Goal: Task Accomplishment & Management: Complete application form

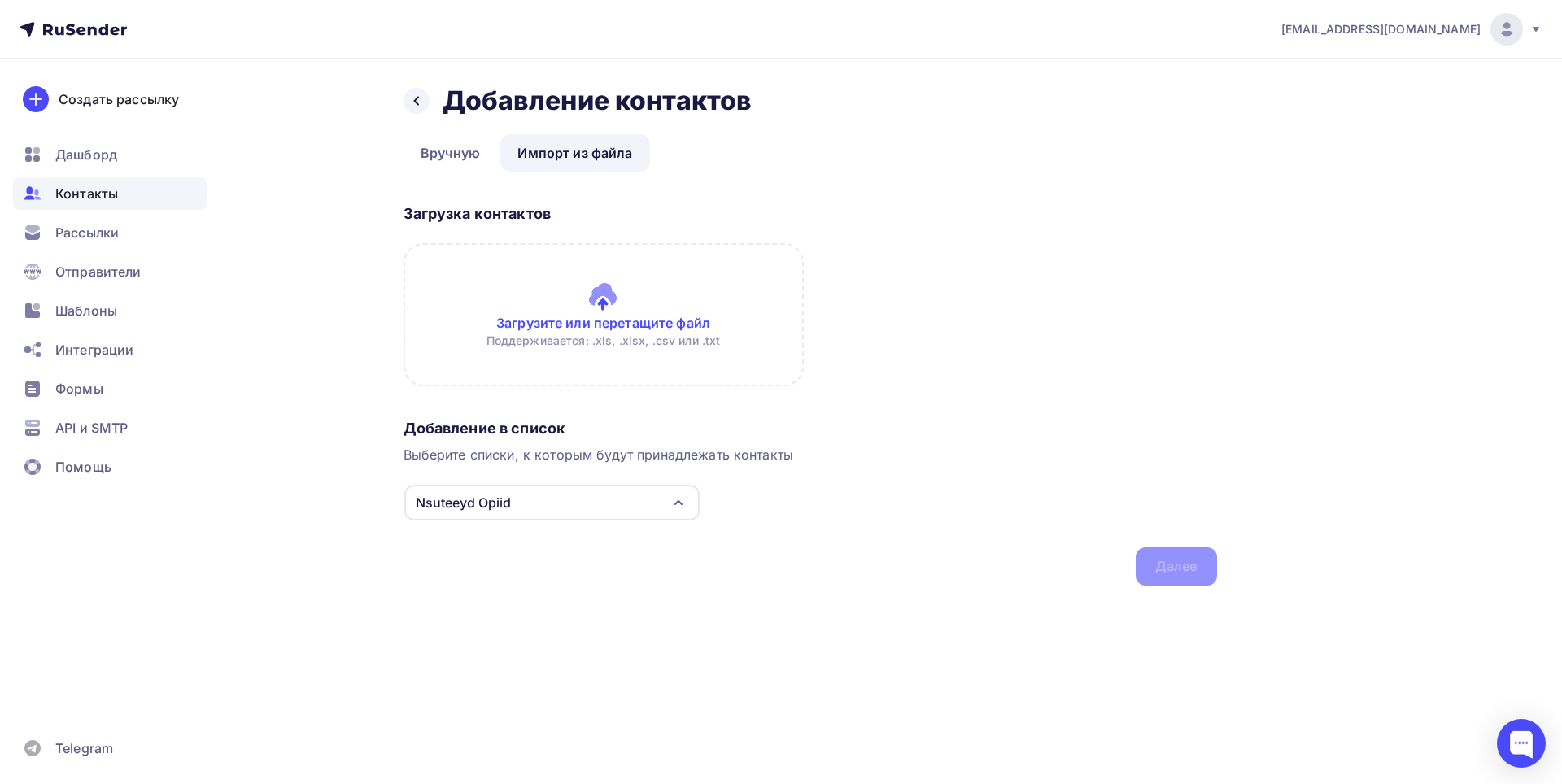
click at [492, 509] on div "Nsuteeyd Opiid" at bounding box center [463, 502] width 95 height 20
click at [432, 674] on li "OIsiisisisisisi Nsuteeyd Opiid Создать список" at bounding box center [552, 612] width 297 height 151
drag, startPoint x: 455, startPoint y: 639, endPoint x: 446, endPoint y: 665, distance: 27.5
click at [432, 676] on li "OIsiisisisisisi Nsuteeyd Opiid Создать список" at bounding box center [552, 612] width 297 height 151
click at [431, 673] on li "OIsiisisisisisi Nsuteeyd Opiid Создать список" at bounding box center [552, 612] width 297 height 151
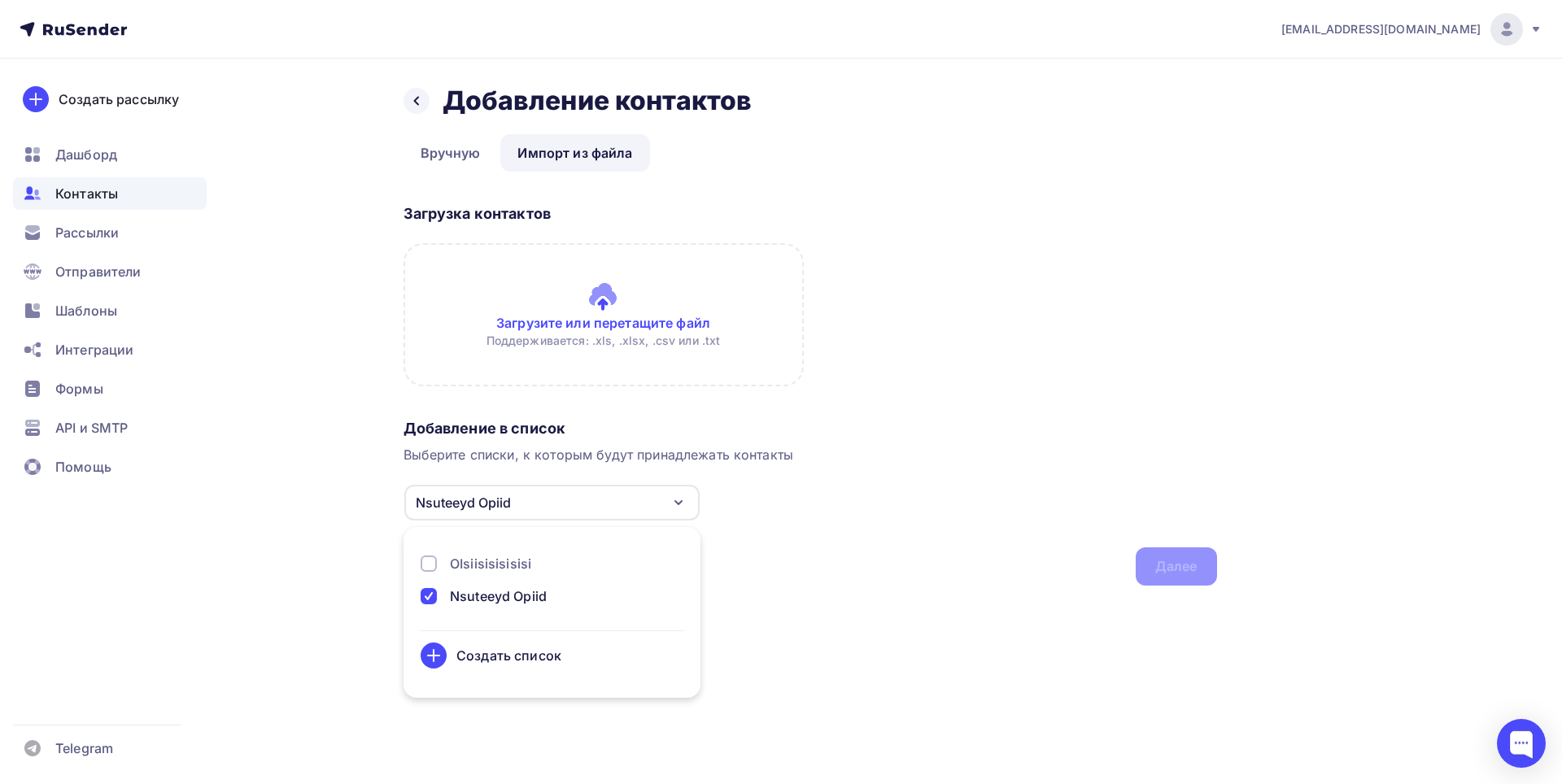
click at [436, 653] on icon at bounding box center [433, 655] width 20 height 20
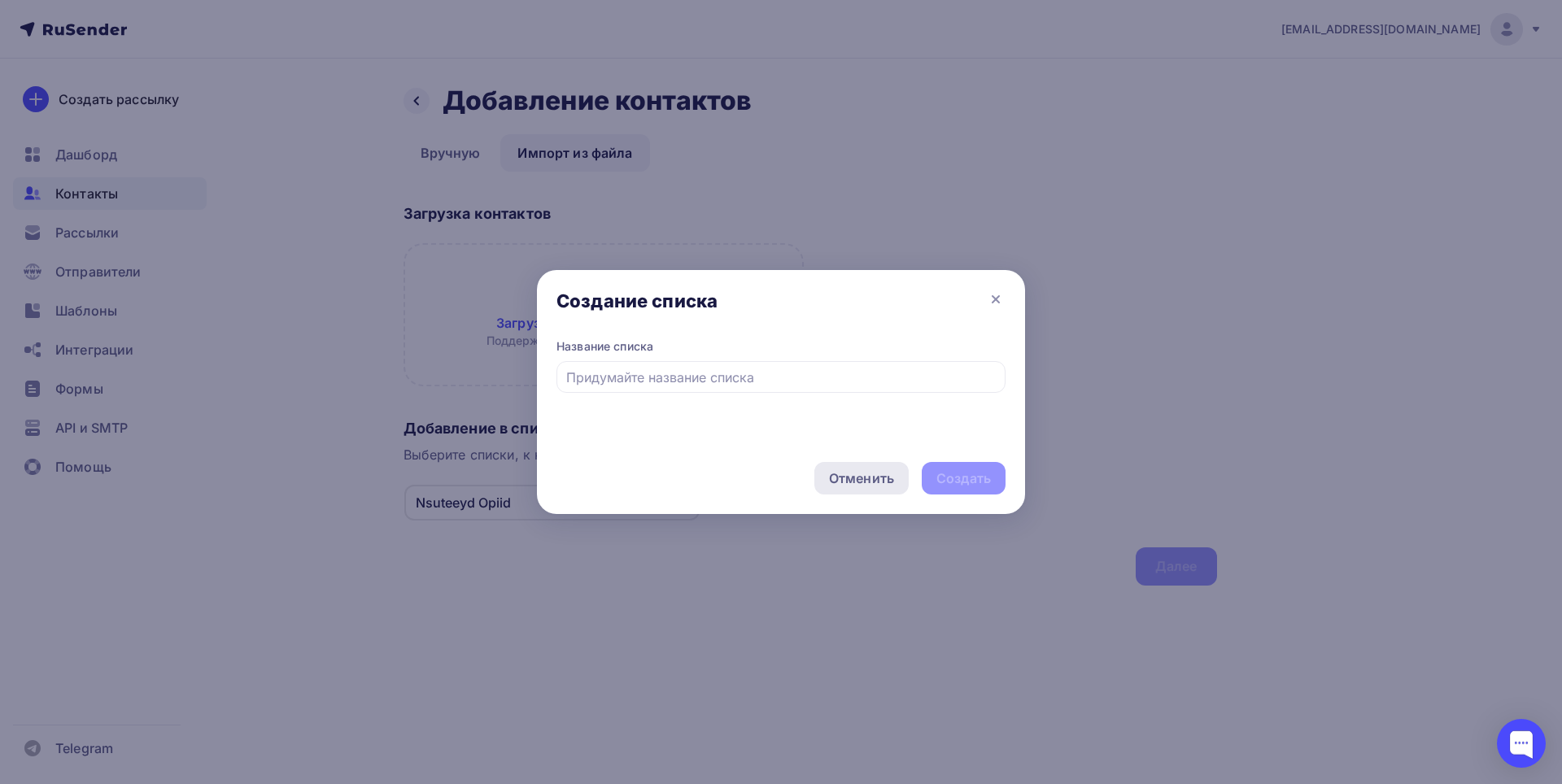
drag, startPoint x: 881, startPoint y: 467, endPoint x: 669, endPoint y: 443, distance: 213.4
click at [875, 465] on div "Отменить" at bounding box center [861, 478] width 94 height 33
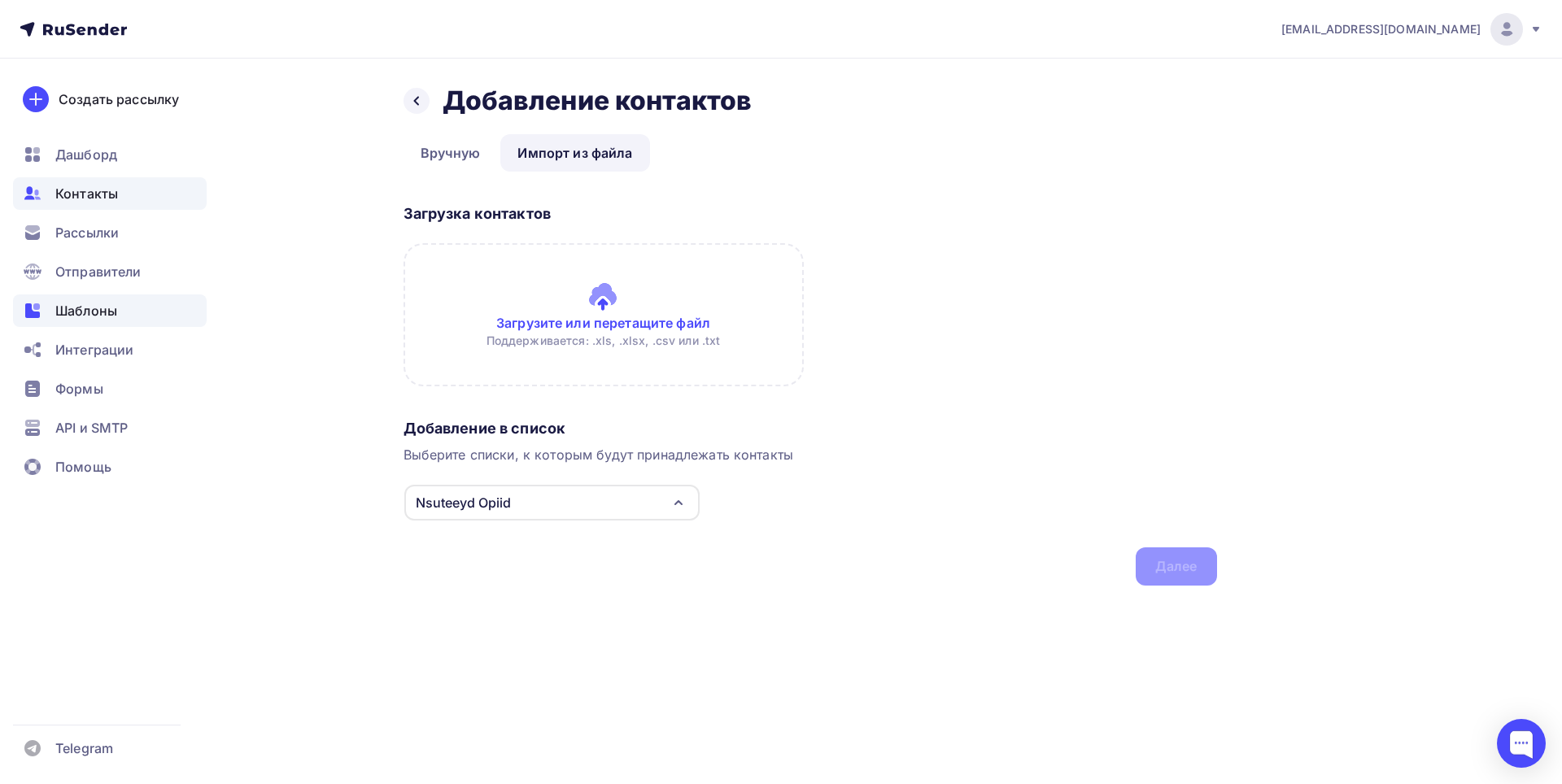
click at [65, 316] on span "Шаблоны" at bounding box center [86, 310] width 61 height 20
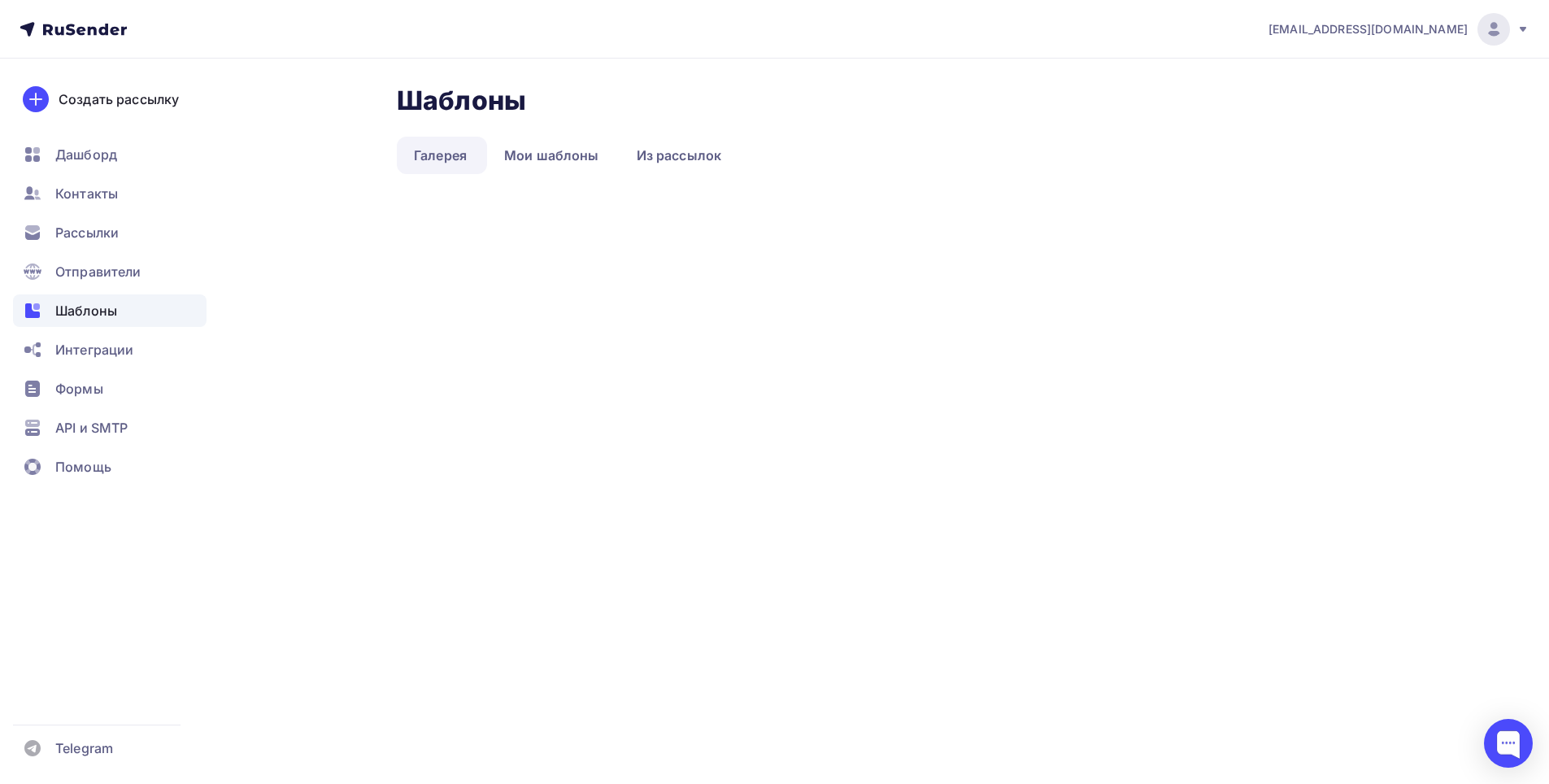
click at [64, 299] on div "Шаблоны" at bounding box center [110, 310] width 194 height 33
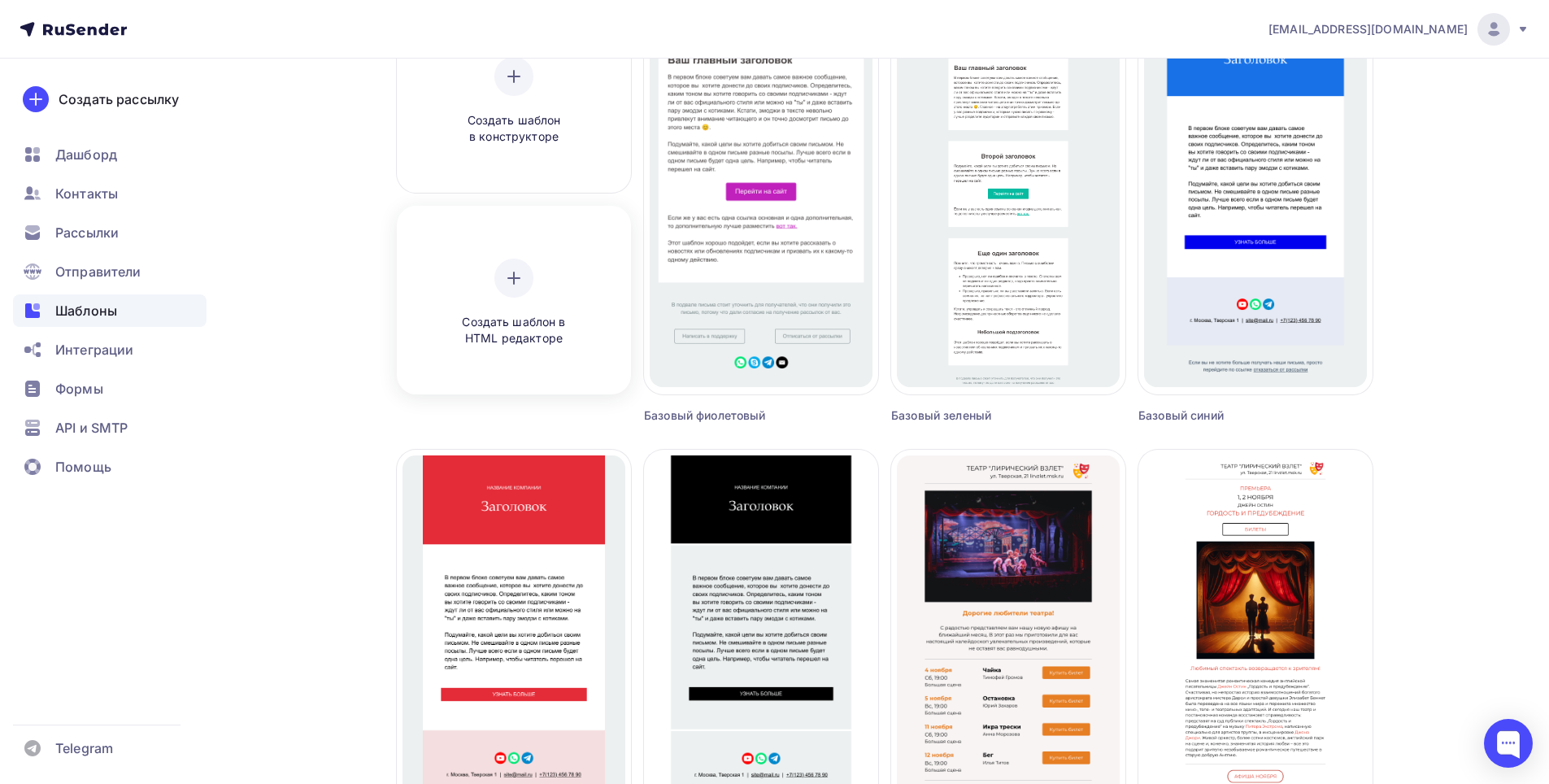
scroll to position [162, 0]
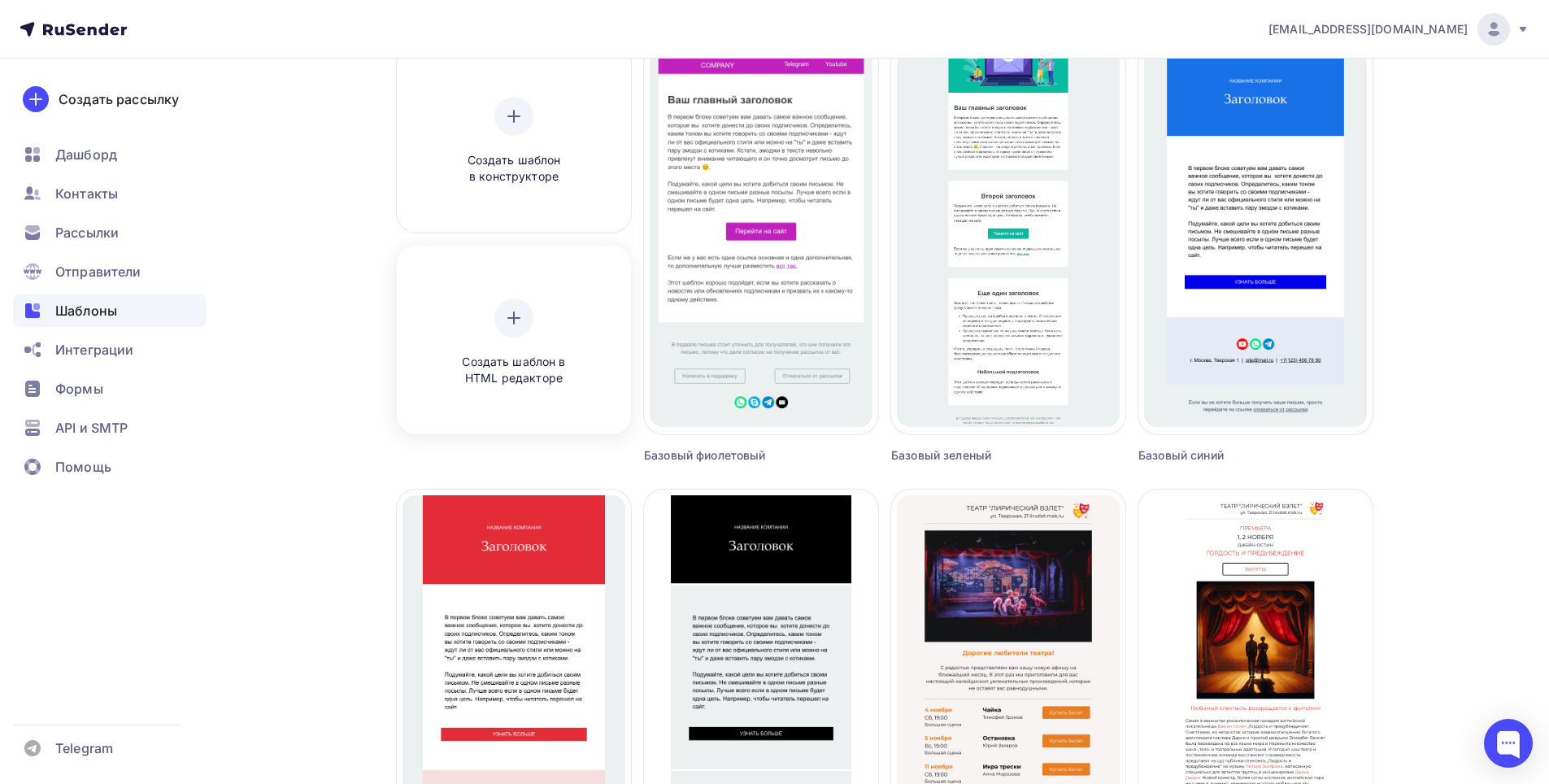
click at [478, 305] on div "Создать шаблон в HTML редакторе" at bounding box center [514, 343] width 154 height 89
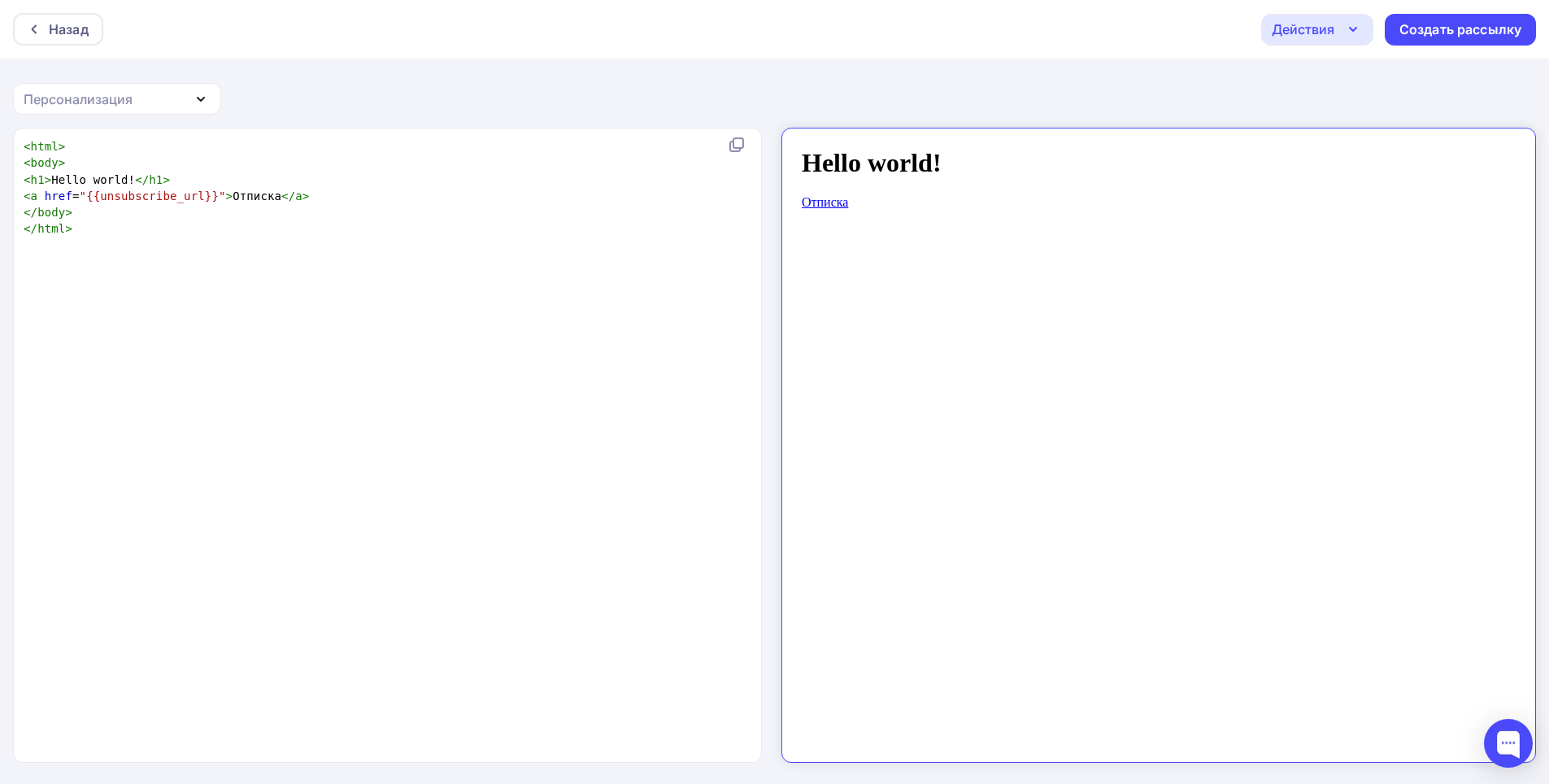
click at [499, 343] on div "xxxxxxxxxx < html > < body > < h1 > Hello world! </ h1 > < a href = "{{unsubscr…" at bounding box center [405, 466] width 769 height 661
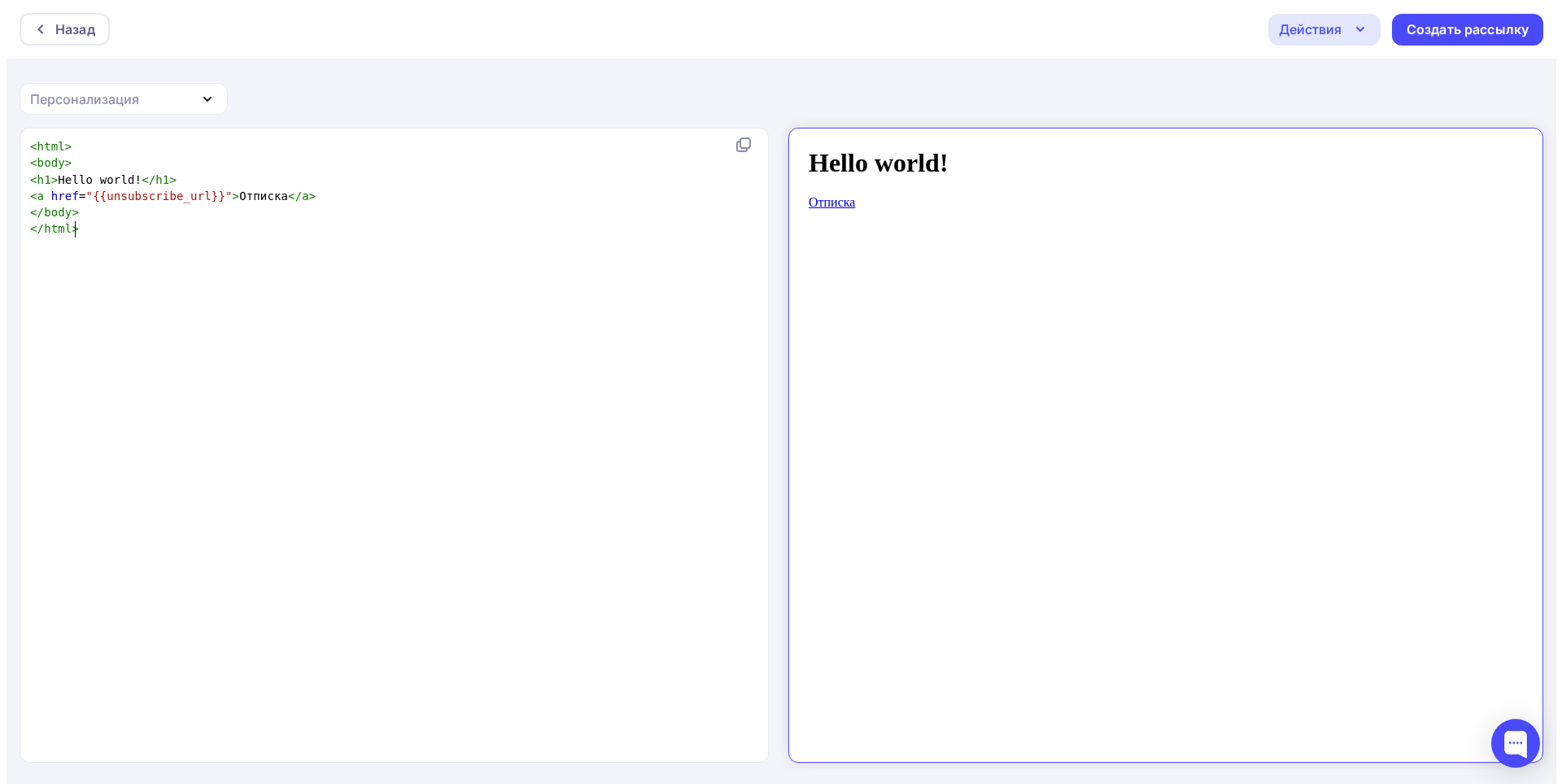
scroll to position [2, 0]
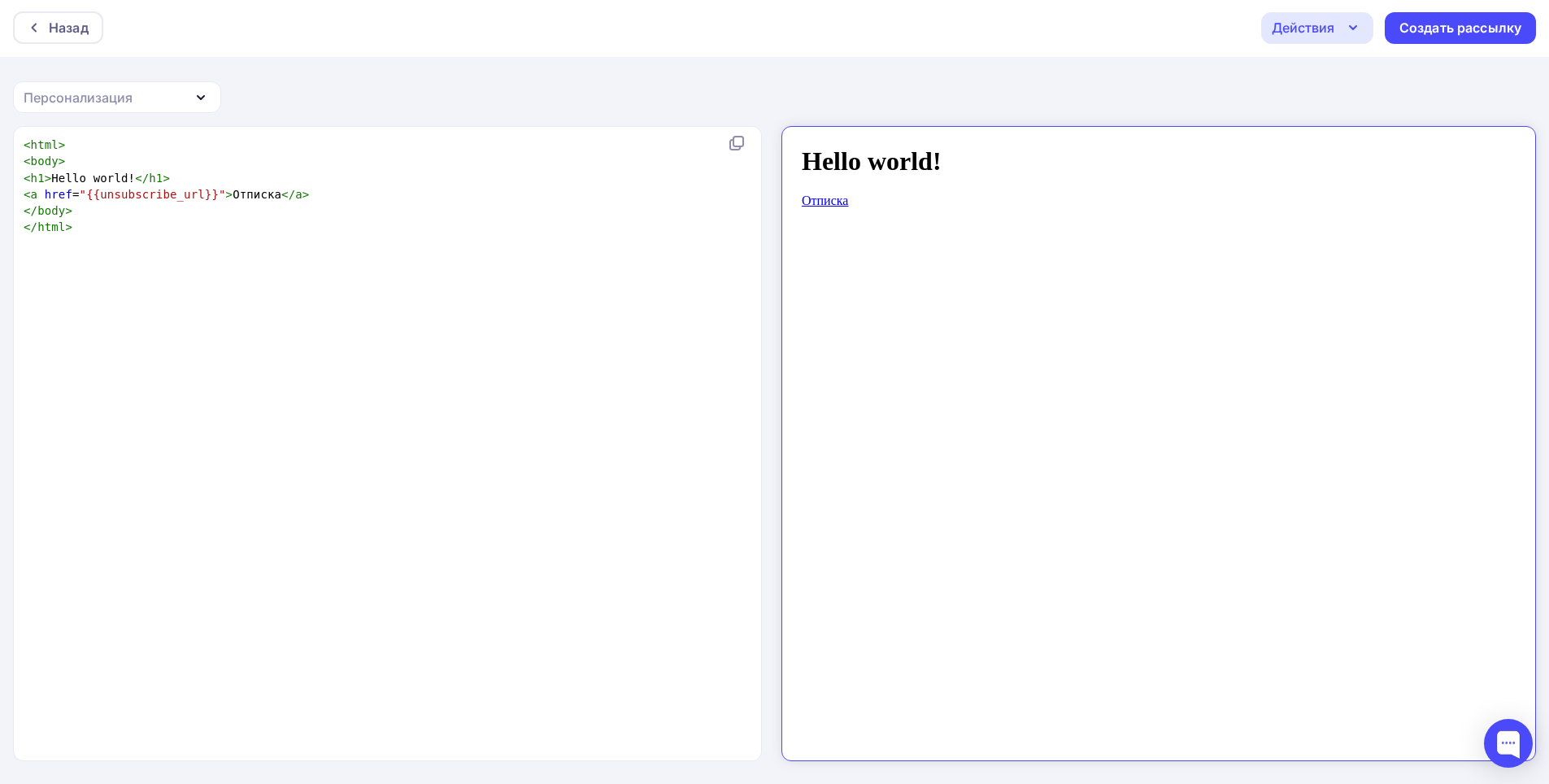
click at [815, 254] on body "Hello world! Отписка" at bounding box center [1144, 436] width 715 height 607
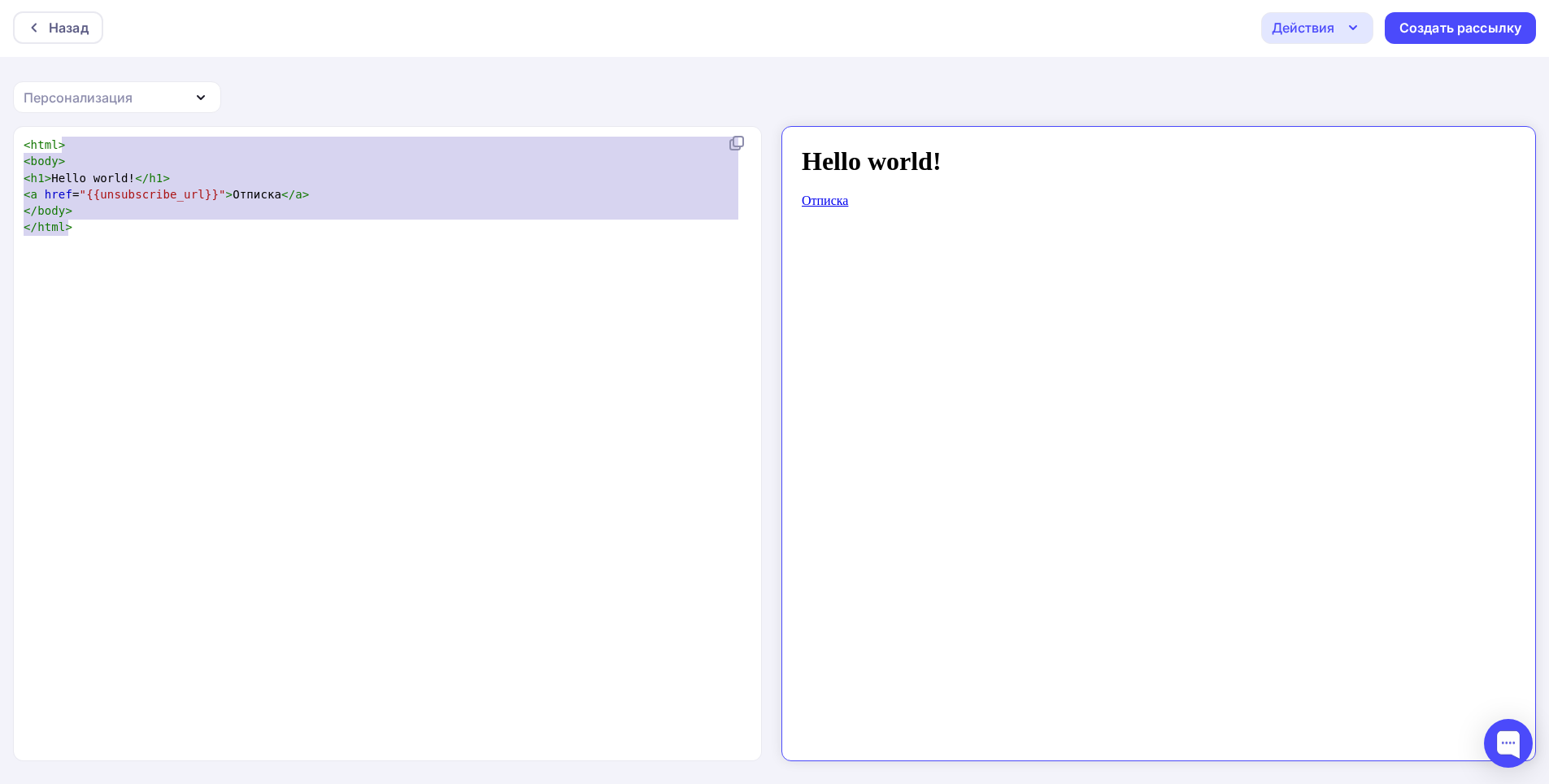
type textarea "<html> <body> <h1>Hello world!</h1> <a href="{{unsubscribe_url}}">Отписка</a> <…"
drag, startPoint x: 137, startPoint y: 239, endPoint x: 18, endPoint y: 122, distance: 166.9
click at [18, 122] on div "Назад Действия Отправить тестовое письмо Сохранить в Мои шаблоны Выйти без сохр…" at bounding box center [774, 391] width 1549 height 785
click at [93, 88] on div "Персонализация" at bounding box center [78, 98] width 109 height 20
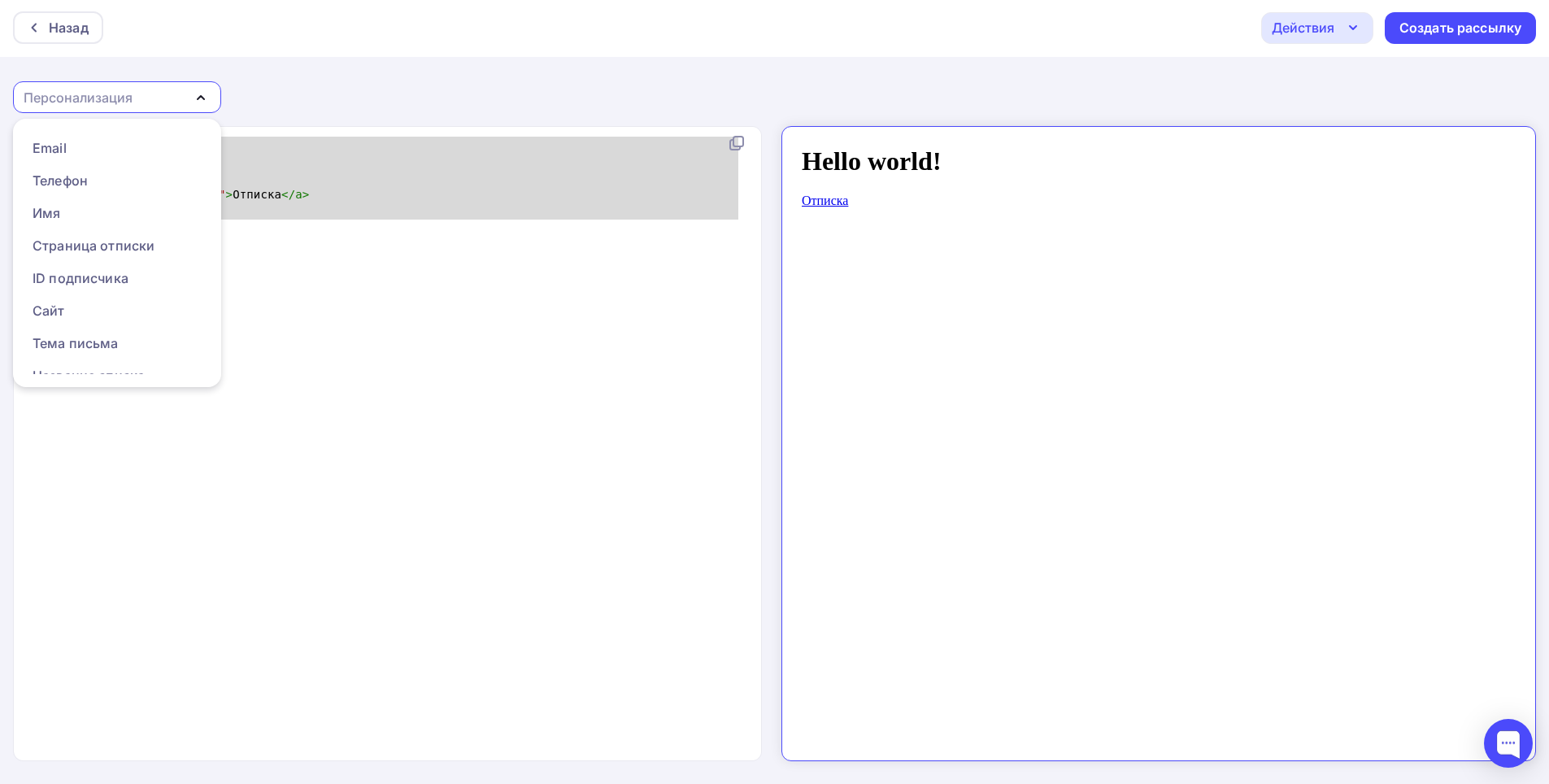
click at [90, 83] on div "Персонализация" at bounding box center [117, 97] width 209 height 32
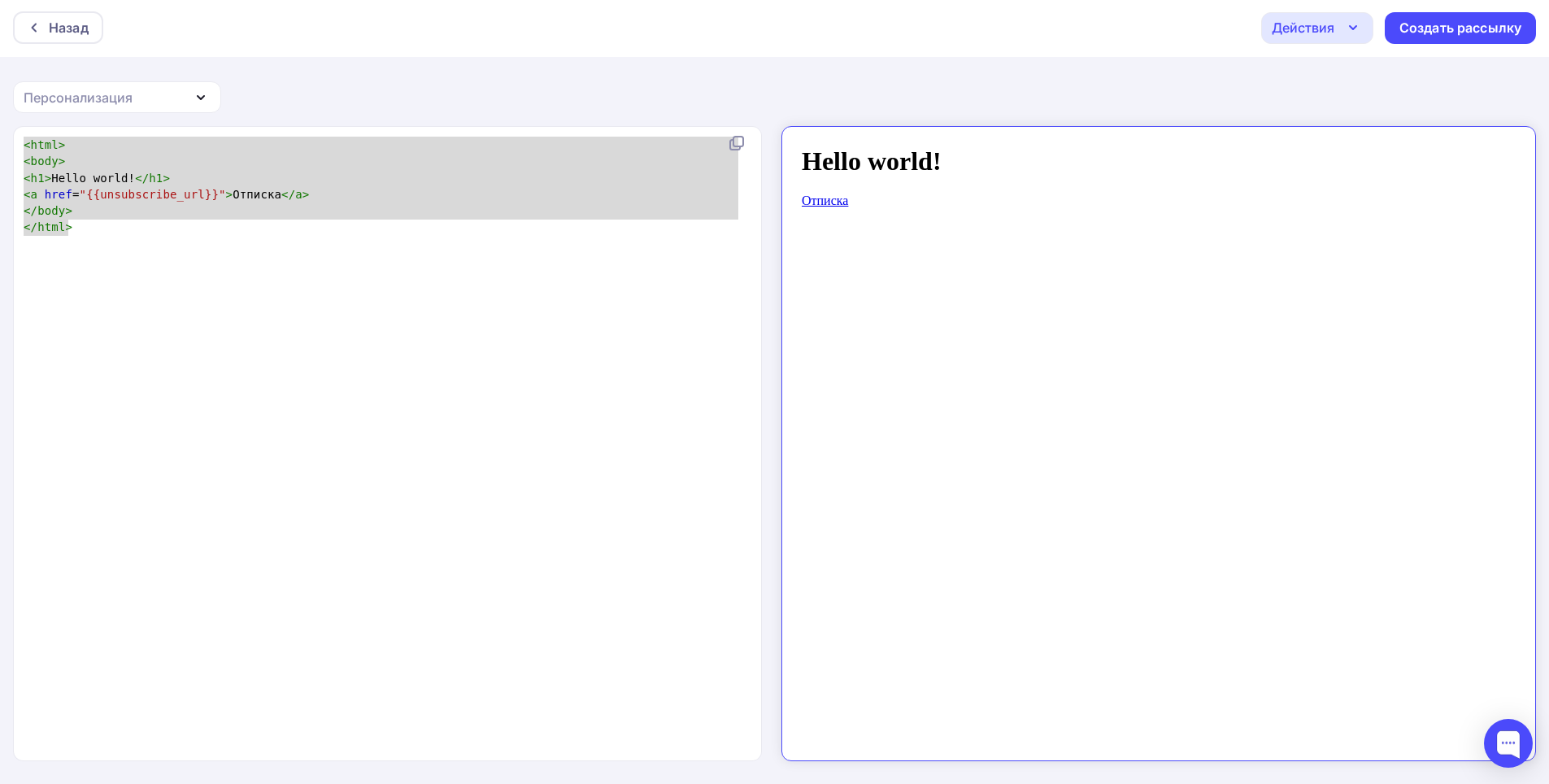
click at [111, 102] on div "Персонализация" at bounding box center [78, 98] width 109 height 20
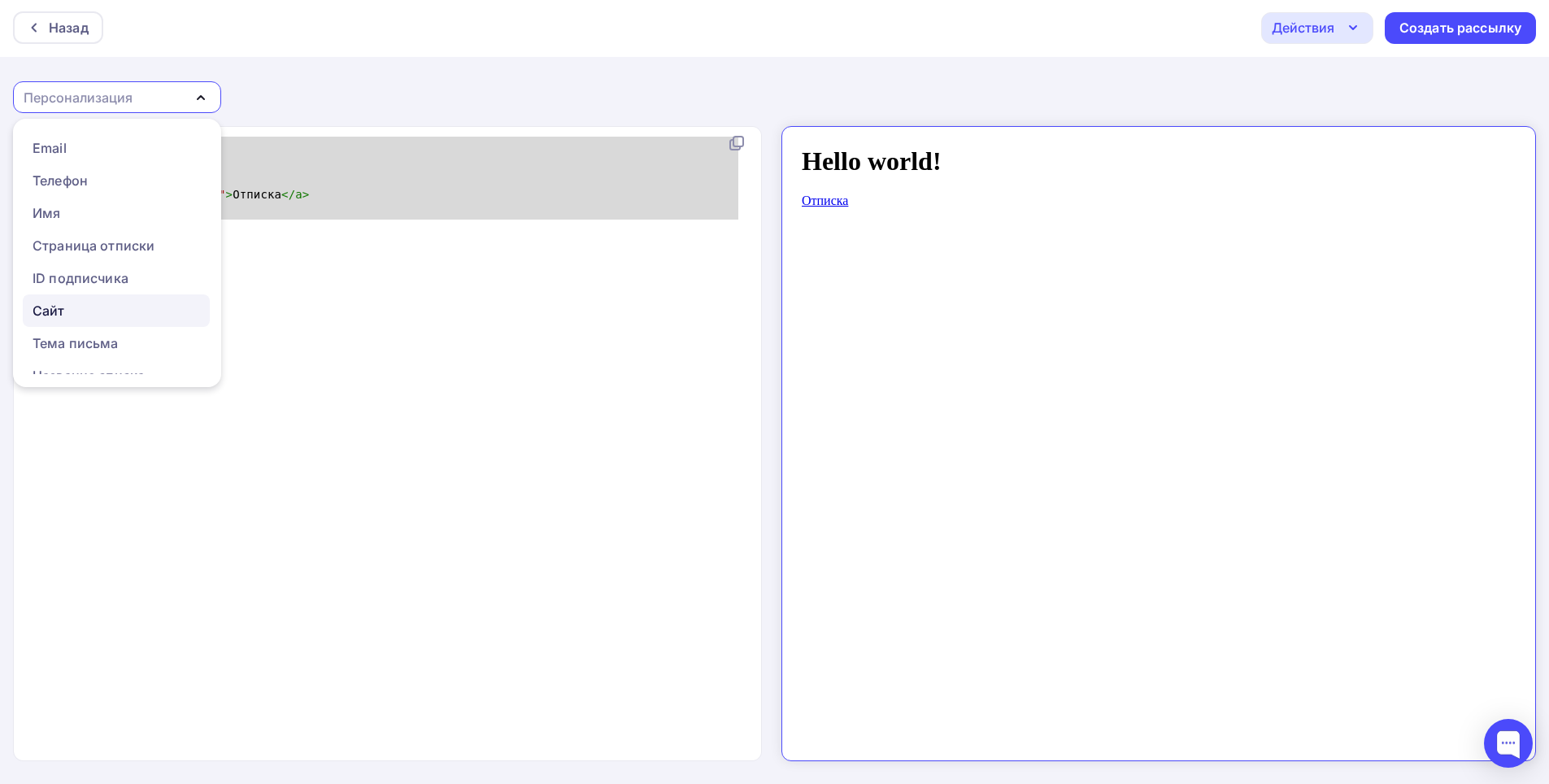
click at [94, 313] on div "Сайт" at bounding box center [116, 310] width 167 height 20
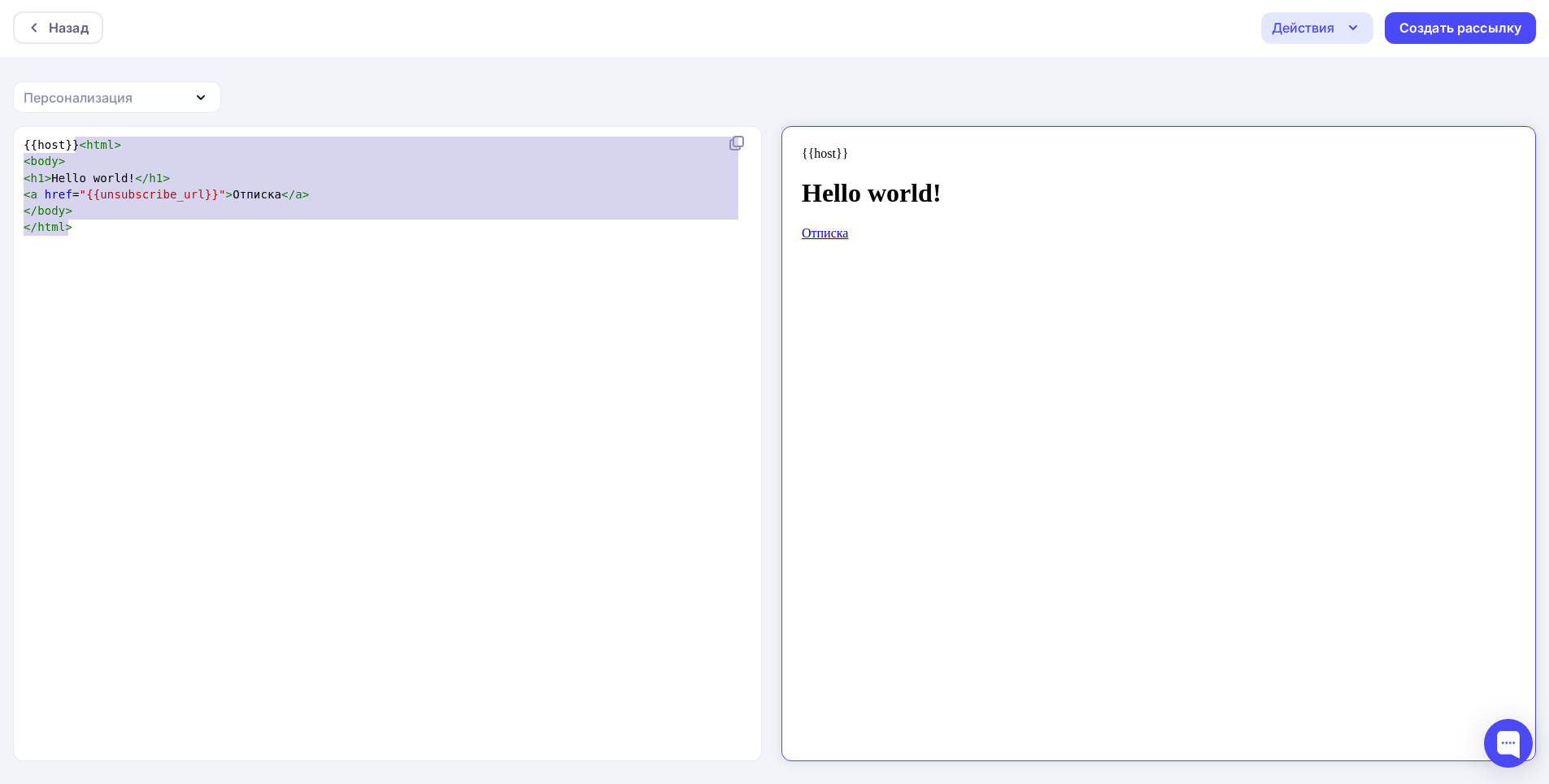
click at [102, 138] on span "html" at bounding box center [100, 144] width 28 height 13
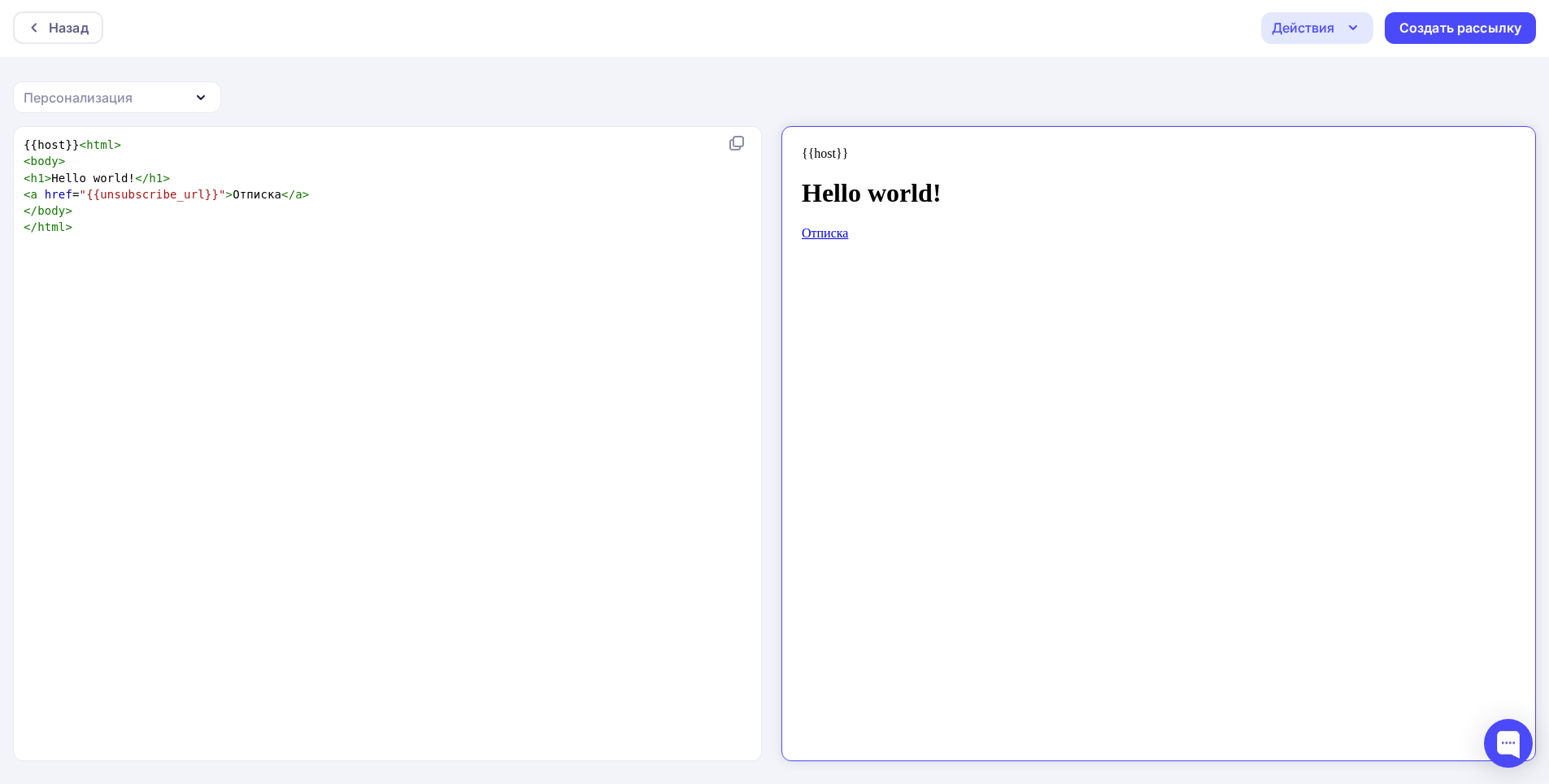
click at [163, 352] on div "x {{host}} < html > < body > < h1 > Hello world! </ h1 > < a href = "{{unsubscr…" at bounding box center [405, 464] width 769 height 661
click at [128, 75] on div "Назад Действия Отправить тестовое письмо Сохранить в Мои шаблоны Выйти без сохр…" at bounding box center [774, 391] width 1549 height 785
click at [129, 113] on div "Назад Действия Отправить тестовое письмо Сохранить в Мои шаблоны Выйти без сохр…" at bounding box center [774, 391] width 1549 height 785
click at [139, 76] on div "Назад Действия Отправить тестовое письмо Сохранить в Мои шаблоны Выйти без сохр…" at bounding box center [774, 391] width 1549 height 785
click at [134, 100] on div "Персонализация" at bounding box center [117, 97] width 209 height 32
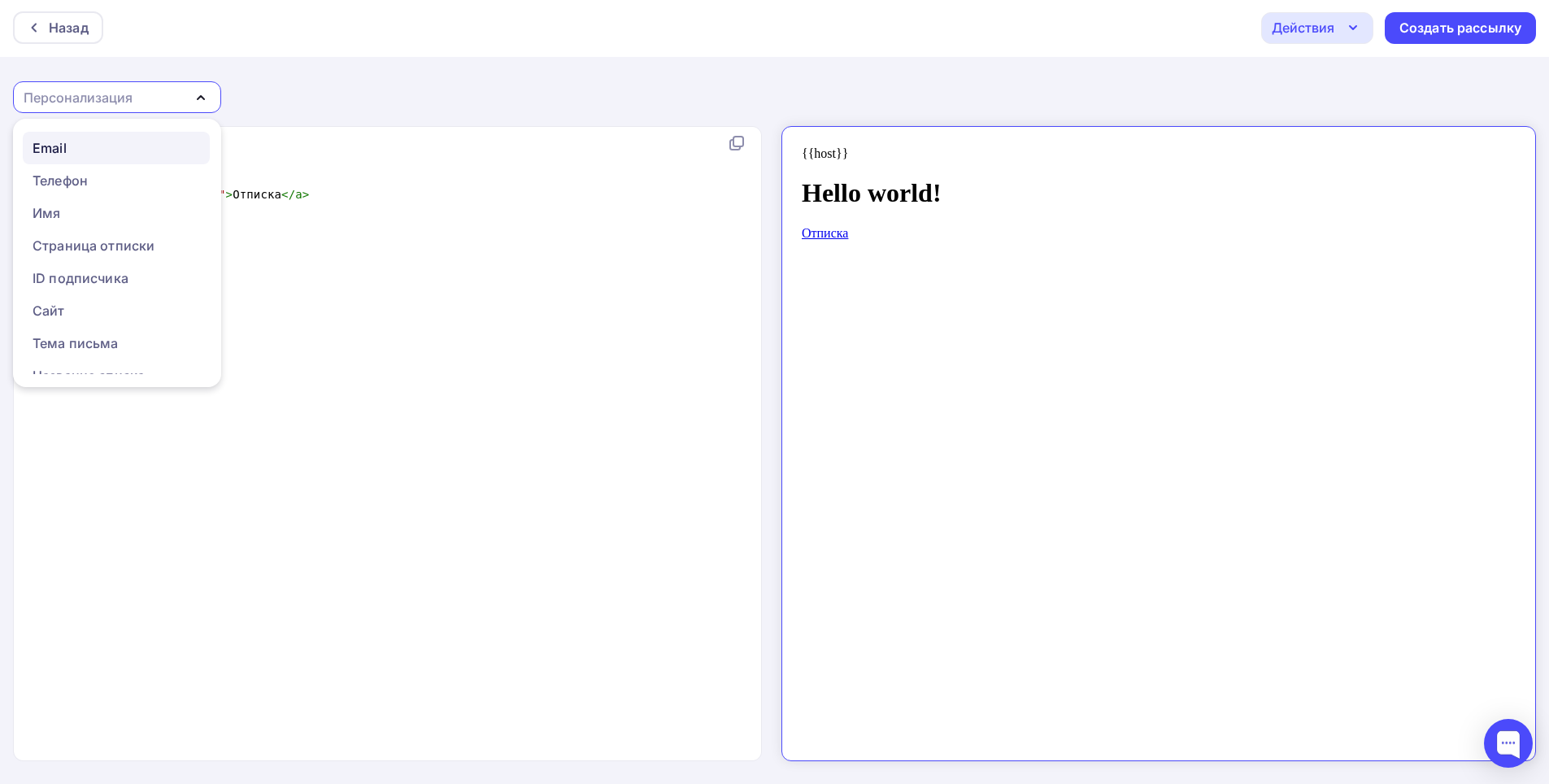
click at [70, 153] on div "Email" at bounding box center [116, 148] width 167 height 20
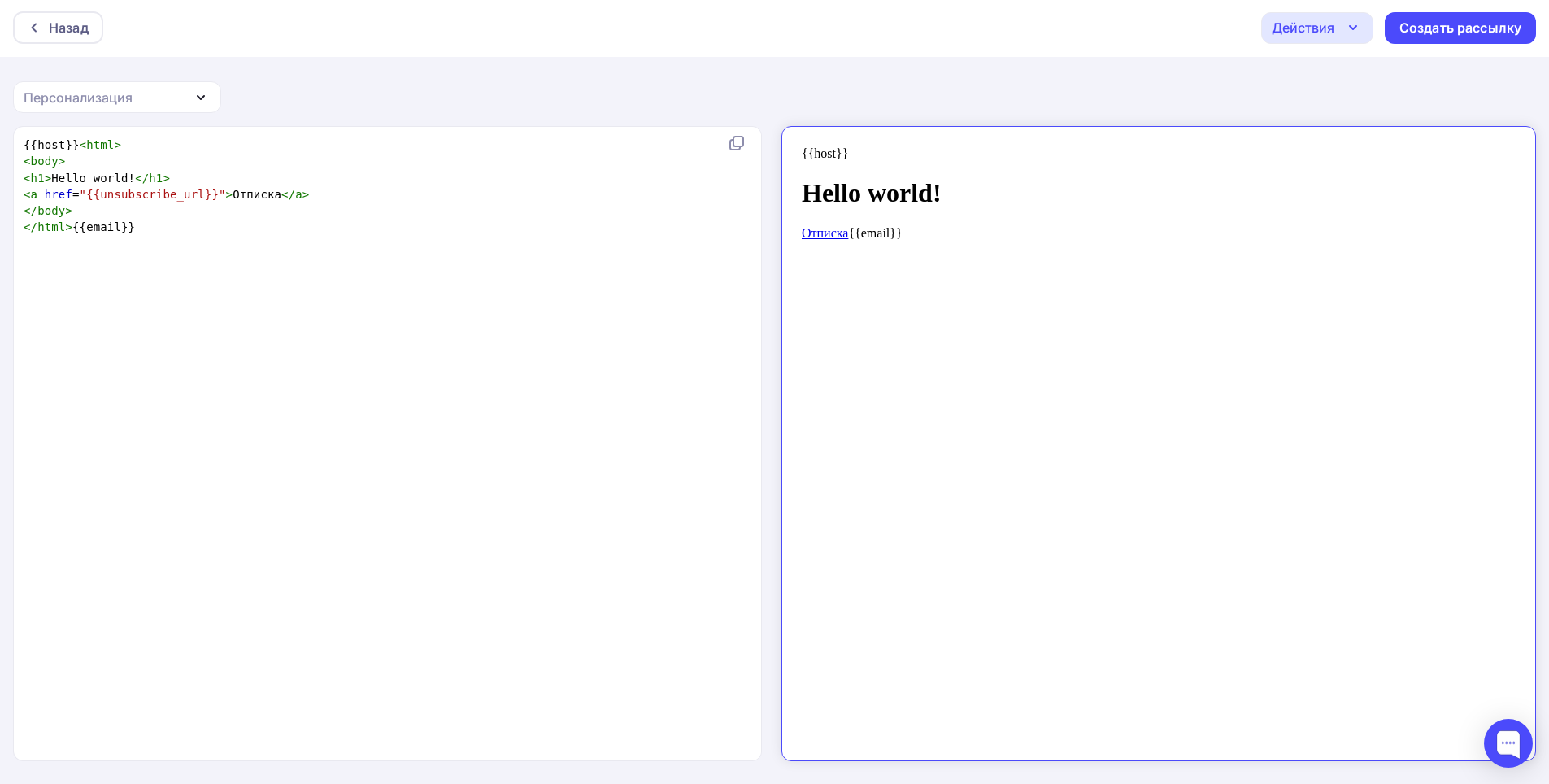
click at [81, 88] on div "Персонализация" at bounding box center [78, 98] width 109 height 20
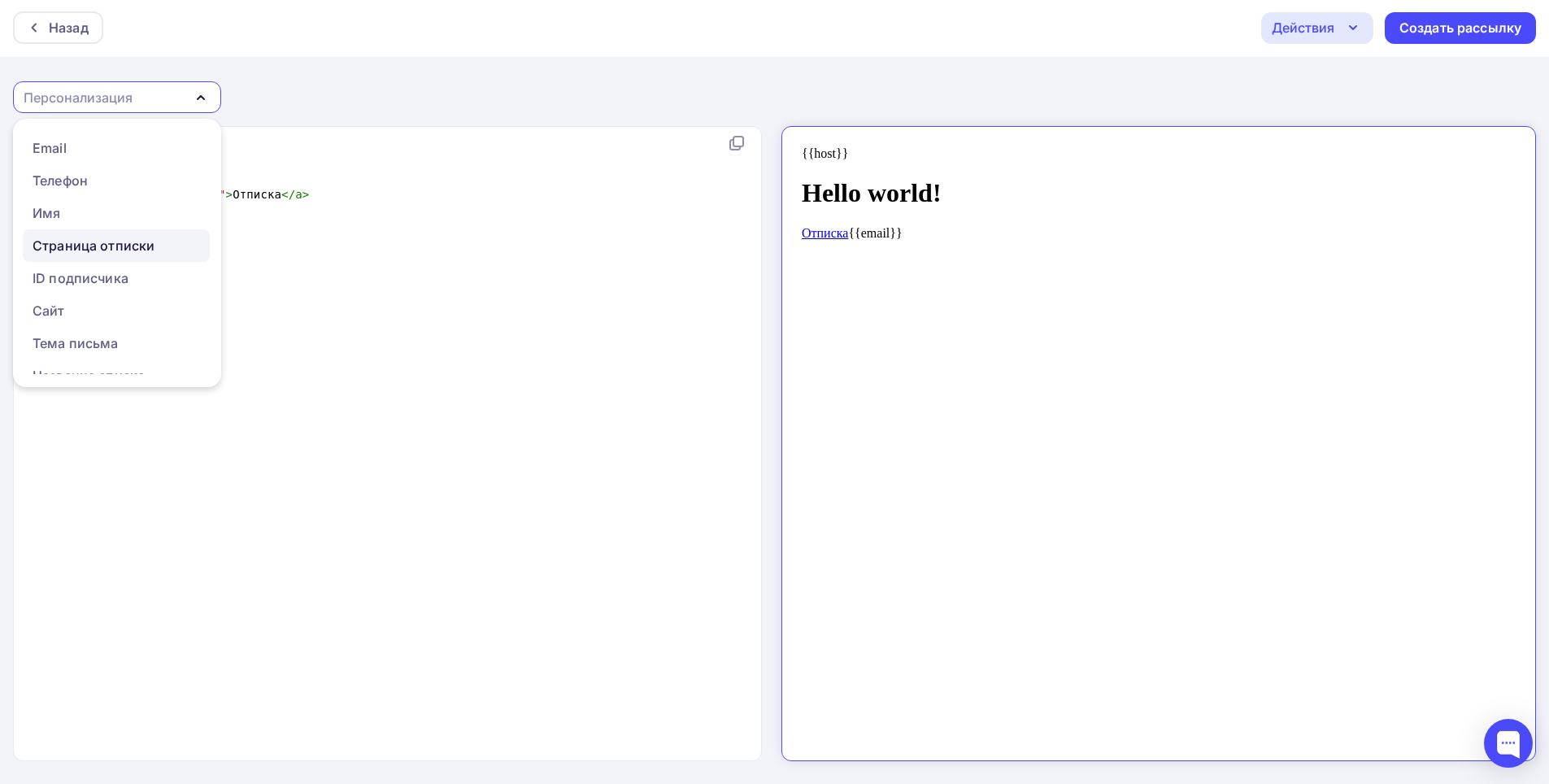
click at [76, 253] on div "Страница отписки" at bounding box center [93, 245] width 122 height 20
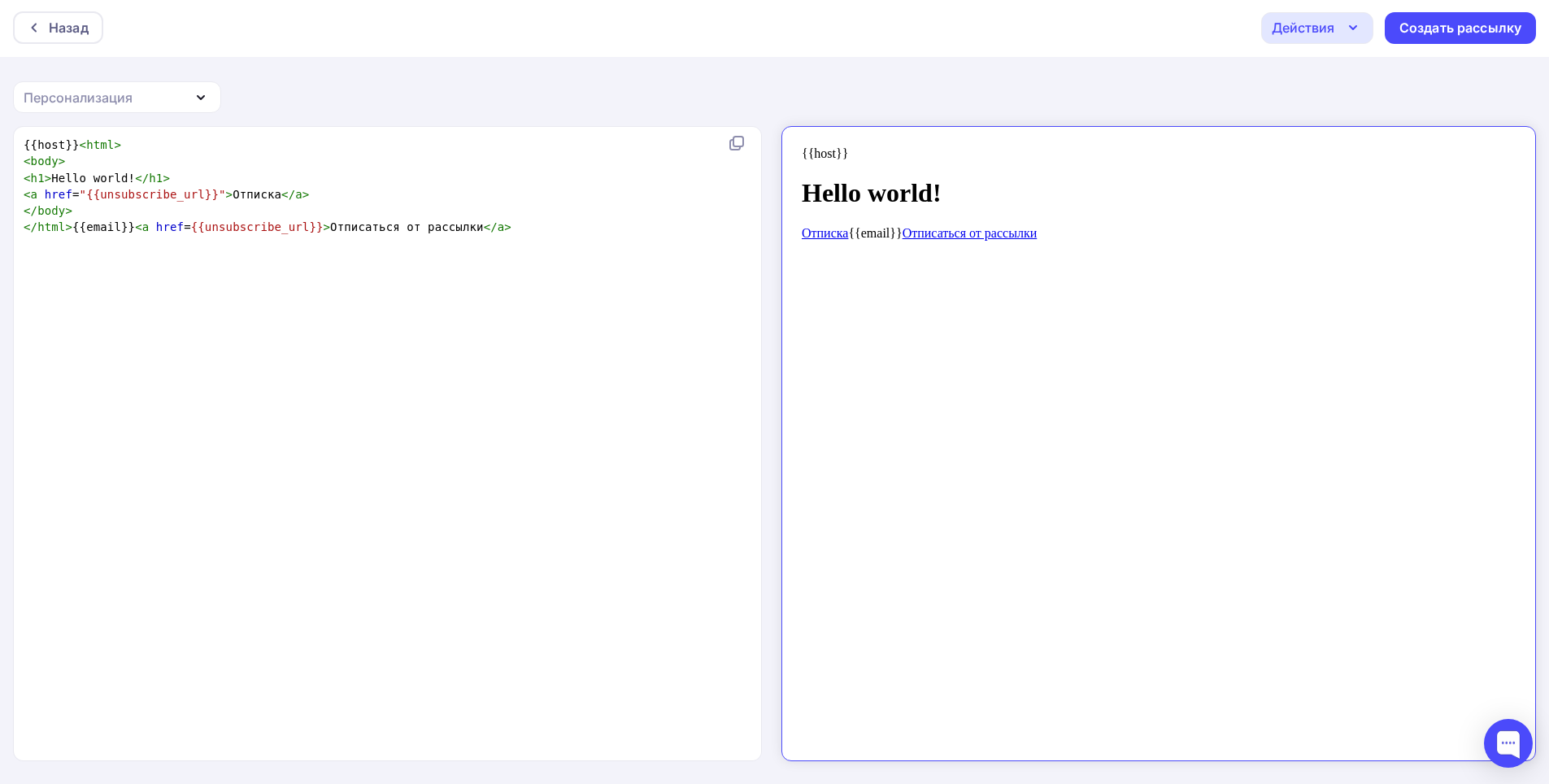
click at [112, 77] on div "Назад Действия Отправить тестовое письмо Сохранить в Мои шаблоны Выйти без сохр…" at bounding box center [774, 391] width 1549 height 785
click at [115, 85] on div "Персонализация" at bounding box center [117, 97] width 209 height 32
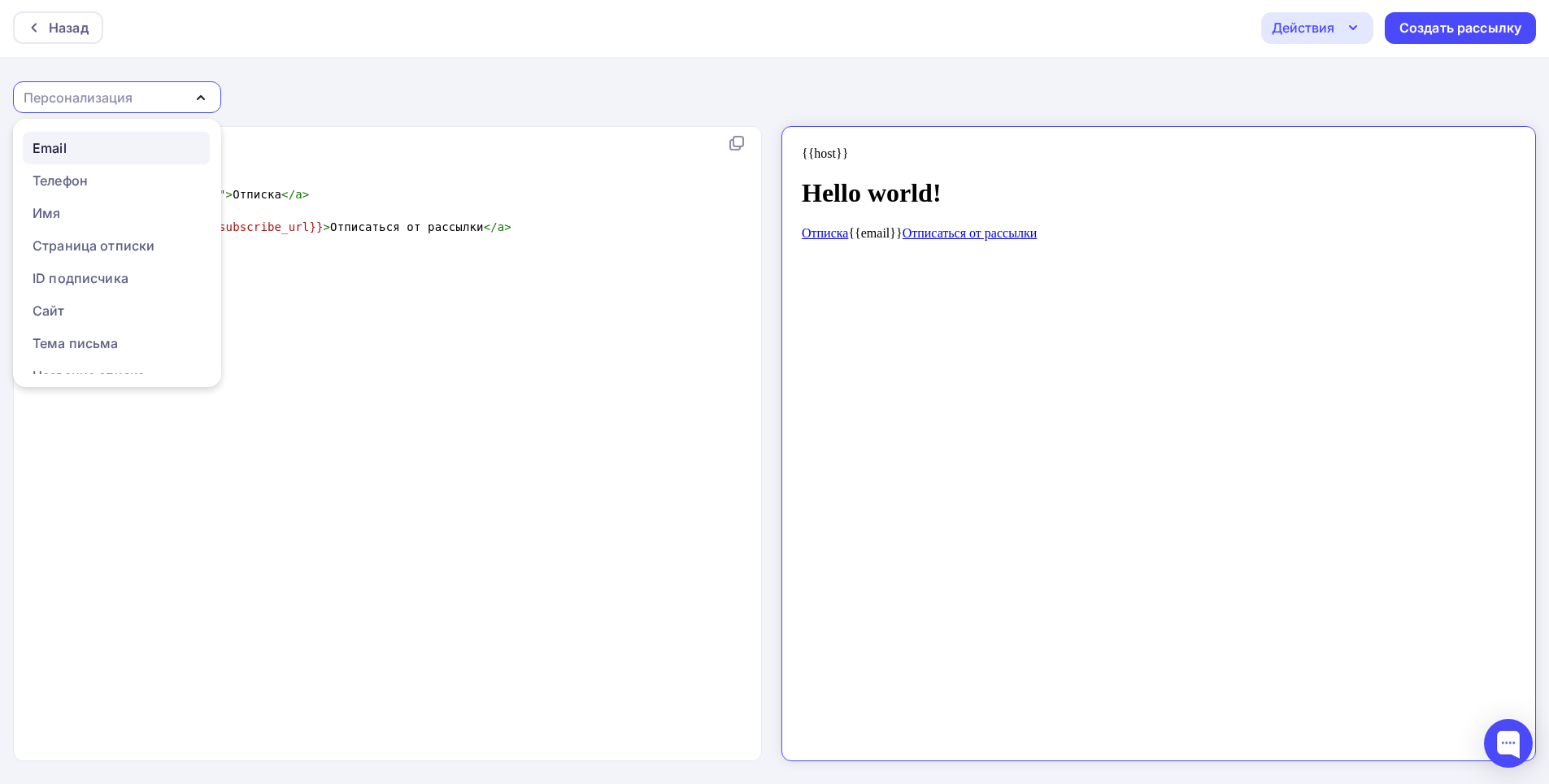
click at [75, 143] on div "Email" at bounding box center [116, 148] width 167 height 20
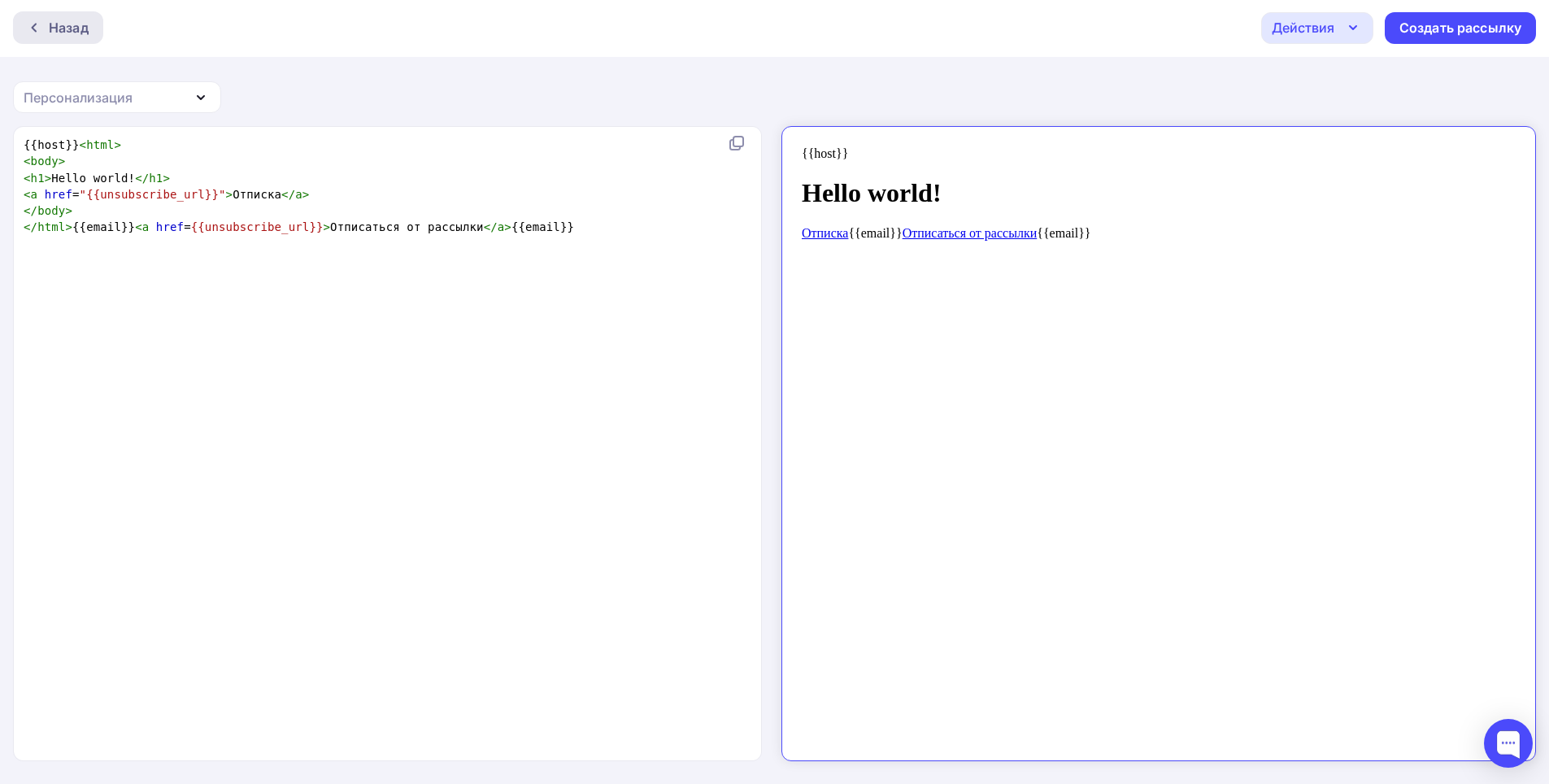
click at [40, 33] on icon at bounding box center [34, 27] width 13 height 13
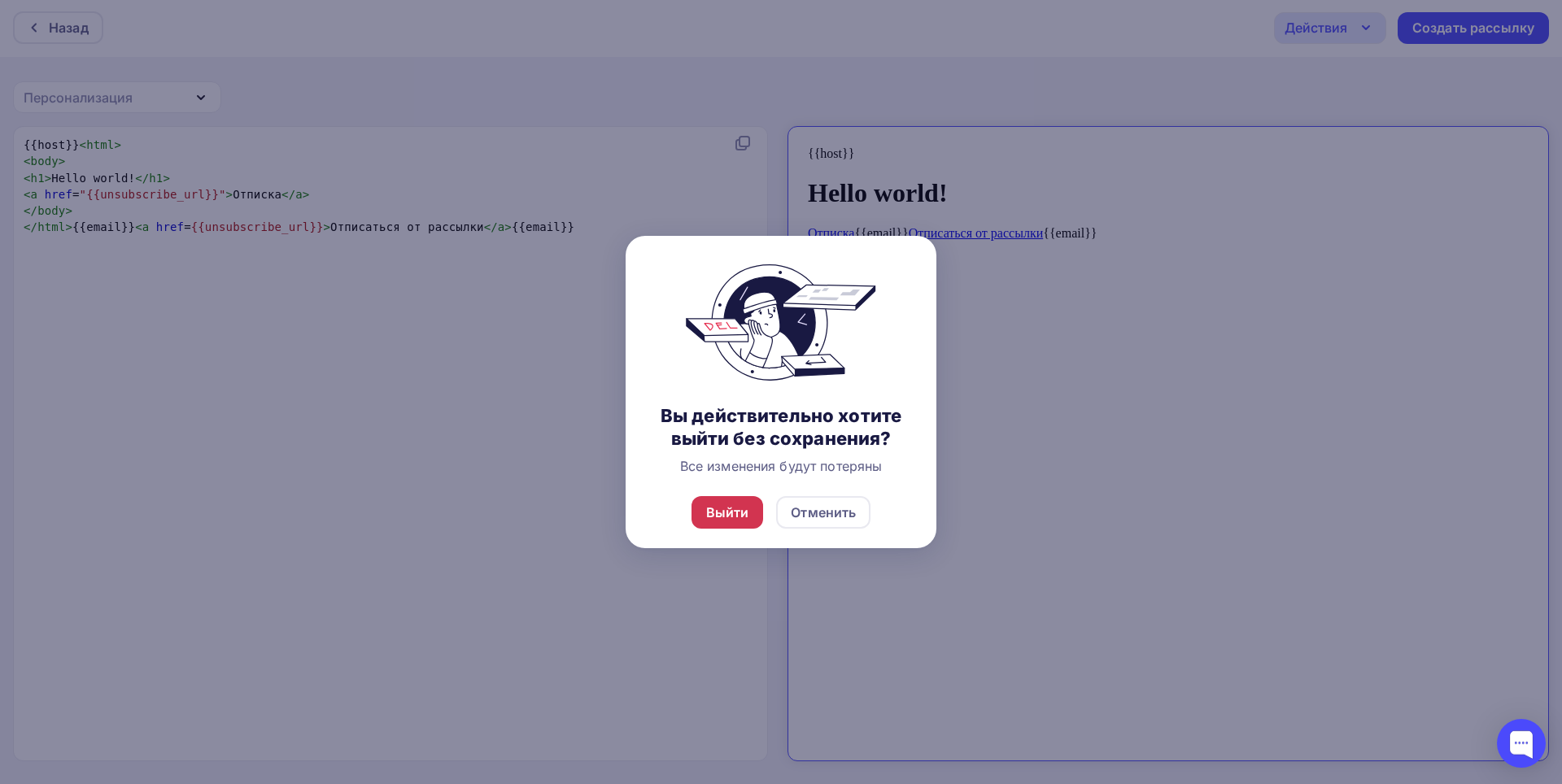
click at [718, 512] on div "Выйти" at bounding box center [728, 512] width 44 height 20
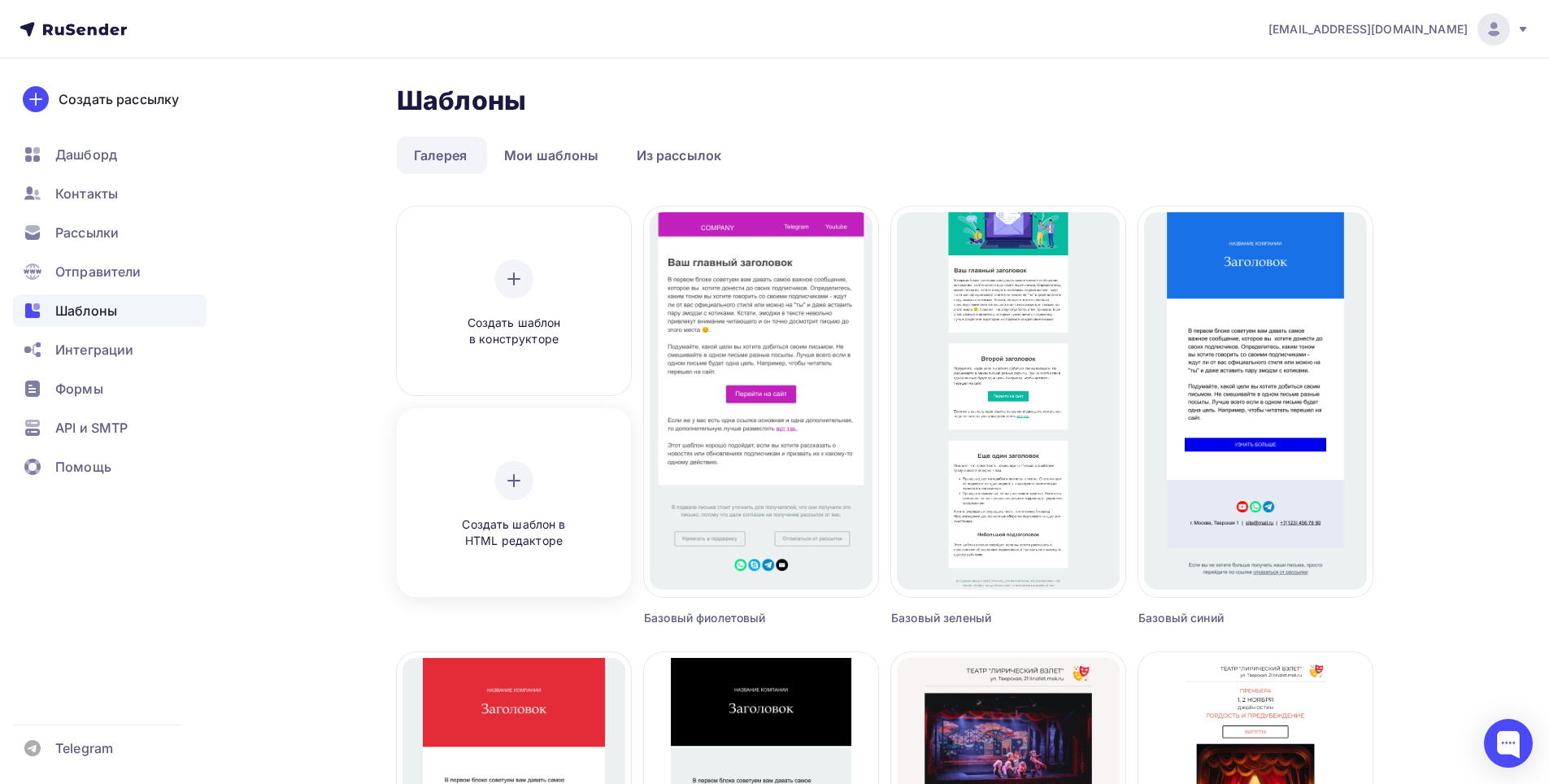
drag, startPoint x: 535, startPoint y: 495, endPoint x: 502, endPoint y: 505, distance: 34.5
click at [502, 505] on div "Создать шаблон в HTML редакторе" at bounding box center [514, 505] width 154 height 89
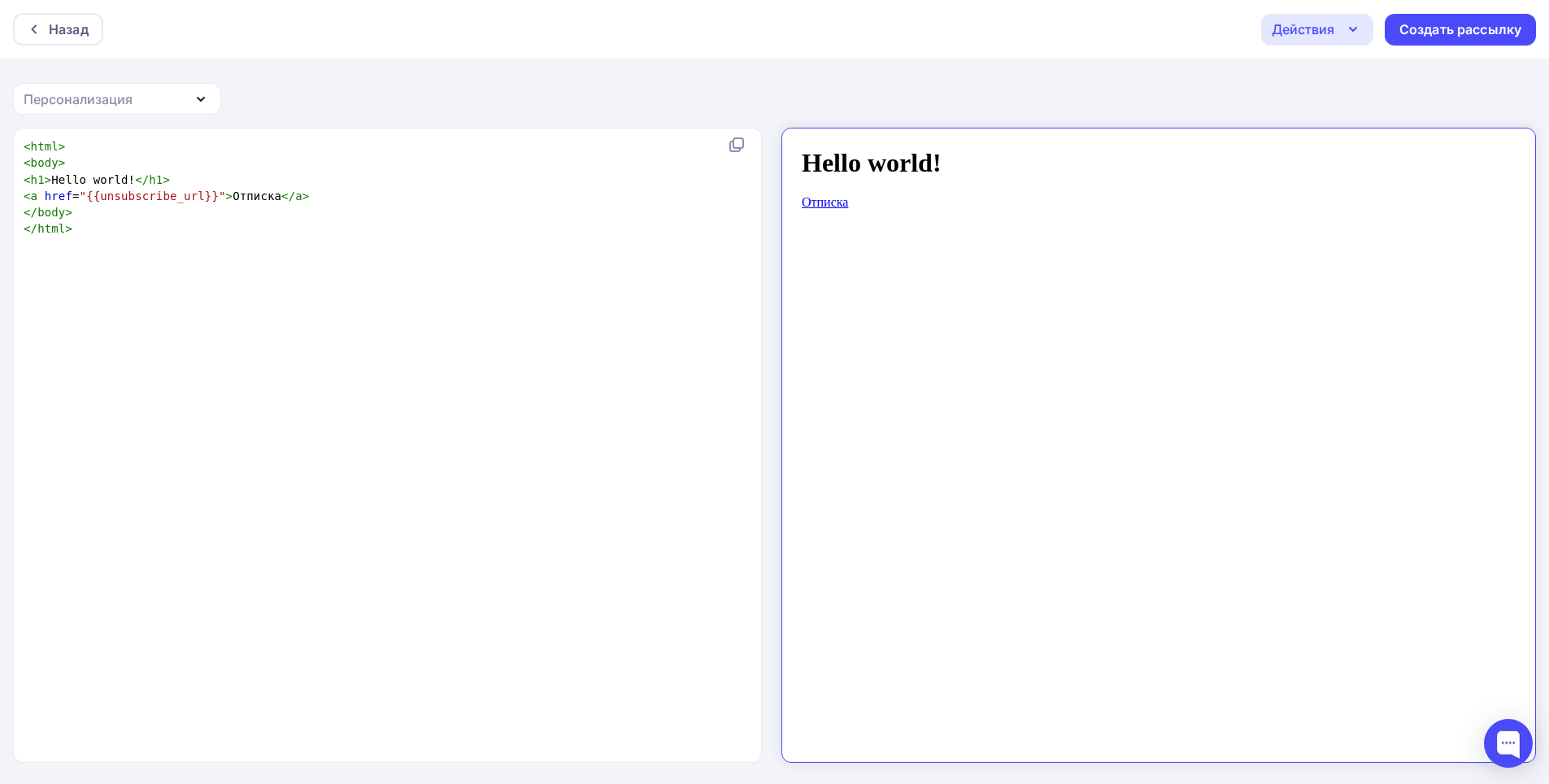
click at [129, 95] on div "Персонализация" at bounding box center [78, 99] width 109 height 20
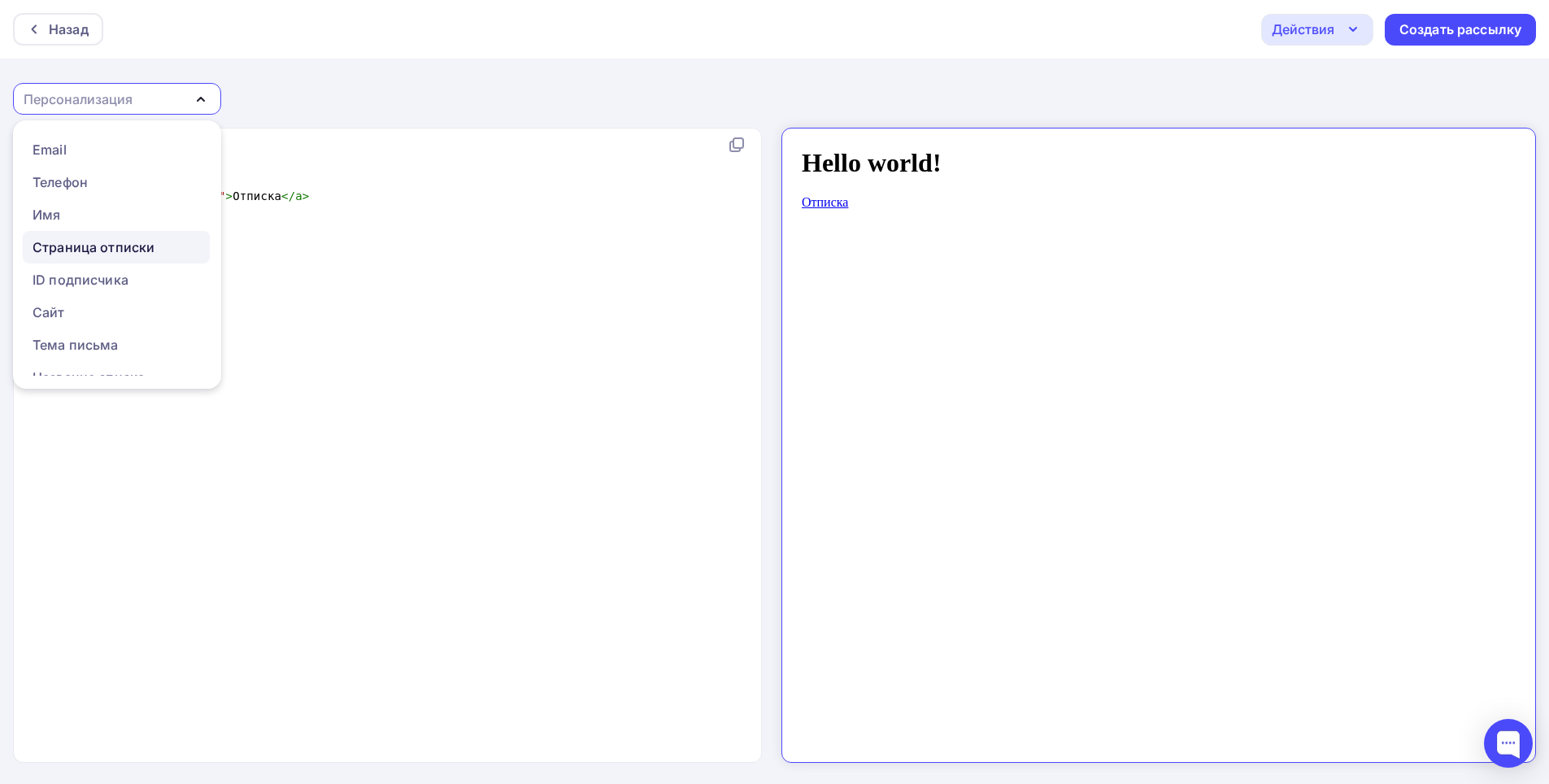
click at [124, 240] on div "Страница отписки" at bounding box center [93, 247] width 122 height 20
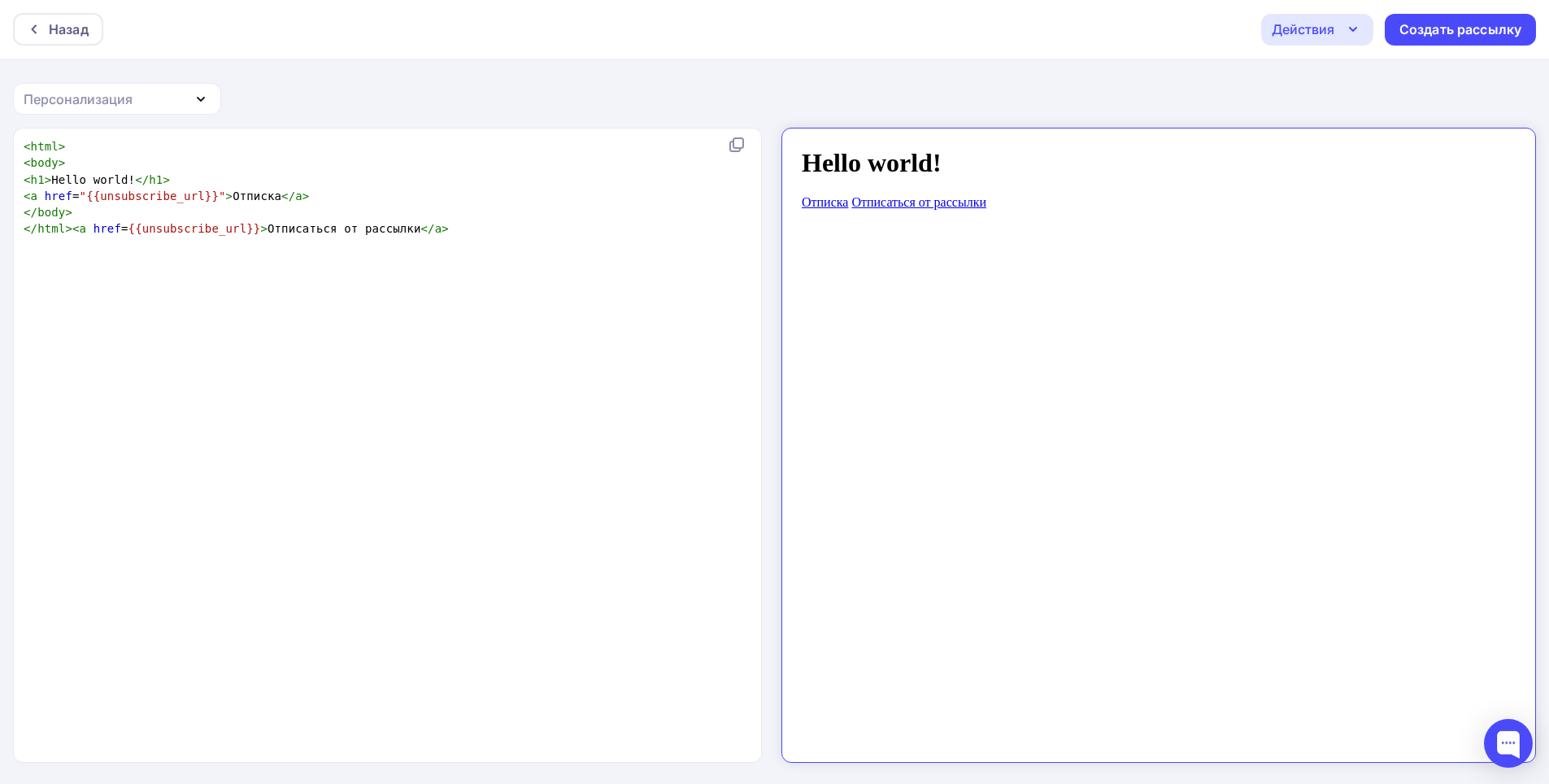
click at [145, 113] on div "Персонализация" at bounding box center [117, 99] width 209 height 32
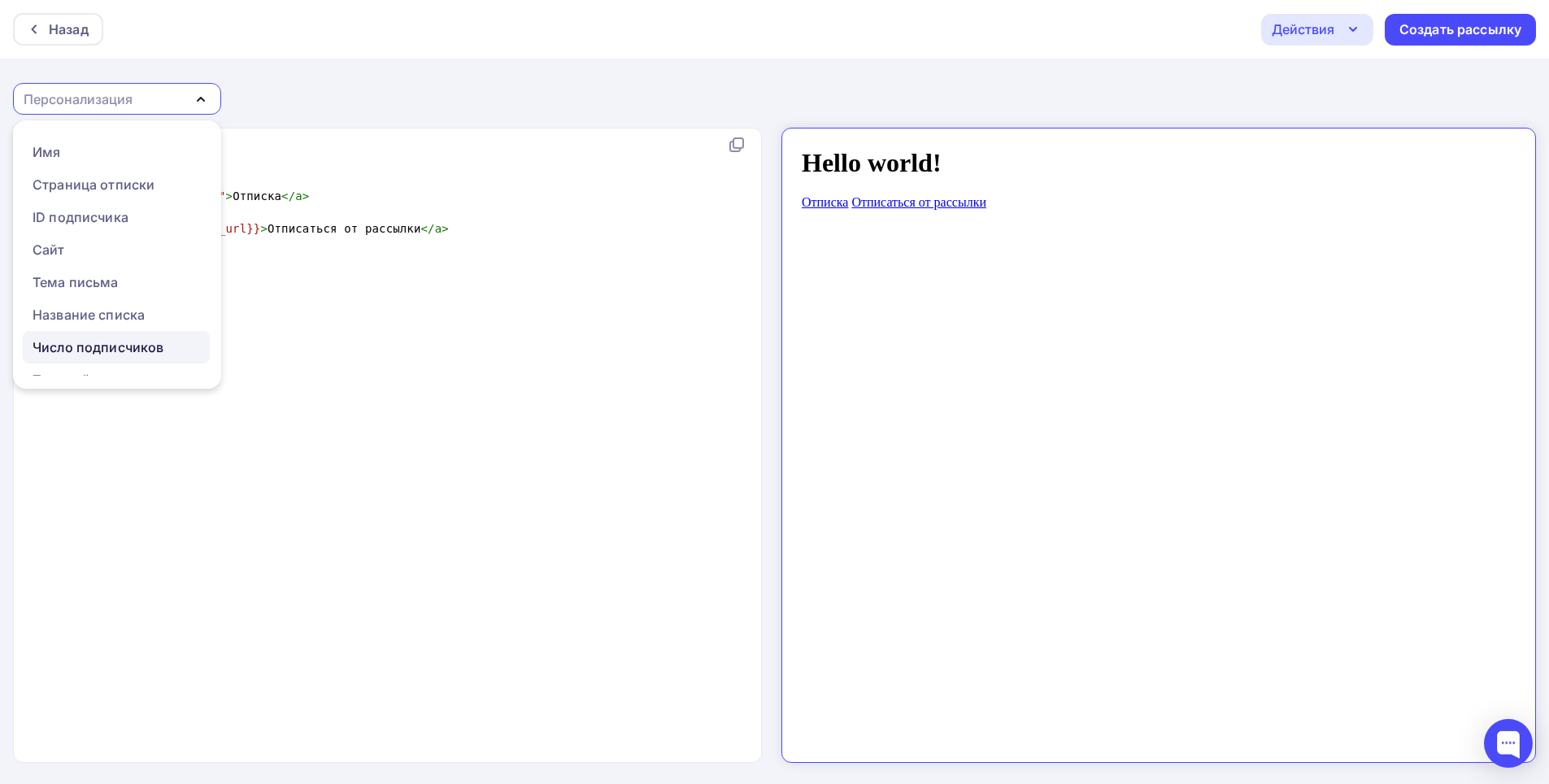
scroll to position [162, 0]
click at [66, 253] on div "Число подписчиков" at bounding box center [98, 247] width 131 height 20
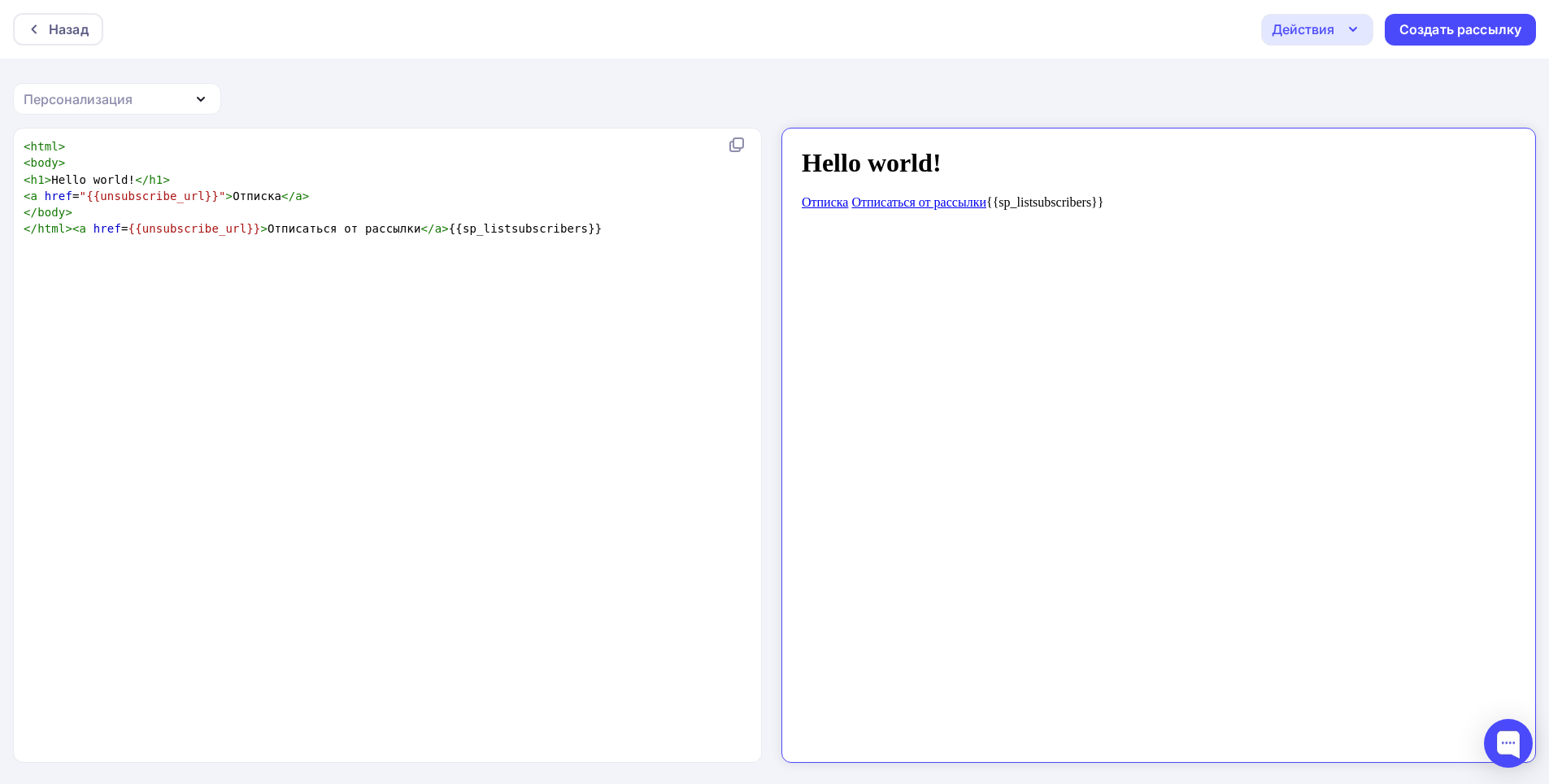
click at [1093, 182] on body "Hello world! Отписка Отписаться от рассылки {{sp_listsubscribers}}" at bounding box center [1144, 438] width 715 height 607
drag, startPoint x: 1087, startPoint y: 187, endPoint x: 969, endPoint y: 193, distance: 118.2
click at [969, 193] on body "Hello world! Отписка Отписаться от рассылки {{sp_listsubscribers}}" at bounding box center [1144, 438] width 715 height 607
type textarea "stsubscribers}}"
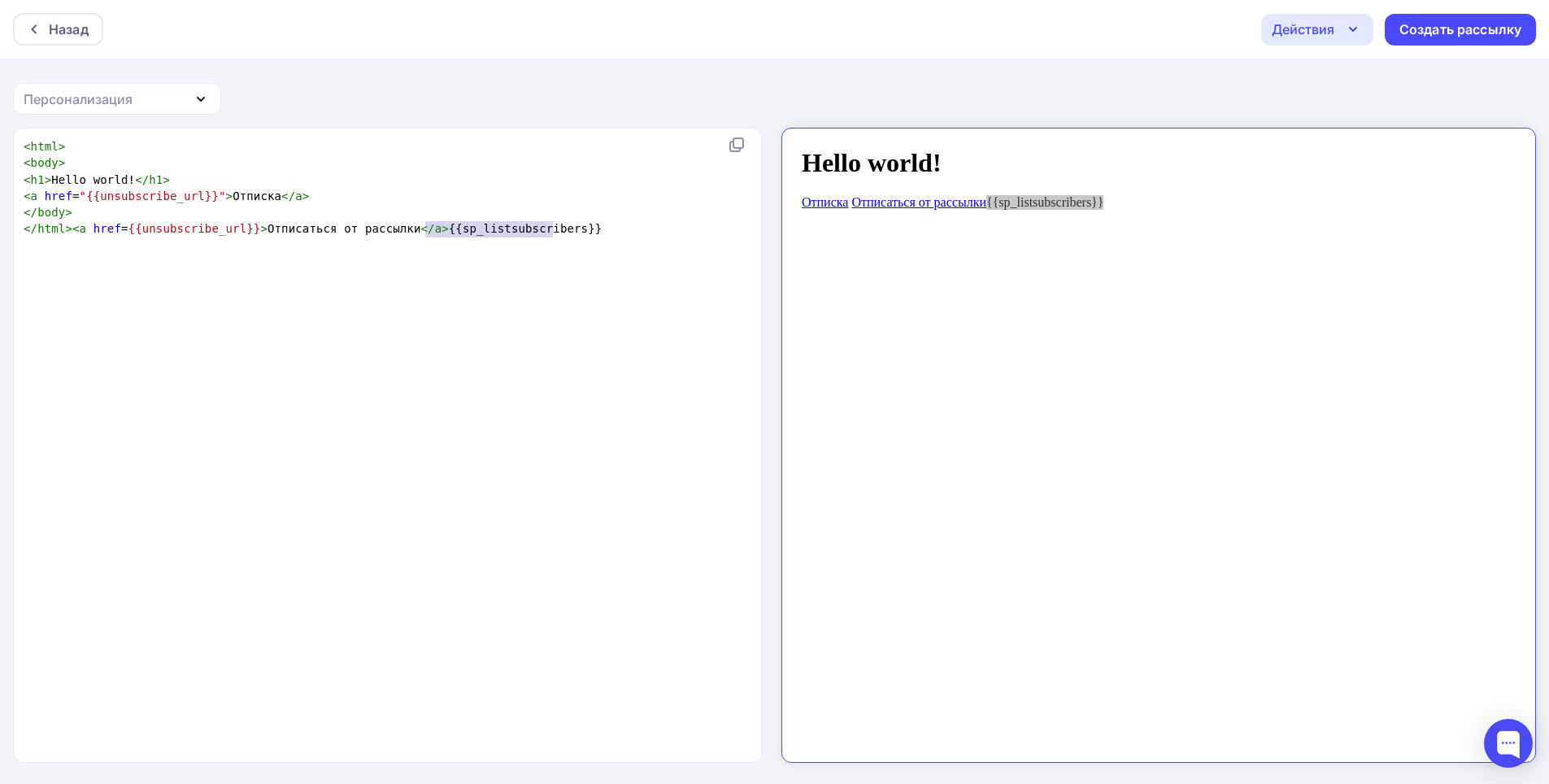
type textarea "{{sp_listsubscribers}}"
drag, startPoint x: 555, startPoint y: 233, endPoint x: 410, endPoint y: 227, distance: 145.1
click at [410, 227] on pre "</ html >< a href = {{unsubscribe_url}} > Отписаться от рассылки </ a > {{sp_li…" at bounding box center [391, 228] width 740 height 16
drag, startPoint x: 69, startPoint y: 85, endPoint x: 72, endPoint y: 102, distance: 17.3
click at [70, 86] on div "Персонализация" at bounding box center [117, 99] width 209 height 32
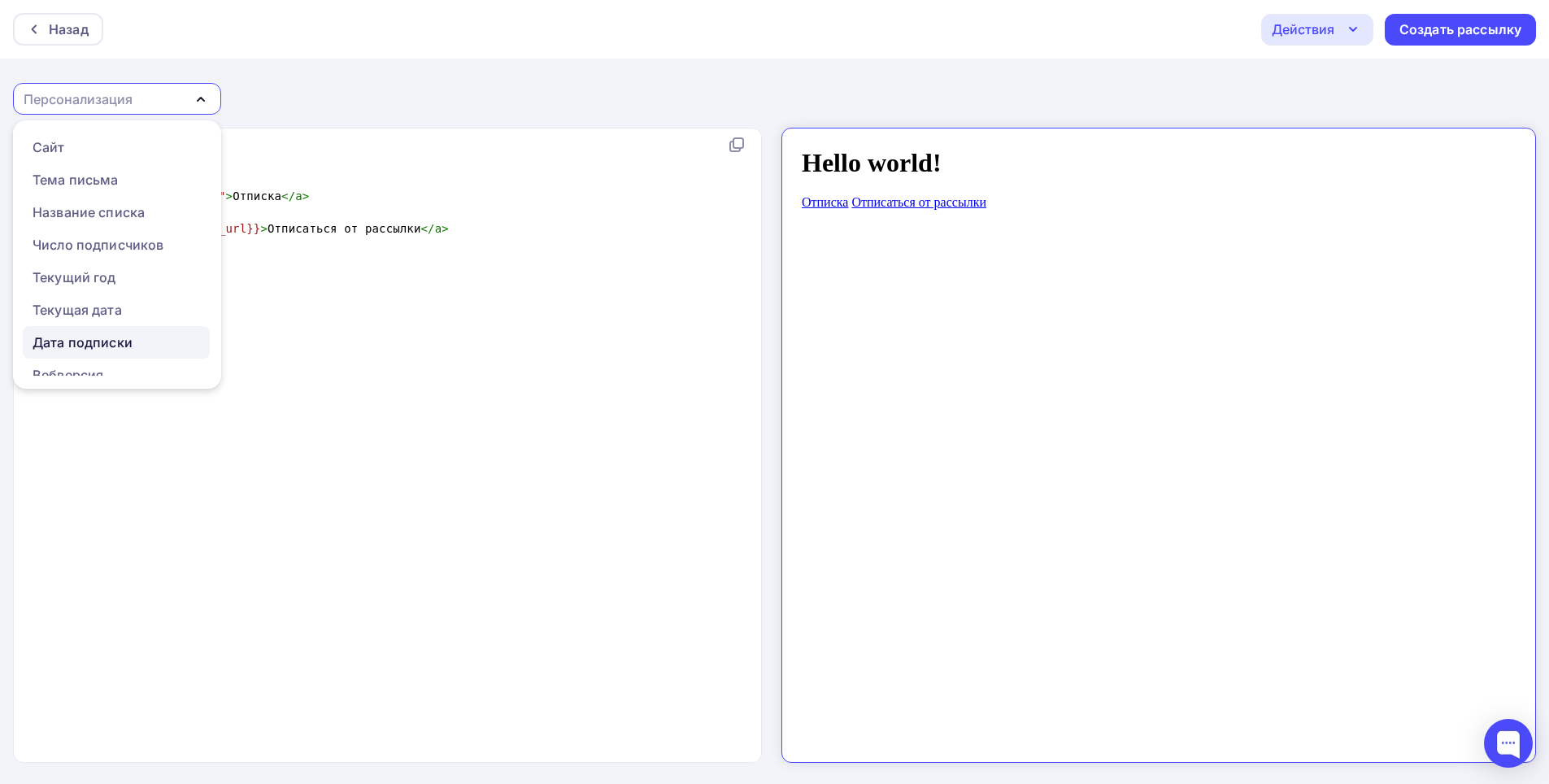
scroll to position [213, 0]
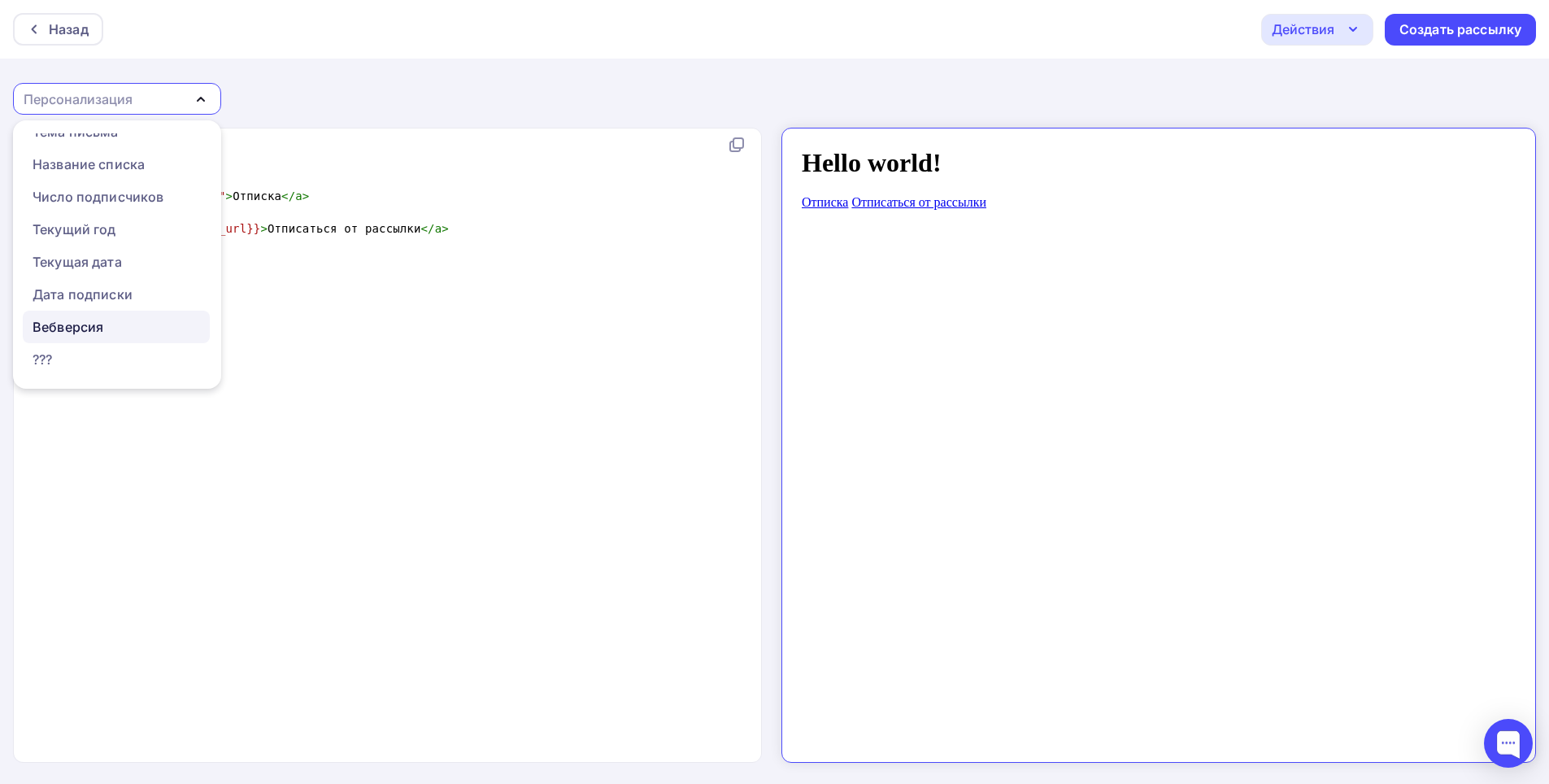
click at [67, 316] on link "Вебверсия" at bounding box center [116, 326] width 187 height 33
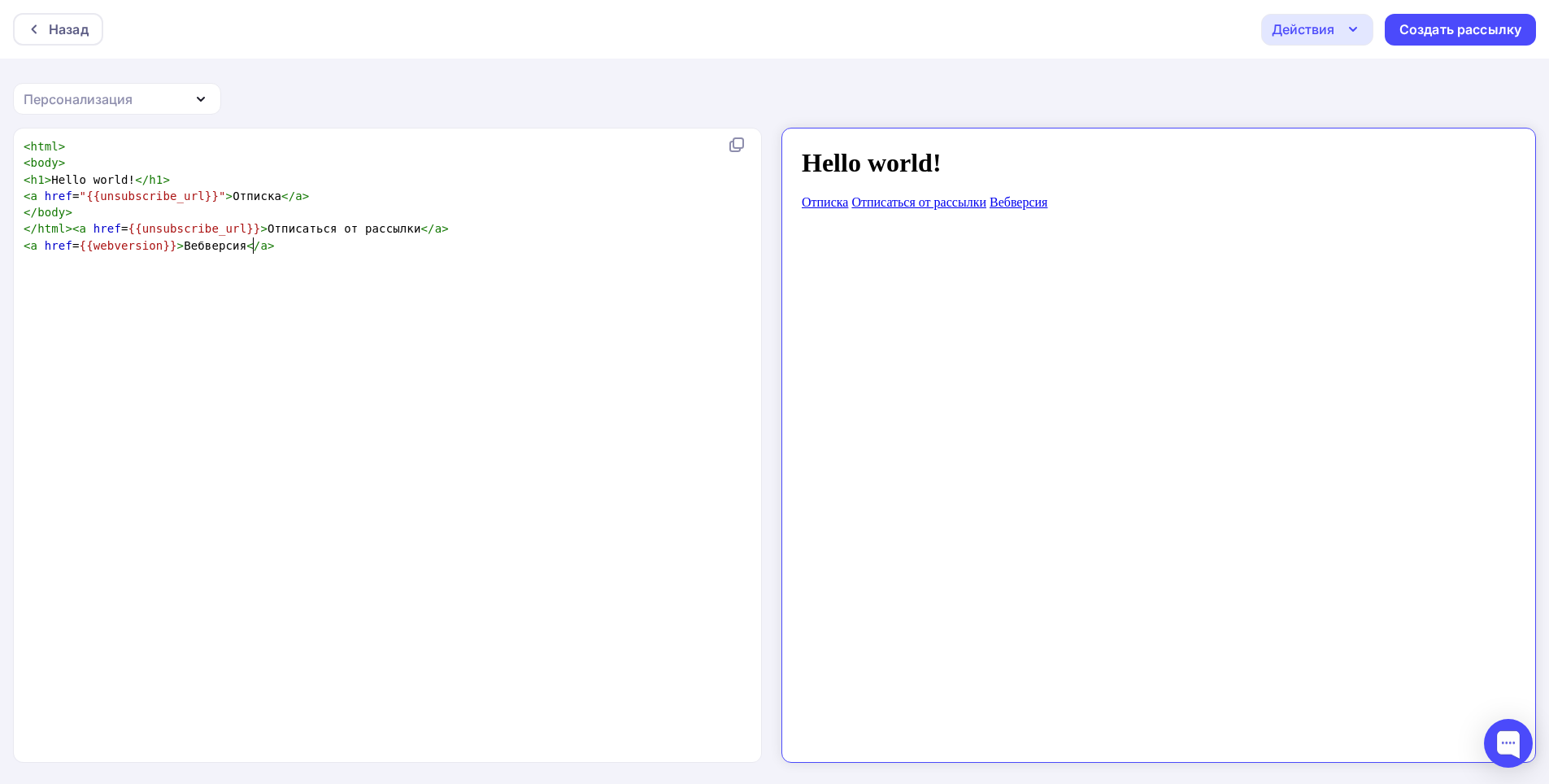
click at [264, 247] on pre "< a href = {{webversion}} > Вебверсия </ a >" at bounding box center [391, 245] width 740 height 16
click at [174, 135] on div "x < html > < body > < h1 > Hello world! </ h1 > < a href = "{{unsubscribe_url}}…" at bounding box center [391, 205] width 740 height 138
click at [191, 93] on div "Персонализация" at bounding box center [117, 99] width 209 height 32
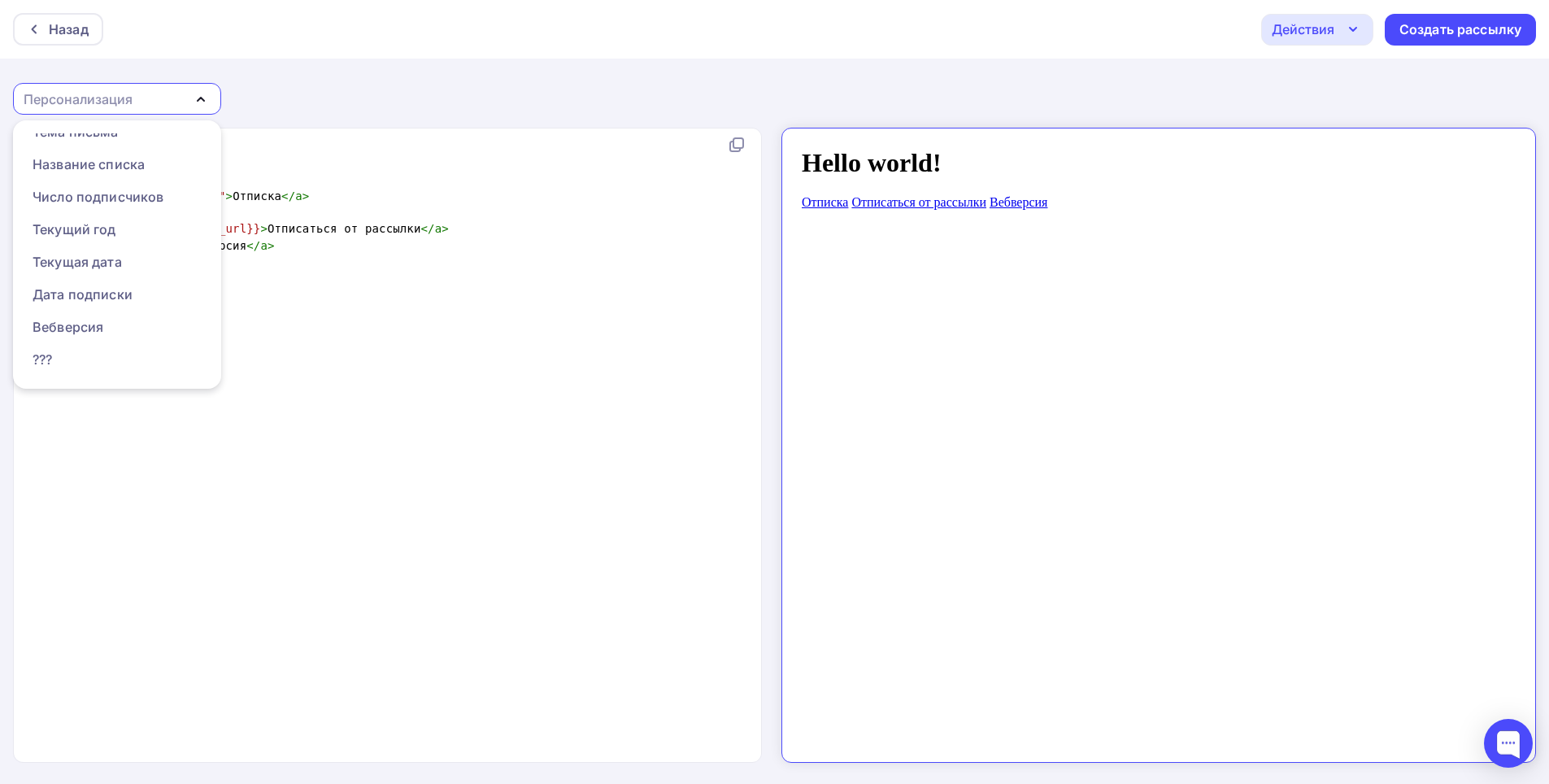
click at [325, 258] on pre "​" at bounding box center [391, 262] width 740 height 16
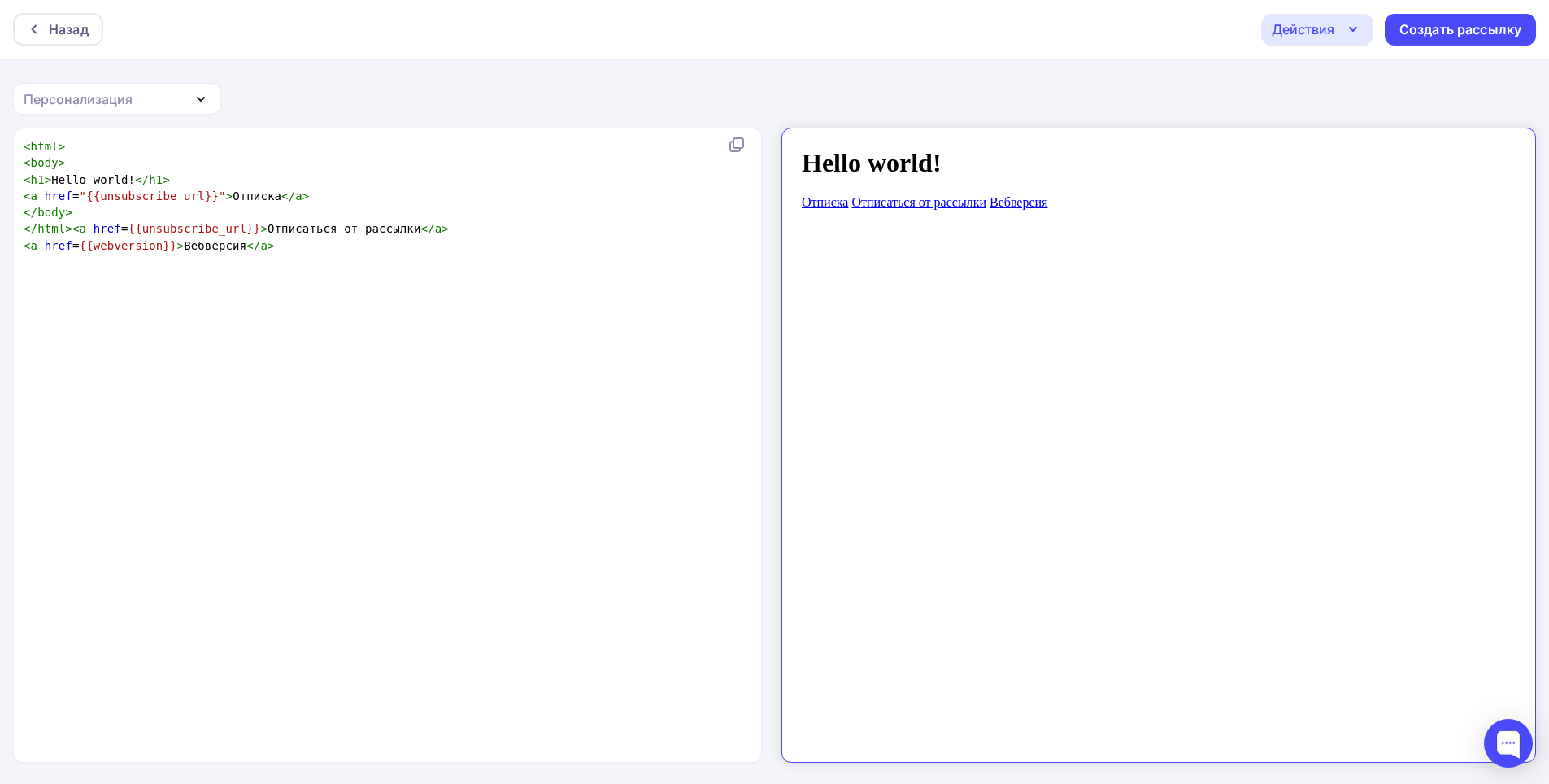
click at [103, 97] on div "Персонализация" at bounding box center [78, 99] width 109 height 20
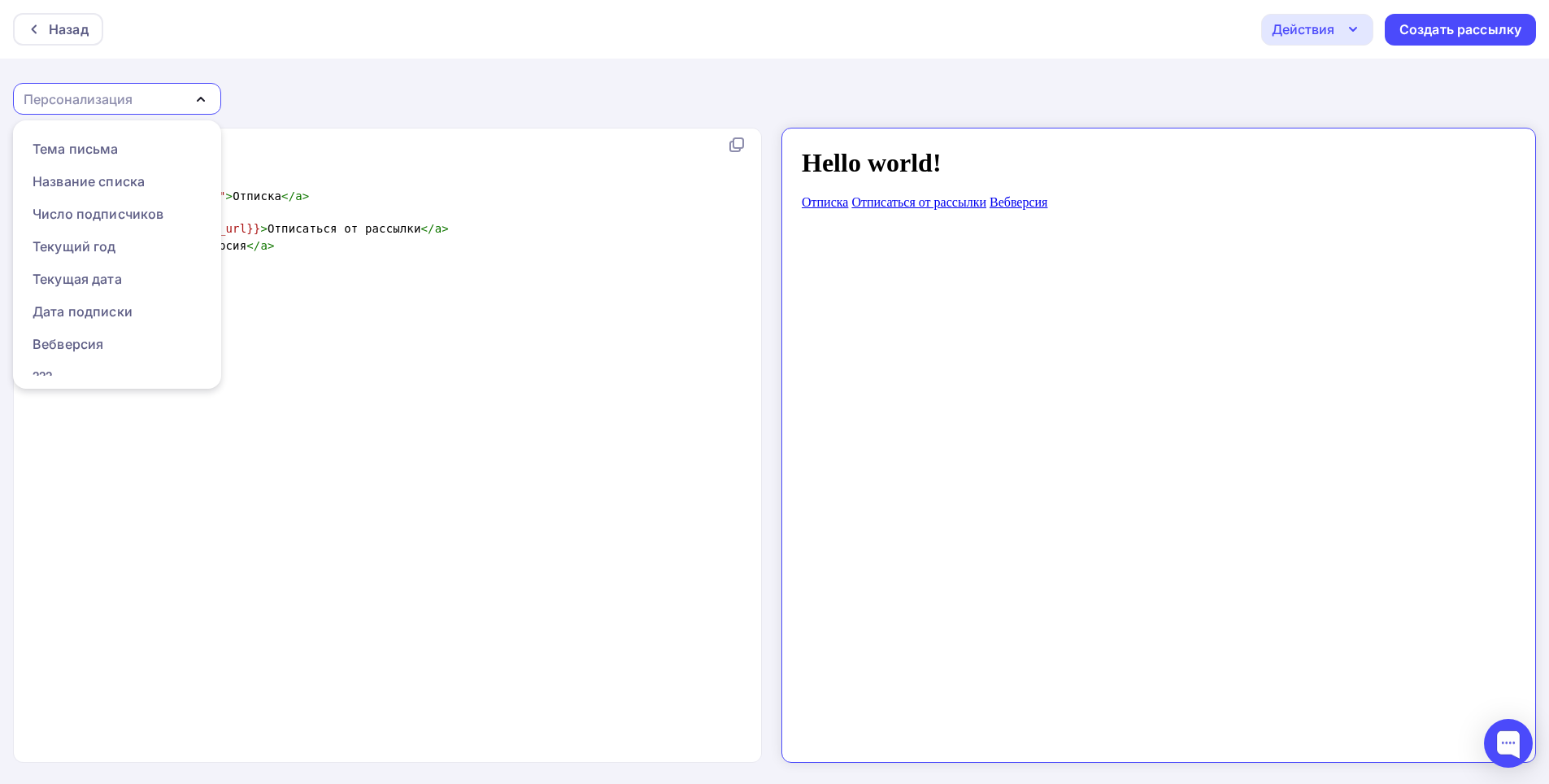
scroll to position [131, 0]
click at [109, 205] on div "Тема письма" at bounding box center [75, 214] width 86 height 20
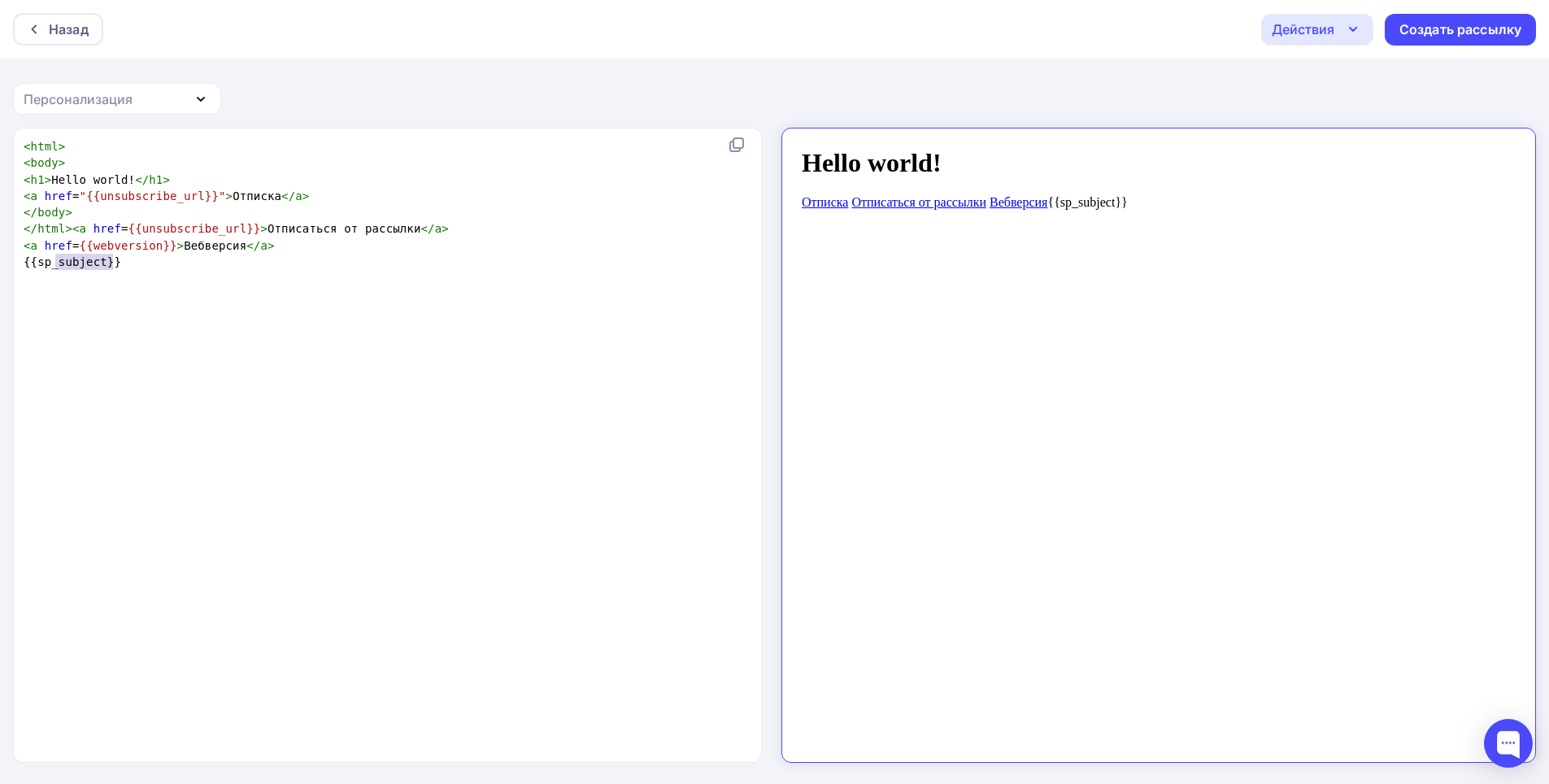
type textarea "{{sp_subject}}"
drag, startPoint x: 136, startPoint y: 258, endPoint x: 10, endPoint y: 268, distance: 126.4
click at [10, 268] on div "{{sp_subject}} x < html > < body > < h1 > Hello world! </ h1 > < a href = "{{un…" at bounding box center [774, 456] width 1549 height 657
click at [137, 106] on div "Персонализация" at bounding box center [117, 99] width 209 height 32
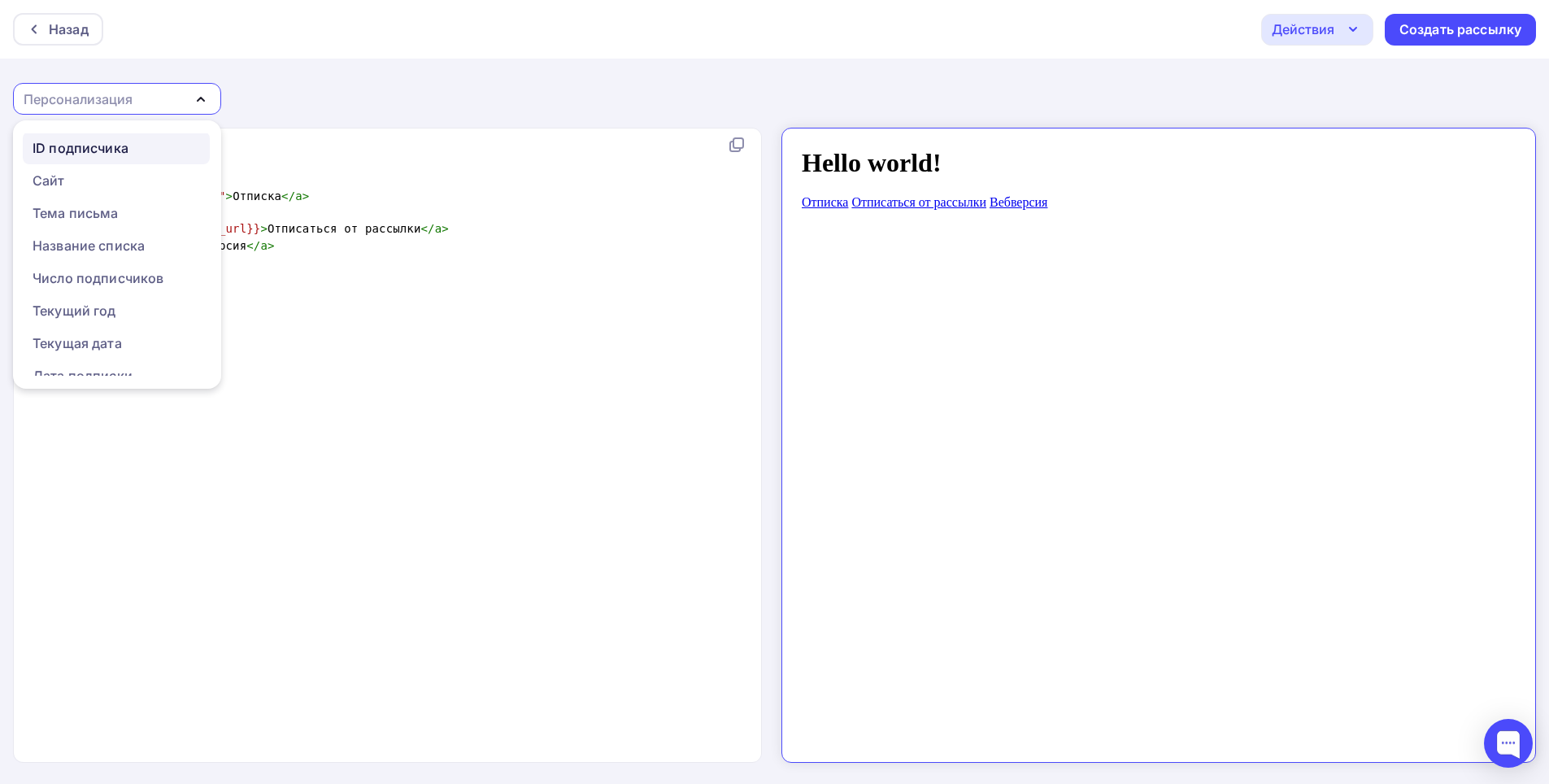
click at [99, 152] on div "ID подписчика" at bounding box center [80, 148] width 96 height 20
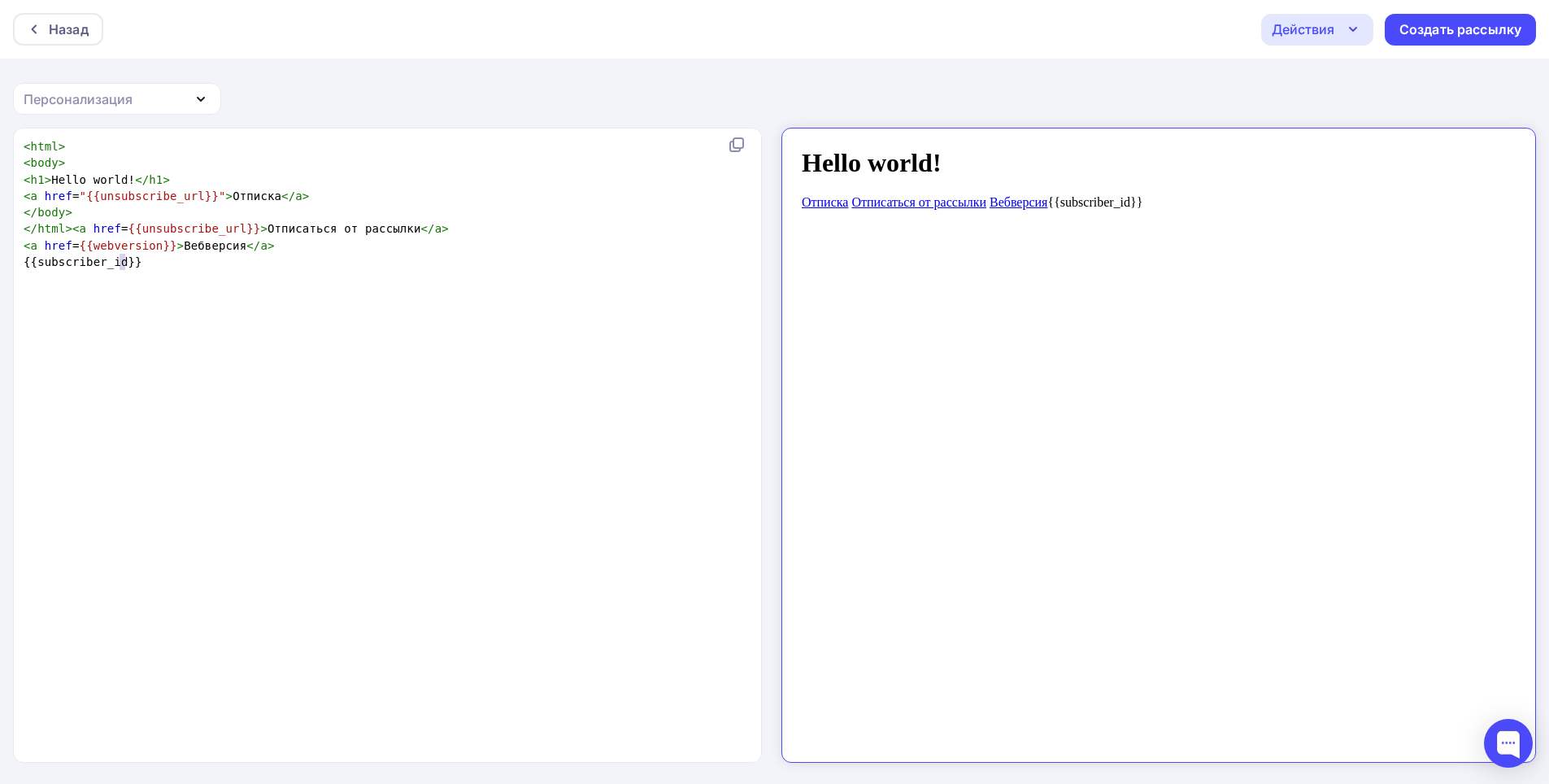
type textarea "}"
drag, startPoint x: 126, startPoint y: 259, endPoint x: 1, endPoint y: 282, distance: 127.1
click at [1, 282] on div "} x < html > < body > < h1 > Hello world! </ h1 > < a href = "{{unsubscribe_url…" at bounding box center [774, 456] width 1549 height 657
drag, startPoint x: 136, startPoint y: 73, endPoint x: 151, endPoint y: 92, distance: 24.2
click at [152, 92] on div "Назад Действия Отправить тестовое письмо Сохранить в Мои шаблоны Выйти без сохр…" at bounding box center [774, 392] width 1549 height 785
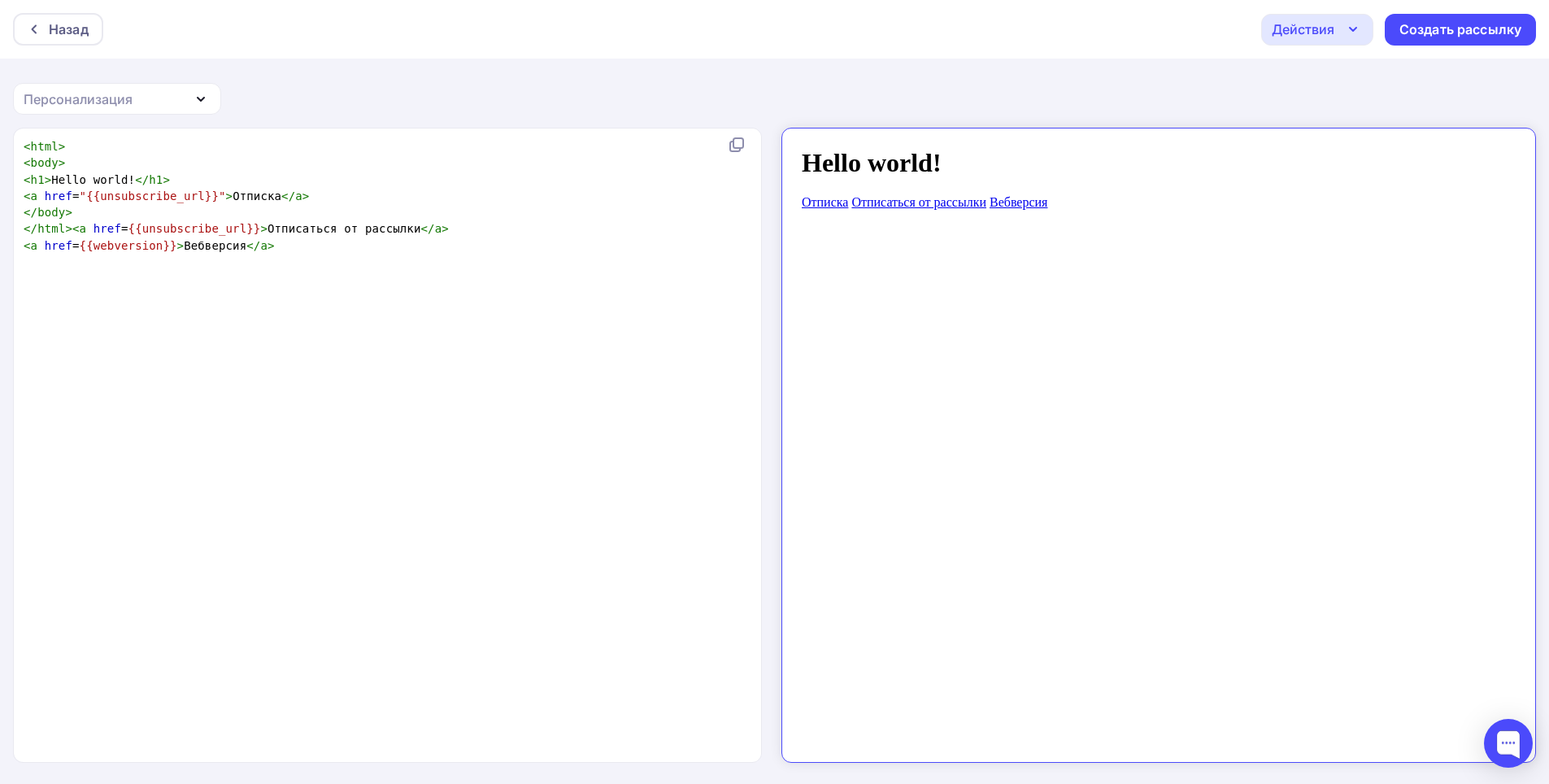
click at [151, 92] on div "Персонализация" at bounding box center [117, 99] width 209 height 32
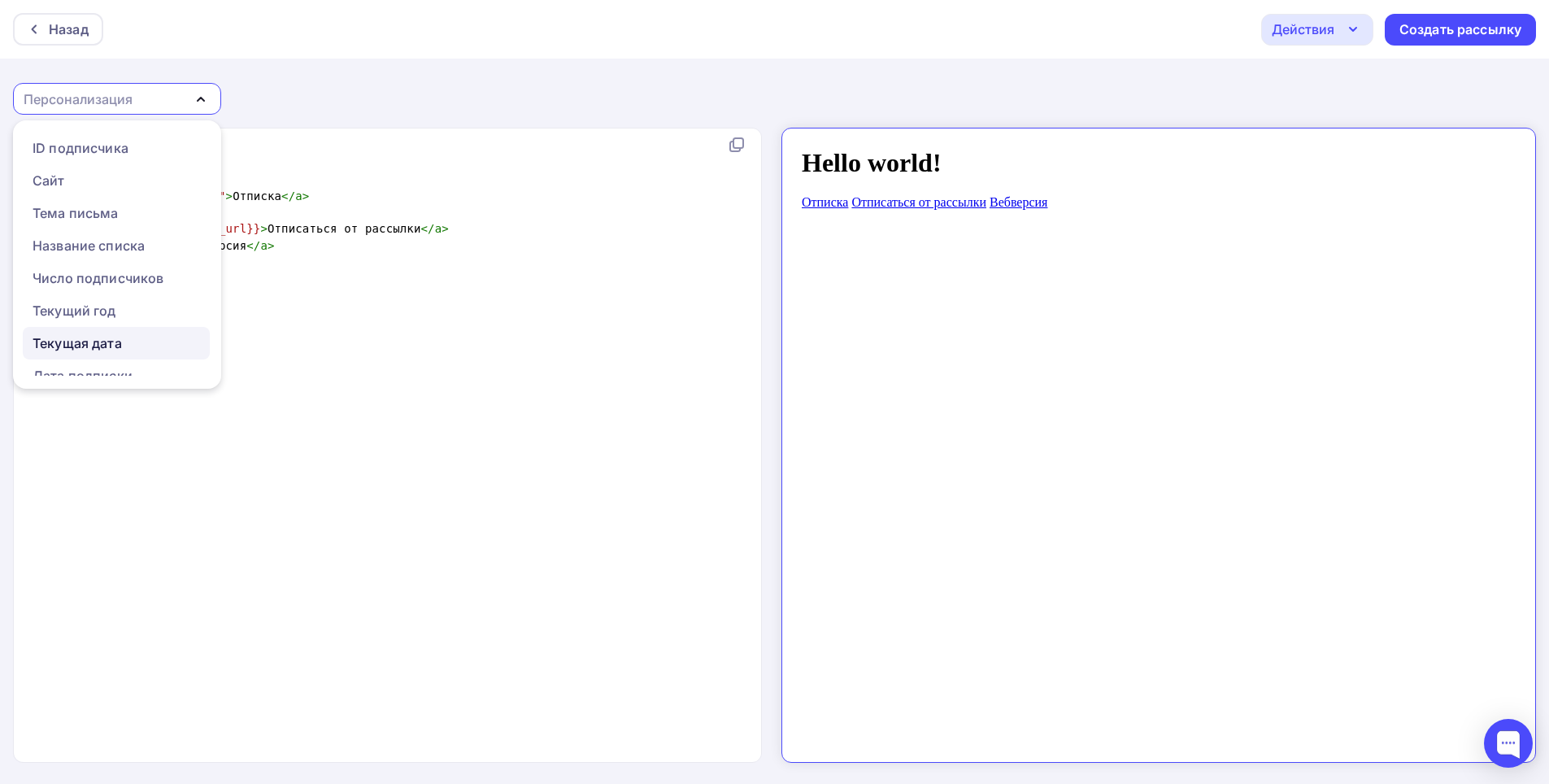
click at [86, 349] on div "Текущая дата" at bounding box center [77, 343] width 89 height 20
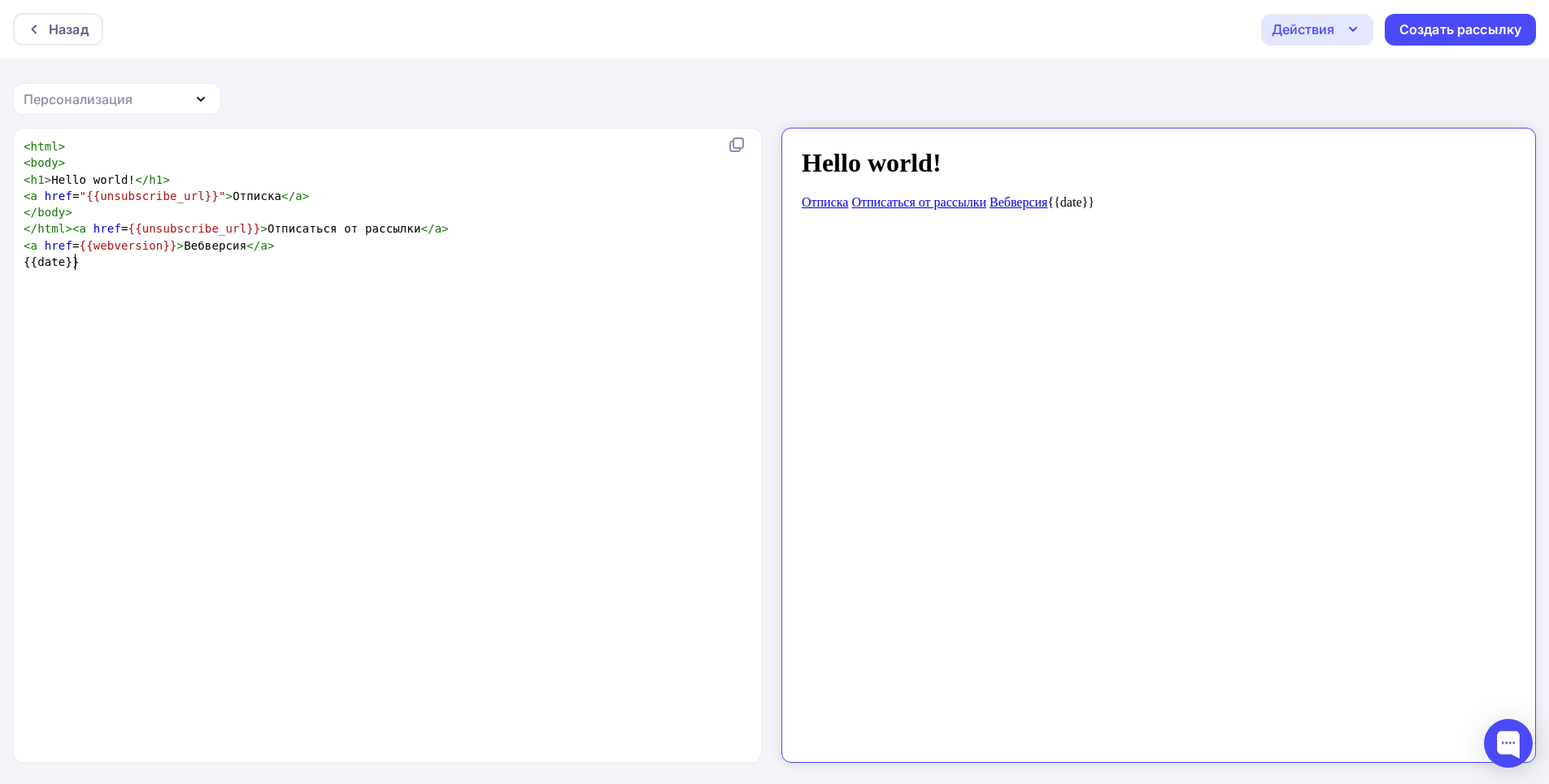
type textarea "e}}"
drag, startPoint x: 98, startPoint y: 265, endPoint x: 25, endPoint y: 276, distance: 73.8
click at [25, 276] on div "x < html > < body > < h1 > Hello world! </ h1 > < a href = "{{unsubscribe_url}}…" at bounding box center [405, 466] width 769 height 661
type textarea "11212111121"
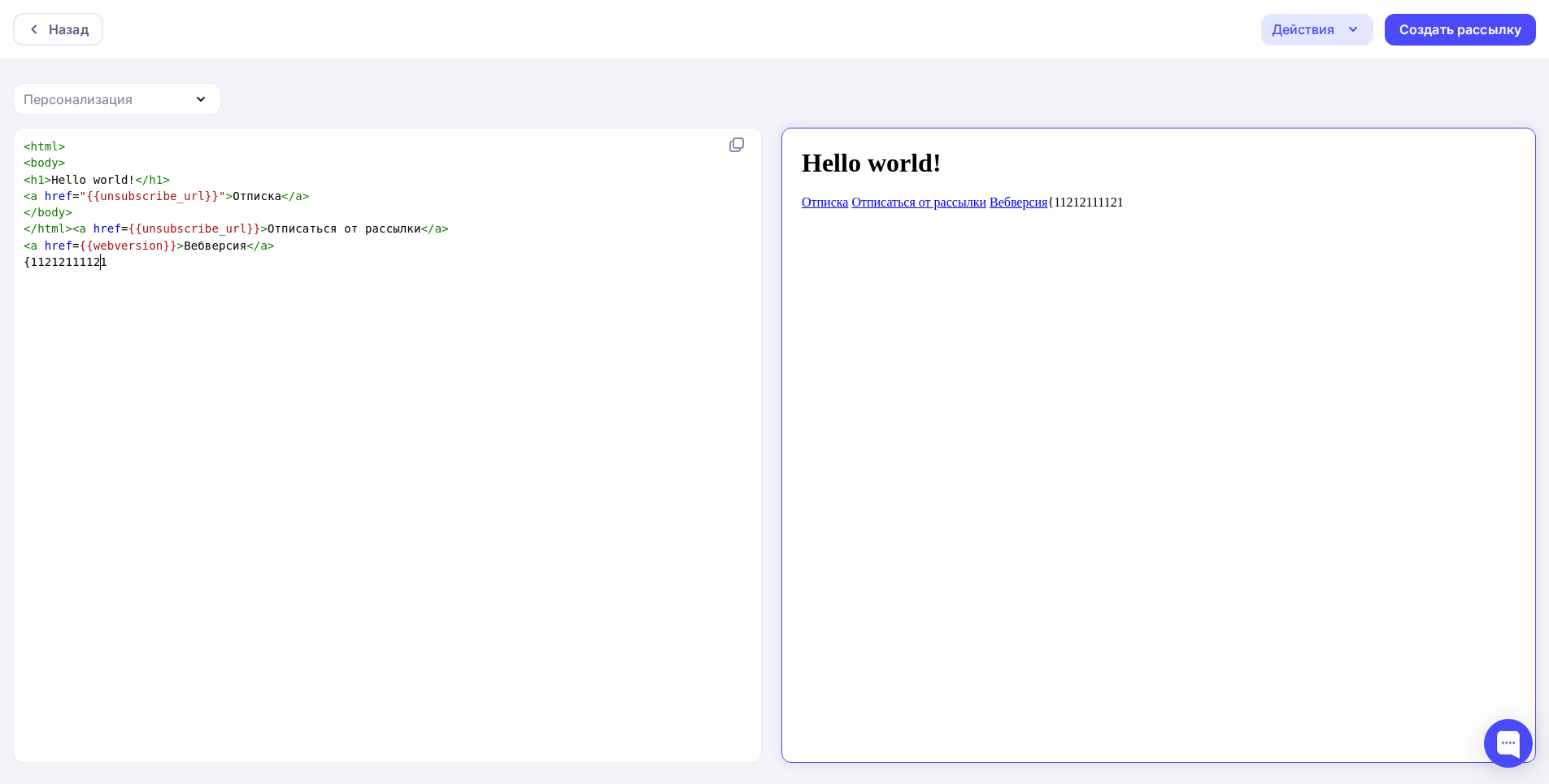
type textarea "12111121"
drag, startPoint x: 117, startPoint y: 272, endPoint x: 22, endPoint y: 271, distance: 95.0
click at [22, 271] on div "x < html > < body > < h1 > Hello world! </ h1 > < a href = "{{unsubscribe_url}}…" at bounding box center [391, 205] width 740 height 138
click at [178, 94] on div "Персонализация" at bounding box center [117, 99] width 209 height 32
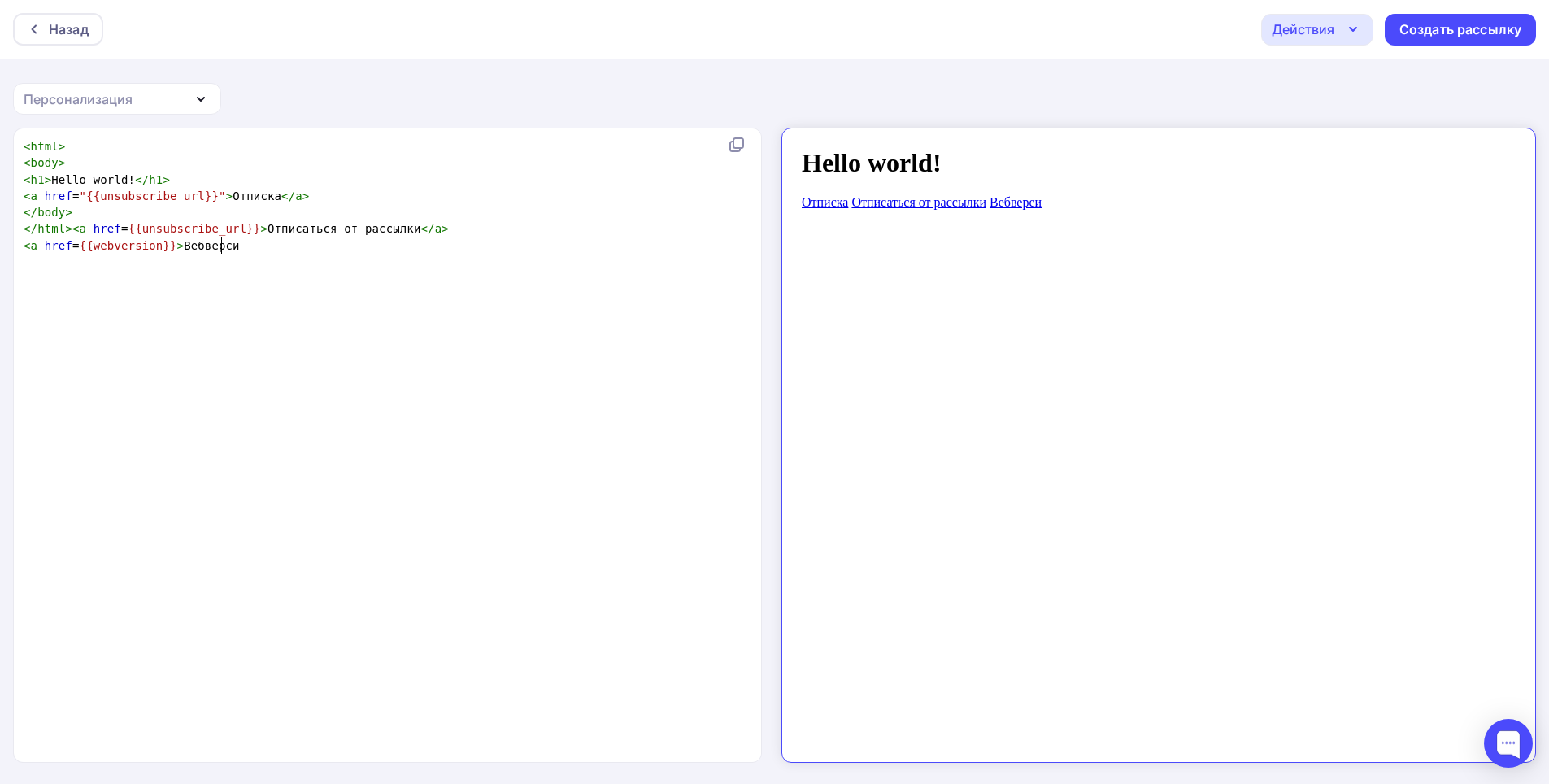
click at [288, 263] on div "x < html > < body > < h1 > Hello world! </ h1 > < a href = "{{unsubscribe_url}}…" at bounding box center [405, 466] width 769 height 661
click at [61, 105] on div "Персонализация" at bounding box center [78, 99] width 109 height 20
type textarea "с"
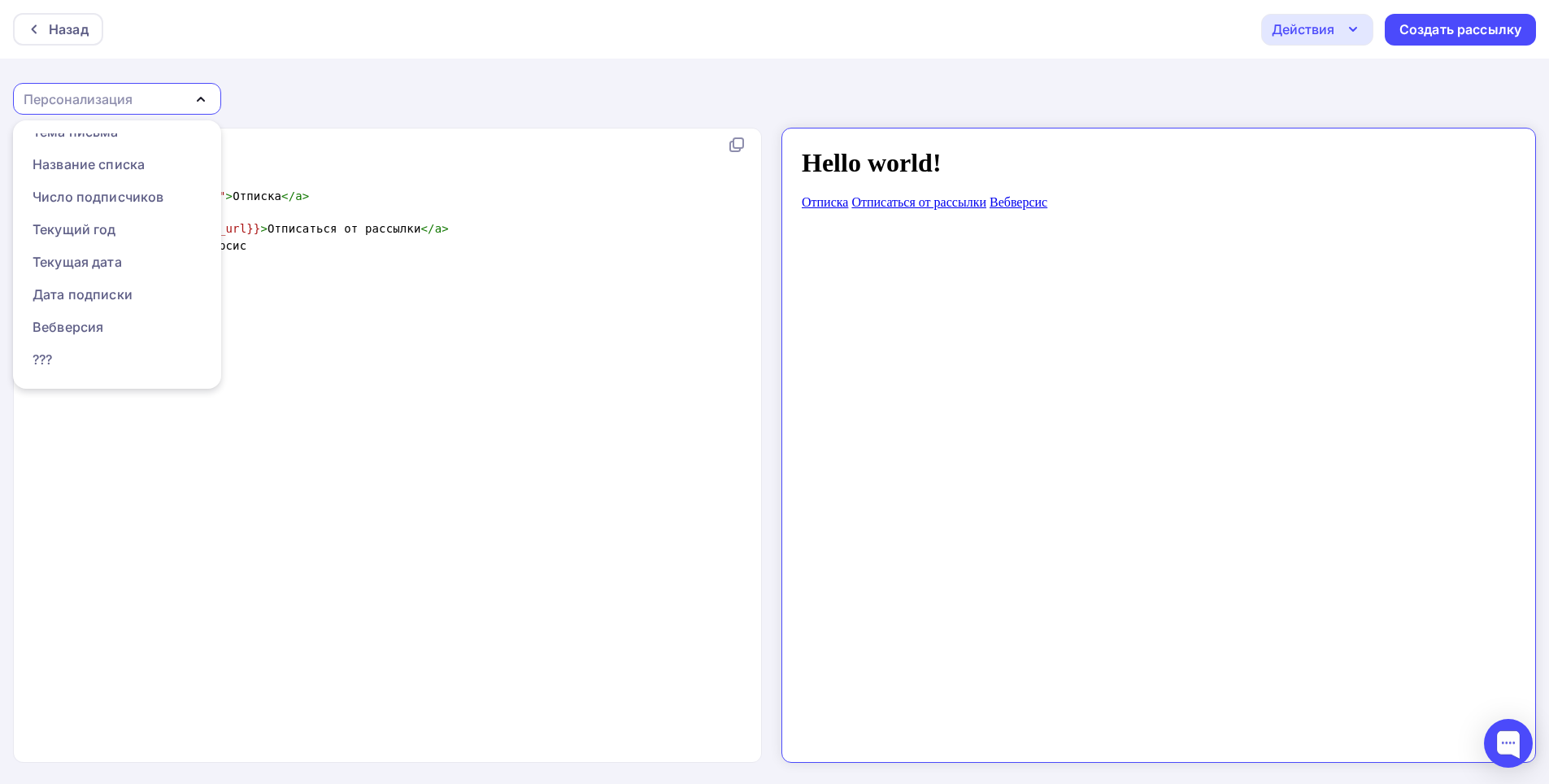
click at [298, 364] on div "x < html > < body > < h1 > Hello world! </ h1 > < a href = "{{unsubscribe_url}}…" at bounding box center [405, 466] width 769 height 661
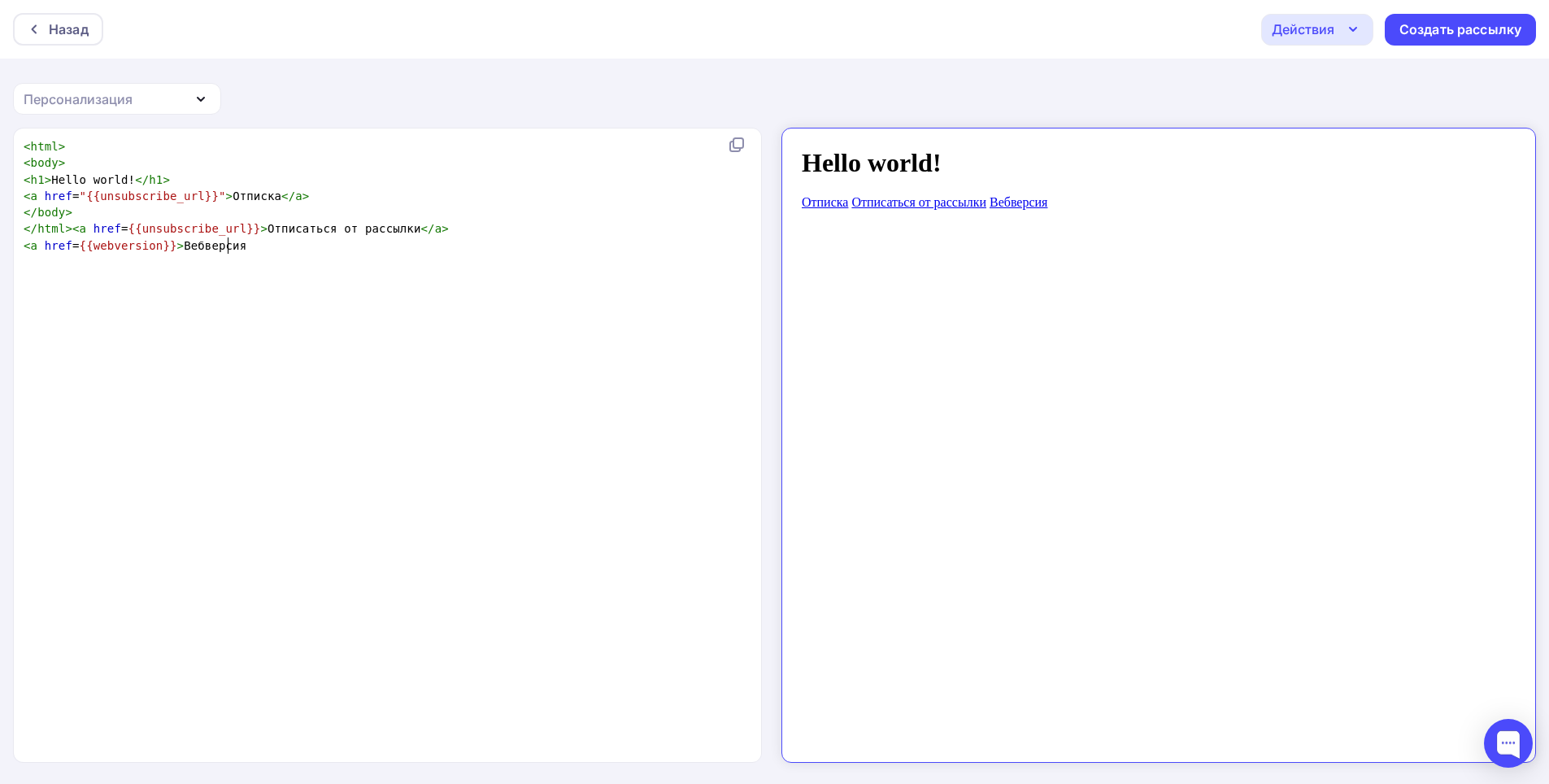
type textarea "яя"
click at [114, 95] on div "Персонализация" at bounding box center [78, 99] width 109 height 20
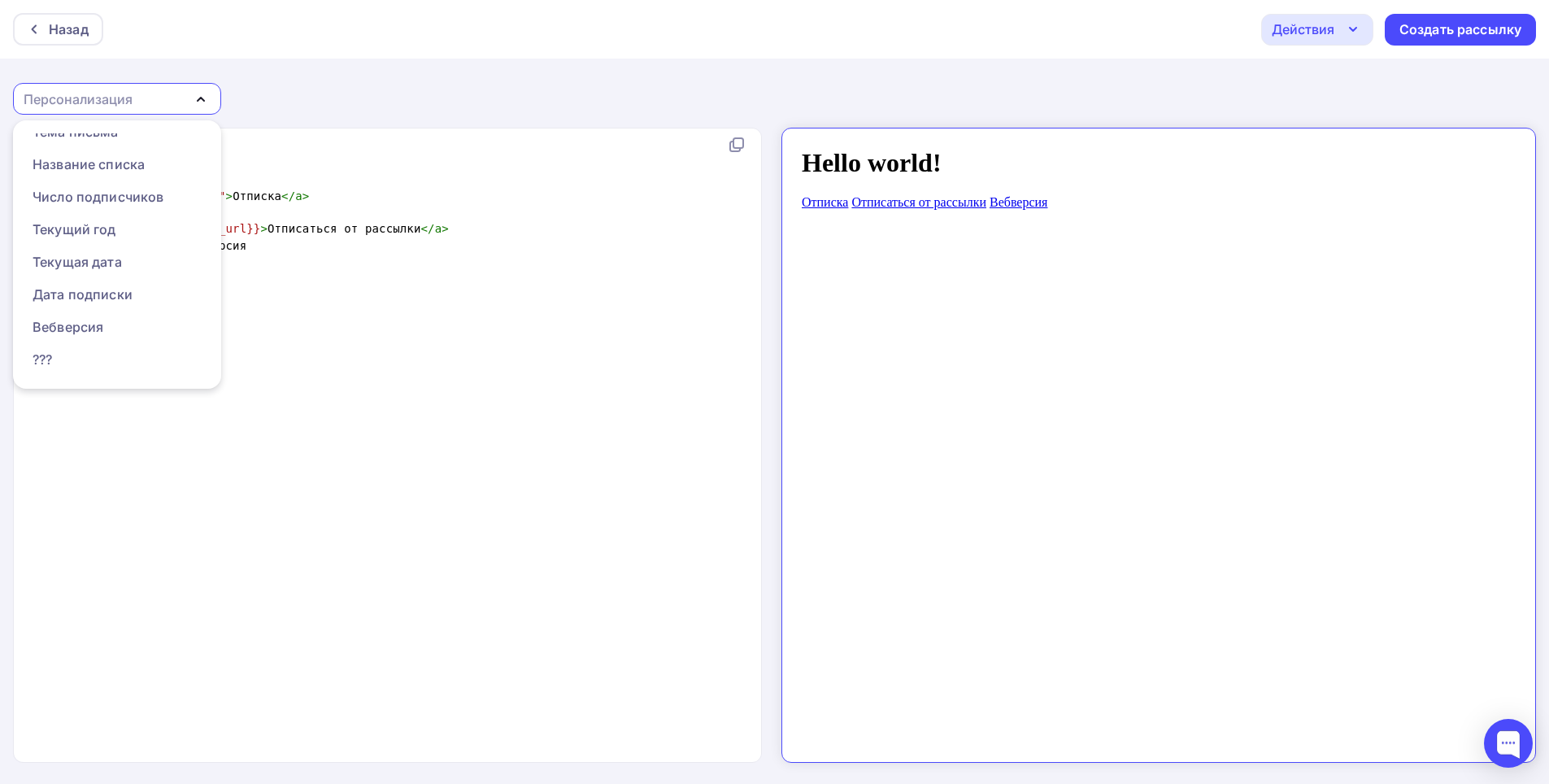
scroll to position [6, 0]
click at [245, 402] on div "x < html > < body > < h1 > Hello world! </ h1 > < a href = "{{unsubscribe_url}}…" at bounding box center [405, 466] width 769 height 661
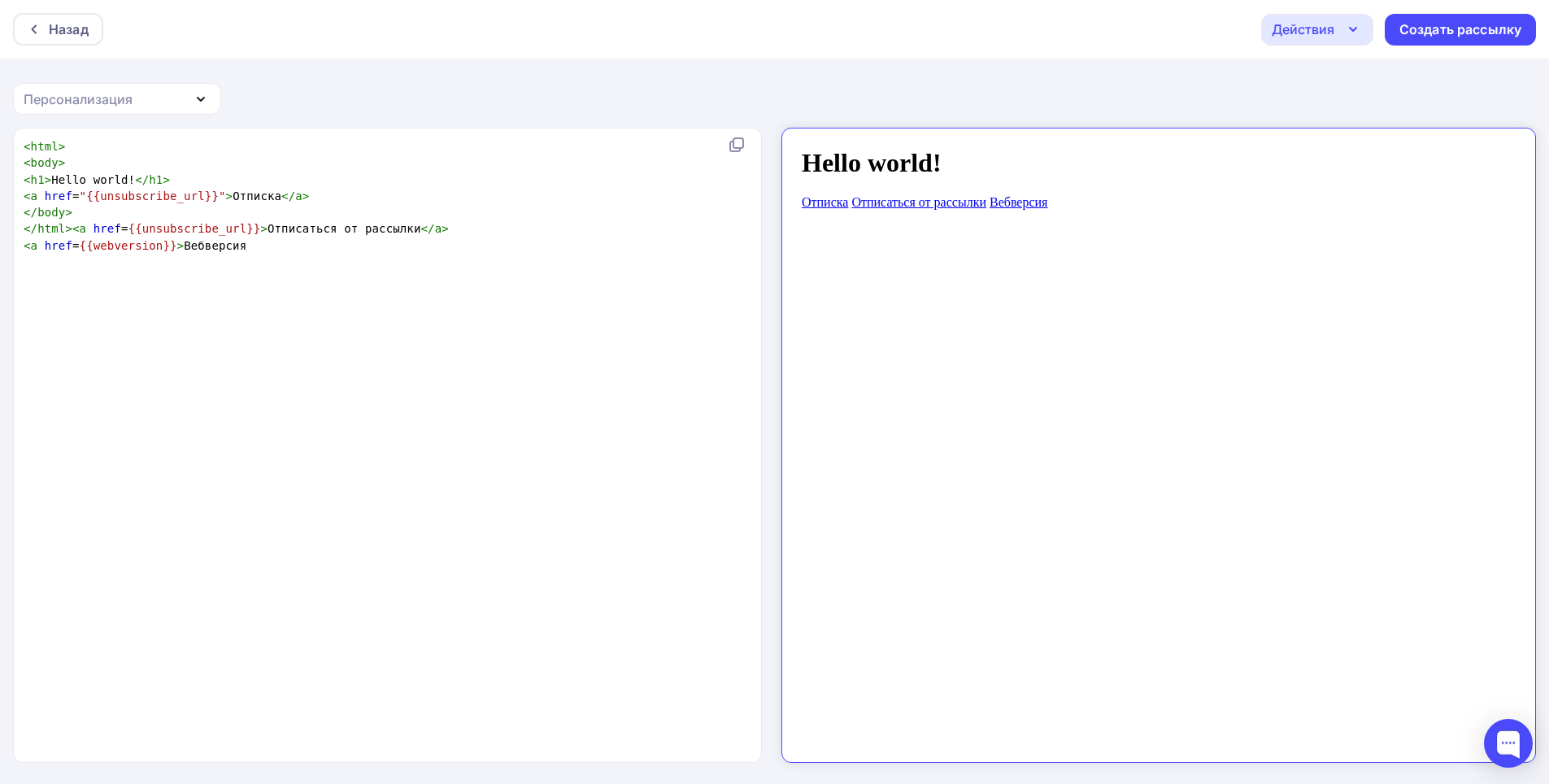
click at [189, 249] on span "< a href = {{webversion}} > [GEOGRAPHIC_DATA]" at bounding box center [135, 245] width 223 height 13
click at [280, 240] on pre "< a href = {{webversion}} > Веб версия" at bounding box center [391, 245] width 740 height 16
type textarea "<a href={{webversion}}>Веб версия"
drag, startPoint x: 21, startPoint y: 239, endPoint x: 222, endPoint y: 265, distance: 202.7
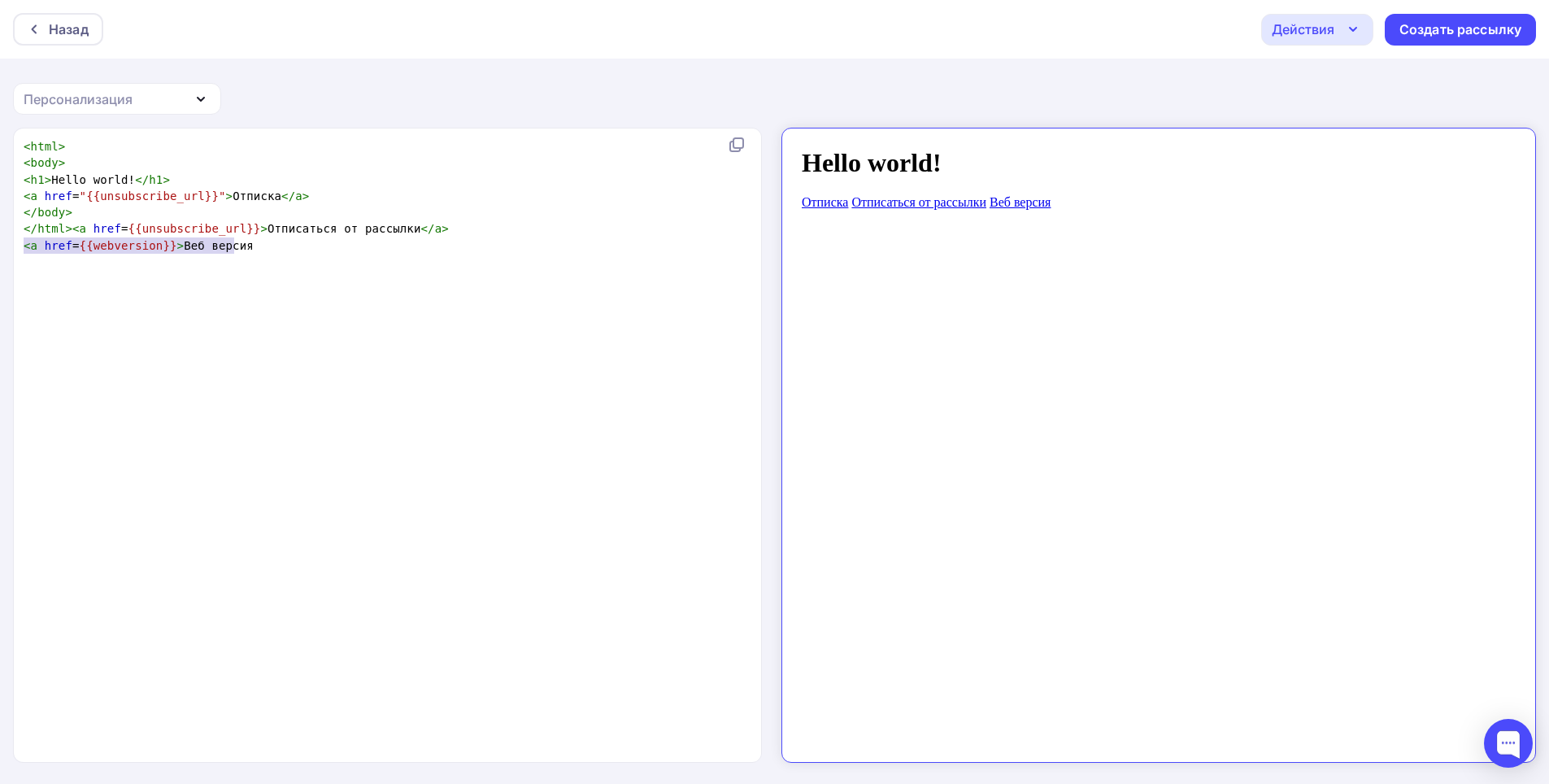
click at [222, 265] on div "x < html > < body > < h1 > Hello world! </ h1 > < a href = "{{unsubscribe_url}}…" at bounding box center [405, 466] width 769 height 661
click at [252, 249] on pre "< a href = {{webversion}} > Веб версия" at bounding box center [391, 245] width 740 height 16
click at [136, 98] on div "Персонализация" at bounding box center [117, 99] width 209 height 32
click at [294, 311] on div "x < html > < body > < h1 > Hello world! </ h1 > < a href = "{{unsubscribe_url}}…" at bounding box center [405, 466] width 769 height 661
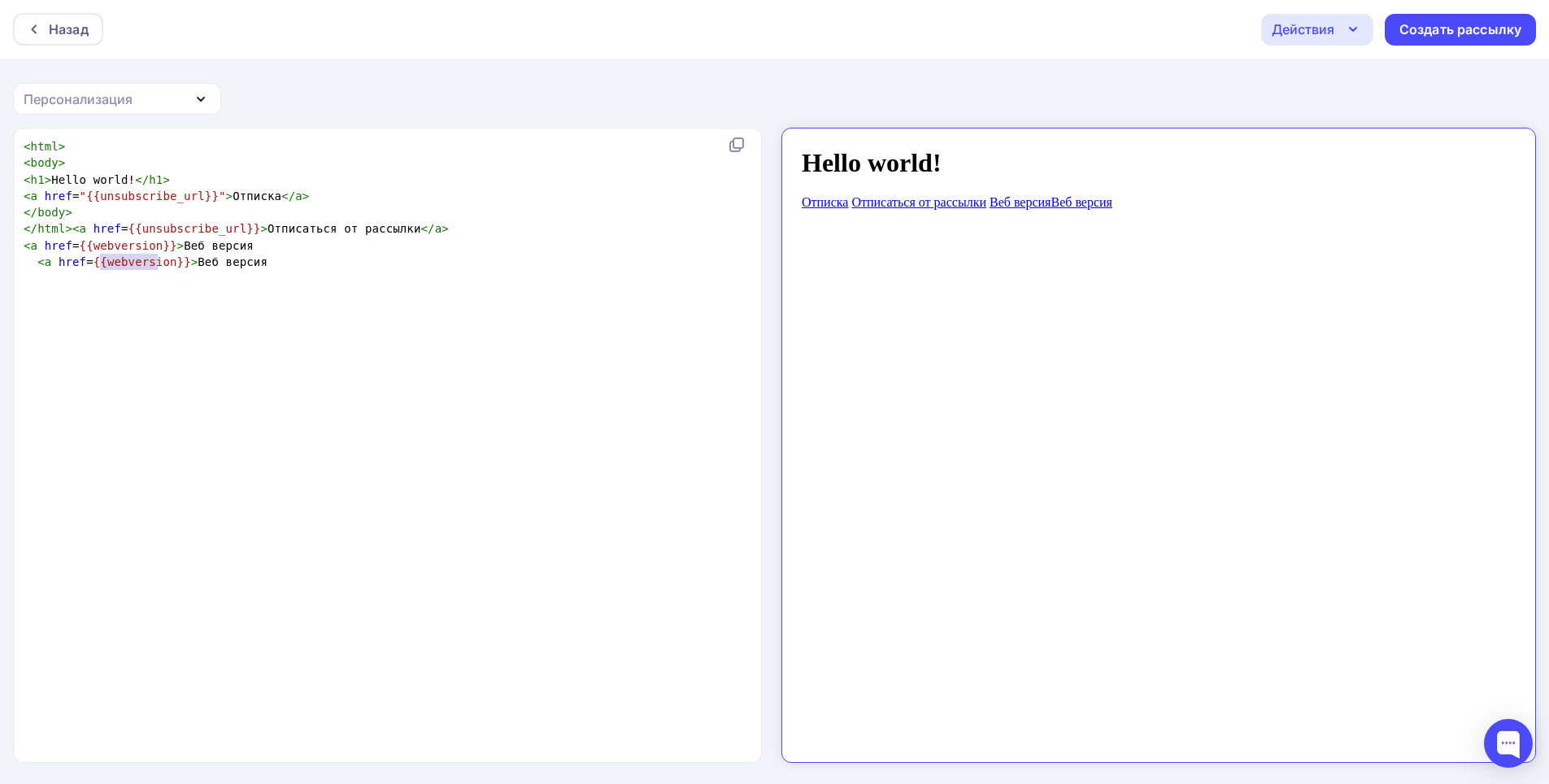
type textarea "webversion"
drag, startPoint x: 98, startPoint y: 260, endPoint x: 163, endPoint y: 265, distance: 65.2
click at [163, 265] on span "{{webversion}}" at bounding box center [142, 261] width 98 height 13
click at [96, 99] on div "Персонализация" at bounding box center [78, 99] width 109 height 20
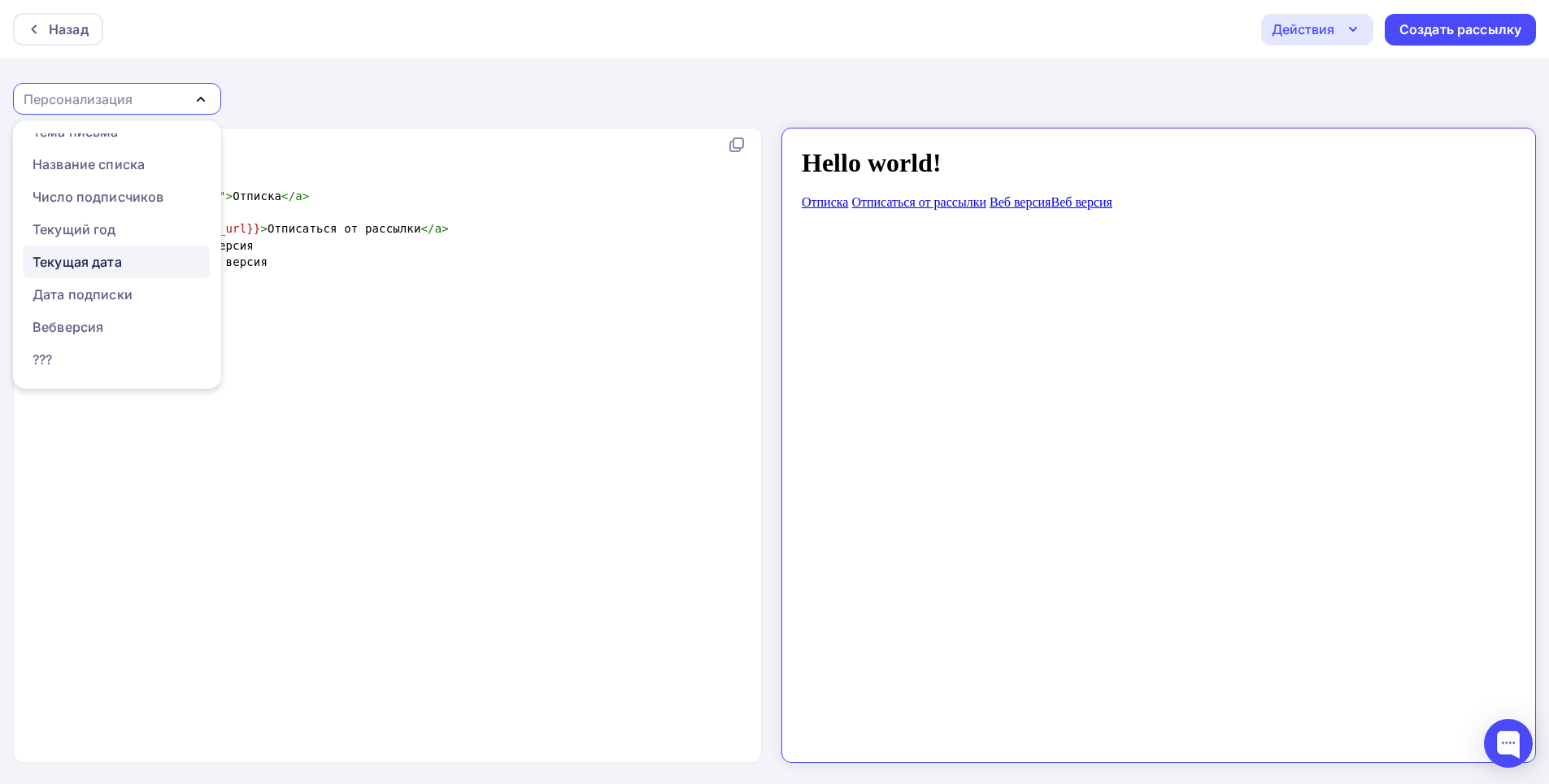
click at [70, 251] on link "Текущая дата" at bounding box center [116, 261] width 187 height 33
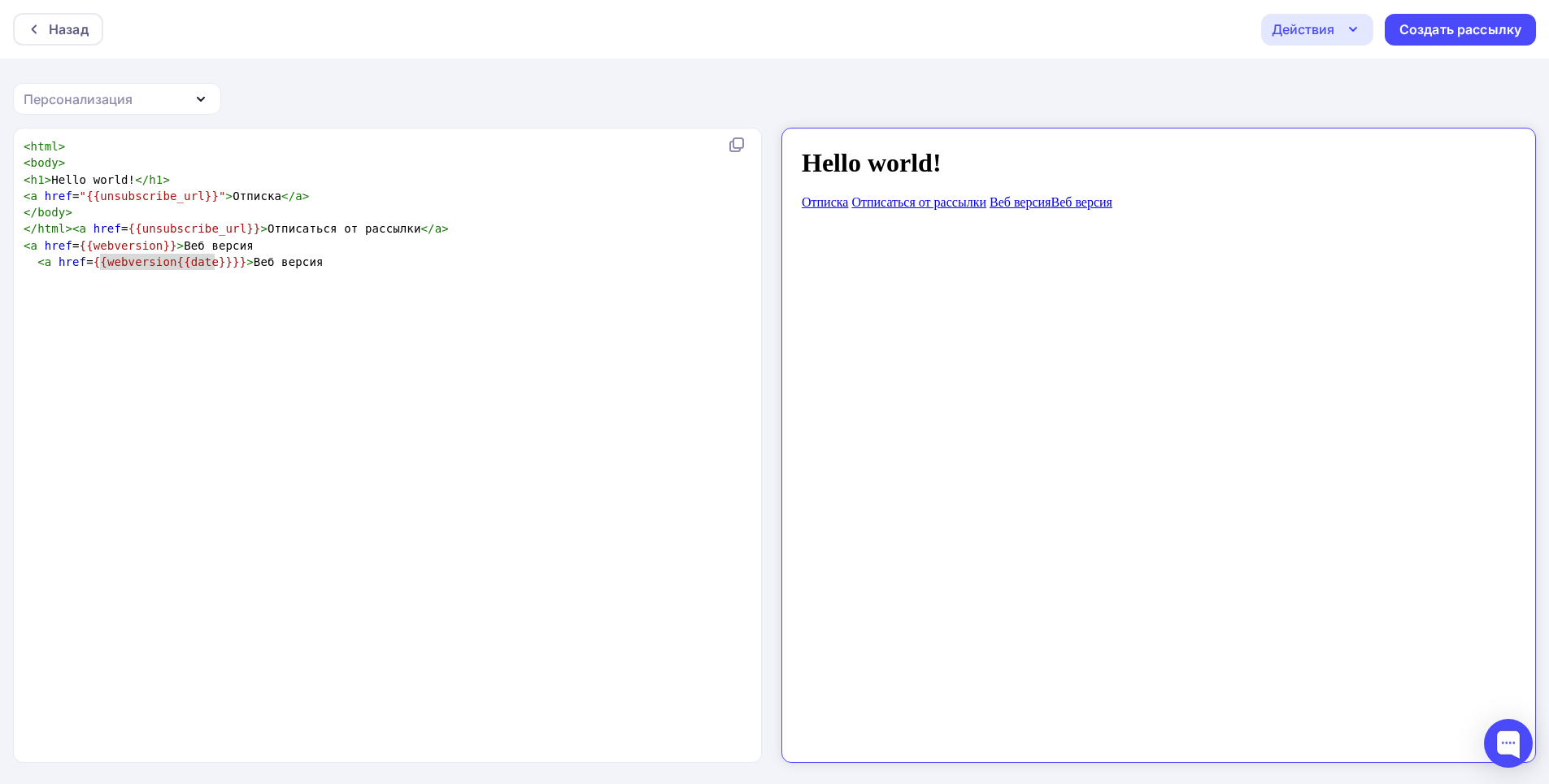
type textarea "webversion{{date}}"
click at [214, 263] on span "{{webversion{{date}}}}" at bounding box center [170, 261] width 153 height 13
click at [52, 108] on div "Персонализация" at bounding box center [78, 99] width 109 height 20
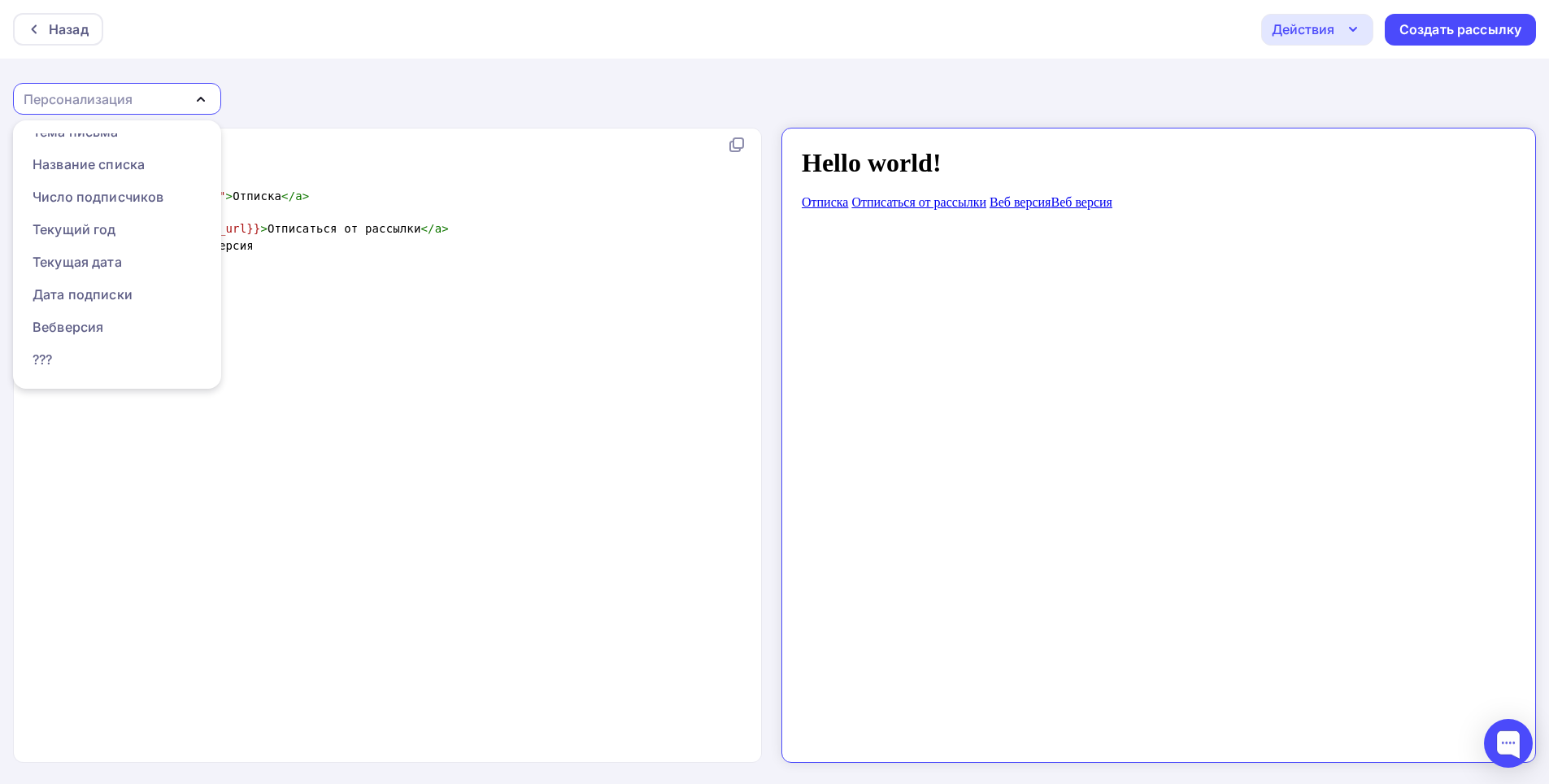
click at [258, 253] on pre "< a href = {{webversion}} > Веб версия" at bounding box center [391, 245] width 740 height 16
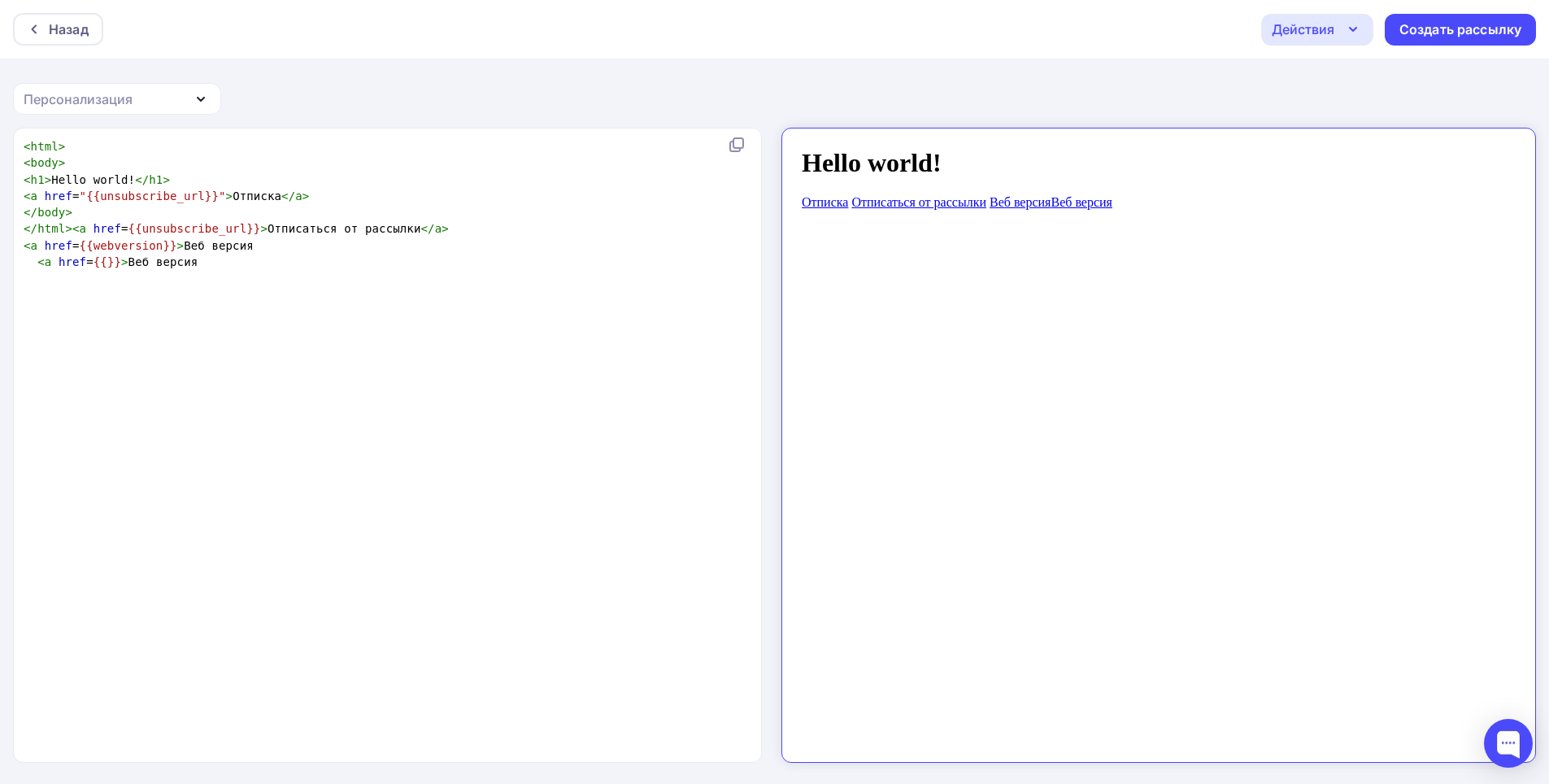
click at [206, 258] on pre "< a href = {{}} > Веб версия" at bounding box center [391, 262] width 740 height 16
click at [124, 86] on div "Персонализация" at bounding box center [117, 99] width 209 height 32
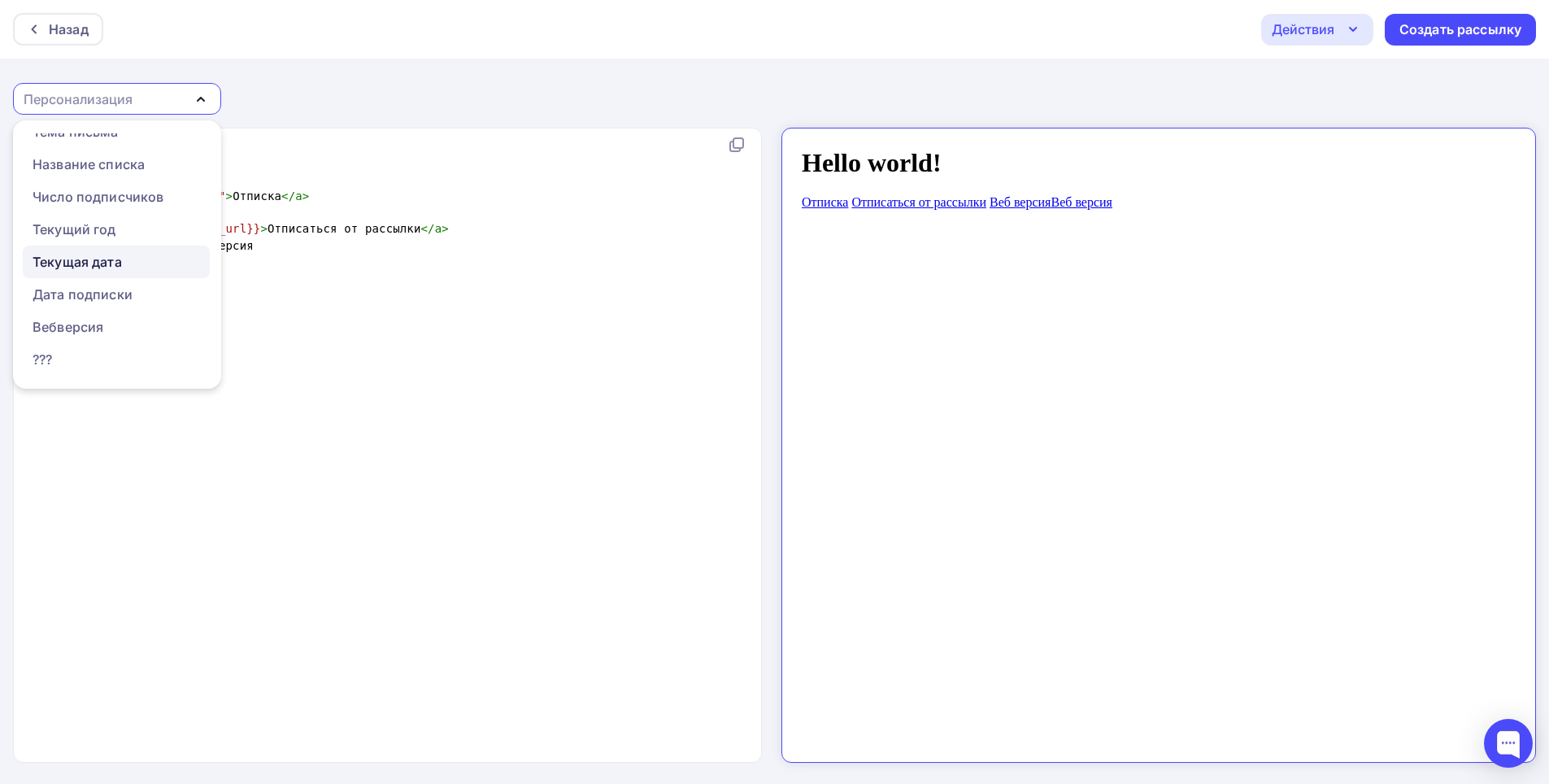
click at [93, 248] on link "Текущая дата" at bounding box center [116, 261] width 187 height 33
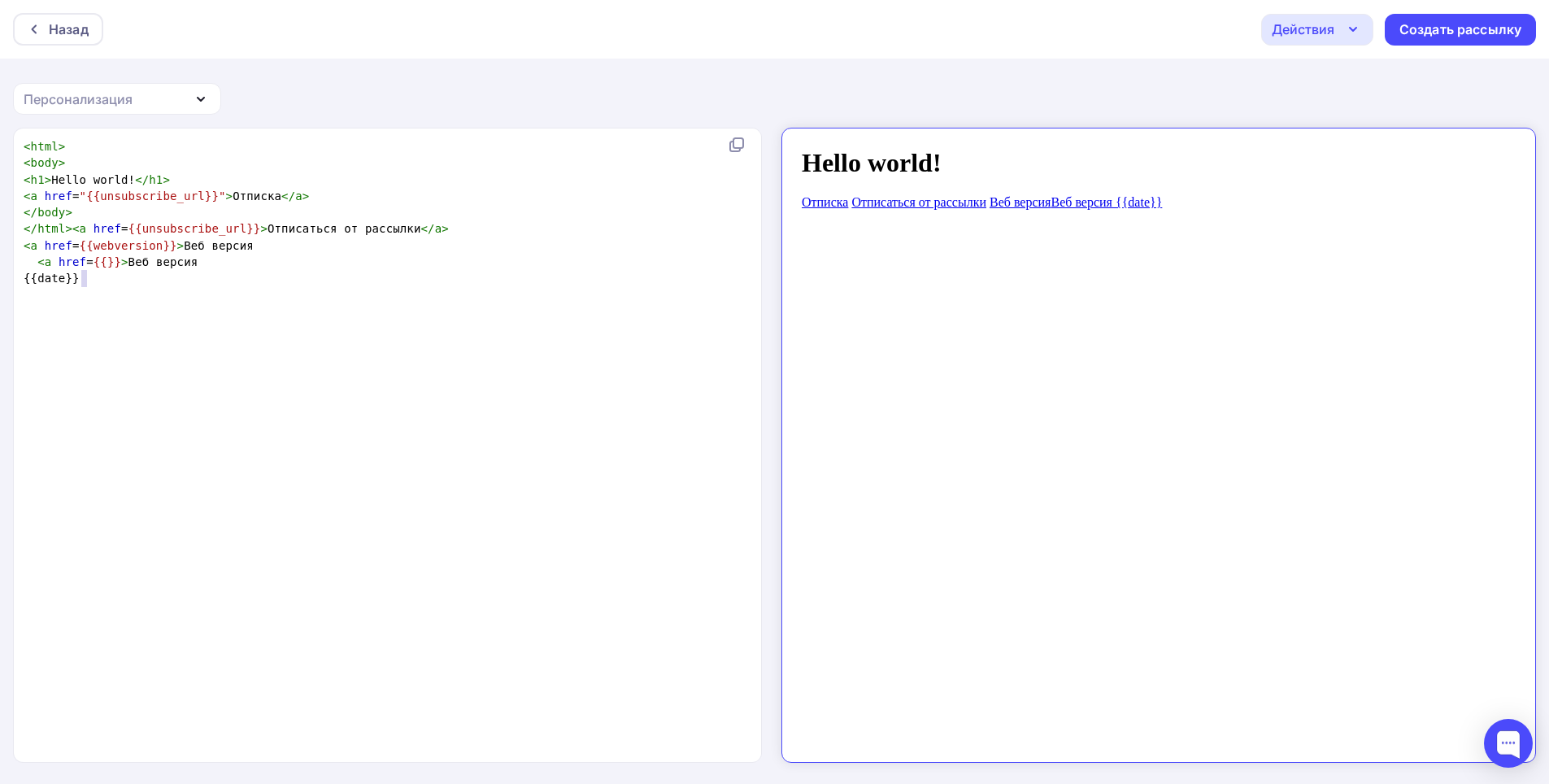
type textarea "date"
drag, startPoint x: 85, startPoint y: 276, endPoint x: 60, endPoint y: 275, distance: 25.0
click at [60, 275] on span "{{date}}" at bounding box center [51, 278] width 56 height 13
click at [98, 263] on span "{{}}" at bounding box center [108, 261] width 28 height 13
click at [230, 263] on pre "< a href = {{date}} > Веб версия" at bounding box center [391, 262] width 740 height 16
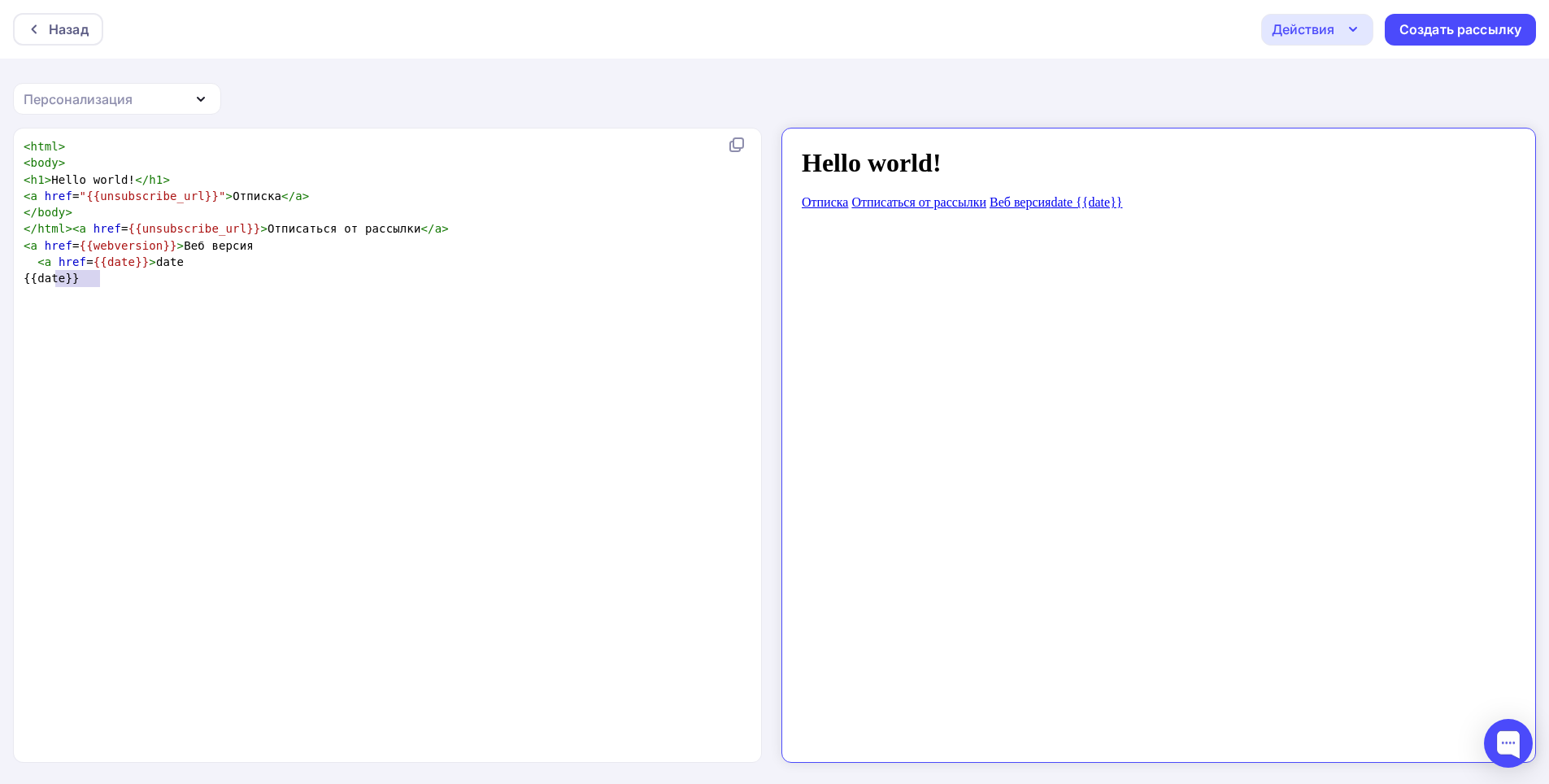
type textarea "{{date}}"
drag, startPoint x: 113, startPoint y: 285, endPoint x: 43, endPoint y: 280, distance: 70.2
click at [43, 280] on pre "{{date}}" at bounding box center [391, 278] width 740 height 16
type textarea "<a href={{date}}>date"
drag, startPoint x: 38, startPoint y: 259, endPoint x: 168, endPoint y: 258, distance: 130.0
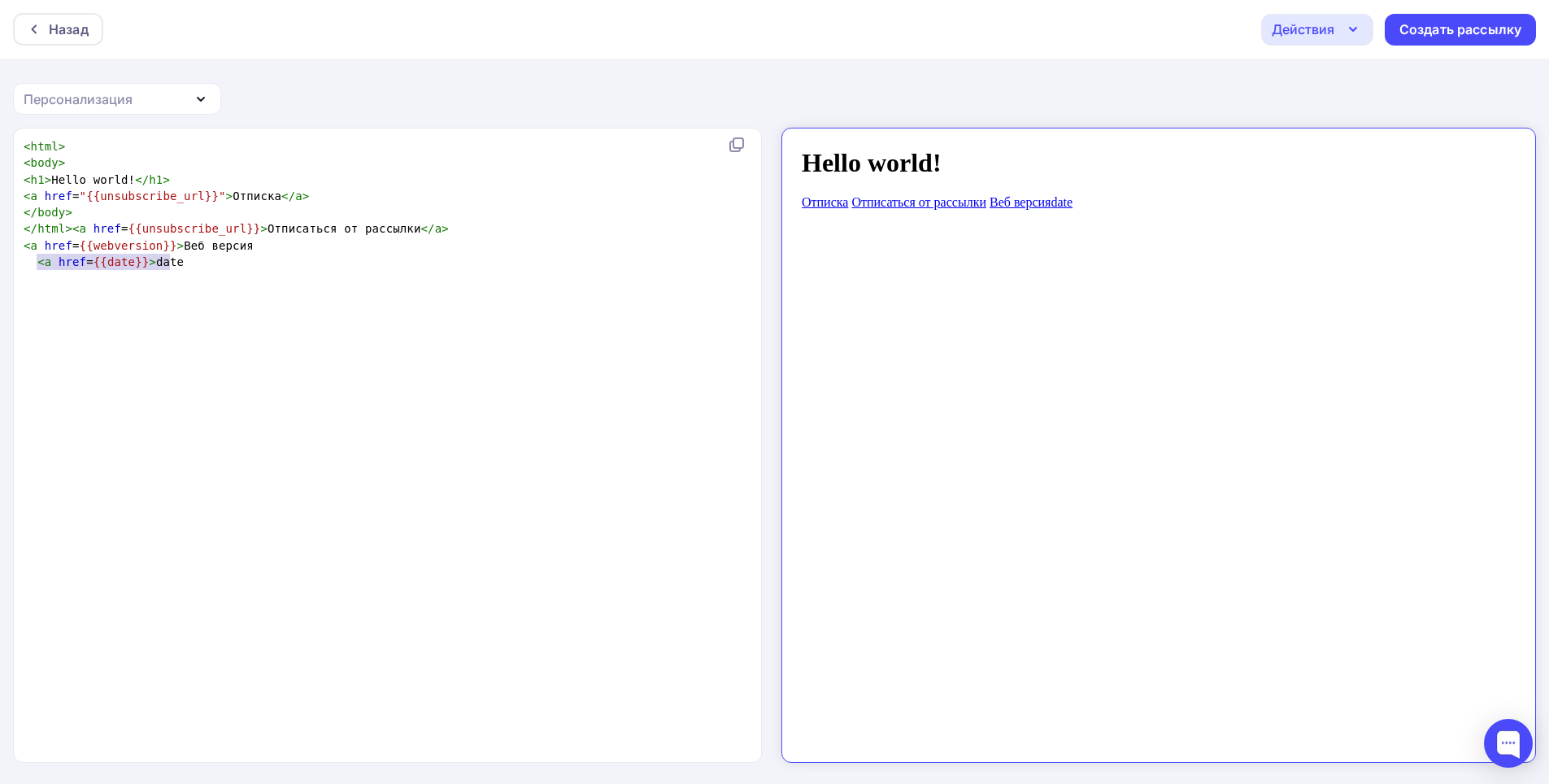
click at [168, 258] on span "< a href = {{date}} > date" at bounding box center [104, 261] width 160 height 13
click at [199, 275] on pre at bounding box center [391, 278] width 740 height 16
drag, startPoint x: 97, startPoint y: 68, endPoint x: 98, endPoint y: 95, distance: 27.0
click at [98, 72] on div "Назад Действия Отправить тестовое письмо Сохранить в Мои шаблоны Выйти без сохр…" at bounding box center [774, 392] width 1549 height 785
click at [97, 95] on div "Персонализация" at bounding box center [78, 99] width 109 height 20
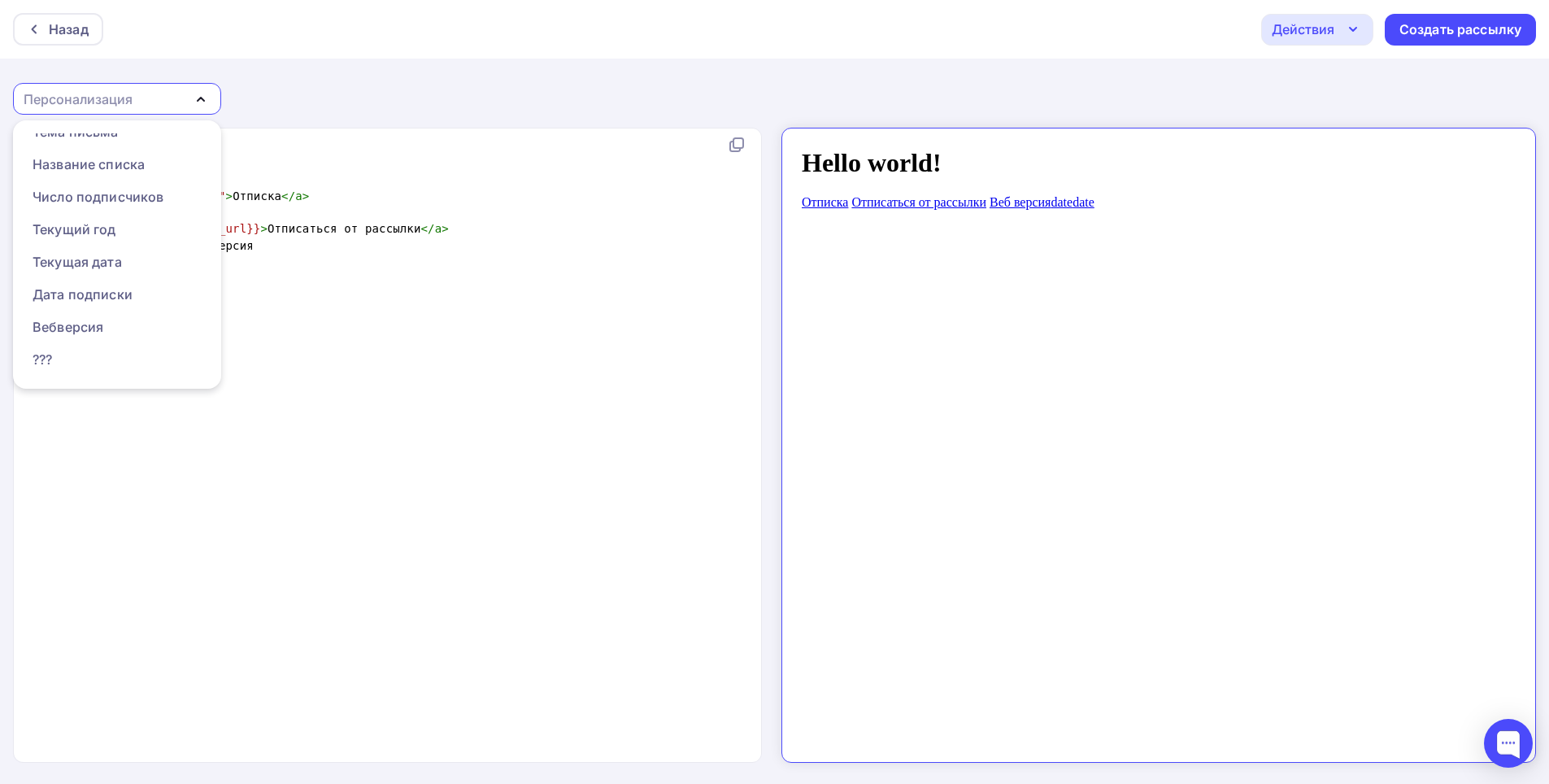
click at [234, 486] on div "x < html > < body > < h1 > Hello world! </ h1 > < a href = "{{unsubscribe_url}}…" at bounding box center [405, 466] width 769 height 661
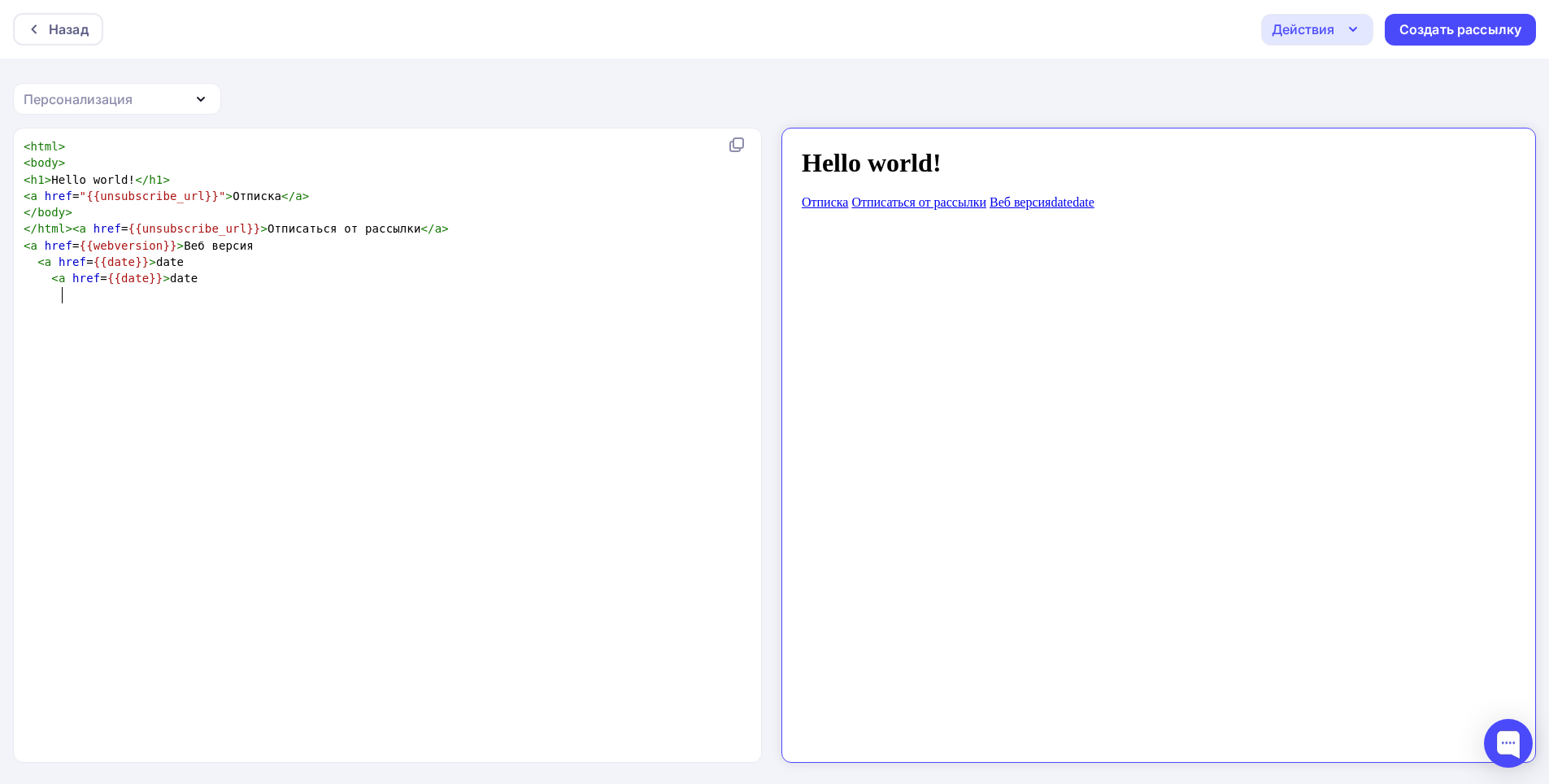
click at [129, 103] on div "Персонализация" at bounding box center [78, 99] width 109 height 20
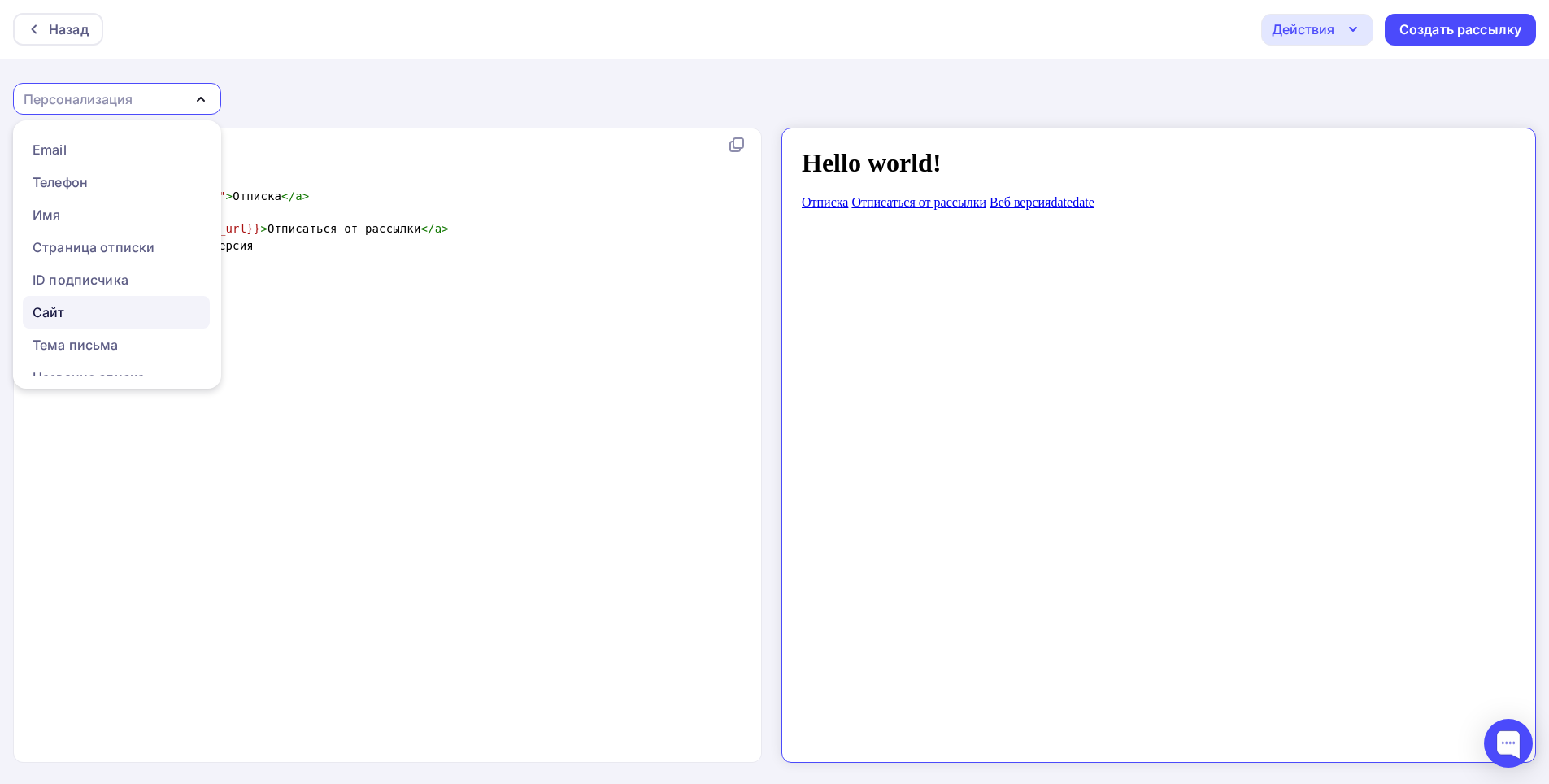
scroll to position [81, 0]
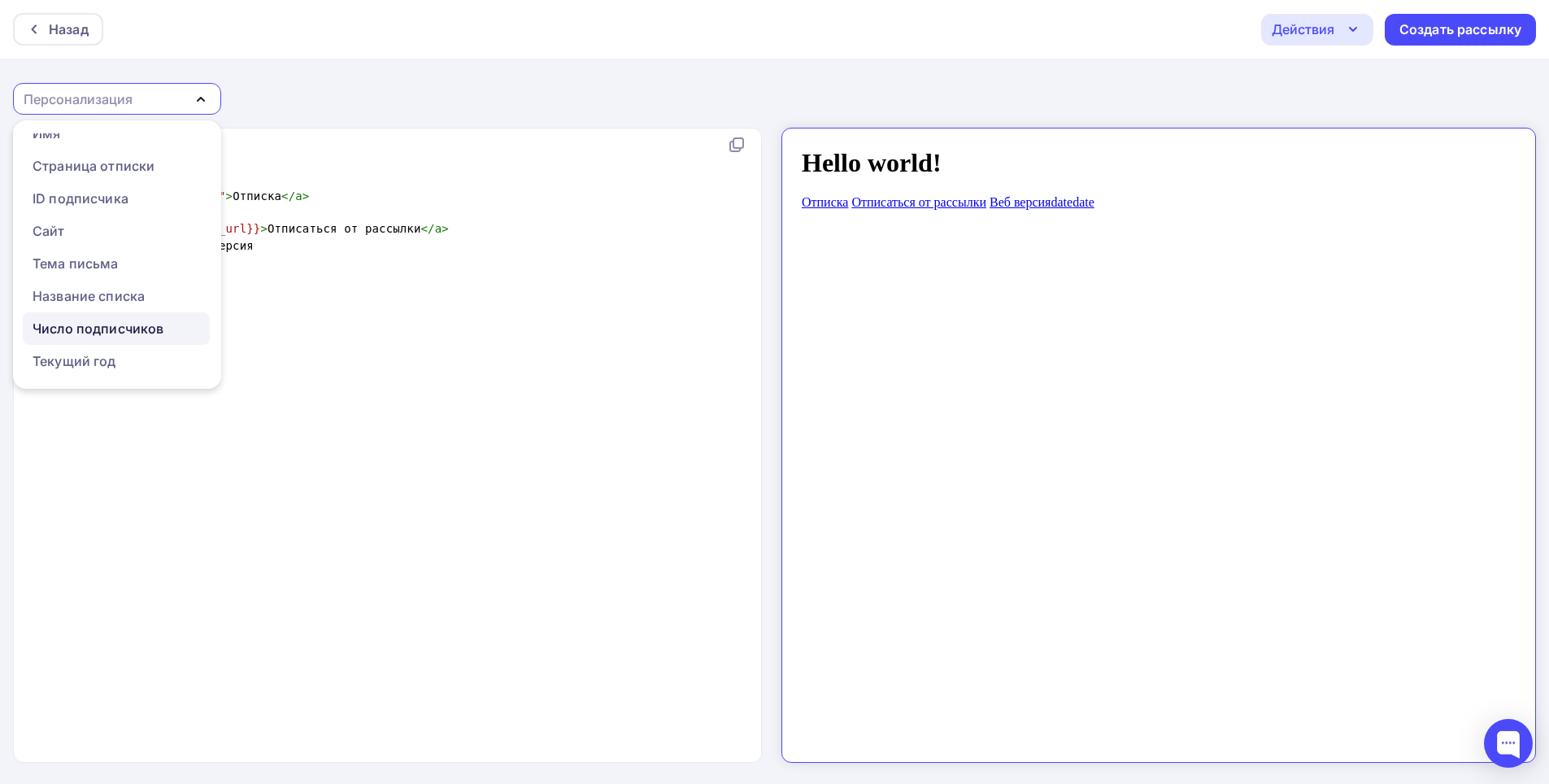
click at [110, 332] on div "Число подписчиков" at bounding box center [98, 328] width 131 height 20
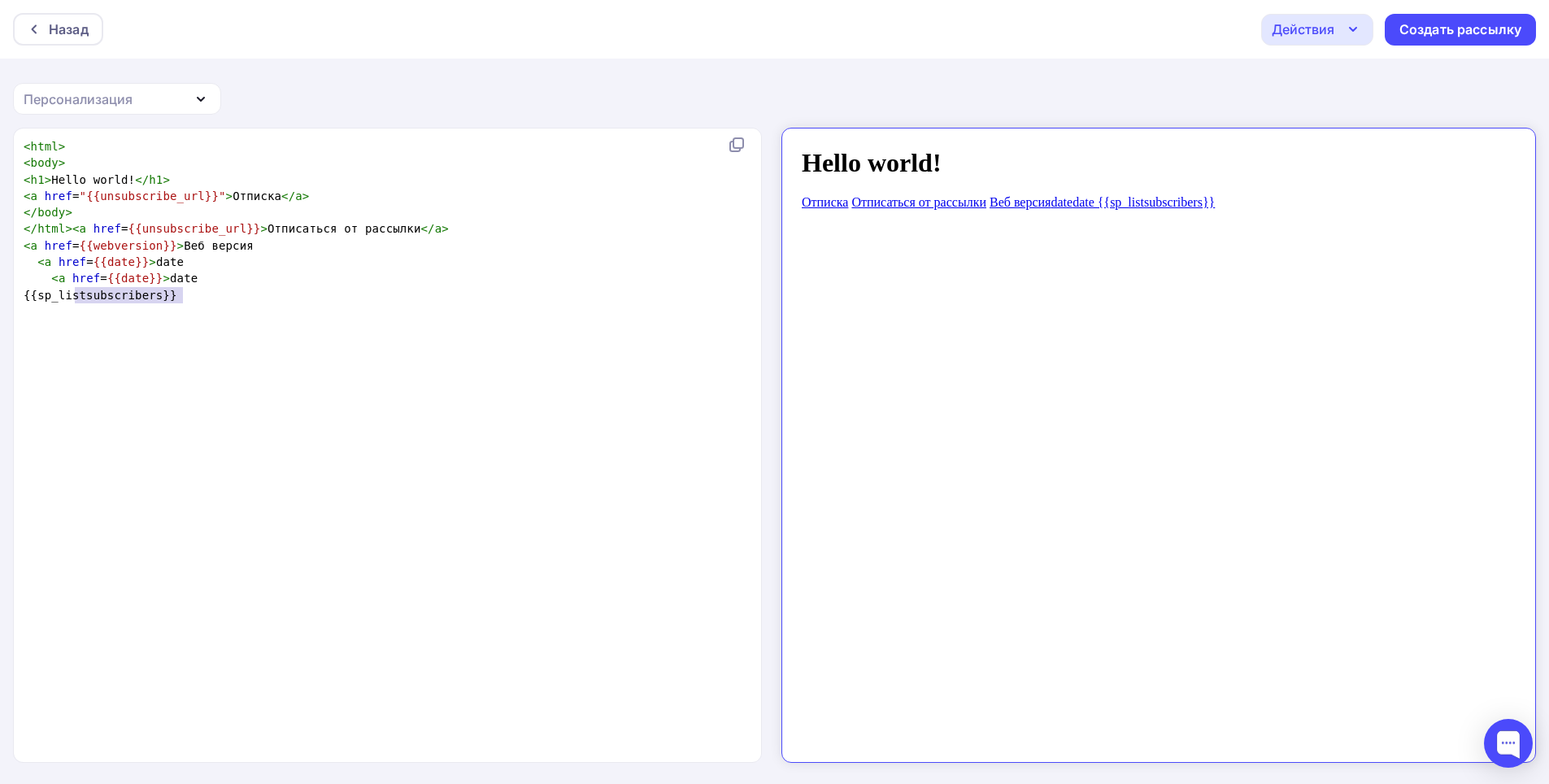
type textarea "sp_listsubscribers"
drag, startPoint x: 75, startPoint y: 291, endPoint x: 189, endPoint y: 300, distance: 114.4
click at [177, 300] on span "{{sp_listsubscribers}}" at bounding box center [100, 295] width 153 height 13
click at [135, 279] on span "{{date}}" at bounding box center [136, 278] width 56 height 13
click at [280, 273] on pre "< a href = {{sp_listsubscribers}} > date" at bounding box center [391, 278] width 740 height 16
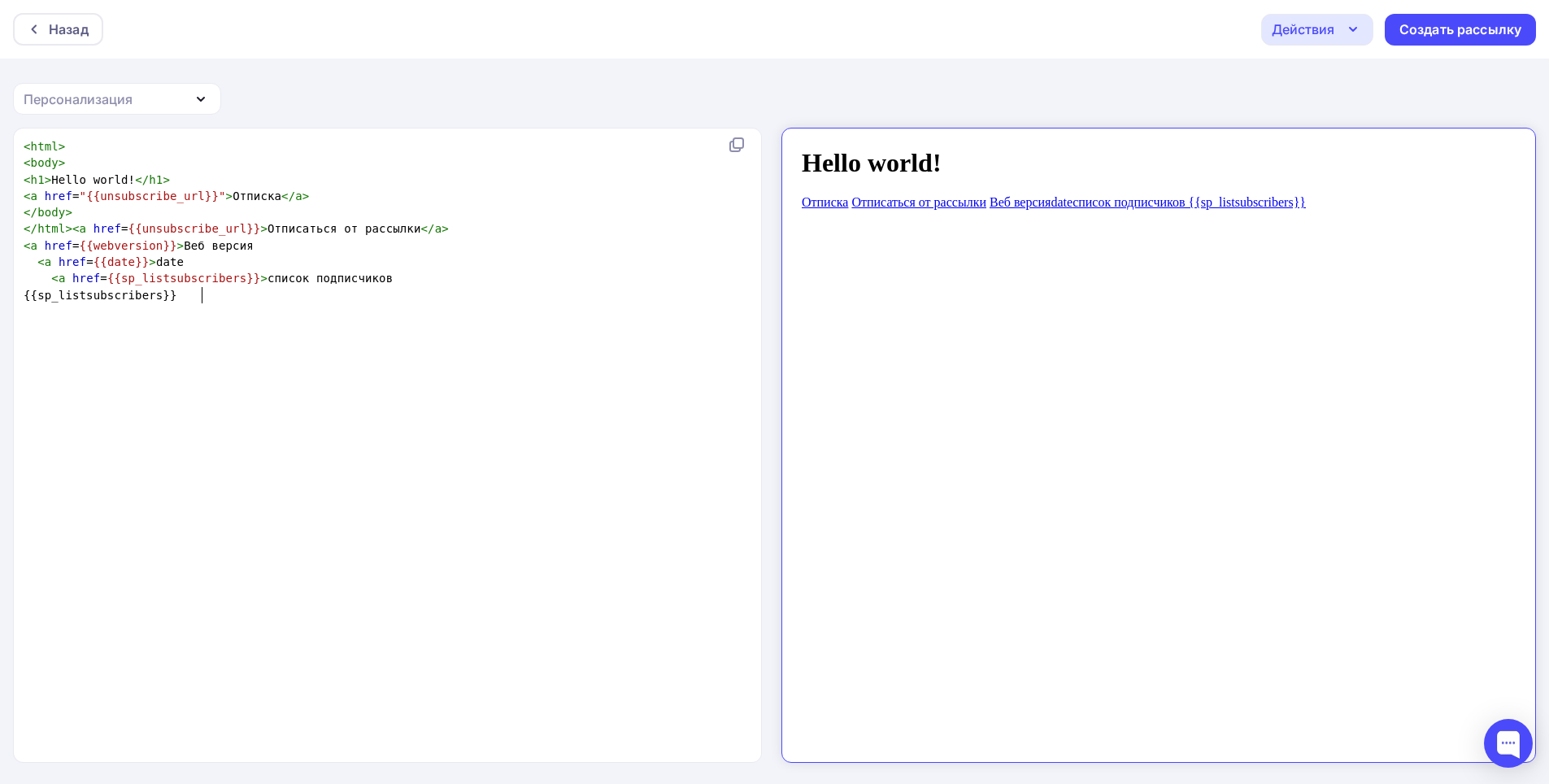
type textarea "bers}}"
type textarea "stsubscribers}}"
drag, startPoint x: 204, startPoint y: 294, endPoint x: 0, endPoint y: 398, distance: 229.0
click at [0, 398] on div "x < html > < body > < h1 > Hello world! </ h1 > < a href = "{{unsubscribe_url}}…" at bounding box center [774, 456] width 1549 height 657
click at [1046, 190] on link "date" at bounding box center [1048, 188] width 22 height 14
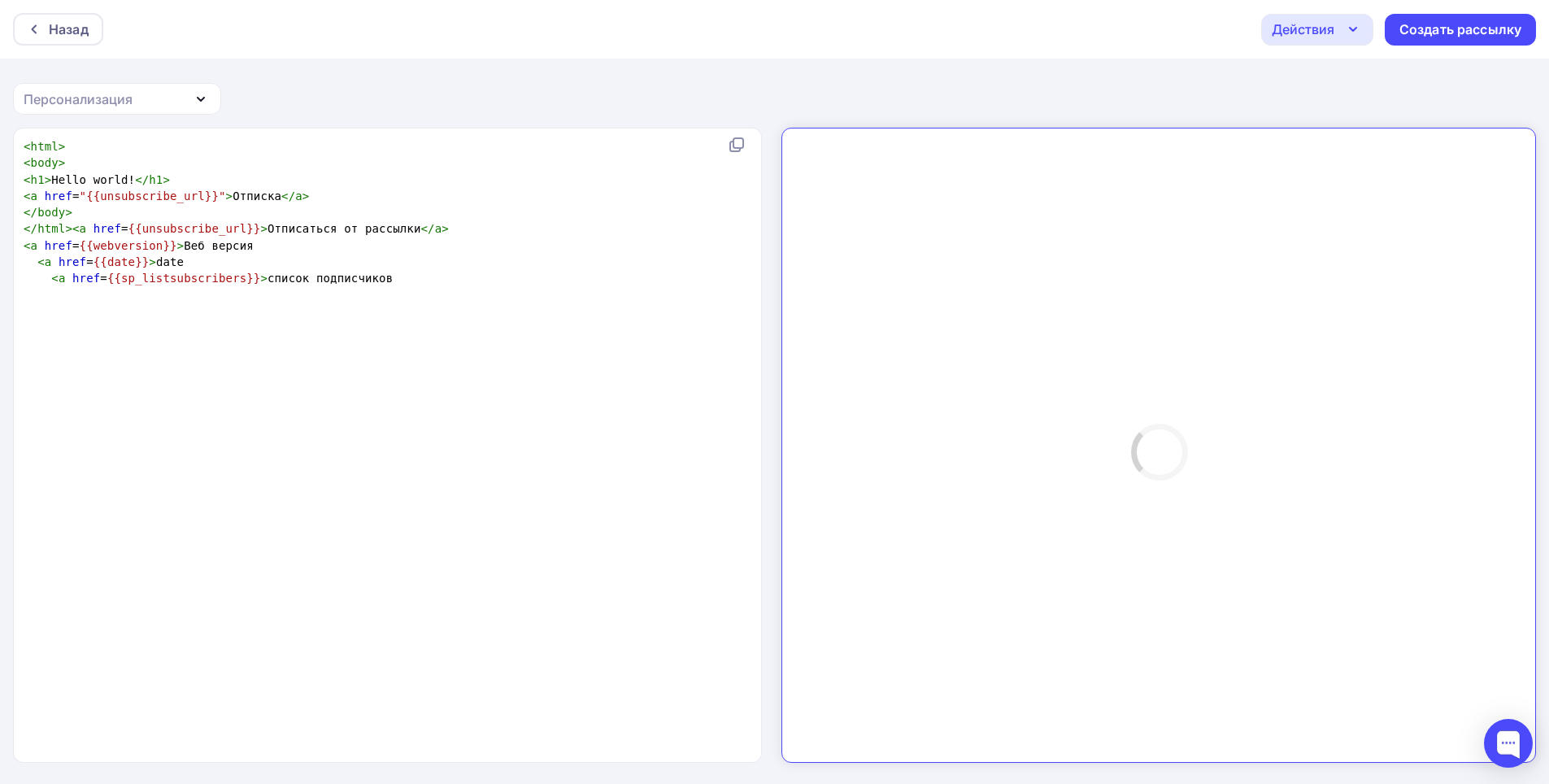
scroll to position [0, 0]
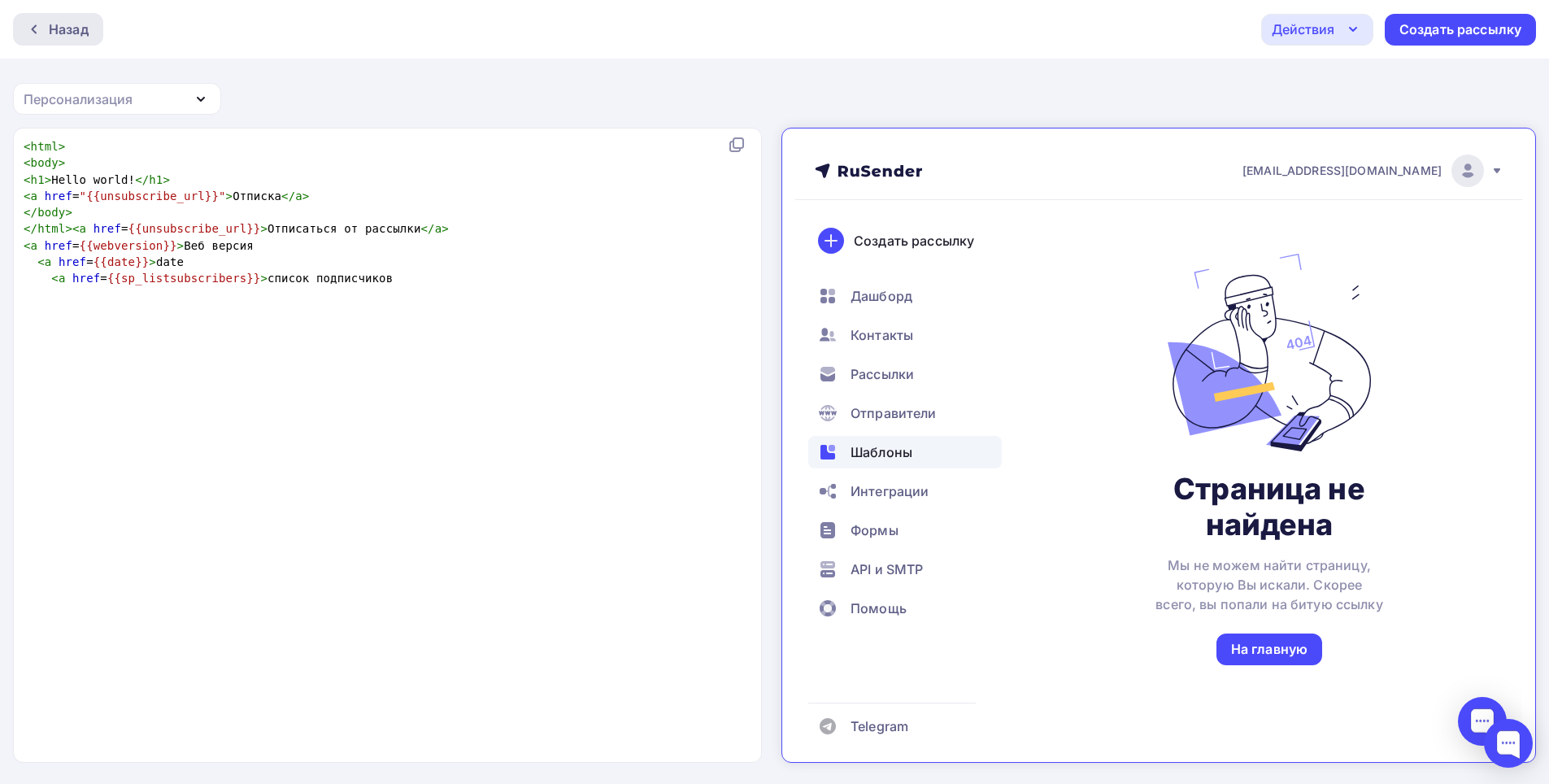
click at [61, 39] on div "Назад" at bounding box center [57, 29] width 90 height 33
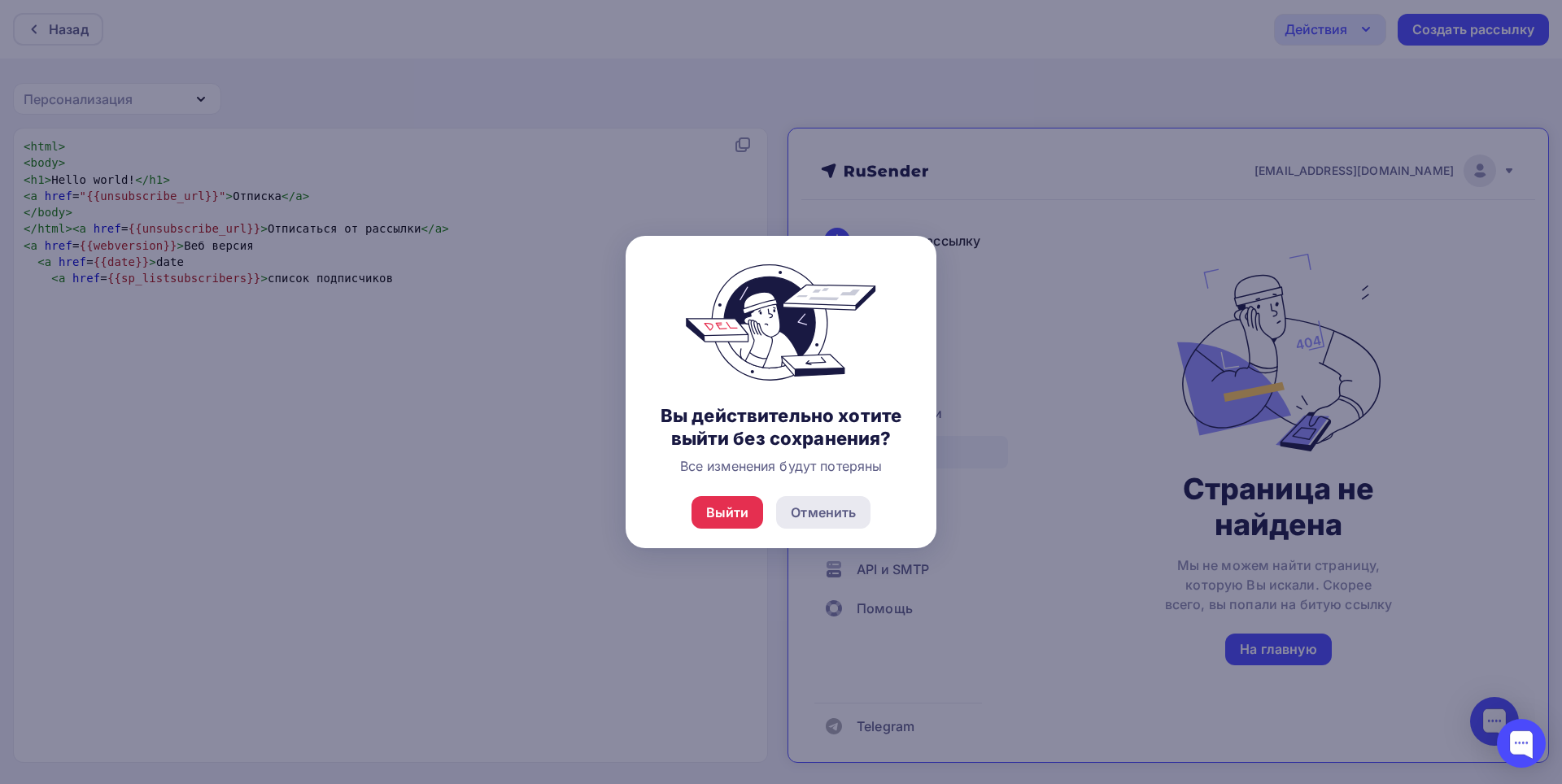
click at [809, 519] on div "Отменить" at bounding box center [823, 512] width 65 height 20
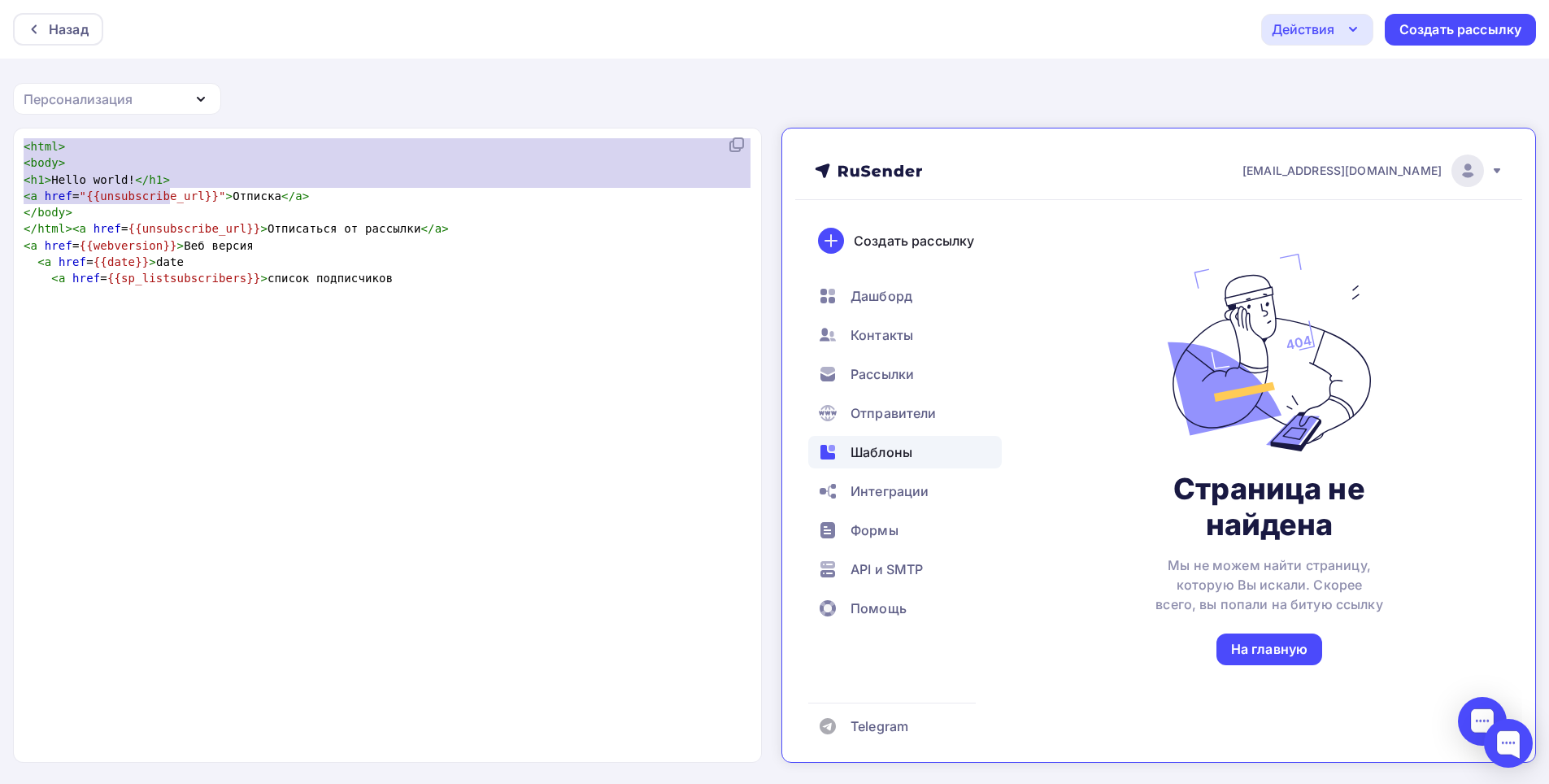
type textarea "<html> <body> <h1>Hello world!</h1> <a href="{{unsubscribe_url}}">Отписка</a> <…"
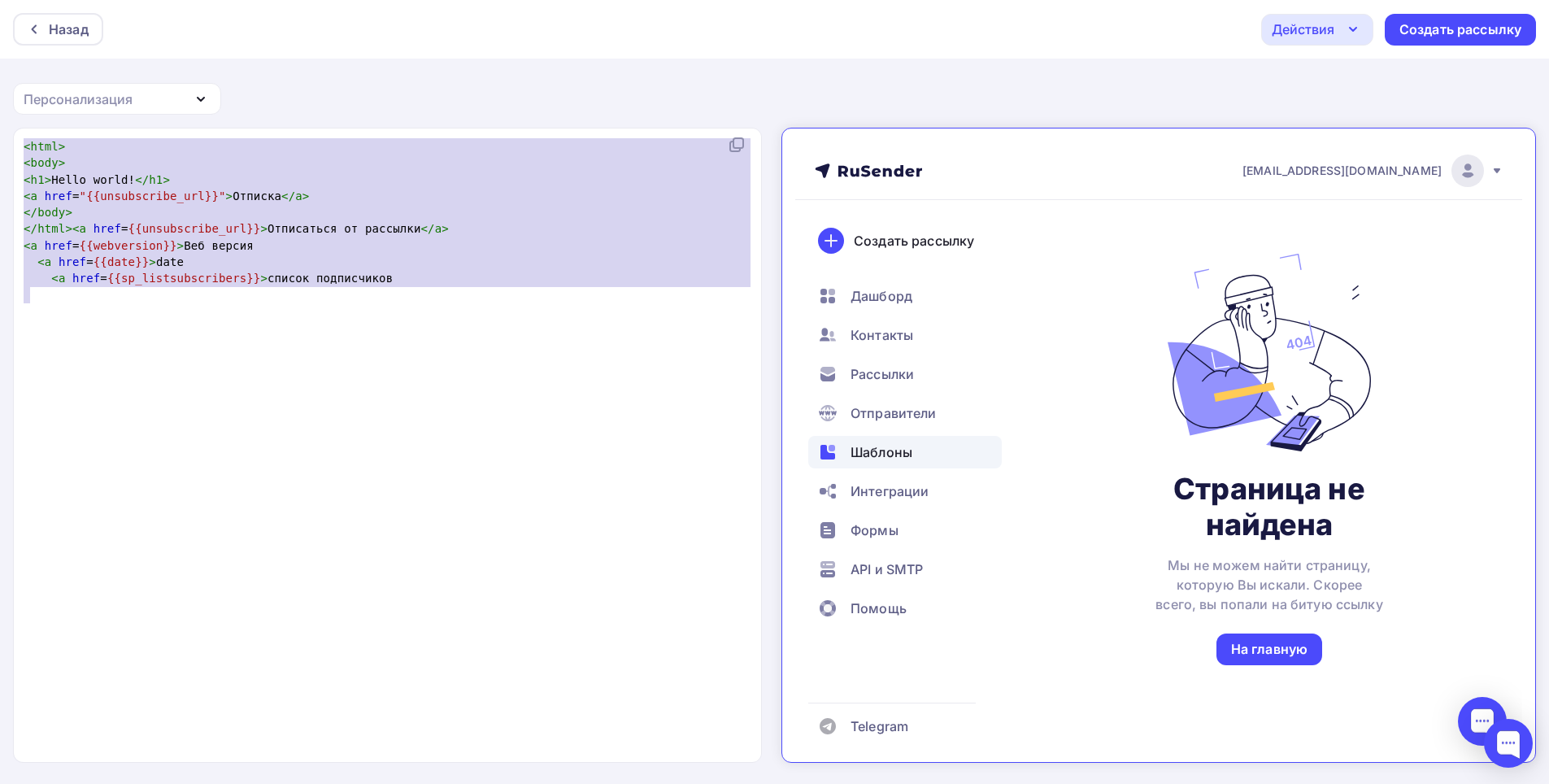
drag, startPoint x: 21, startPoint y: 146, endPoint x: 300, endPoint y: 350, distance: 345.6
click at [300, 350] on div "x < html > < body > < h1 > Hello world! </ h1 > < a href = "{{unsubscribe_url}}…" at bounding box center [405, 466] width 769 height 661
click at [51, 15] on div "Назад" at bounding box center [57, 29] width 90 height 33
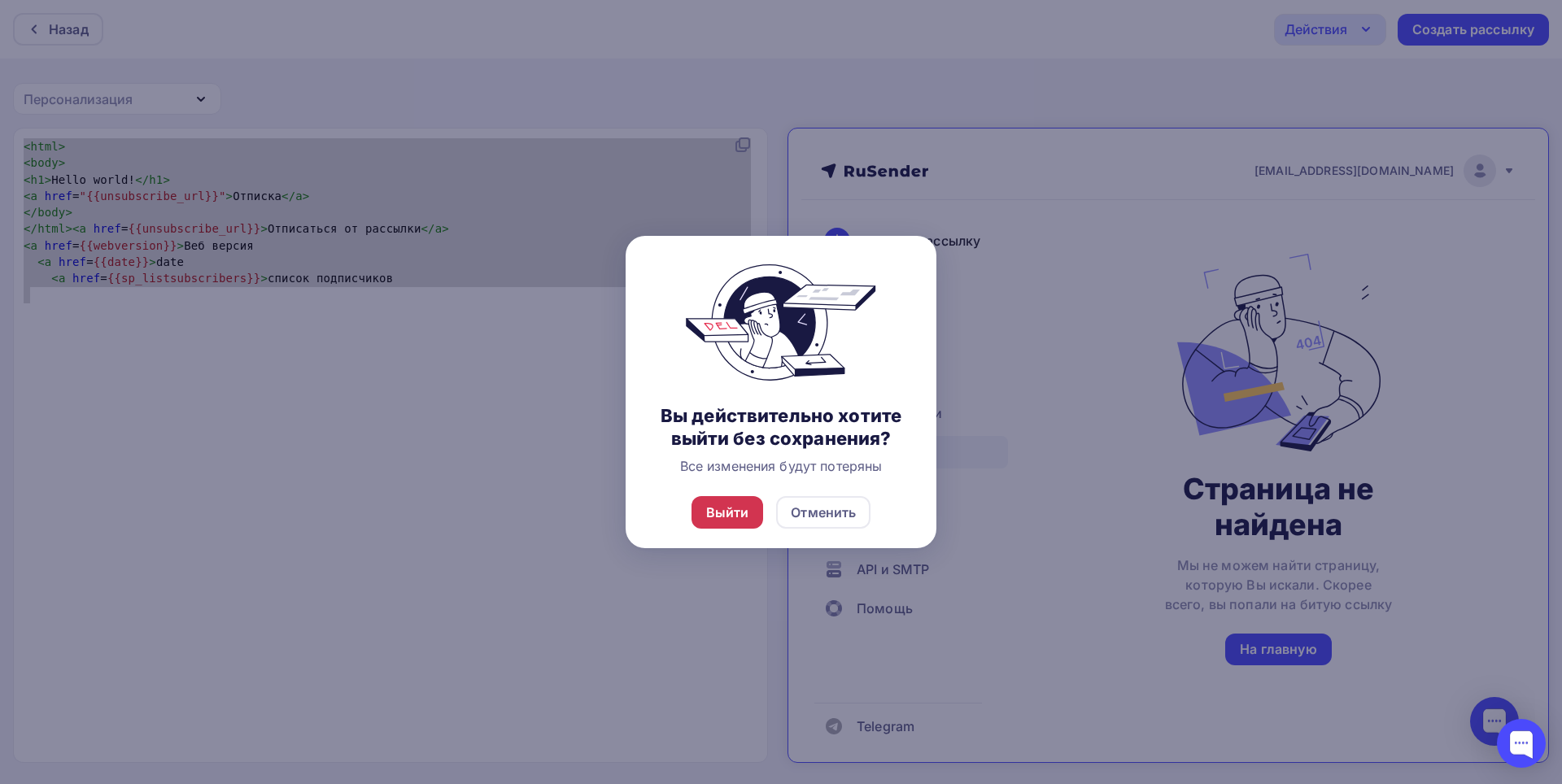
click at [715, 519] on div "Выйти" at bounding box center [728, 512] width 44 height 20
click at [749, 502] on div "Выйти" at bounding box center [727, 512] width 72 height 33
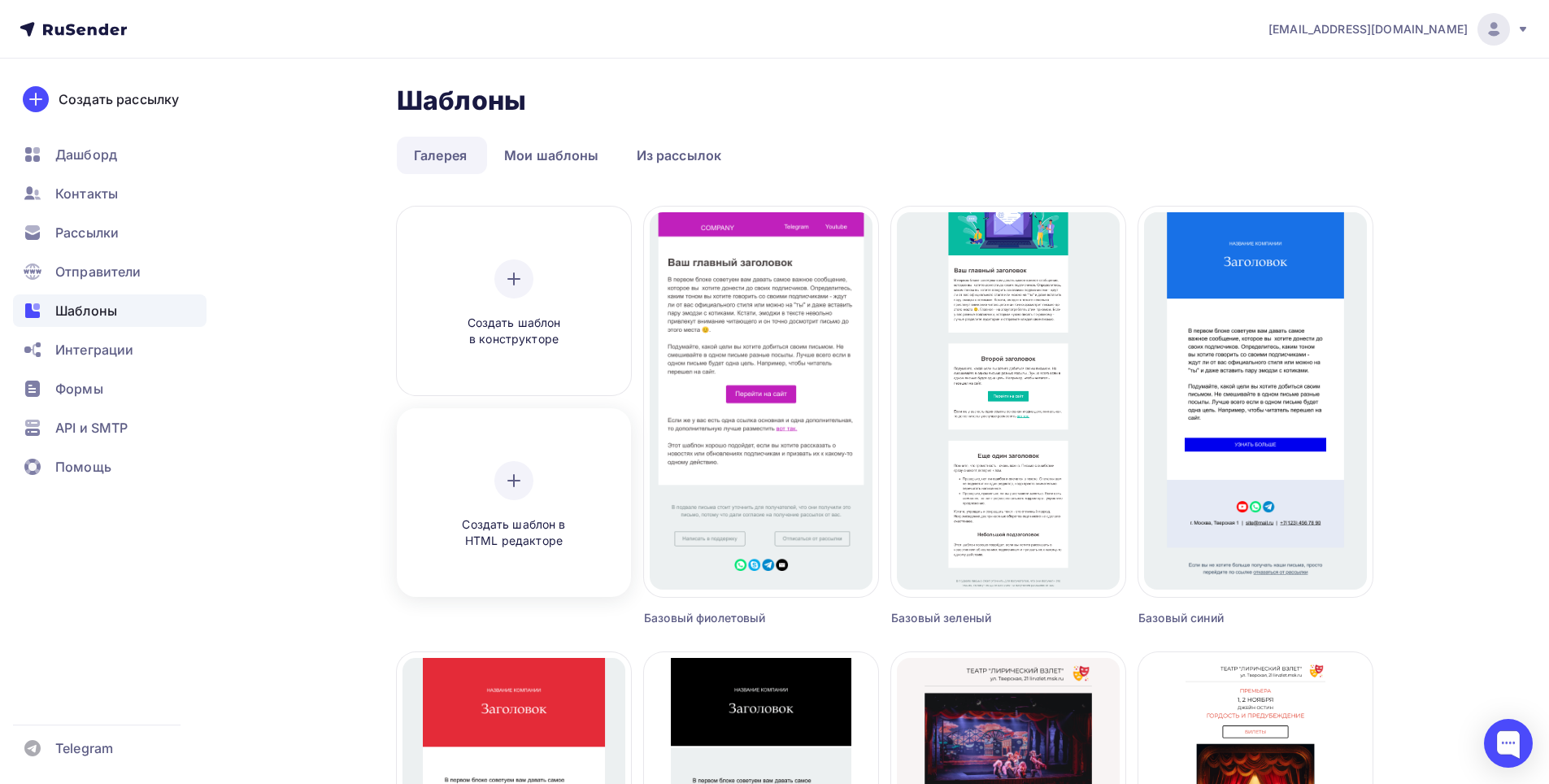
click at [557, 449] on div "Создать шаблон в HTML редакторе" at bounding box center [513, 505] width 223 height 182
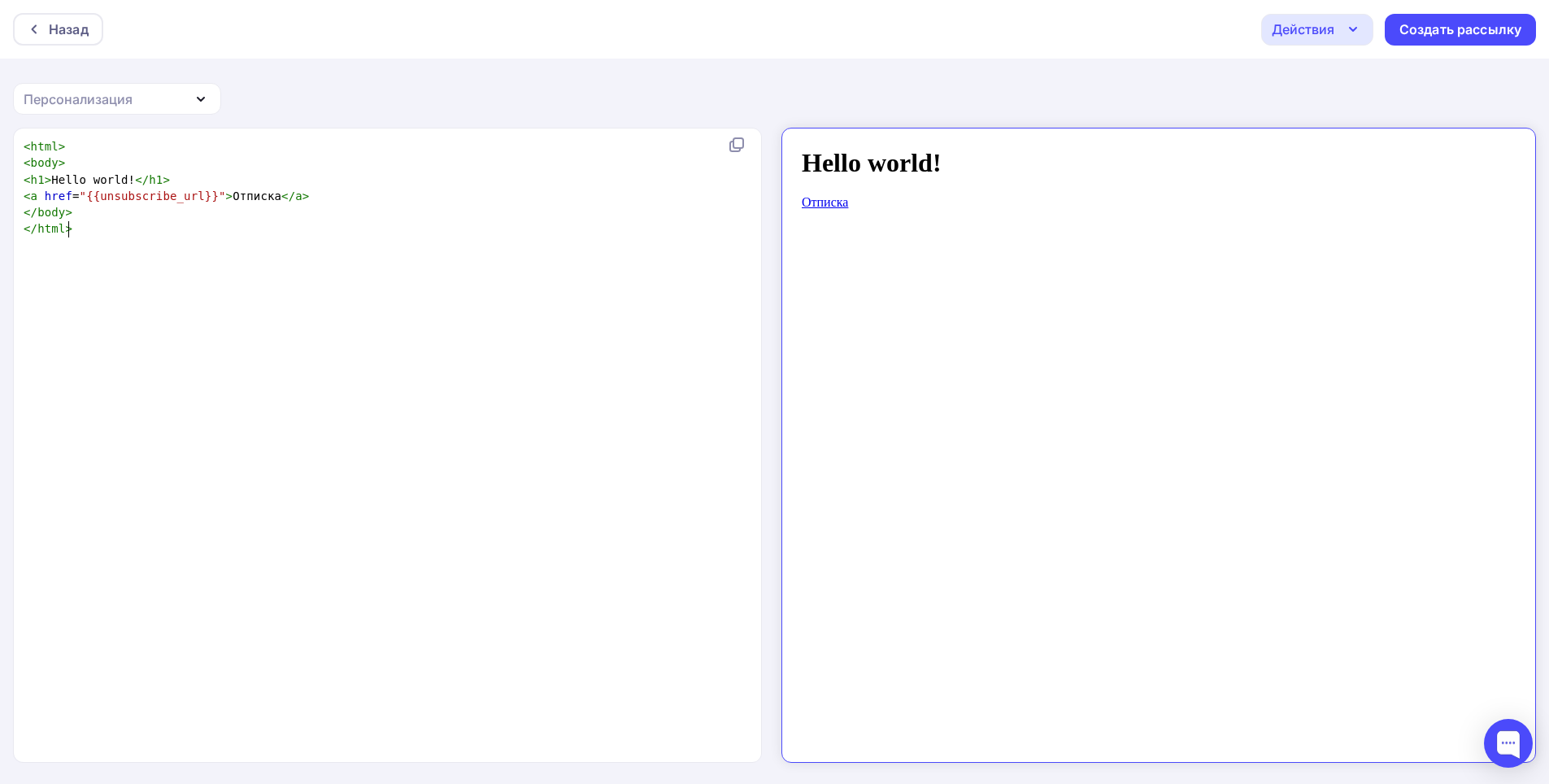
scroll to position [6, 0]
click at [125, 241] on div "xxxxxxxxxx < html > < body > < h1 > Hello world! </ h1 > < a href = "{{unsubscr…" at bounding box center [405, 466] width 769 height 661
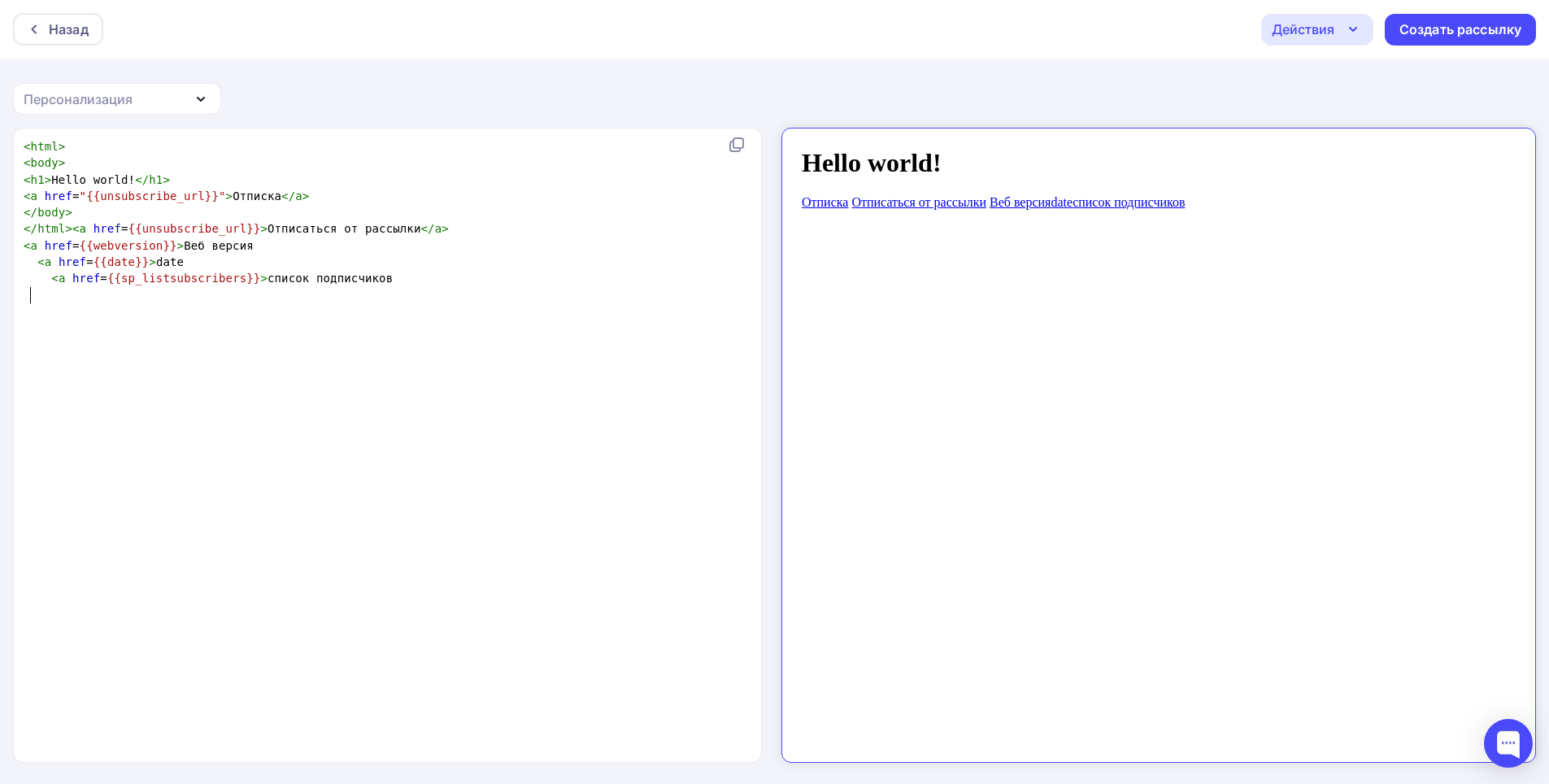
click at [1337, 11] on div "Назад Действия Отправить тестовое письмо Сохранить в Мои шаблоны Выйти без сохр…" at bounding box center [774, 29] width 1549 height 58
click at [1336, 37] on div "Действия" at bounding box center [1317, 30] width 112 height 32
click at [1343, 16] on div "Действия" at bounding box center [1317, 30] width 112 height 32
click at [153, 89] on div "Персонализация" at bounding box center [117, 99] width 209 height 32
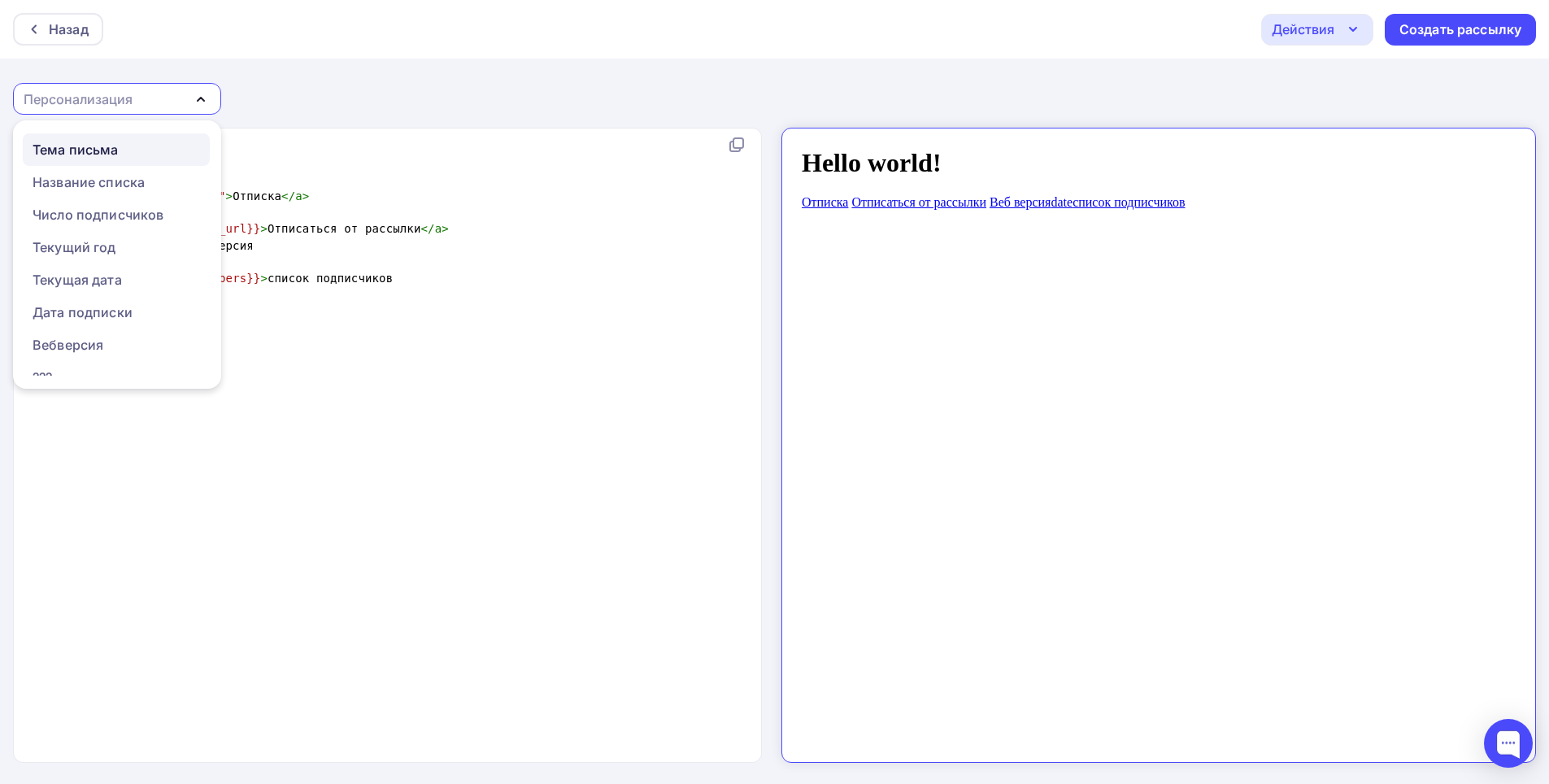
scroll to position [213, 0]
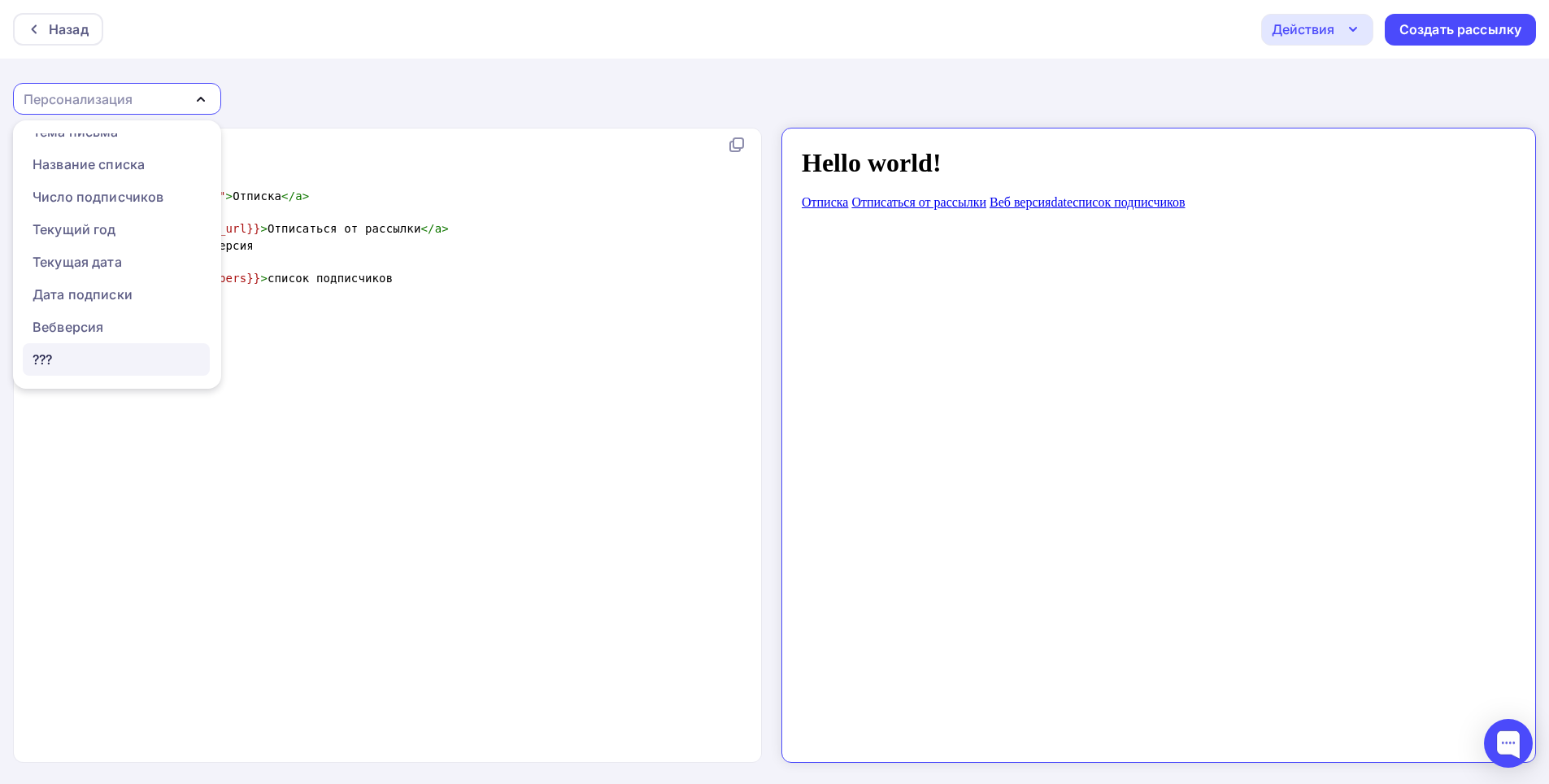
click at [85, 350] on div "???" at bounding box center [116, 360] width 167 height 20
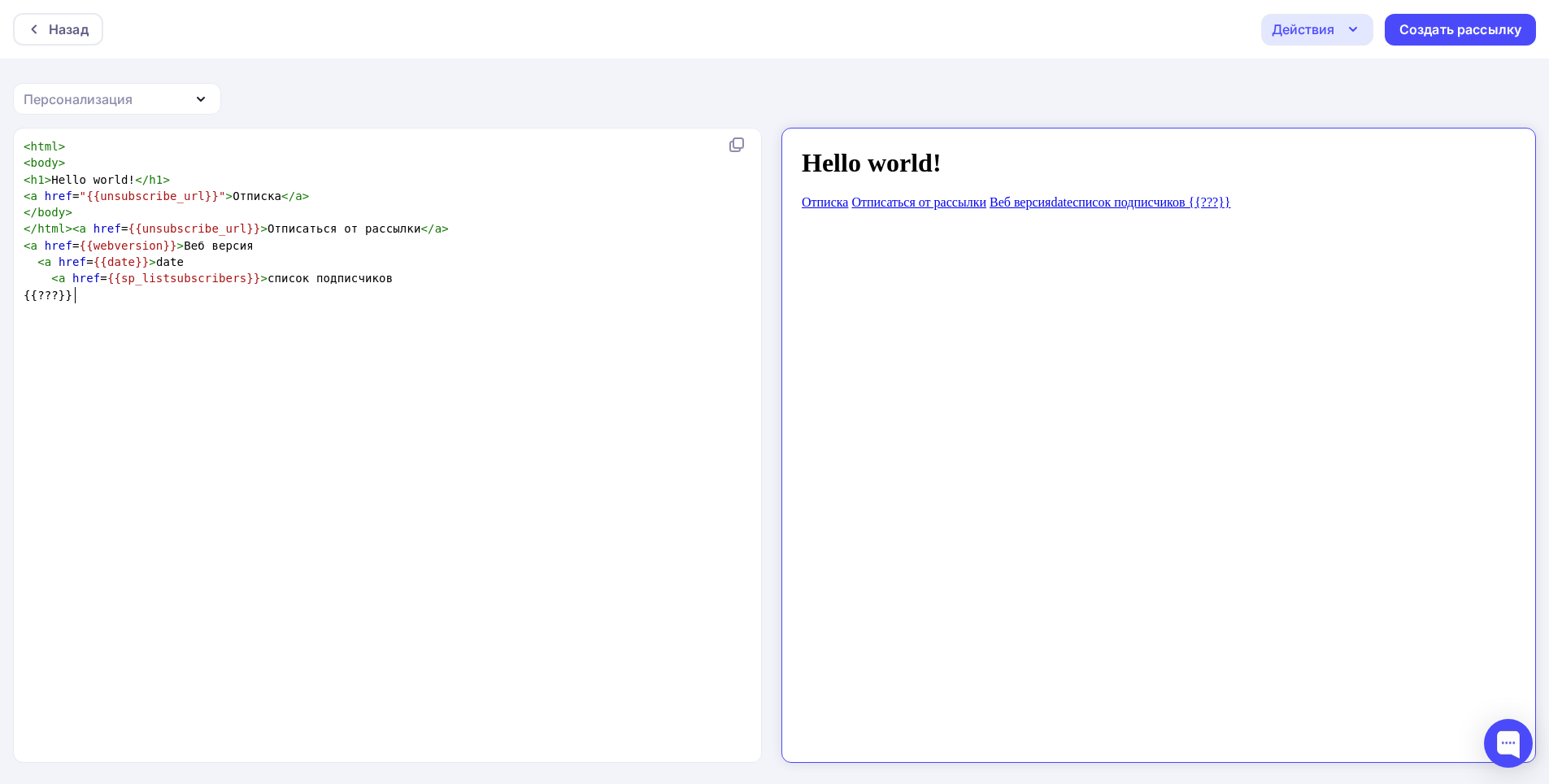
click at [80, 305] on div "xxxxxxxxxx < html > < body > < h1 > Hello world! </ h1 > < a href = "{{unsubscr…" at bounding box center [391, 221] width 740 height 172
click at [195, 94] on icon "button" at bounding box center [201, 99] width 20 height 20
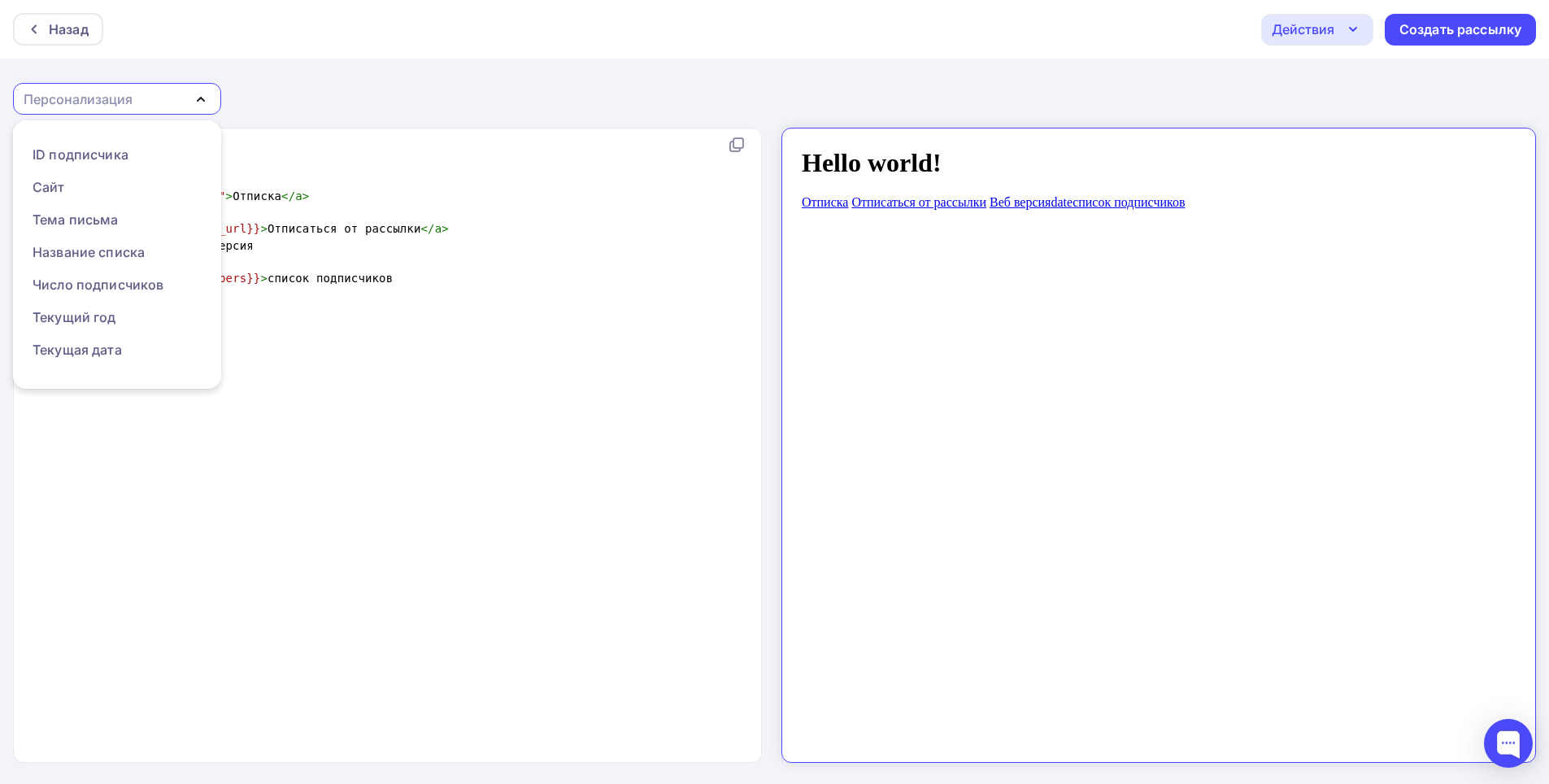
scroll to position [0, 0]
click at [47, 151] on div "Email" at bounding box center [49, 149] width 35 height 20
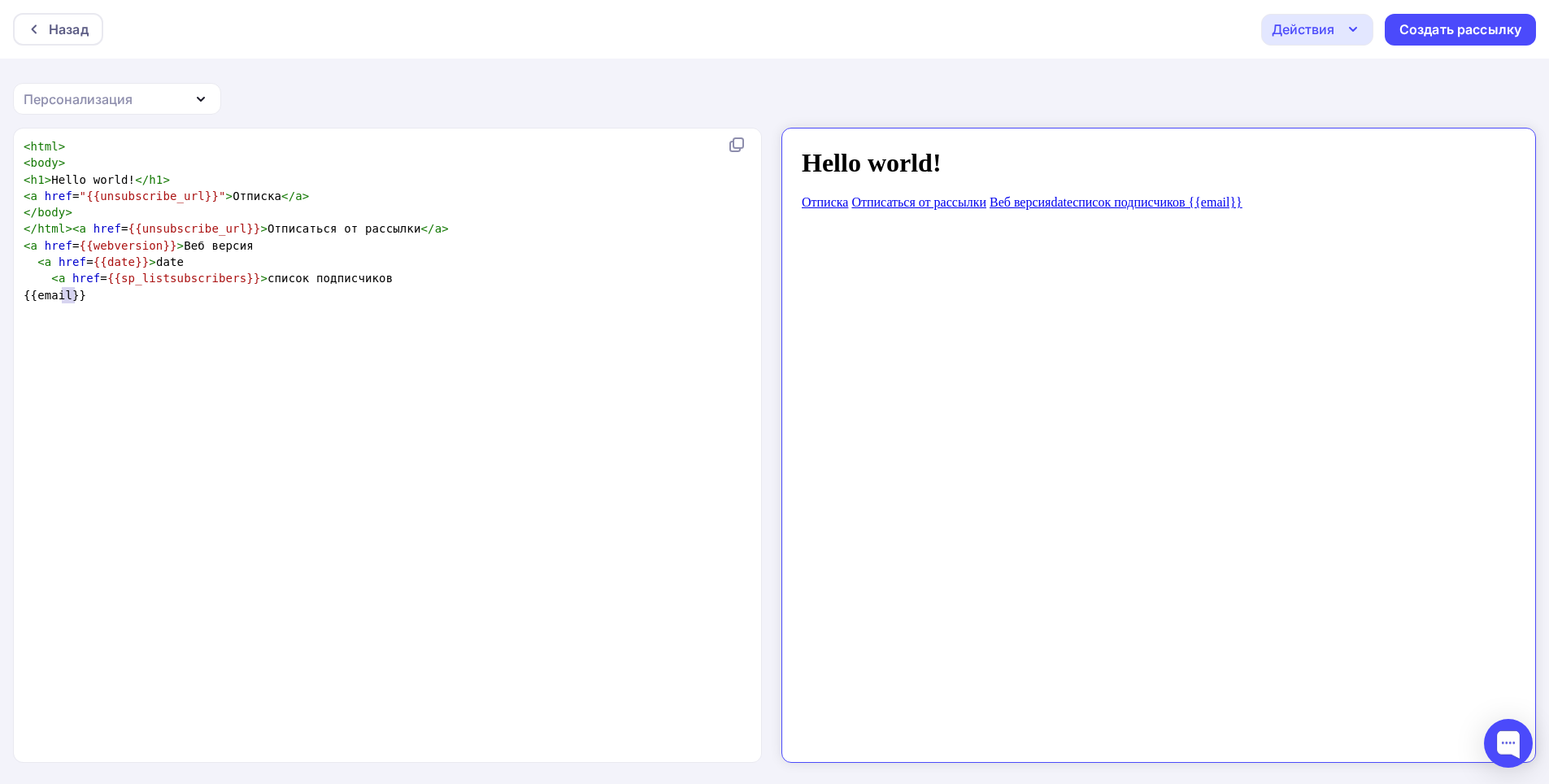
type textarea "email"
drag, startPoint x: 73, startPoint y: 295, endPoint x: 43, endPoint y: 292, distance: 30.1
click at [43, 292] on span "{{email}}" at bounding box center [54, 295] width 62 height 13
type textarea "<a href={{sp_listsubscribers}}>списо"
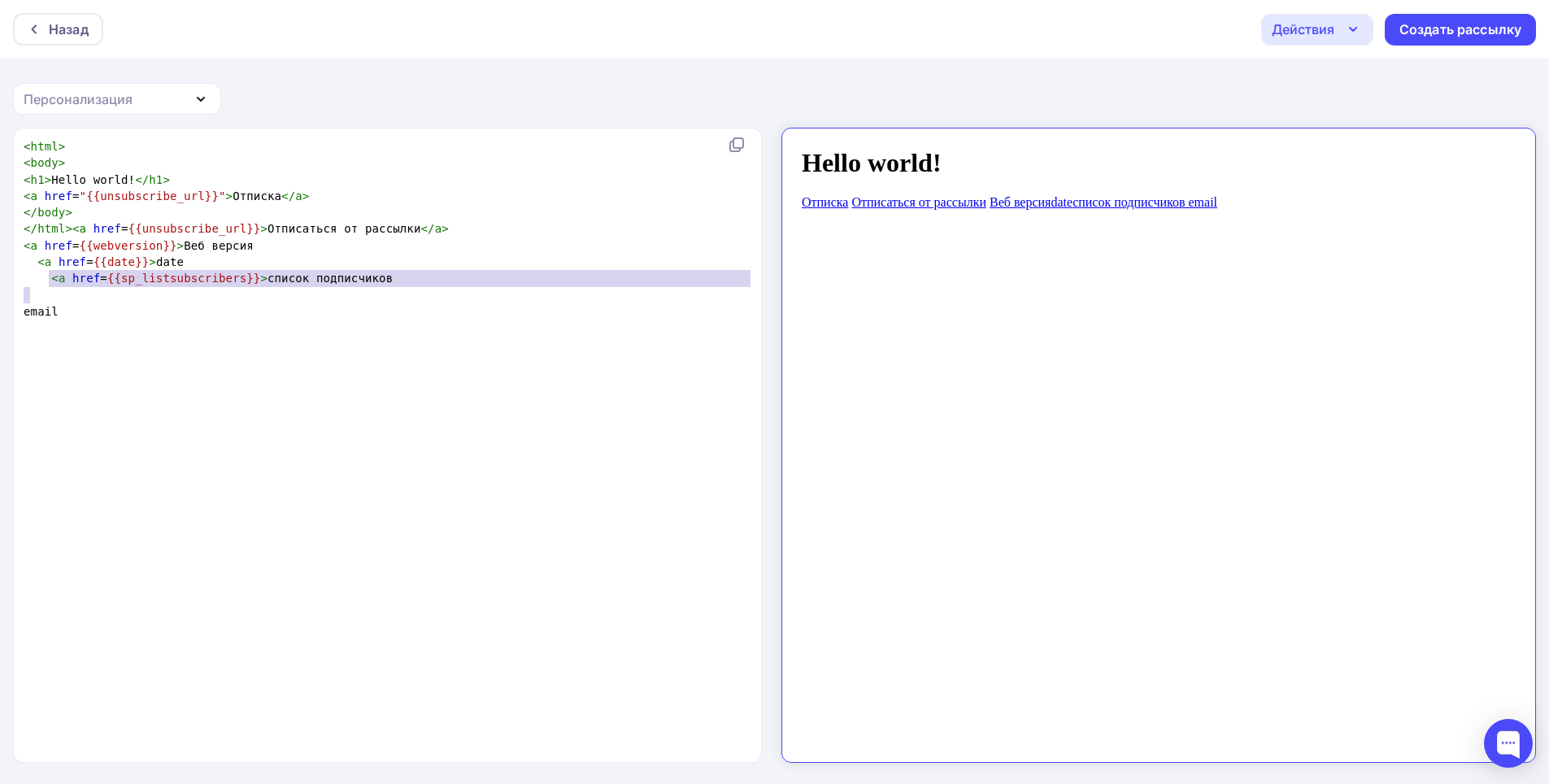
type textarea "<a href={{sp_listsubscribers}}>список подписчико"
drag, startPoint x: 47, startPoint y: 276, endPoint x: 355, endPoint y: 277, distance: 308.0
click at [355, 277] on span "< a href = {{sp_listsubscribers}} > список подписчиков" at bounding box center [208, 278] width 369 height 13
type textarea "<a href={{sp_listsubscribers}}>список подписчиков"
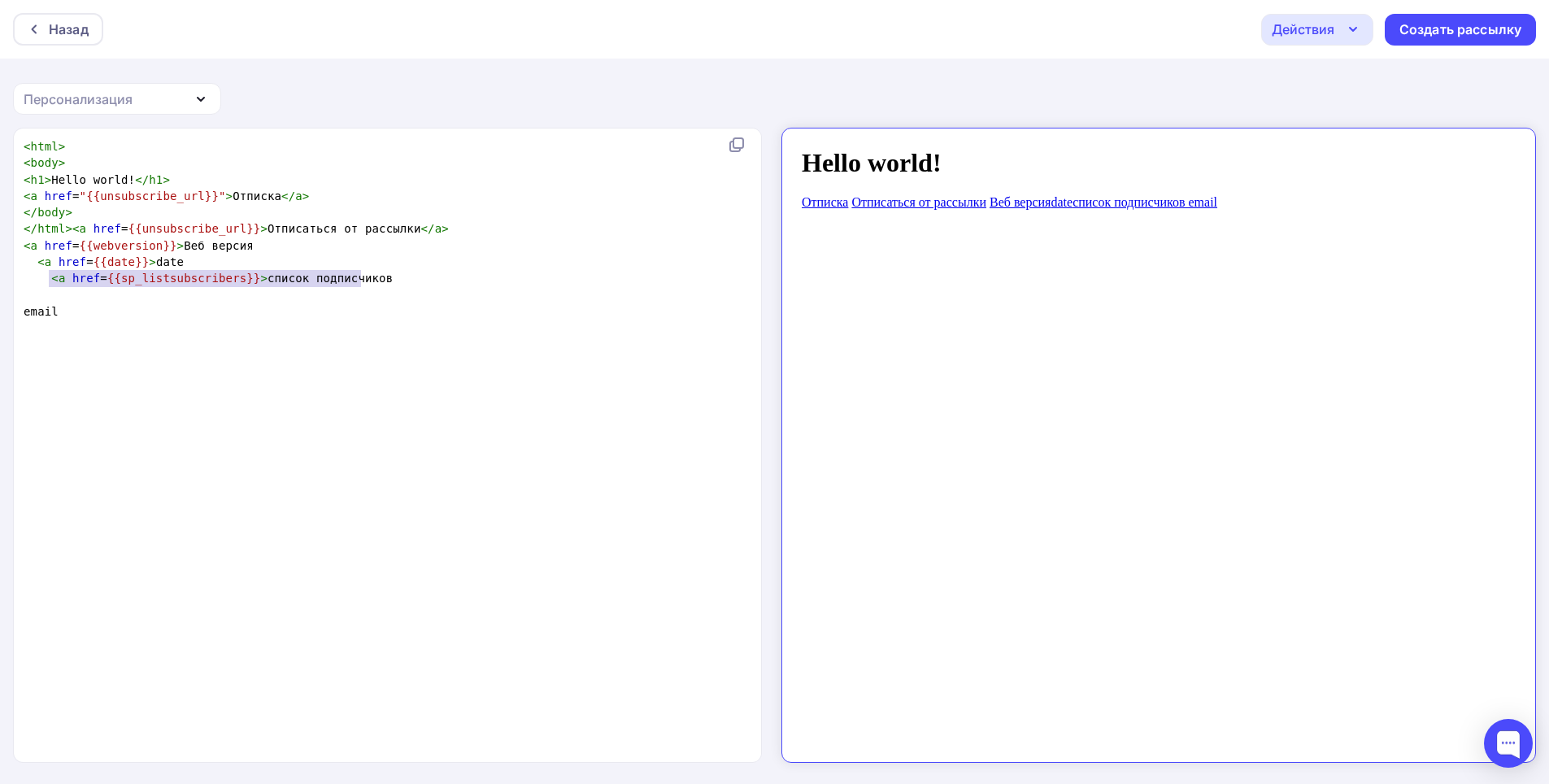
drag, startPoint x: 359, startPoint y: 279, endPoint x: 46, endPoint y: 277, distance: 313.0
click at [46, 277] on span "< a href = {{sp_listsubscribers}} > список подписчиков" at bounding box center [208, 278] width 369 height 13
click at [72, 304] on pre "email" at bounding box center [391, 311] width 740 height 16
type textarea "email"
type textarea "mail"
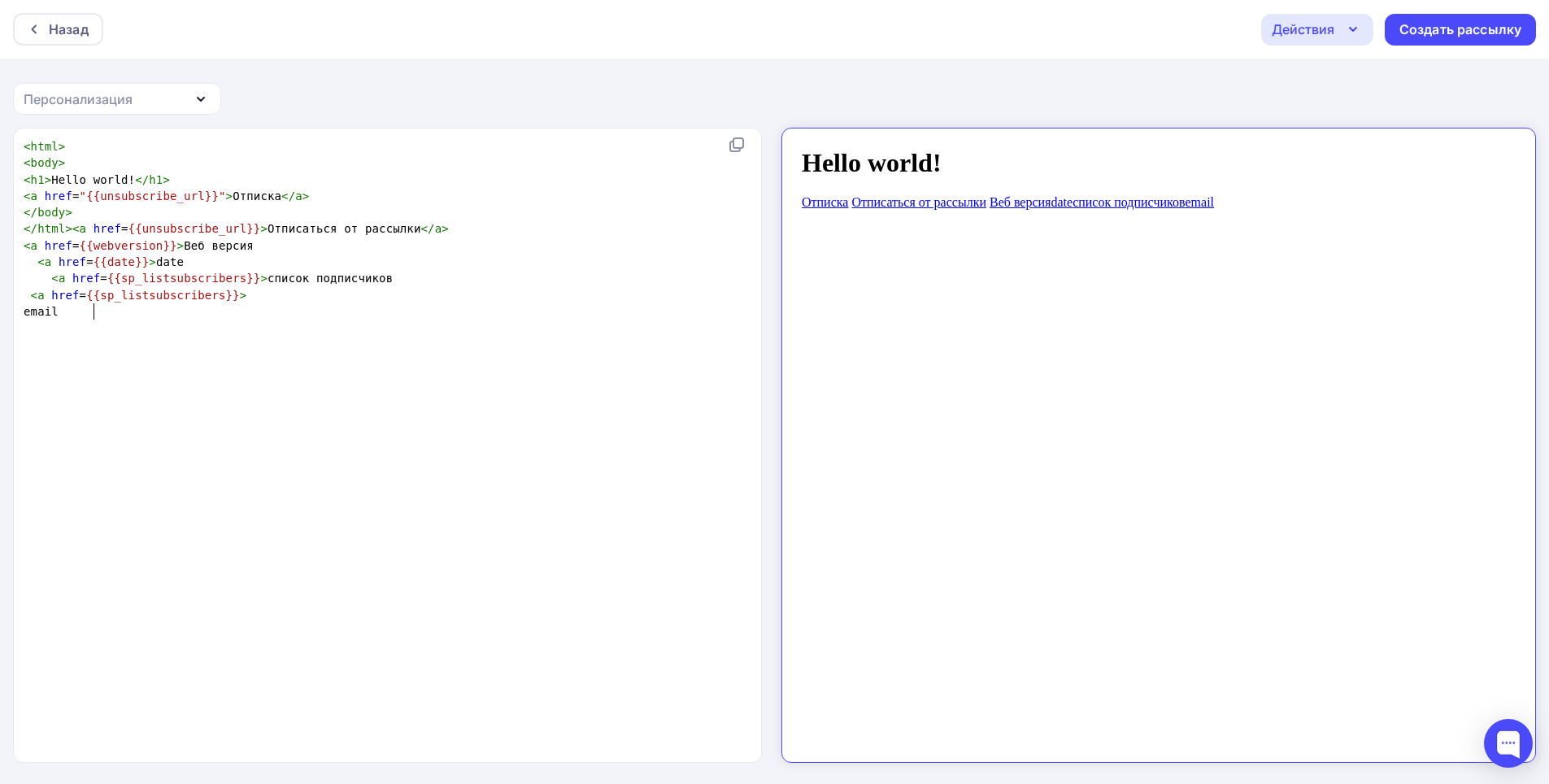
type textarea "email"
drag, startPoint x: 93, startPoint y: 309, endPoint x: 61, endPoint y: 318, distance: 33.2
click at [61, 318] on pre "email" at bounding box center [391, 311] width 740 height 16
click at [235, 291] on pre "< a href = {{sp_listsubscribers}} >" at bounding box center [391, 295] width 740 height 16
click at [241, 305] on pre at bounding box center [391, 311] width 740 height 16
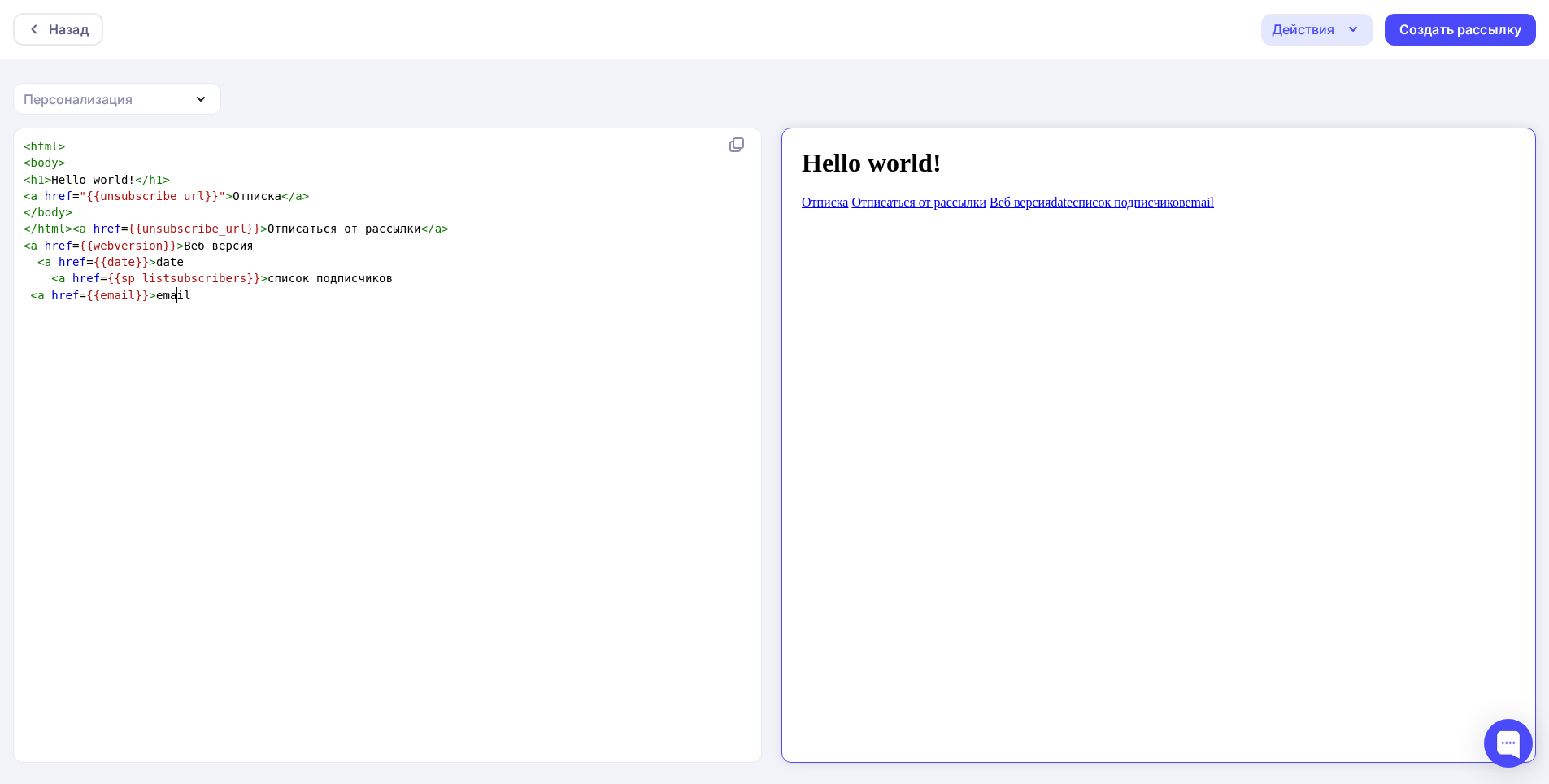
click at [237, 300] on pre "< a href = {{email}} > email" at bounding box center [391, 295] width 740 height 16
type textarea "world"
drag, startPoint x: 122, startPoint y: 176, endPoint x: 88, endPoint y: 174, distance: 34.1
click at [88, 174] on span "< h1 > Hello world! </ h1 >" at bounding box center [97, 179] width 146 height 13
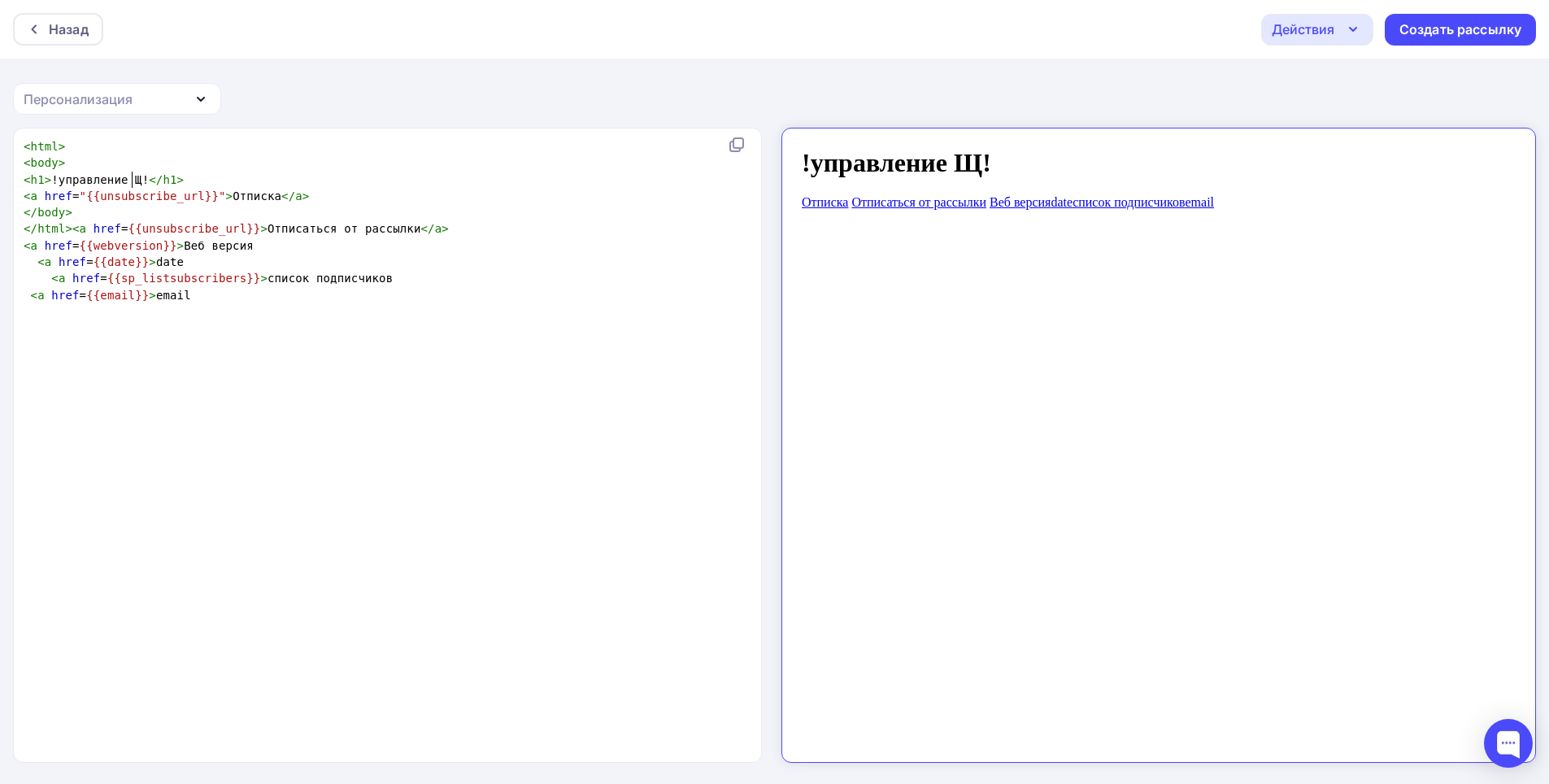
type textarea "!управление ЩШ"
type textarea "OI)"
type textarea "("
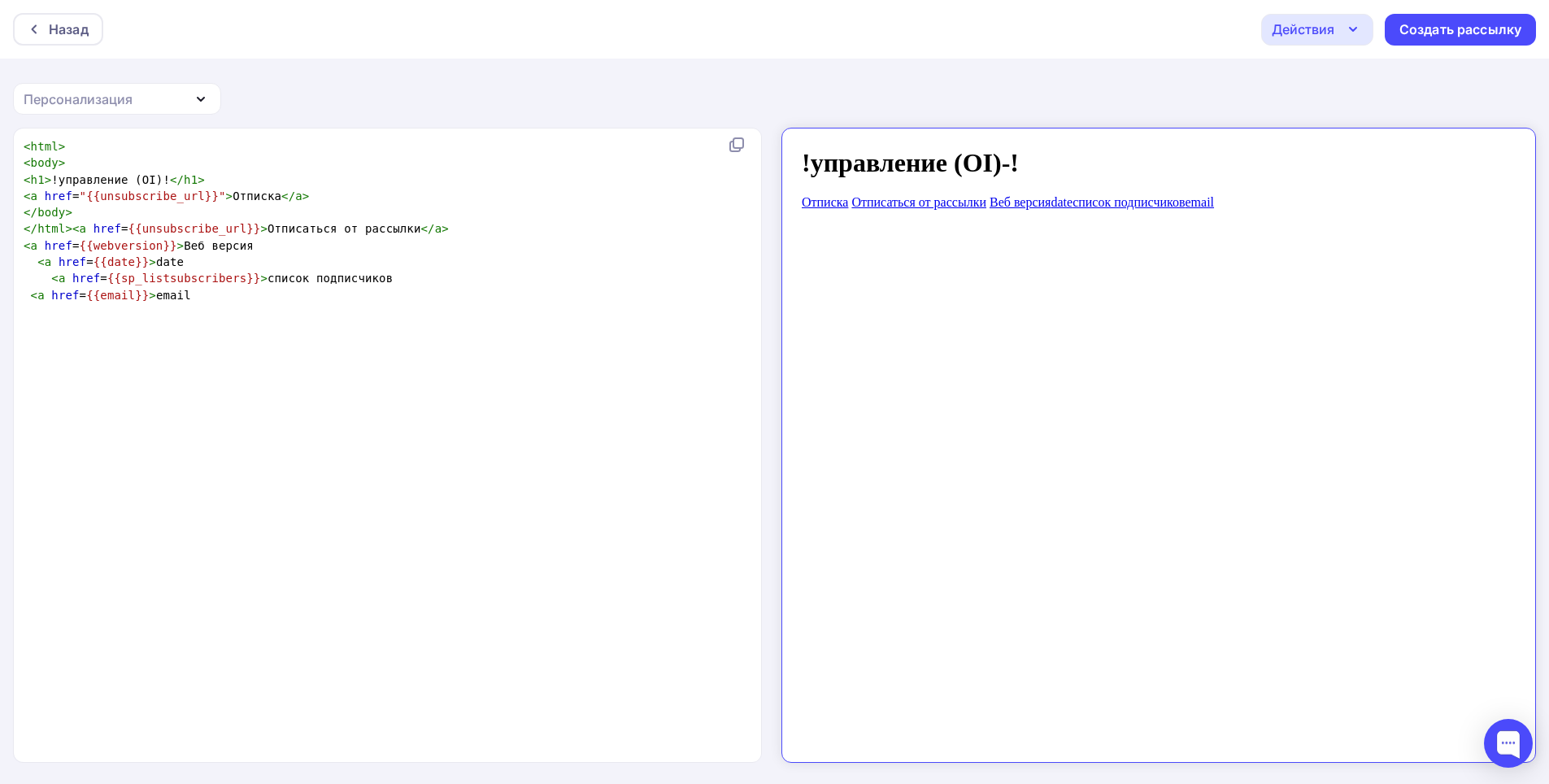
scroll to position [6, 6]
type textarea "-"
type textarea "N"
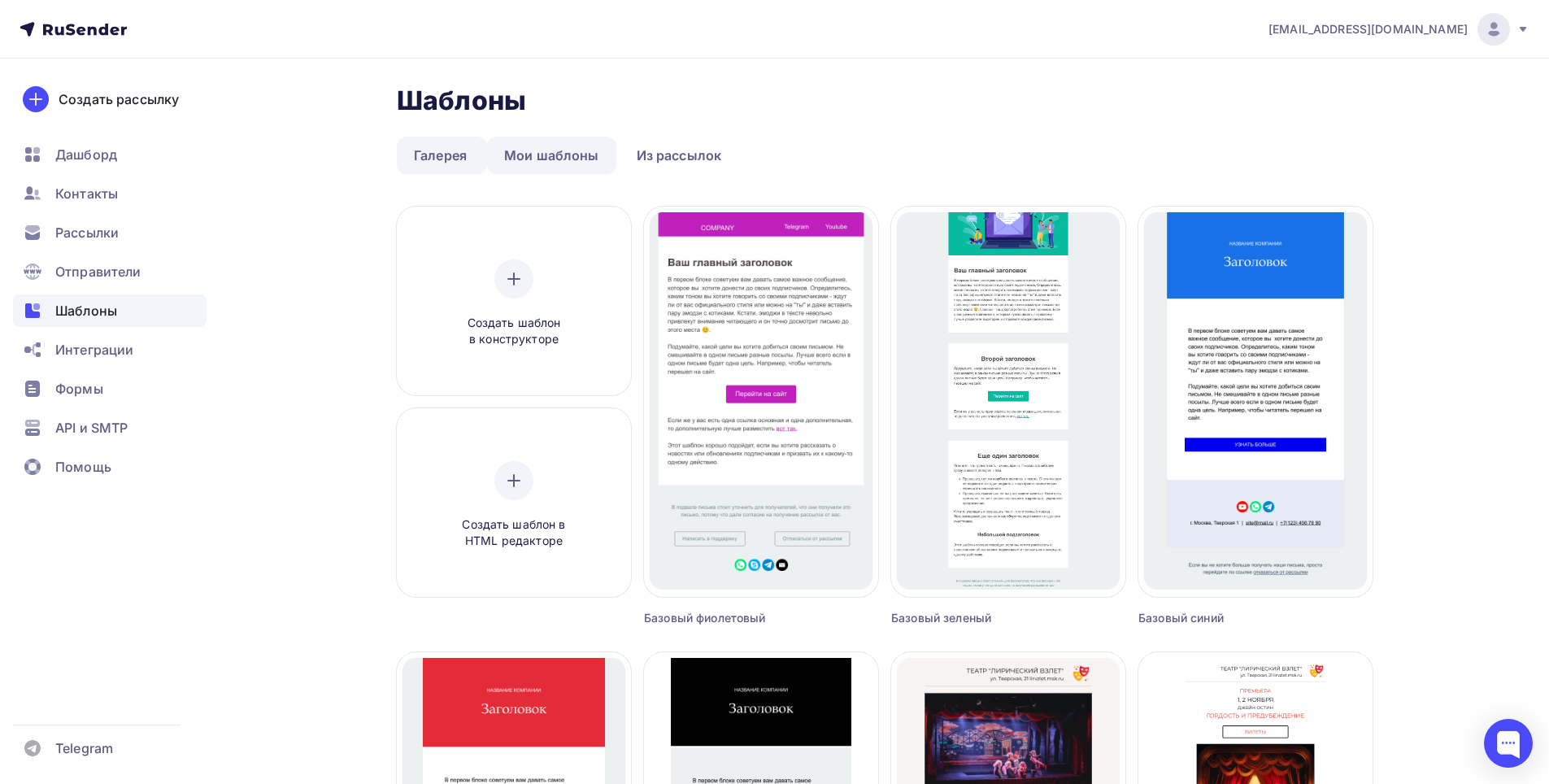
click at [579, 167] on link "Мои шаблоны" at bounding box center [552, 155] width 130 height 38
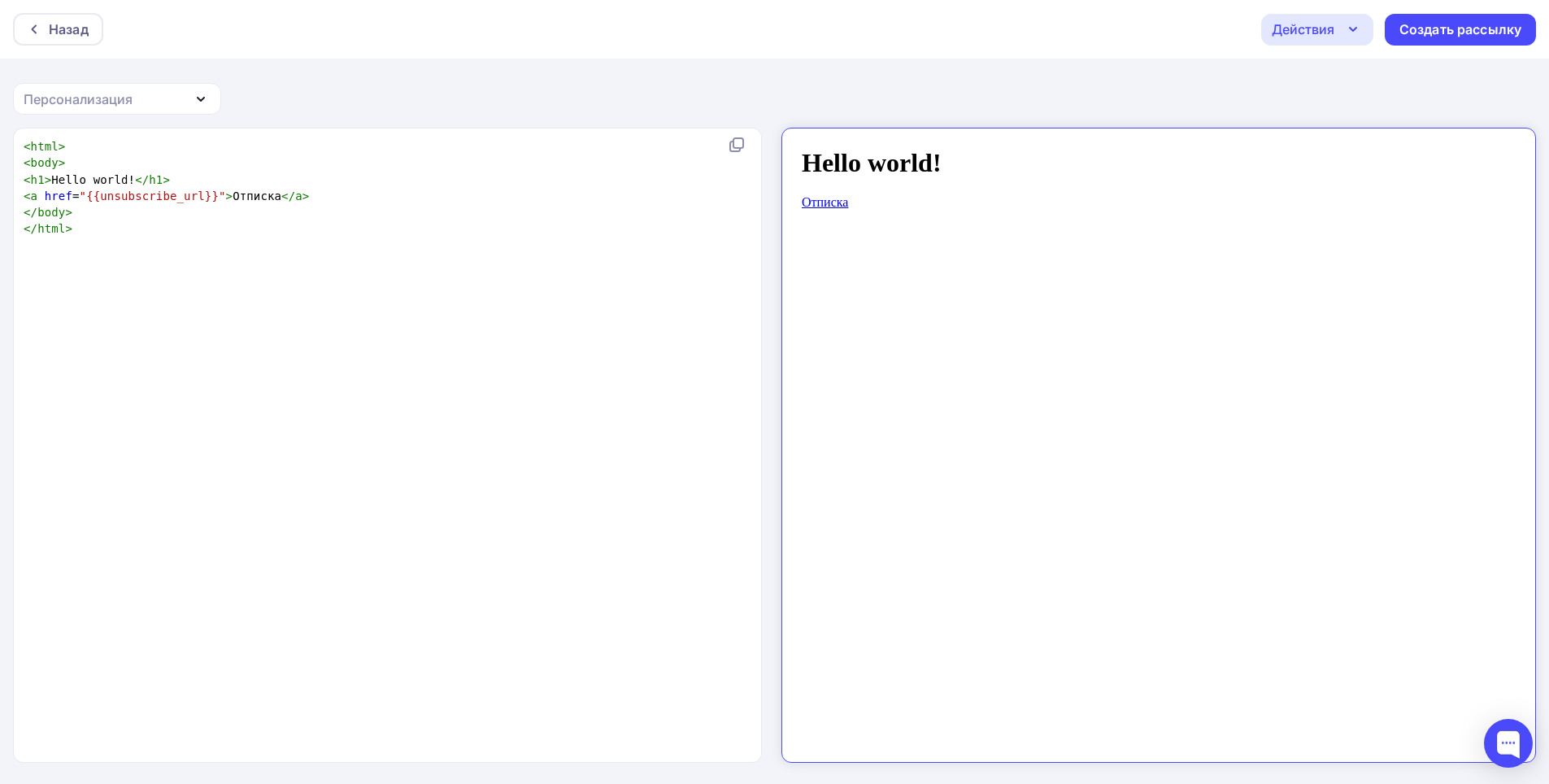
scroll to position [6, 0]
click at [109, 230] on pre "</ html >" at bounding box center [385, 228] width 728 height 16
click at [80, 100] on div "Персонализация" at bounding box center [78, 99] width 109 height 20
click at [245, 353] on div "xxxxxxxxxx < html > < body > < h1 > Hello world! </ h1 > < a href = "{{unsubscr…" at bounding box center [405, 466] width 769 height 661
type textarea "Hello world"
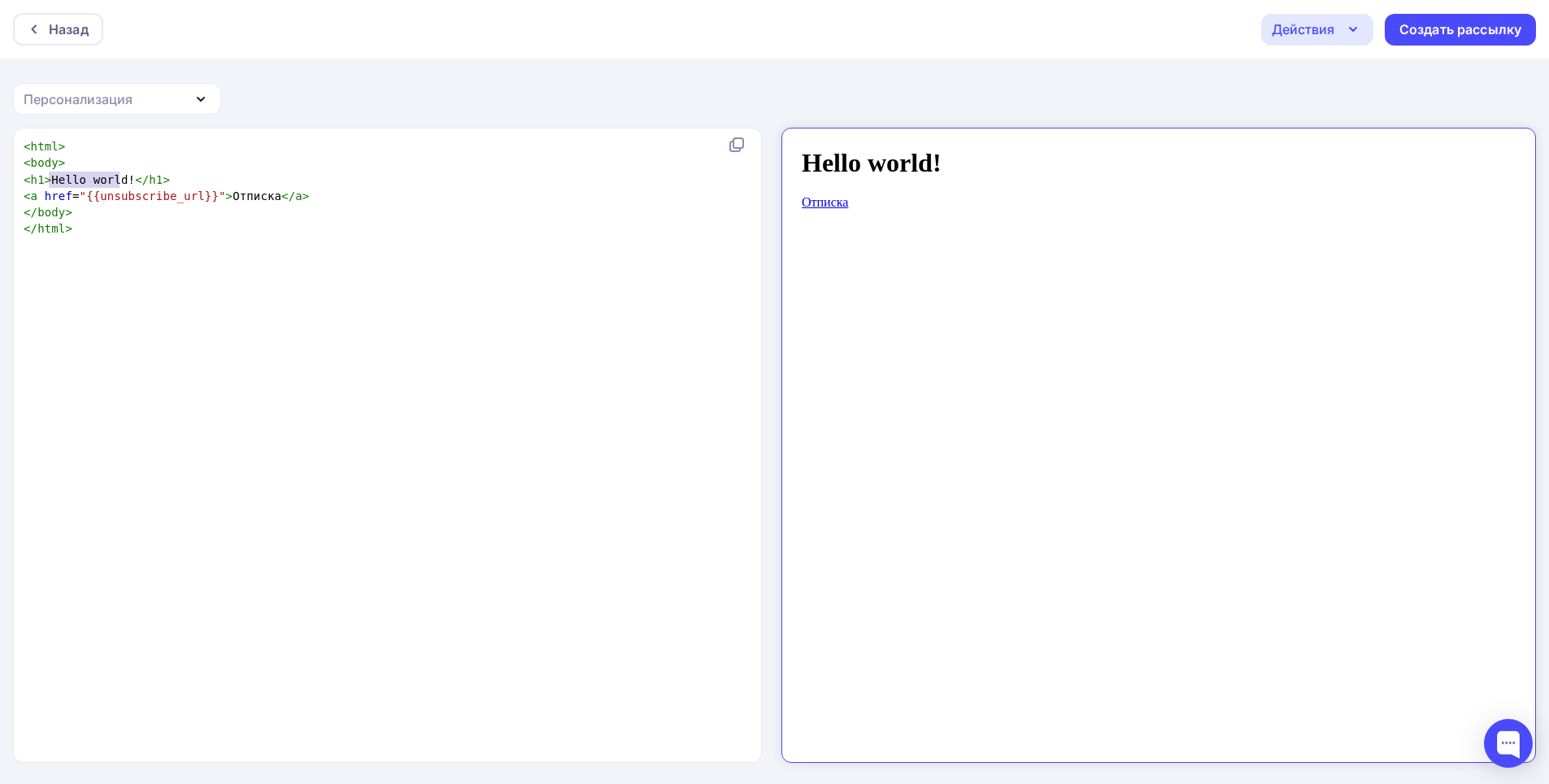
drag, startPoint x: 119, startPoint y: 175, endPoint x: 52, endPoint y: 176, distance: 67.0
click at [52, 176] on span "< h1 > Hello world! </ h1 >" at bounding box center [97, 179] width 146 height 13
type textarea "управление 9"
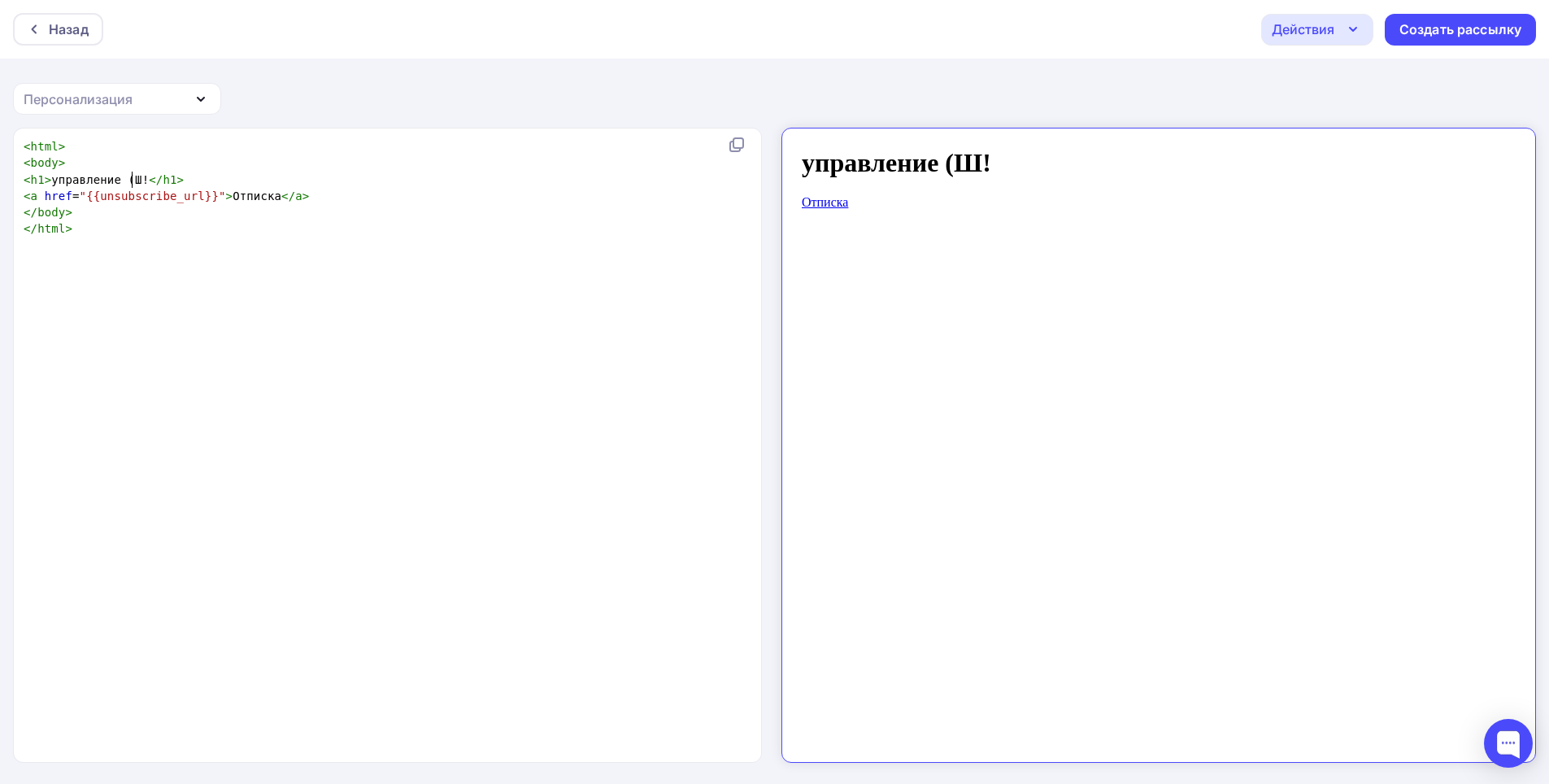
type textarea "(ШЩ"
type textarea "IO)-"
paste textarea
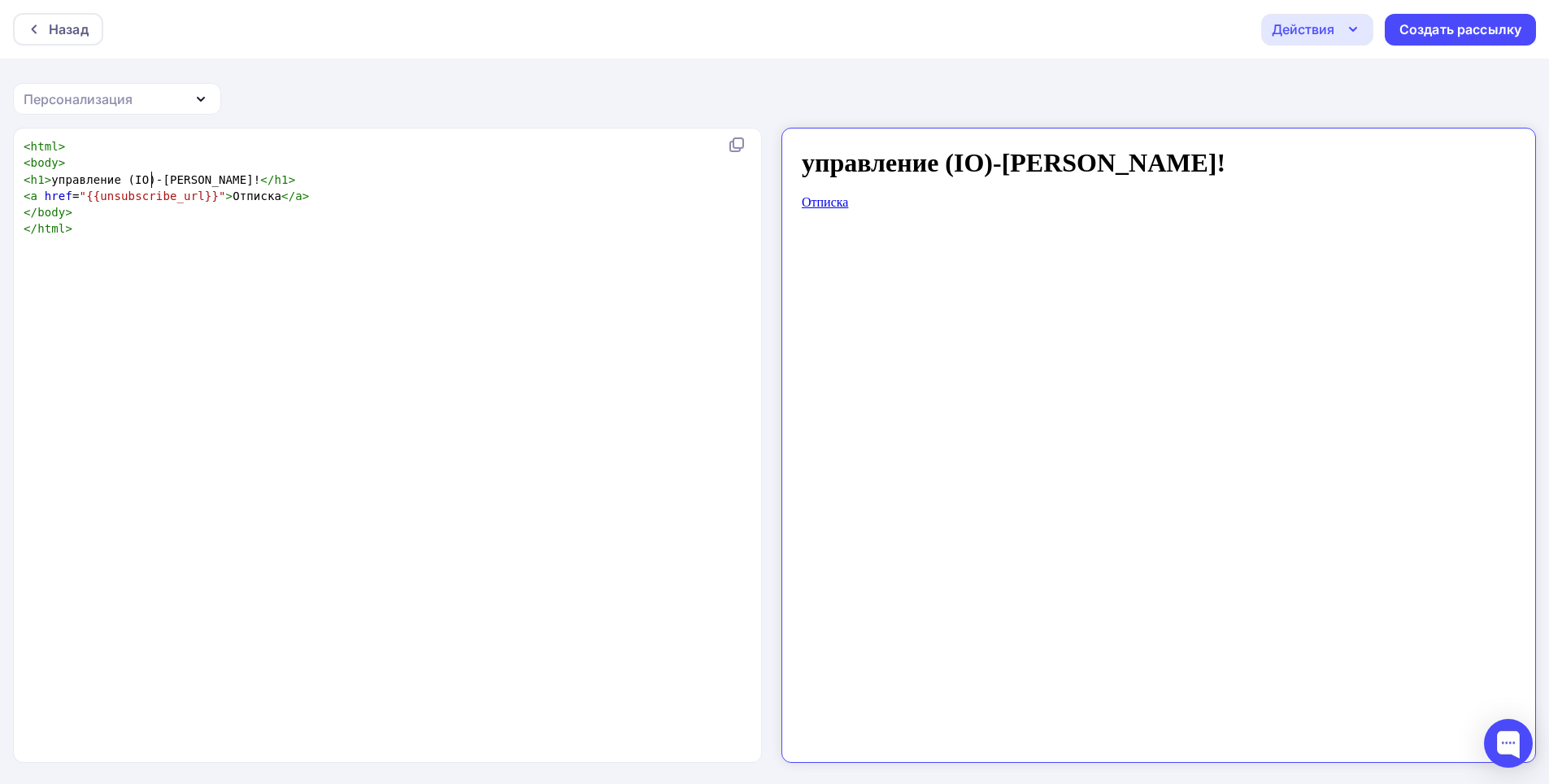
type textarea "N"
click at [82, 220] on pre "</ html >" at bounding box center [391, 228] width 740 height 16
click at [84, 258] on div "x < html > < body > < h1 > управление (IO)-Nsuteeyd! </ h1 > < a href = "{{unsu…" at bounding box center [405, 466] width 769 height 661
click at [166, 0] on html "Назад Действия Отправить тестовое письмо Сохранить в Мои шаблоны Выйти без сохр…" at bounding box center [774, 392] width 1549 height 784
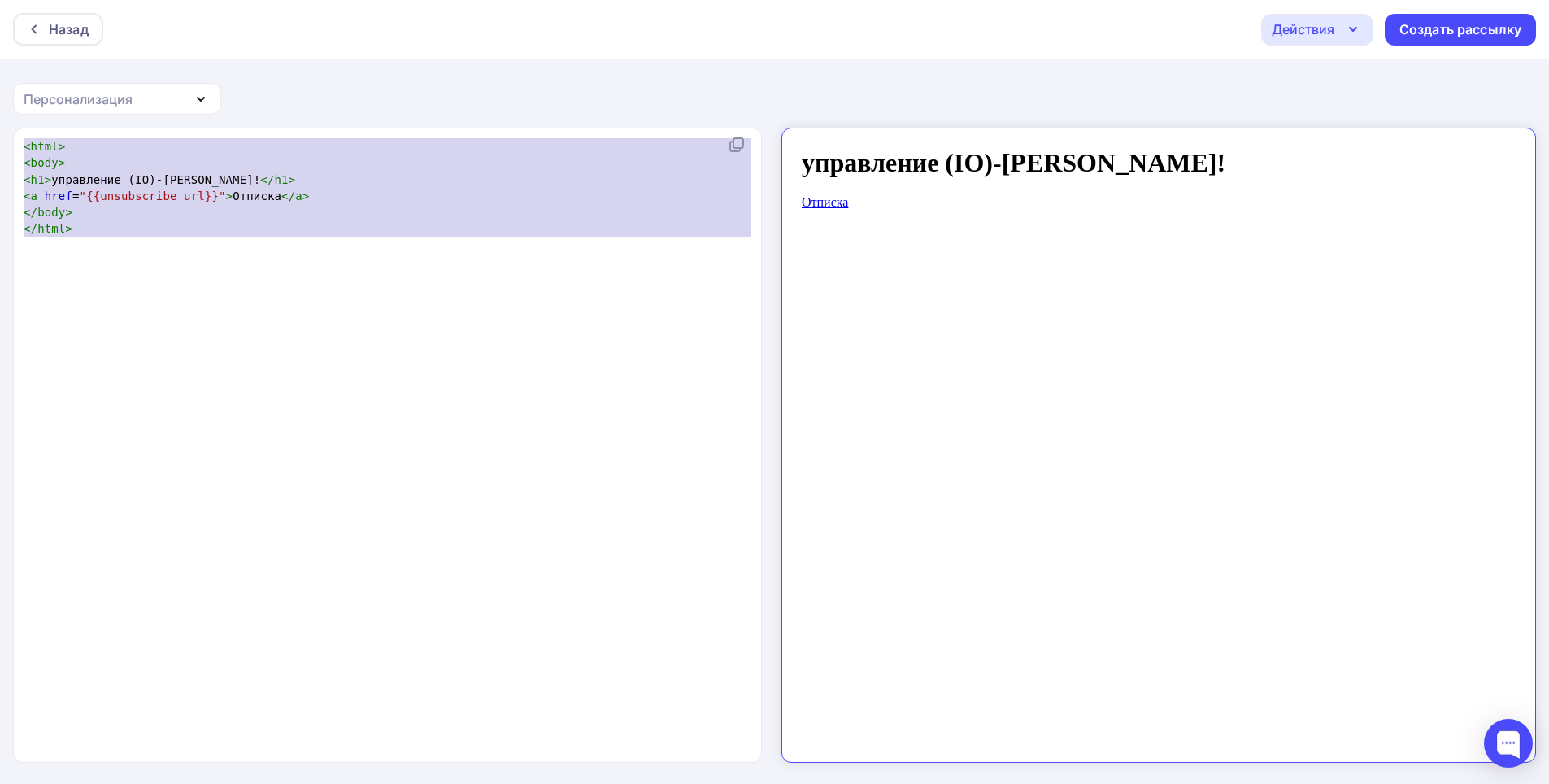
type textarea "<html> <body> <h1>управление (IO)-Nsuteeyd!</h1> <a href="{{unsubscribe_url}}">…"
click at [89, 232] on pre "</ html >" at bounding box center [391, 228] width 740 height 16
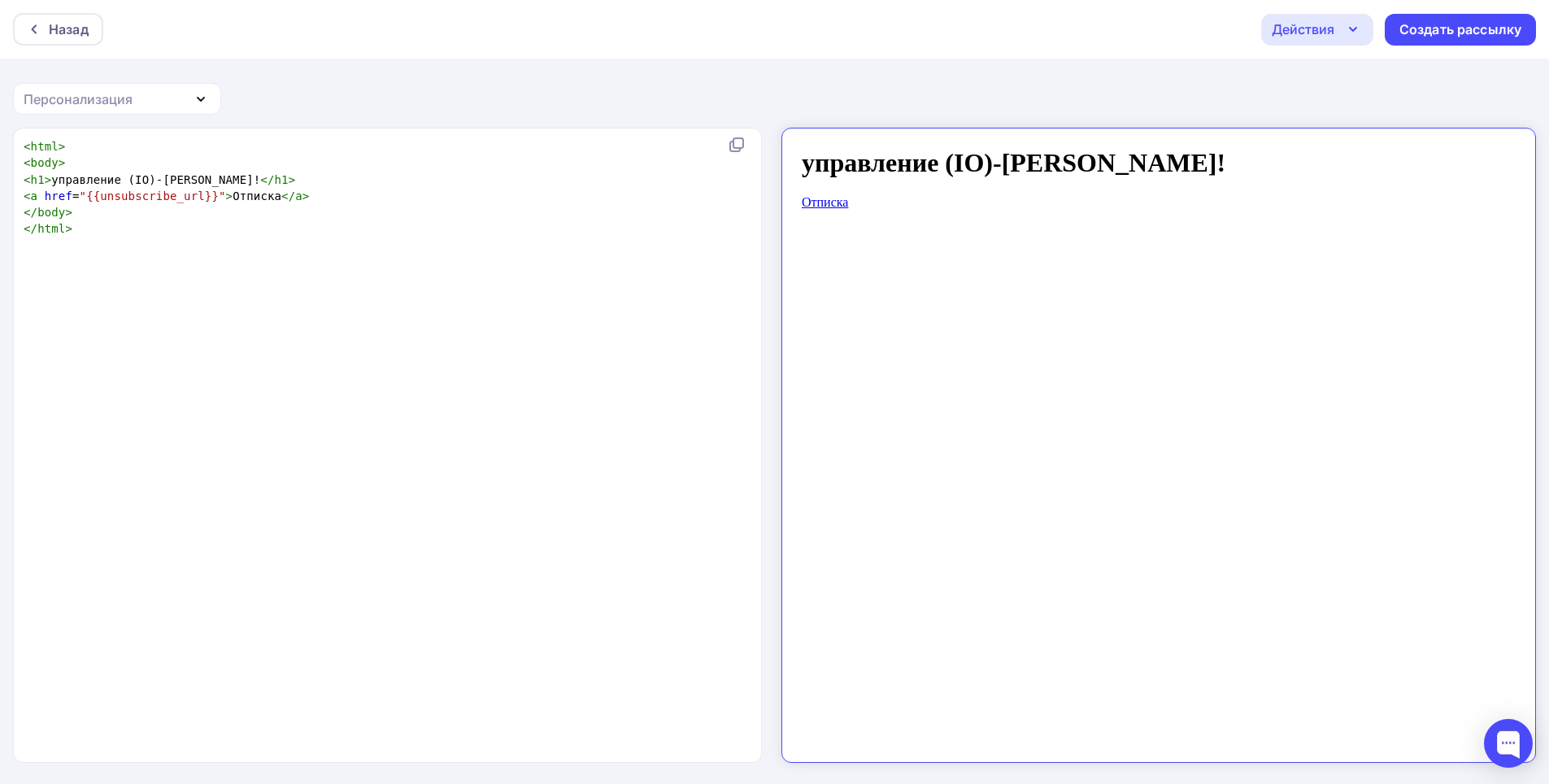
click at [68, 102] on div "Персонализация" at bounding box center [78, 99] width 109 height 20
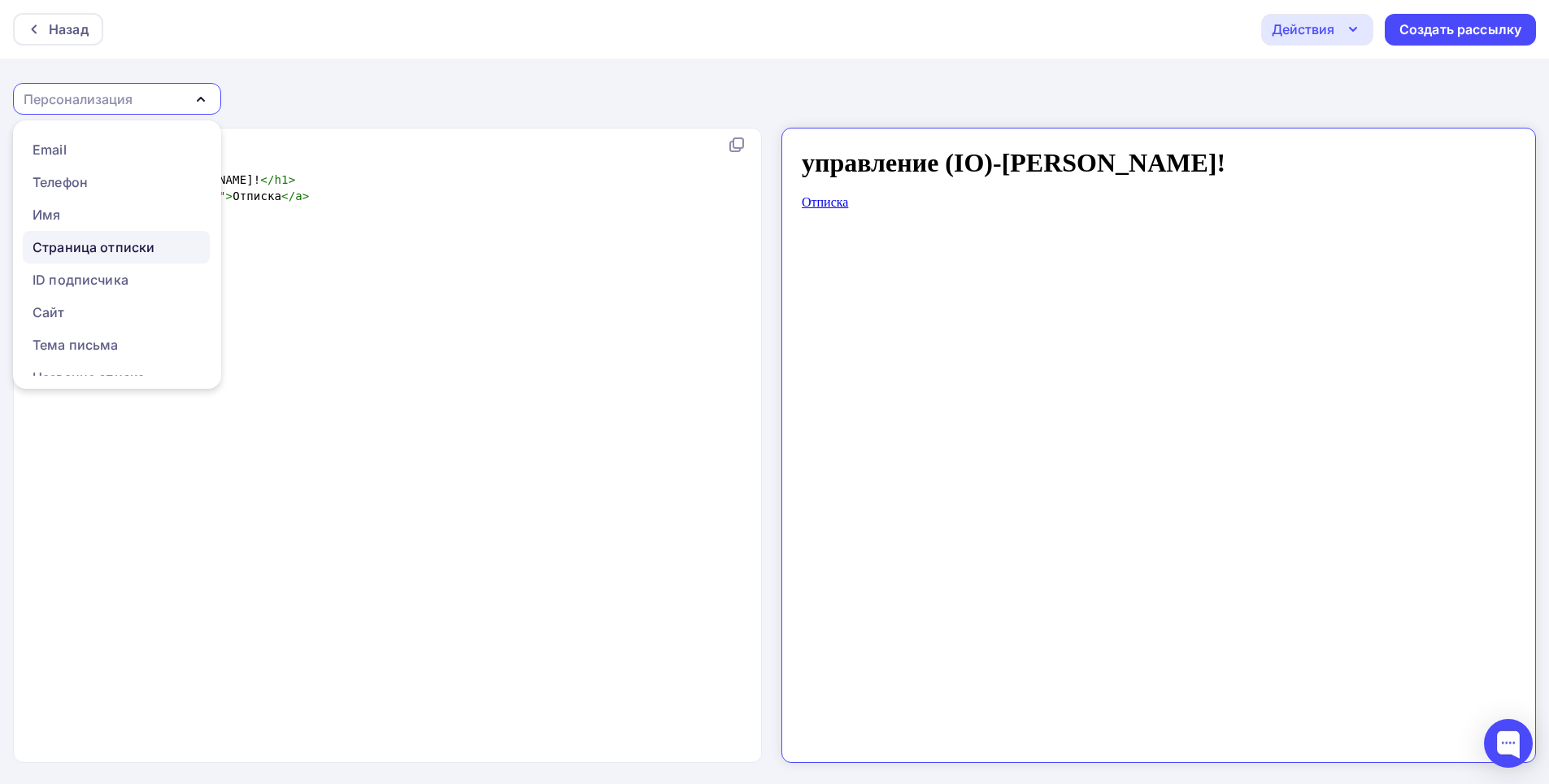
click at [78, 249] on div "Страница отписки" at bounding box center [93, 247] width 122 height 20
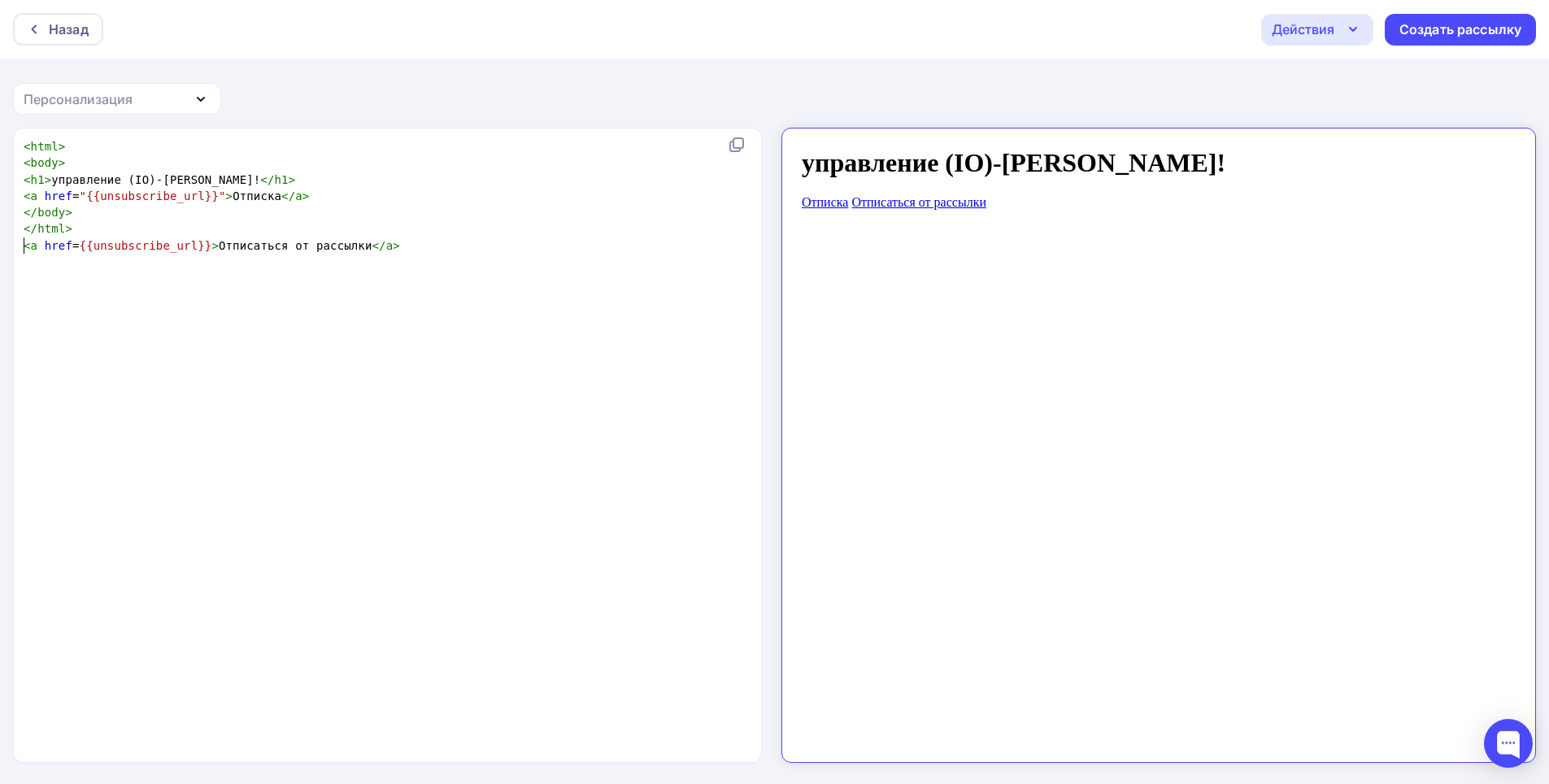
scroll to position [6, 0]
type textarea "<a href={{unsubscribe_url"
type textarea "</html>"
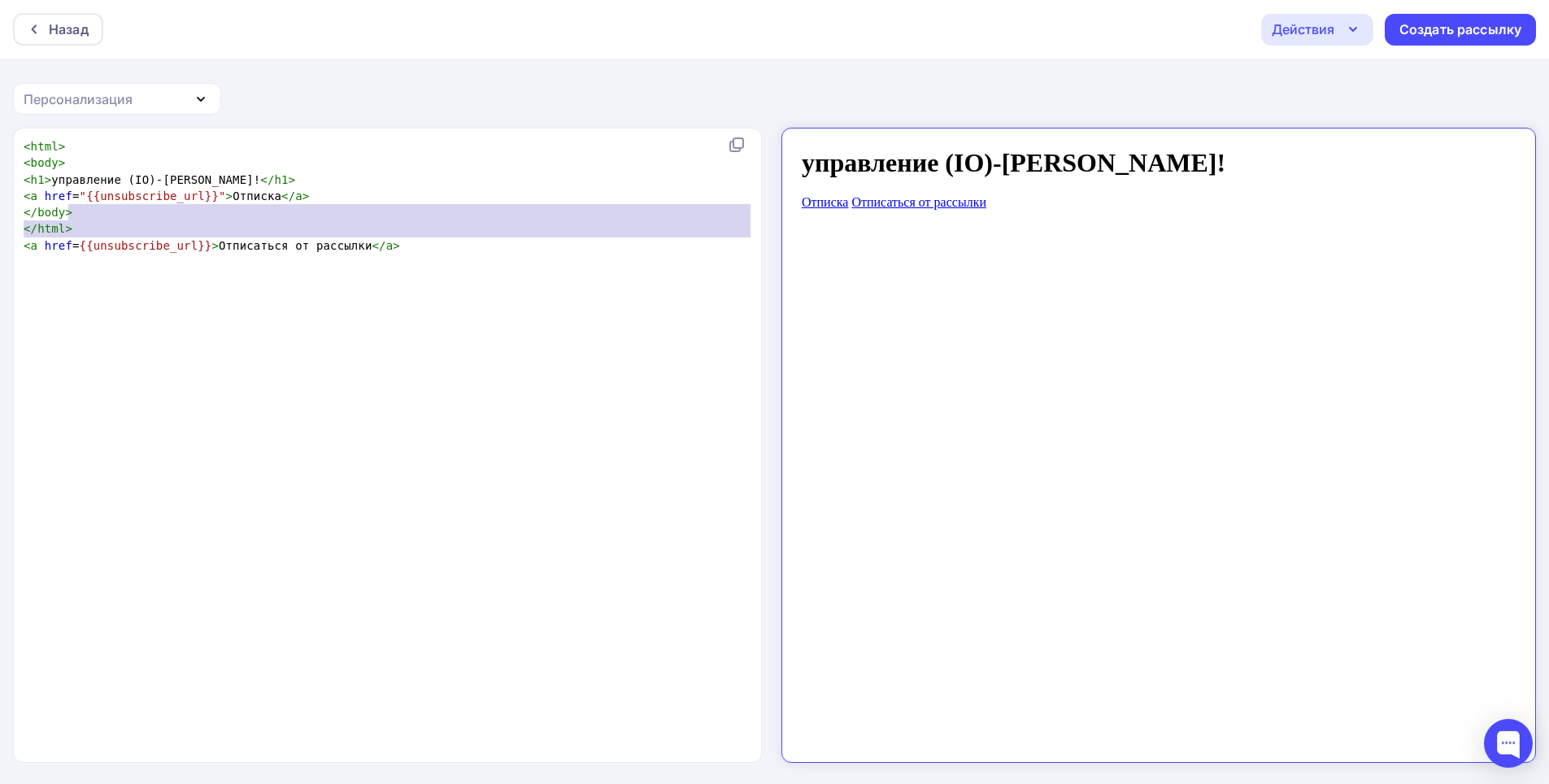
type textarea "<a href={{unsubscribe_url}}>Отписаться от рассылки</a>"
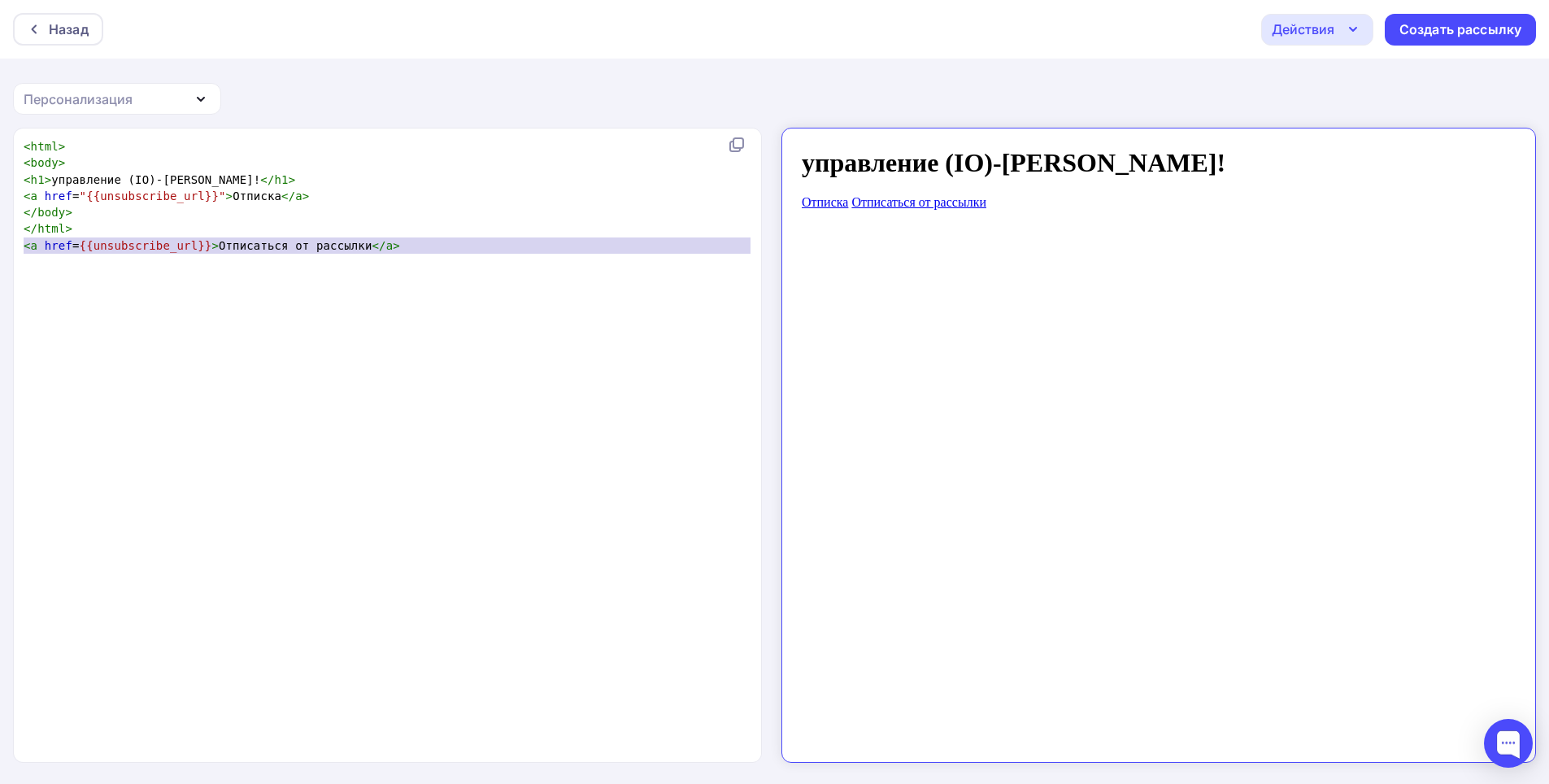
drag, startPoint x: 21, startPoint y: 247, endPoint x: 350, endPoint y: 265, distance: 329.5
click at [350, 265] on div "< html > < body > < h1 > управление (IO)-Nsuteeyd! </ h1 > < a href = "{{unsubs…" at bounding box center [391, 204] width 740 height 131
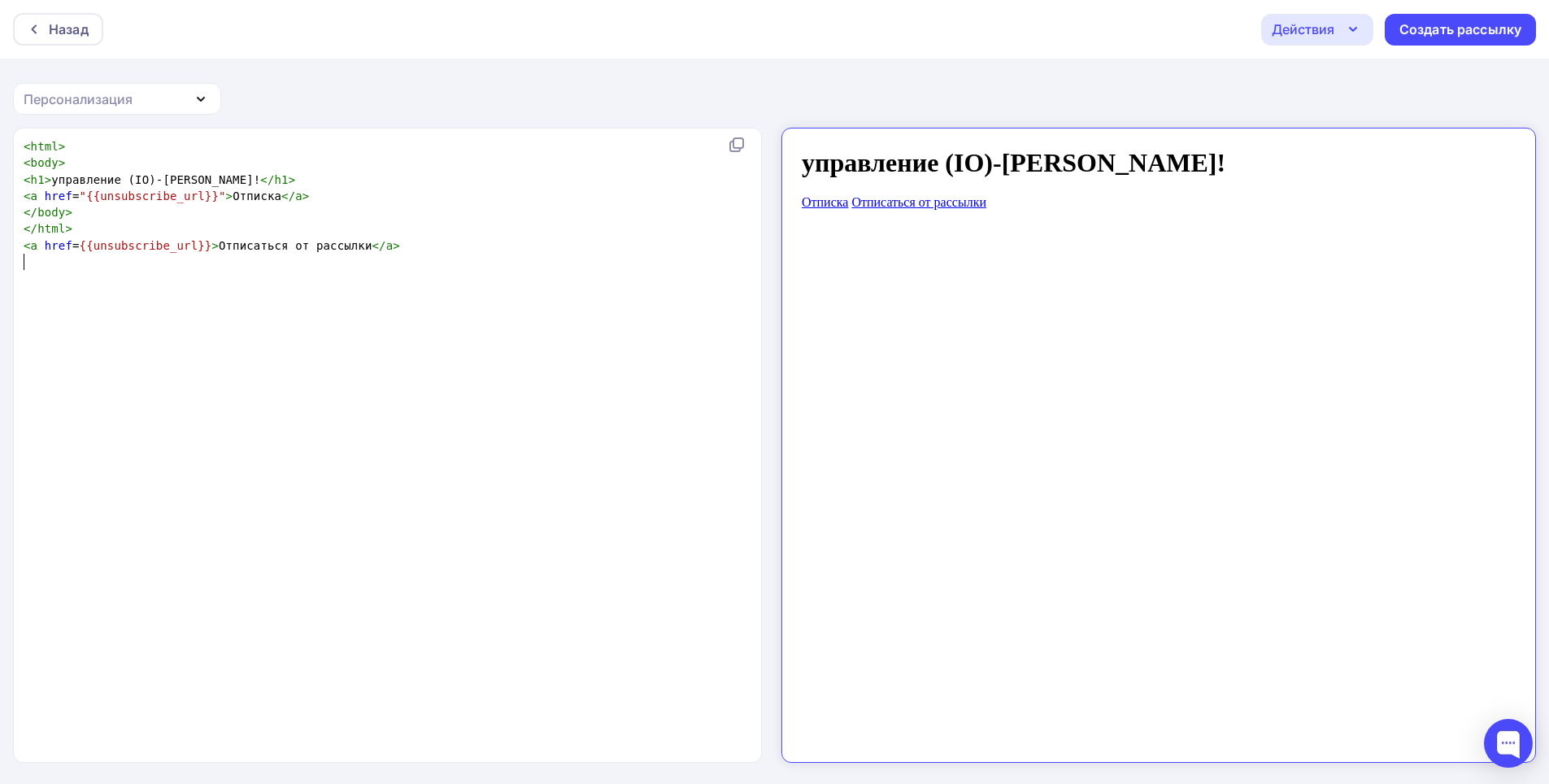
click at [342, 295] on div "x < html > < body > < h1 > управление (IO)-Nsuteeyd! </ h1 > < a href = "{{unsu…" at bounding box center [405, 466] width 769 height 661
type textarea "{unsubscribe_u"
drag, startPoint x: 84, startPoint y: 262, endPoint x: 169, endPoint y: 263, distance: 85.0
click at [169, 263] on span "{{unsubscribe_url}}" at bounding box center [146, 261] width 133 height 13
click at [180, 263] on span "{{unsubscribe_url}}" at bounding box center [146, 261] width 133 height 13
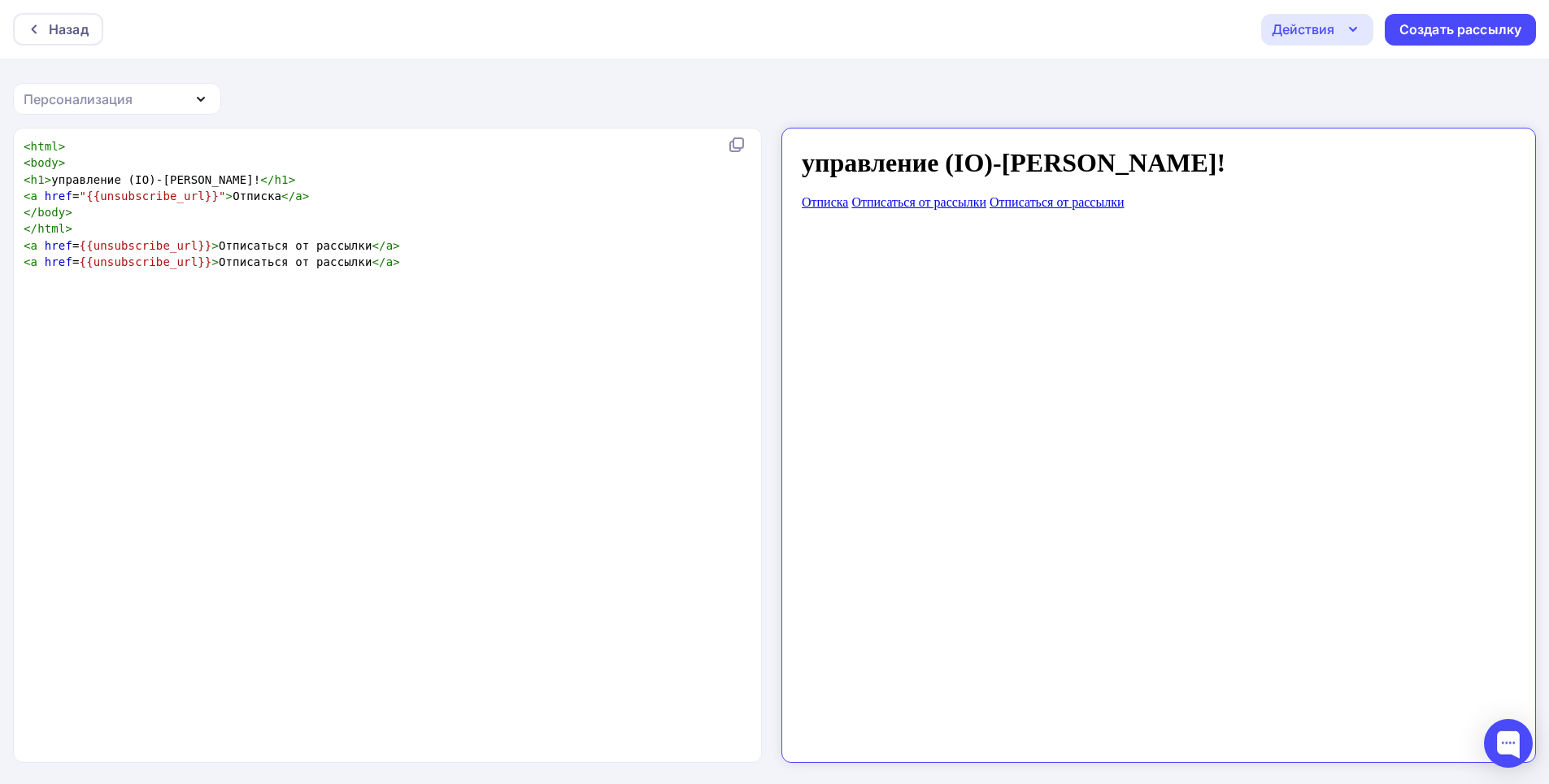
type textarea "0"
click at [98, 260] on span "{{}}" at bounding box center [94, 261] width 28 height 13
click at [173, 89] on div "Персонализация" at bounding box center [117, 99] width 209 height 32
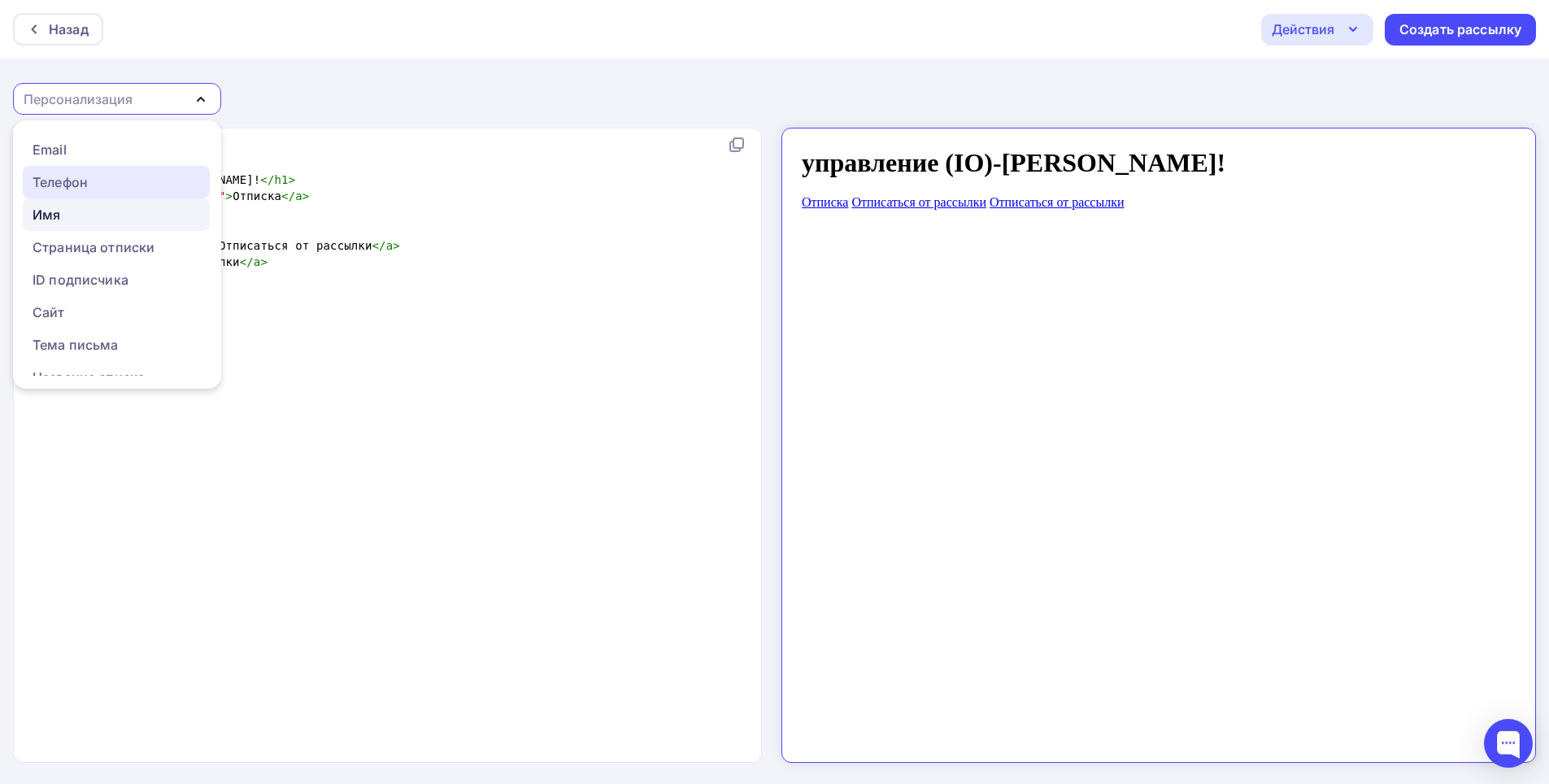
drag, startPoint x: 75, startPoint y: 176, endPoint x: 30, endPoint y: 204, distance: 53.0
click at [56, 155] on div "Email" at bounding box center [49, 149] width 35 height 20
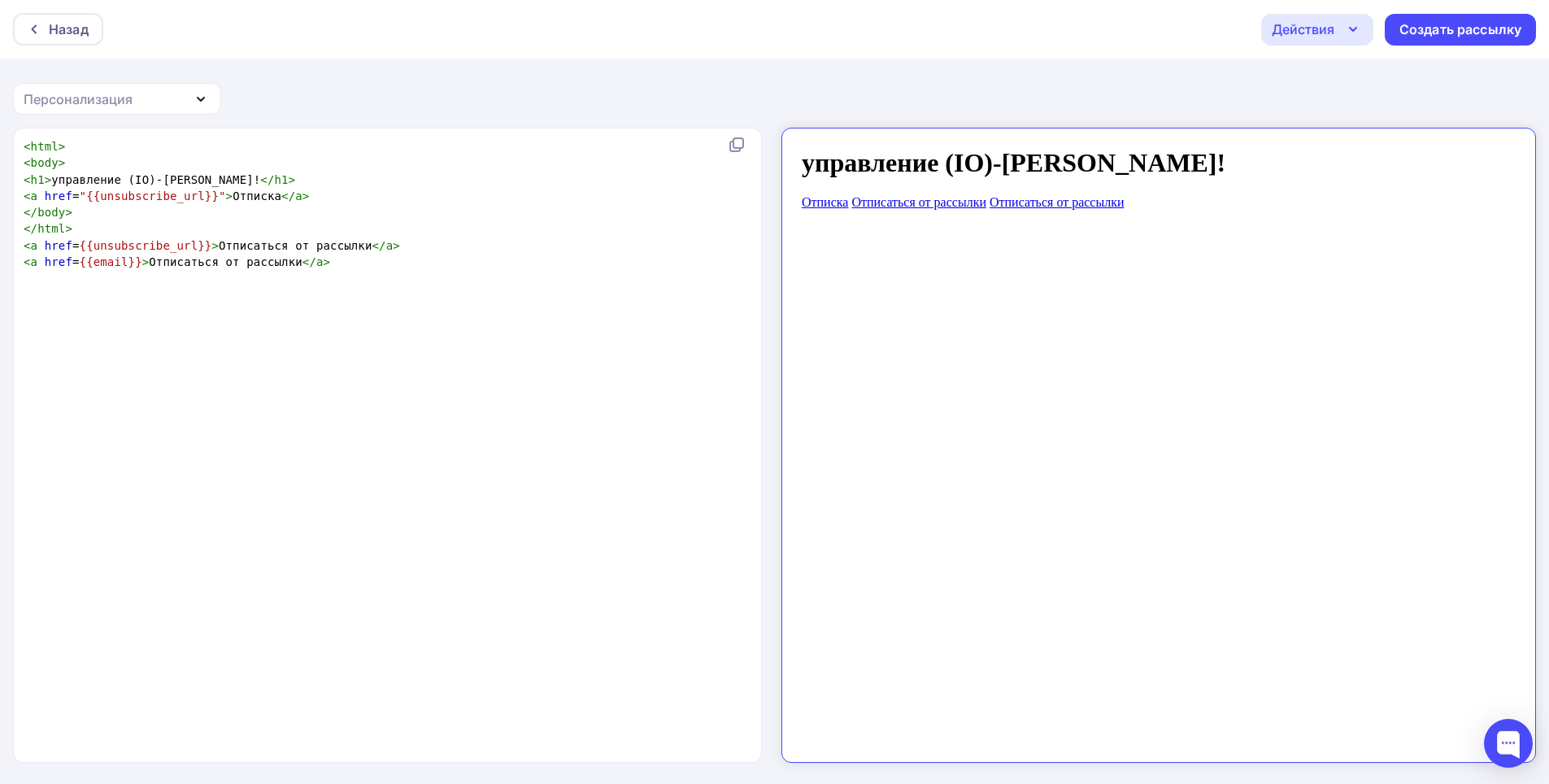
scroll to position [6, 0]
type textarea "email"
drag, startPoint x: 88, startPoint y: 258, endPoint x: 116, endPoint y: 330, distance: 77.3
click at [117, 258] on span "{{email}}" at bounding box center [111, 261] width 62 height 13
click at [276, 264] on span "< a href = {{email}} > Отписаться от рассылки </ a >" at bounding box center [177, 261] width 307 height 13
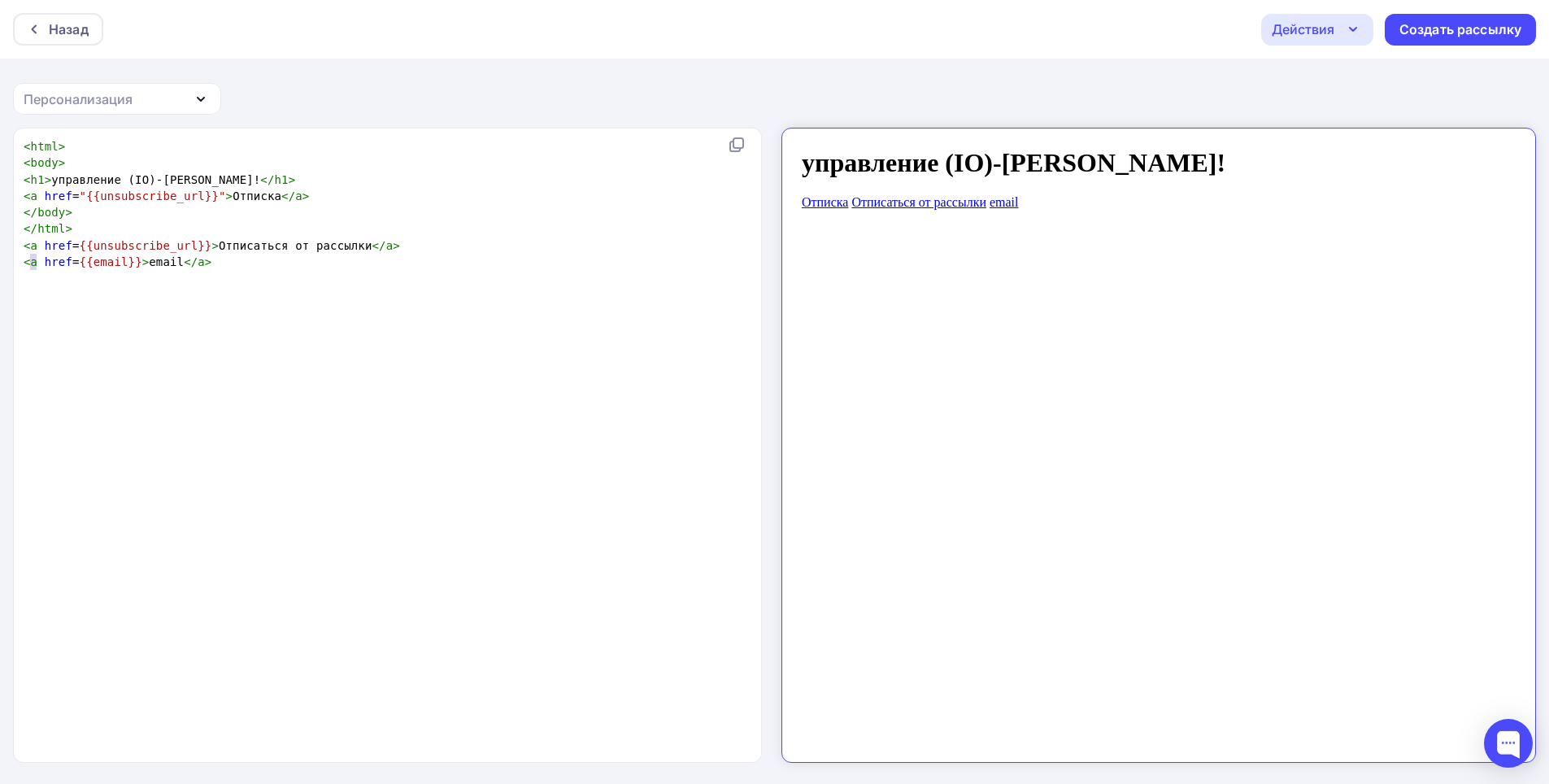
type textarea "a h"
drag, startPoint x: 27, startPoint y: 262, endPoint x: 48, endPoint y: 261, distance: 21.0
click at [48, 261] on span "< a href = {{email}} > email </ a >" at bounding box center [118, 261] width 189 height 13
type textarea "<a href={{email}}>email</a>"
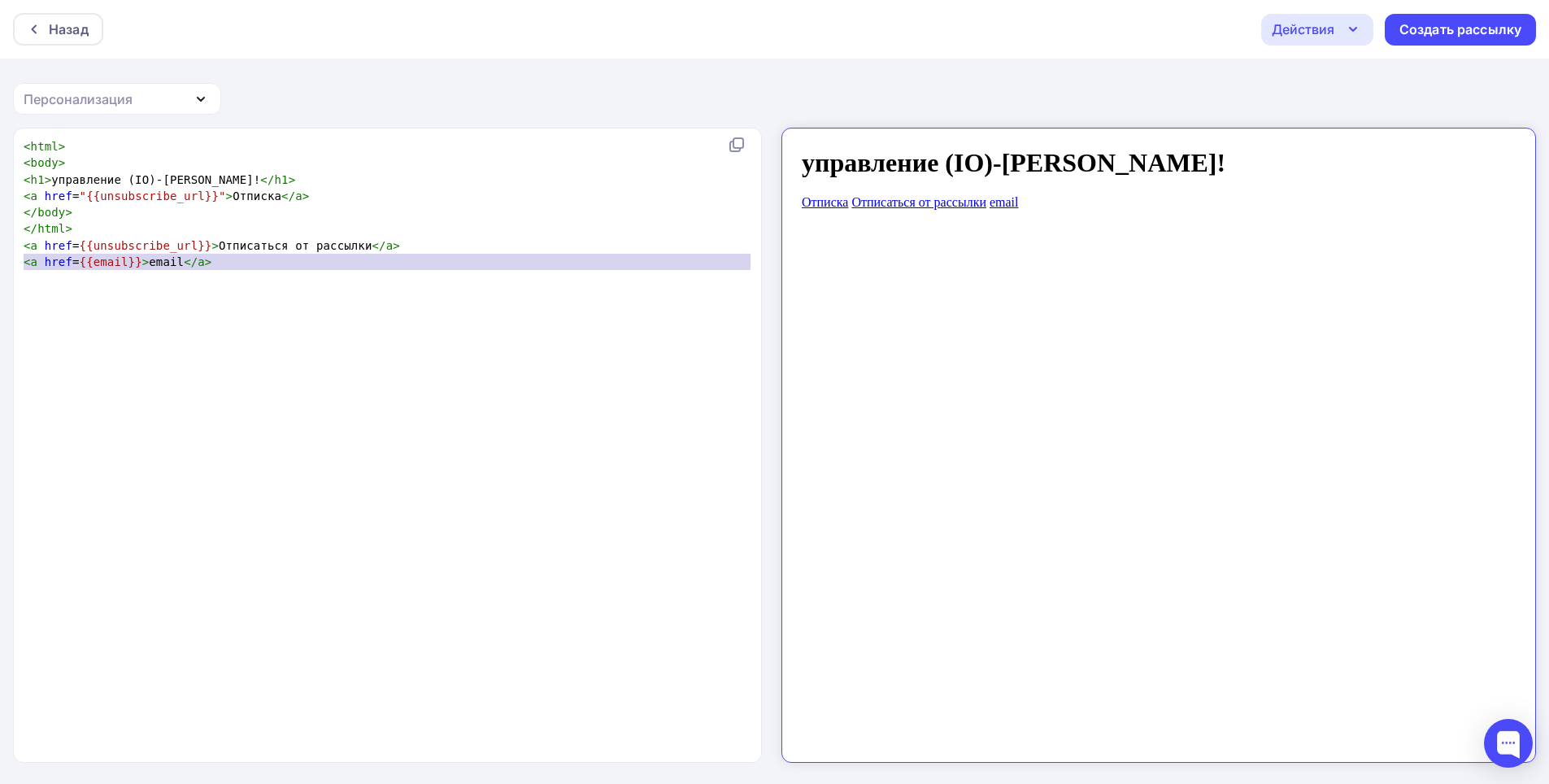
drag, startPoint x: 25, startPoint y: 264, endPoint x: 214, endPoint y: 272, distance: 189.2
click at [214, 272] on div "< html > < body > < h1 > управление (IO)-Nsuteeyd! </ h1 > < a href = "{{unsubs…" at bounding box center [391, 213] width 740 height 148
click at [202, 268] on pre "< a href = {{email}} > email </ a >" at bounding box center [391, 262] width 740 height 16
type textarea "<a href={{email}}>email</a>"
drag, startPoint x: 195, startPoint y: 261, endPoint x: 23, endPoint y: 260, distance: 172.0
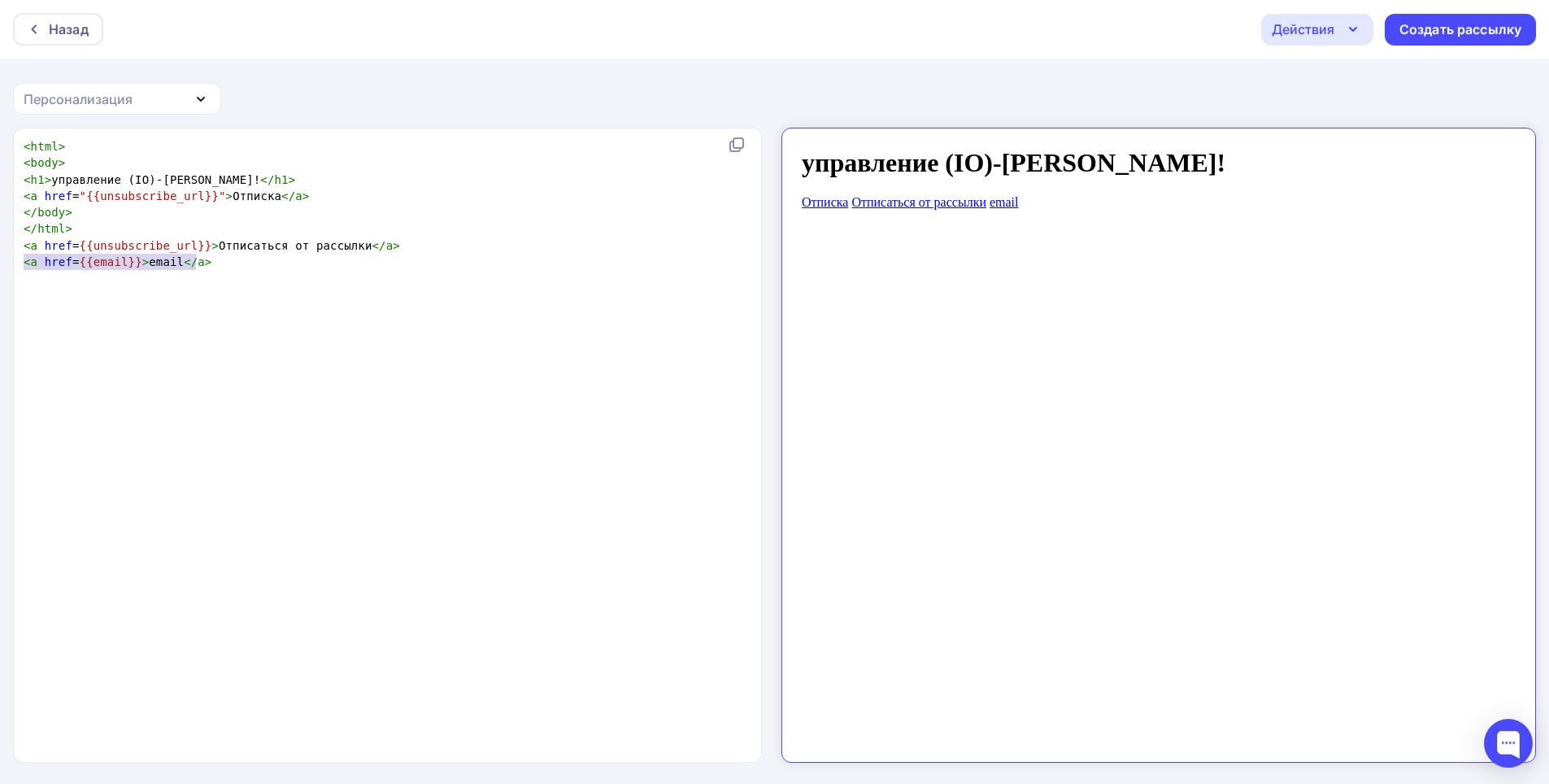
click at [23, 260] on pre "< a href = {{email}} > email </ a >" at bounding box center [391, 262] width 740 height 16
click at [240, 263] on pre "< a href = {{email}} > email </ a >" at bounding box center [391, 262] width 740 height 16
type textarea "l"
drag, startPoint x: 117, startPoint y: 280, endPoint x: 115, endPoint y: 289, distance: 9.2
click at [116, 280] on span "{{email}}" at bounding box center [111, 278] width 62 height 13
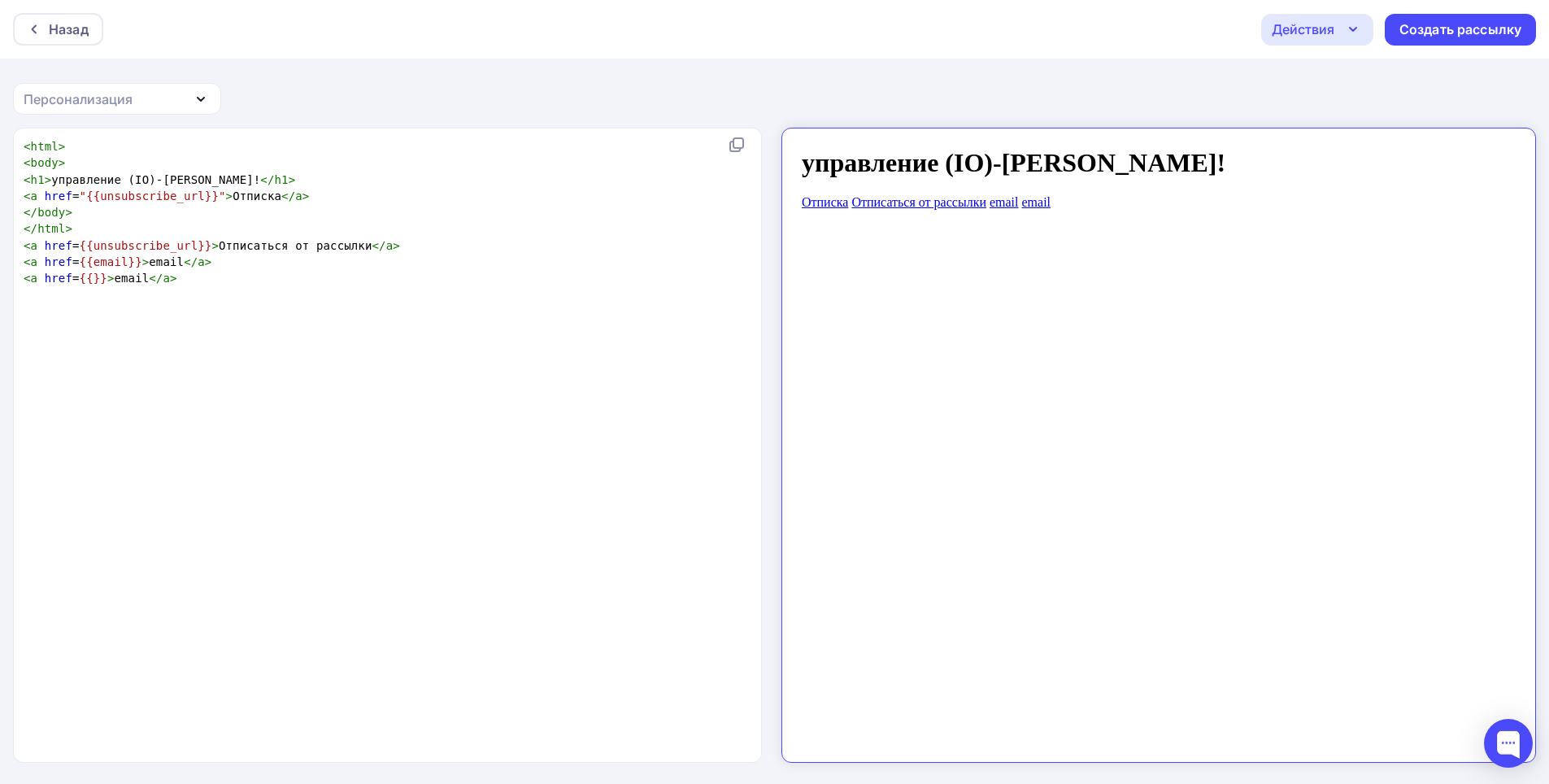
drag, startPoint x: 98, startPoint y: 277, endPoint x: 96, endPoint y: 310, distance: 33.1
click at [98, 277] on span "{{}}" at bounding box center [94, 278] width 28 height 13
click at [58, 107] on div "Персонализация" at bounding box center [78, 99] width 109 height 20
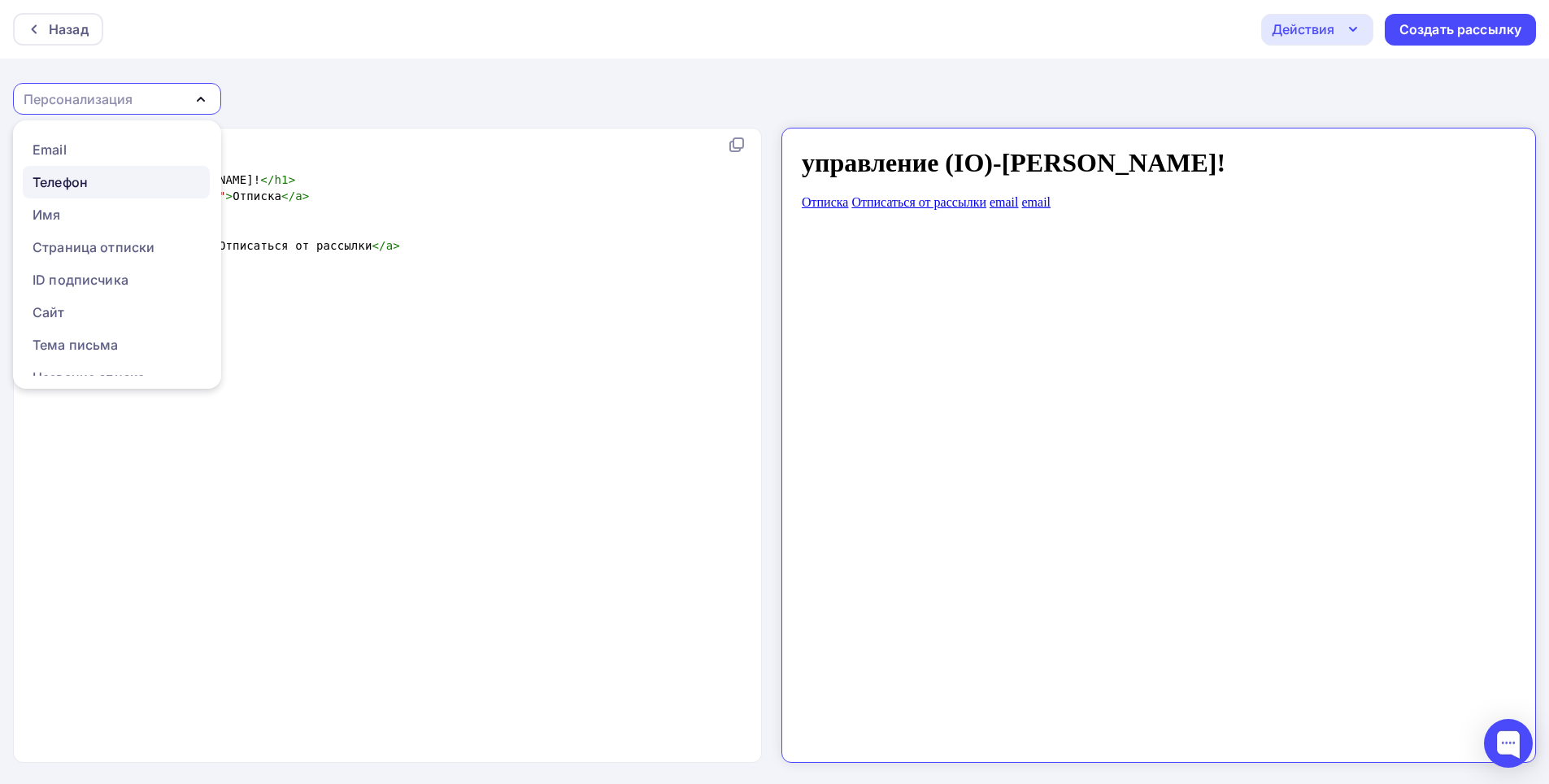
click at [66, 177] on div "Телефон" at bounding box center [60, 182] width 55 height 20
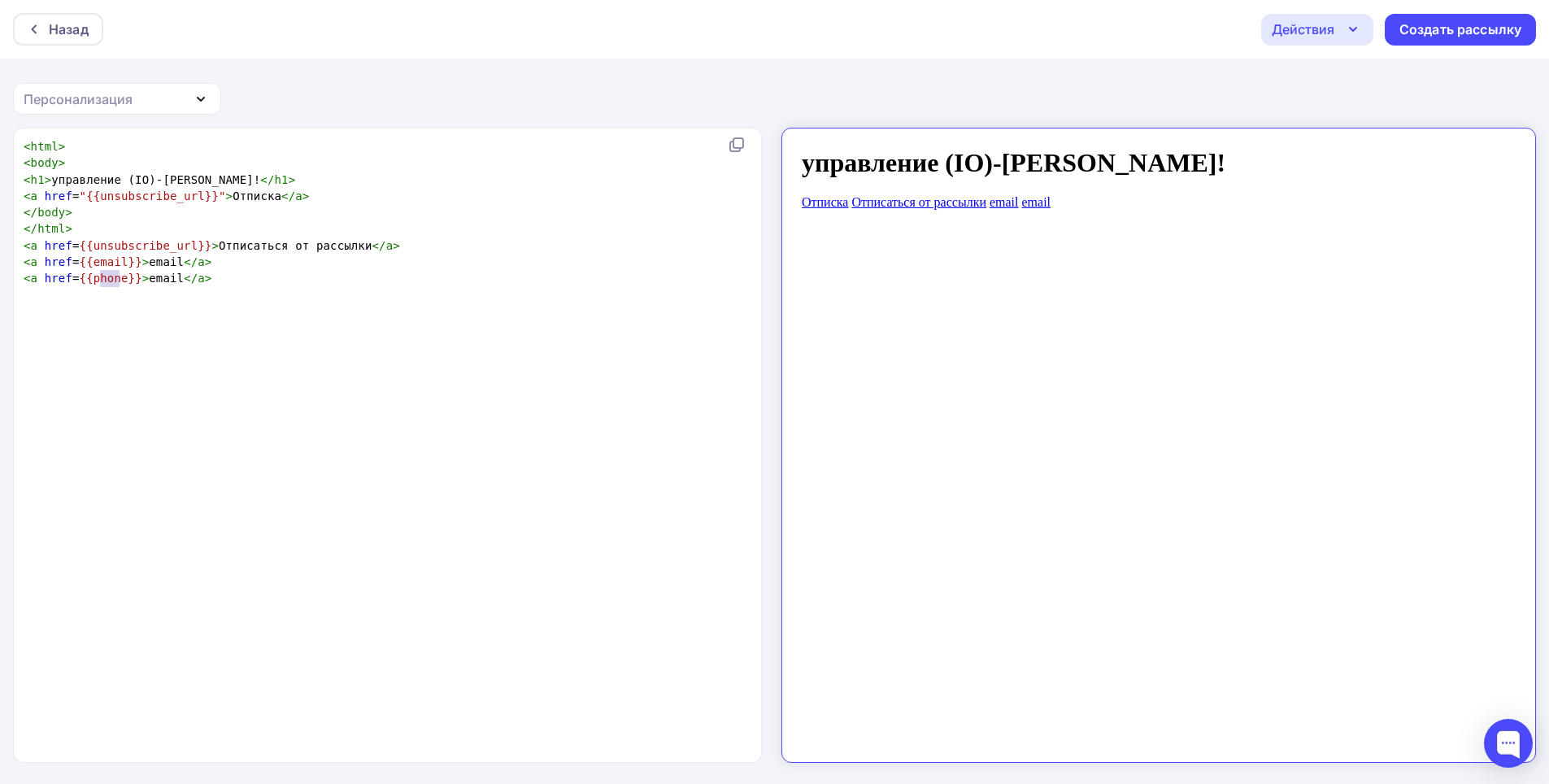
type textarea "phone"
drag, startPoint x: 118, startPoint y: 274, endPoint x: 85, endPoint y: 274, distance: 33.0
click at [85, 274] on span "{{phone}}" at bounding box center [111, 278] width 62 height 13
click at [158, 284] on span "< a href = {{phone}} > email </ a >" at bounding box center [118, 278] width 189 height 13
click at [167, 287] on pre "​" at bounding box center [391, 295] width 740 height 16
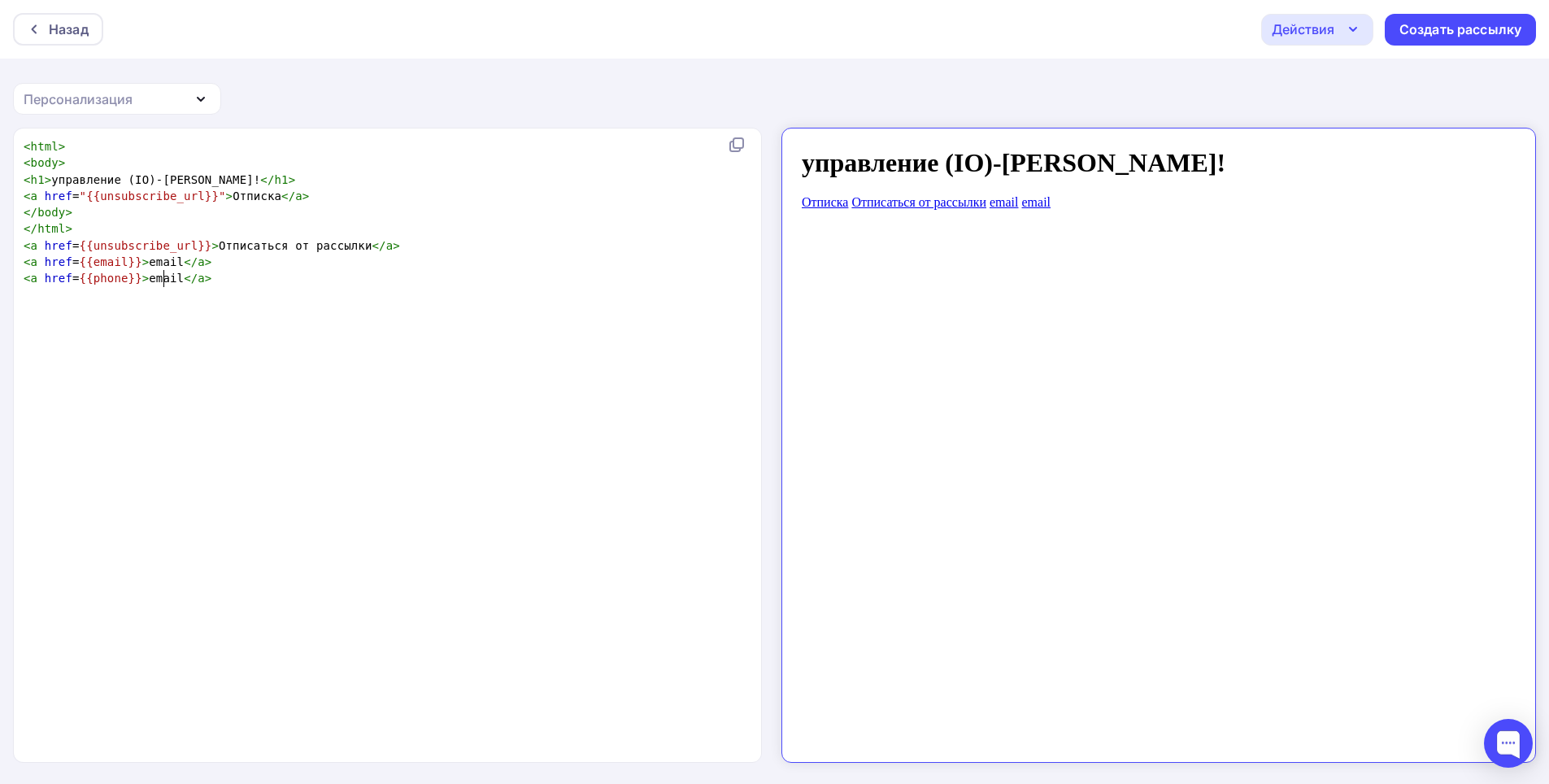
click at [165, 278] on span "< a href = {{phone}} > email </ a >" at bounding box center [118, 278] width 189 height 13
click at [210, 283] on pre "< a href = {{phone}} > phone </ a >" at bounding box center [391, 278] width 740 height 16
type textarea "<a href={{phone}}>phone</a"
drag, startPoint x: 22, startPoint y: 278, endPoint x: 191, endPoint y: 277, distance: 169.0
click at [191, 277] on pre "< a href = {{phone}} > phone </ a >" at bounding box center [391, 278] width 740 height 16
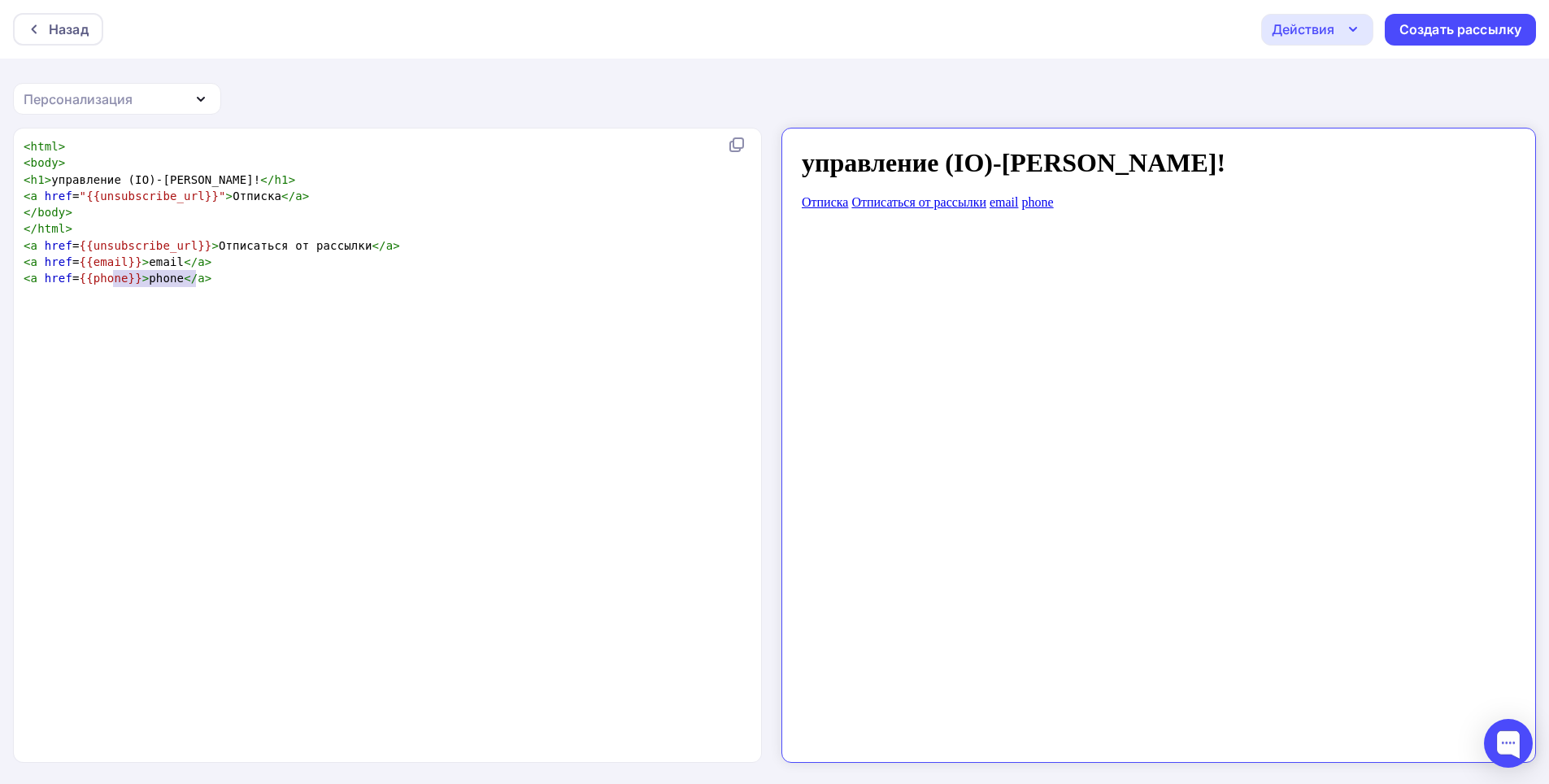
type textarea "{{phone}}>phone</a>"
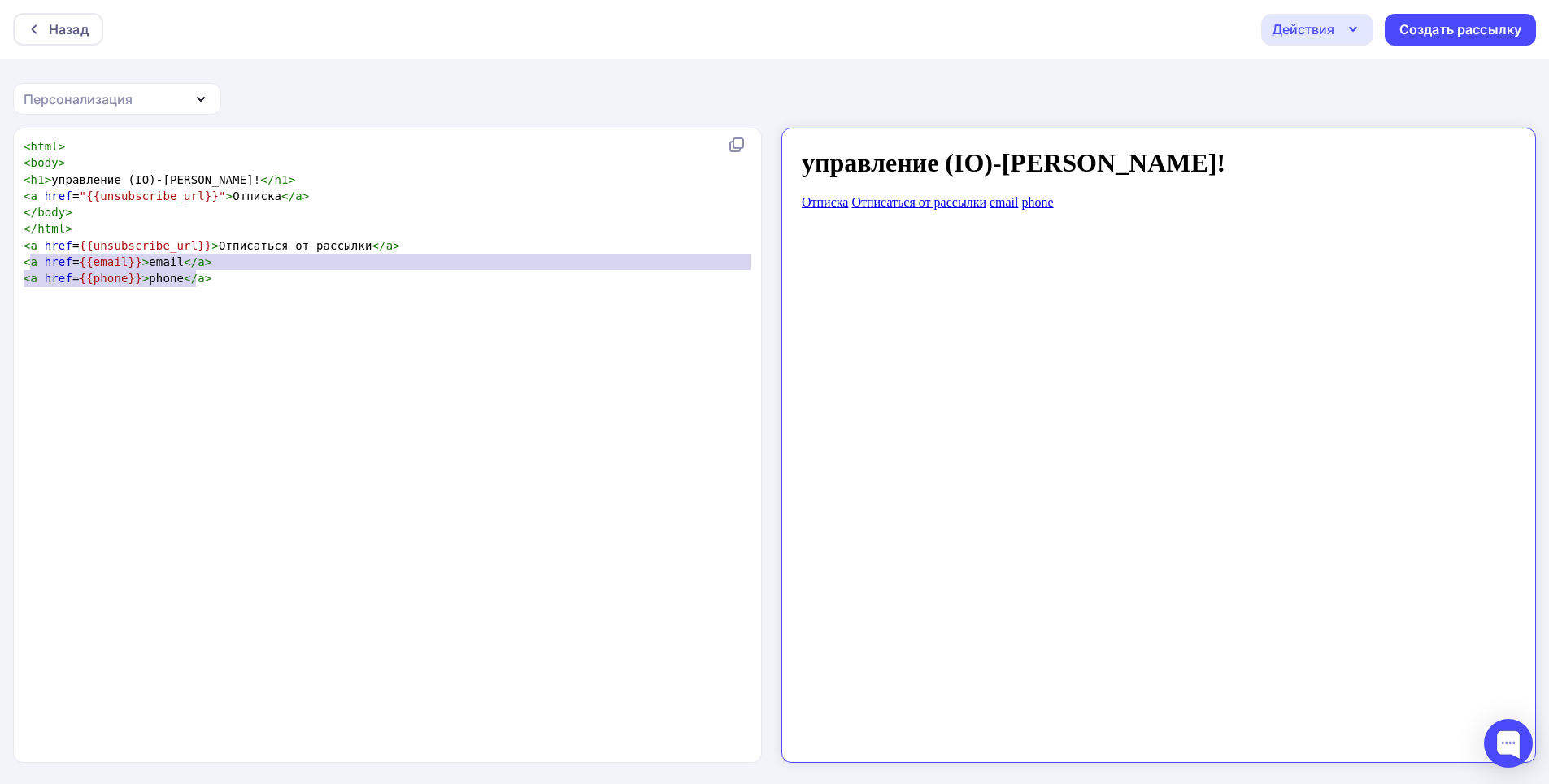
type textarea "<a href={{phone}}>phone</a>"
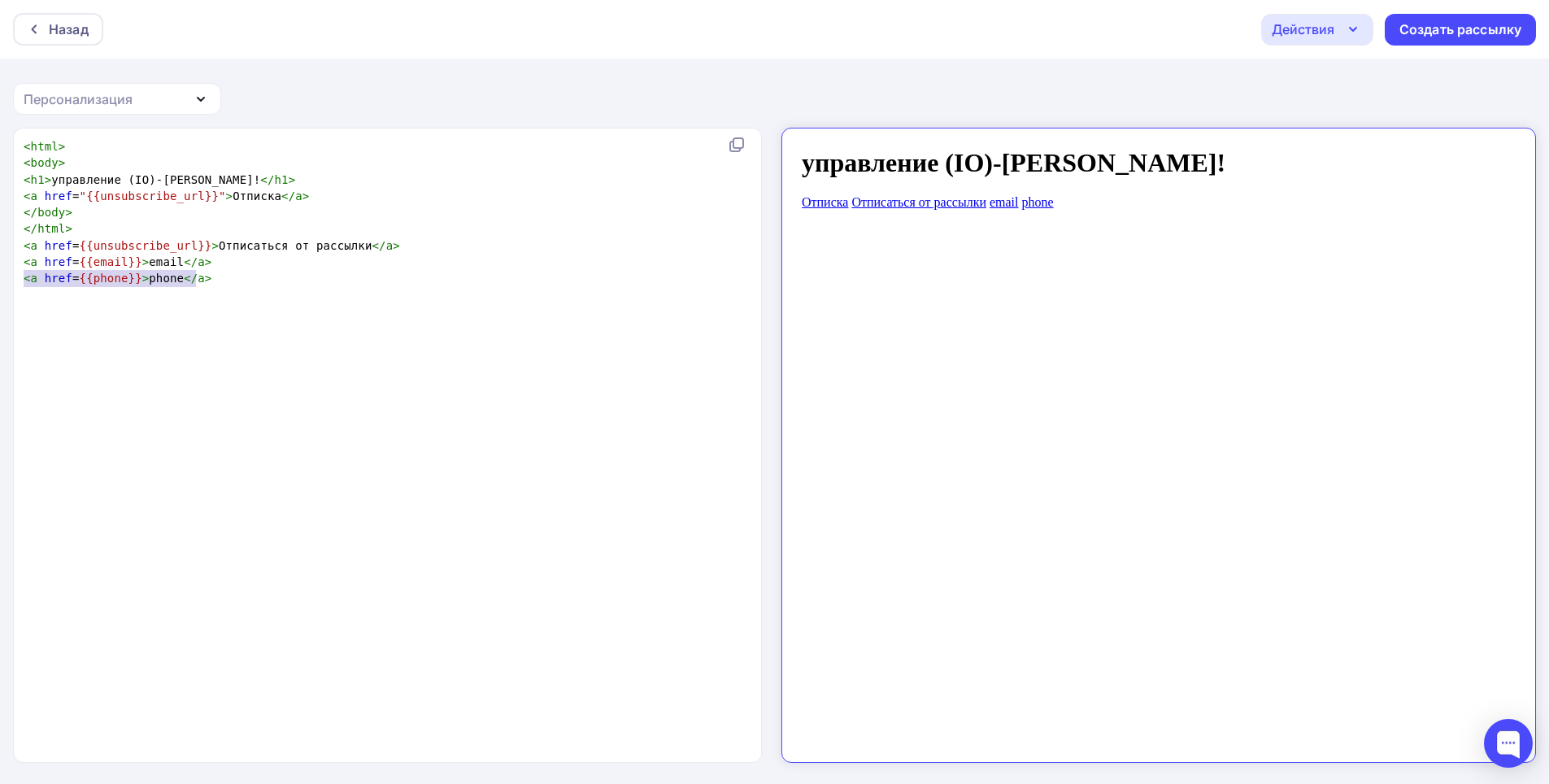
drag, startPoint x: 193, startPoint y: 286, endPoint x: 12, endPoint y: 286, distance: 181.0
click at [12, 286] on div "<a href={{phone}}>phone</a> x < html > < body > < h1 > управление (IO)-Nsuteeyd…" at bounding box center [774, 456] width 1549 height 657
click at [200, 287] on pre "​" at bounding box center [391, 295] width 740 height 16
click at [153, 103] on div "Персонализация" at bounding box center [117, 99] width 209 height 32
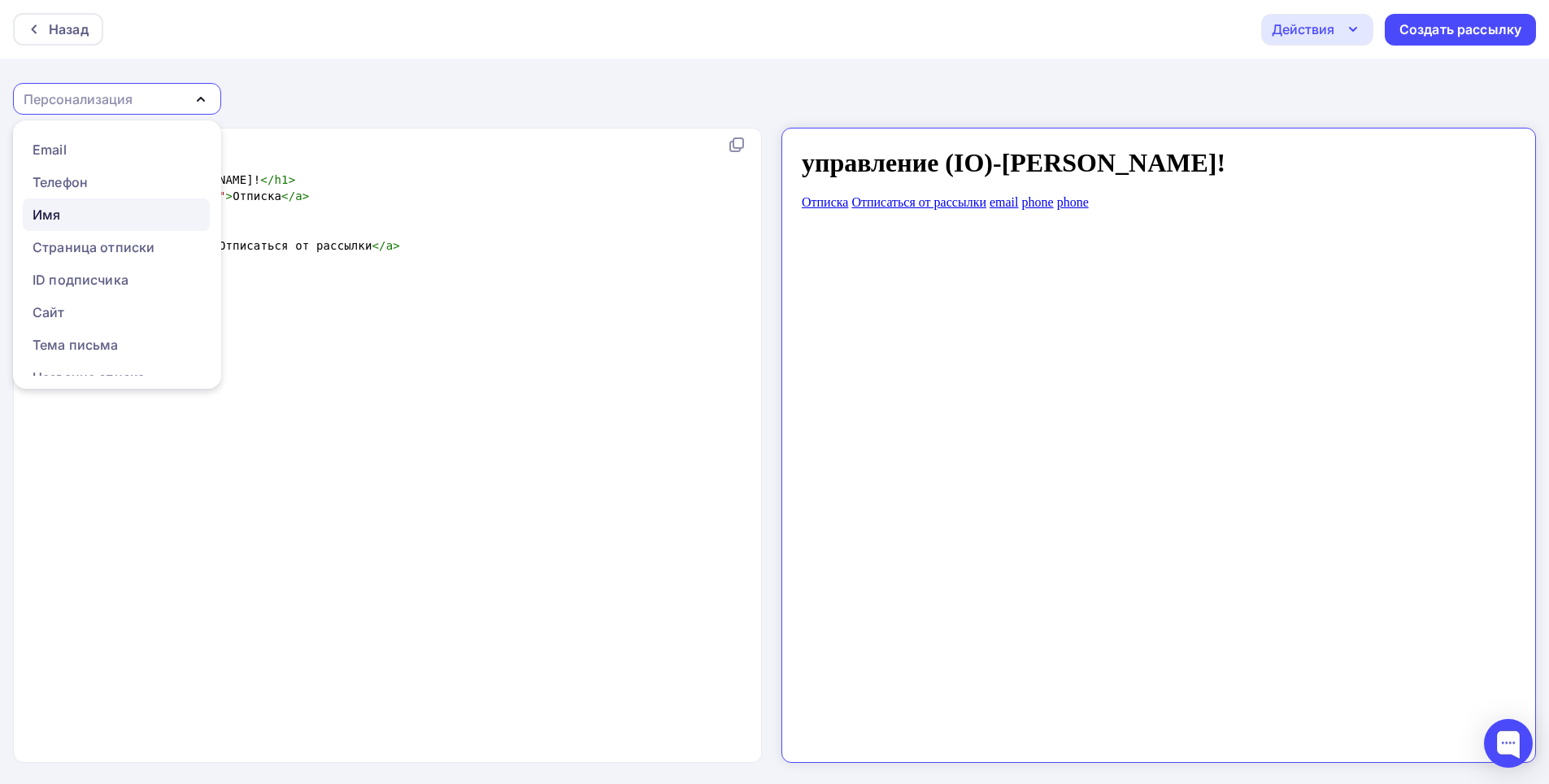
click at [90, 210] on div "Имя" at bounding box center [116, 215] width 167 height 20
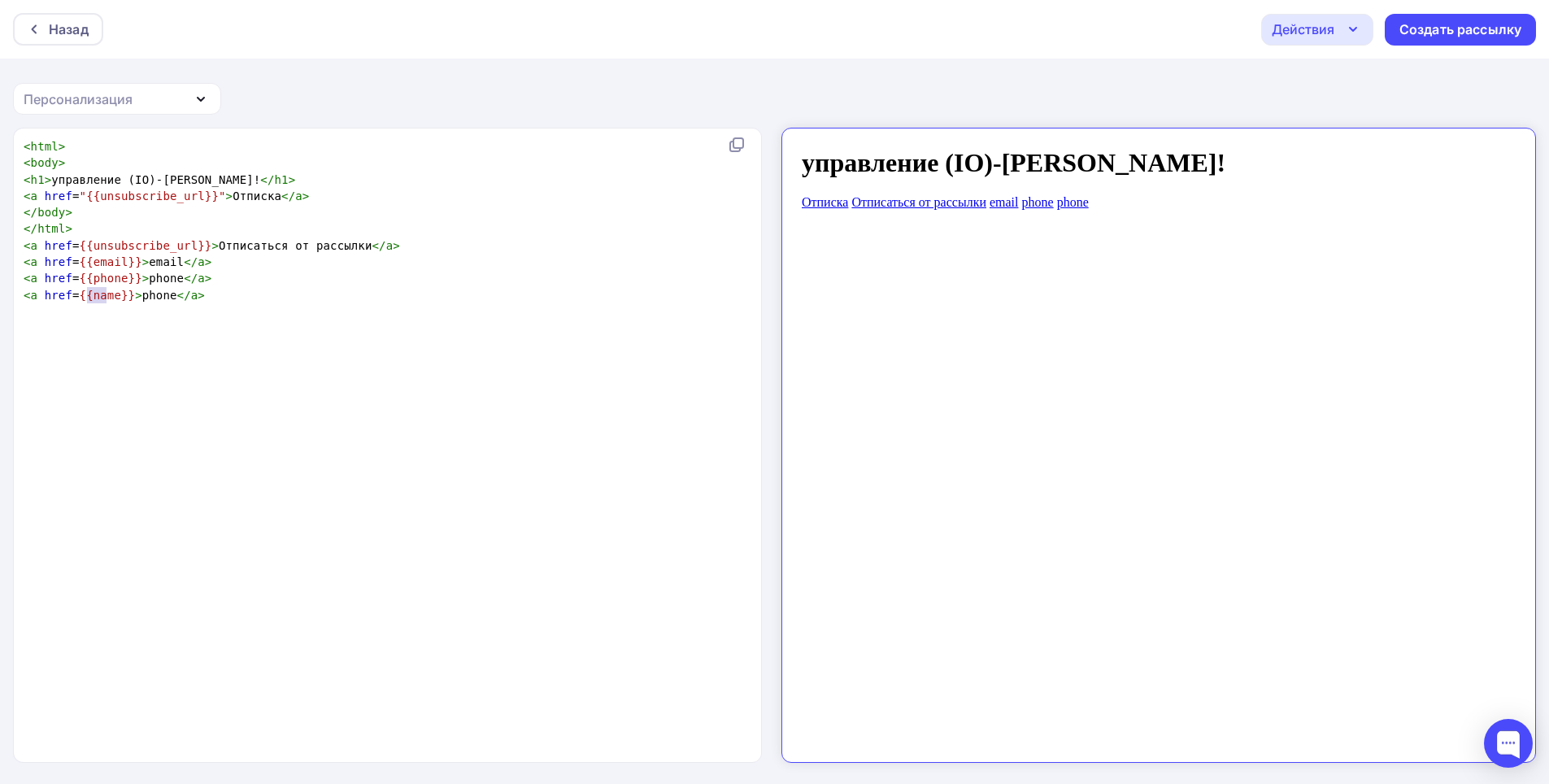
type textarea "name"
drag, startPoint x: 86, startPoint y: 296, endPoint x: 110, endPoint y: 294, distance: 24.1
click at [110, 294] on span "{{name}}" at bounding box center [108, 295] width 56 height 13
click at [177, 295] on span "</" at bounding box center [184, 295] width 14 height 13
type textarea "<a href={{name}}>name</a>"
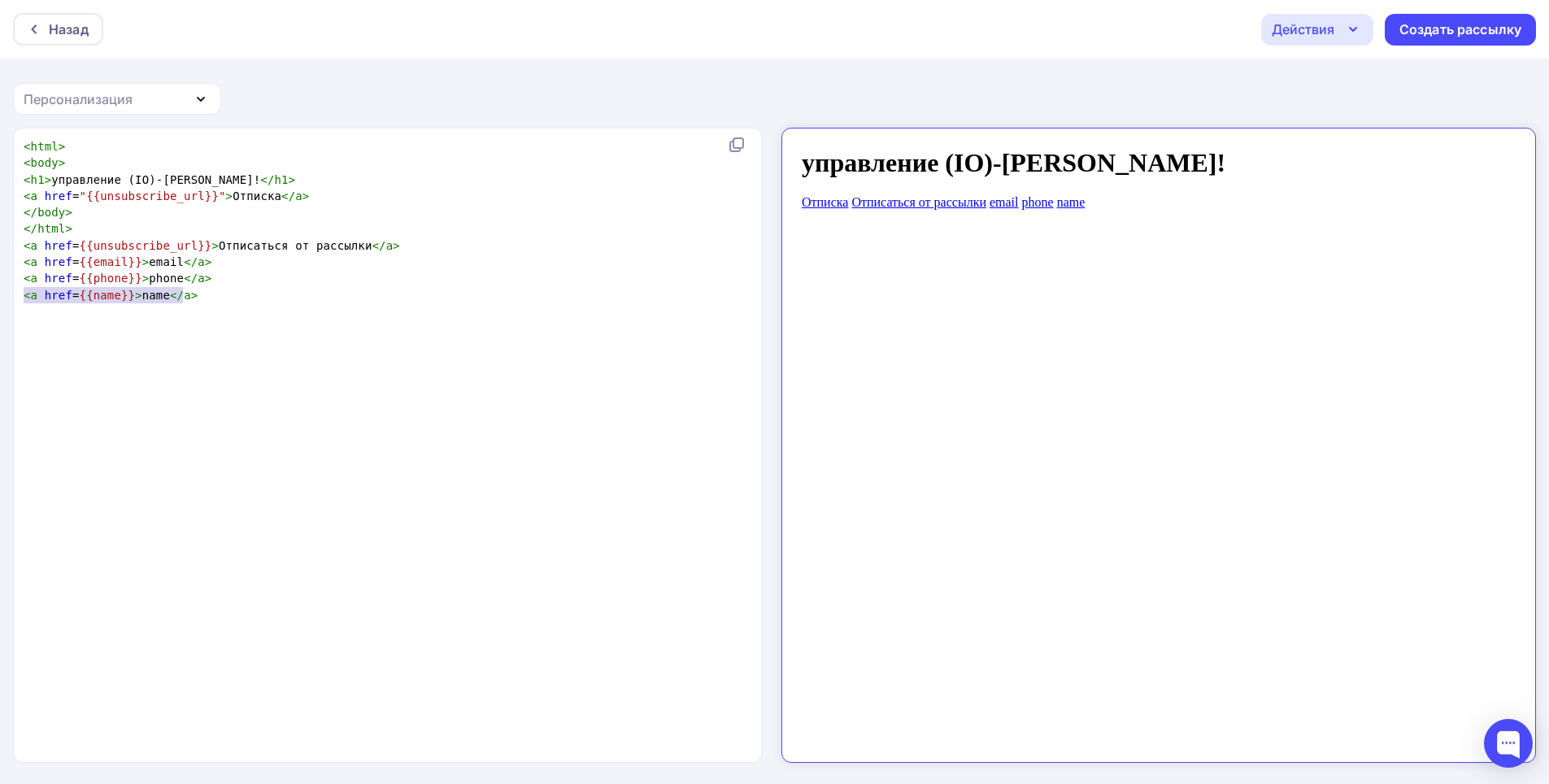
drag, startPoint x: 24, startPoint y: 294, endPoint x: 182, endPoint y: 291, distance: 158.0
click at [182, 291] on span "< a href = {{name}} > name </ a >" at bounding box center [111, 295] width 174 height 13
click at [218, 300] on pre "< a href = {{name}} > name </ a >" at bounding box center [391, 295] width 740 height 16
click at [123, 93] on div "Персонализация" at bounding box center [78, 99] width 109 height 20
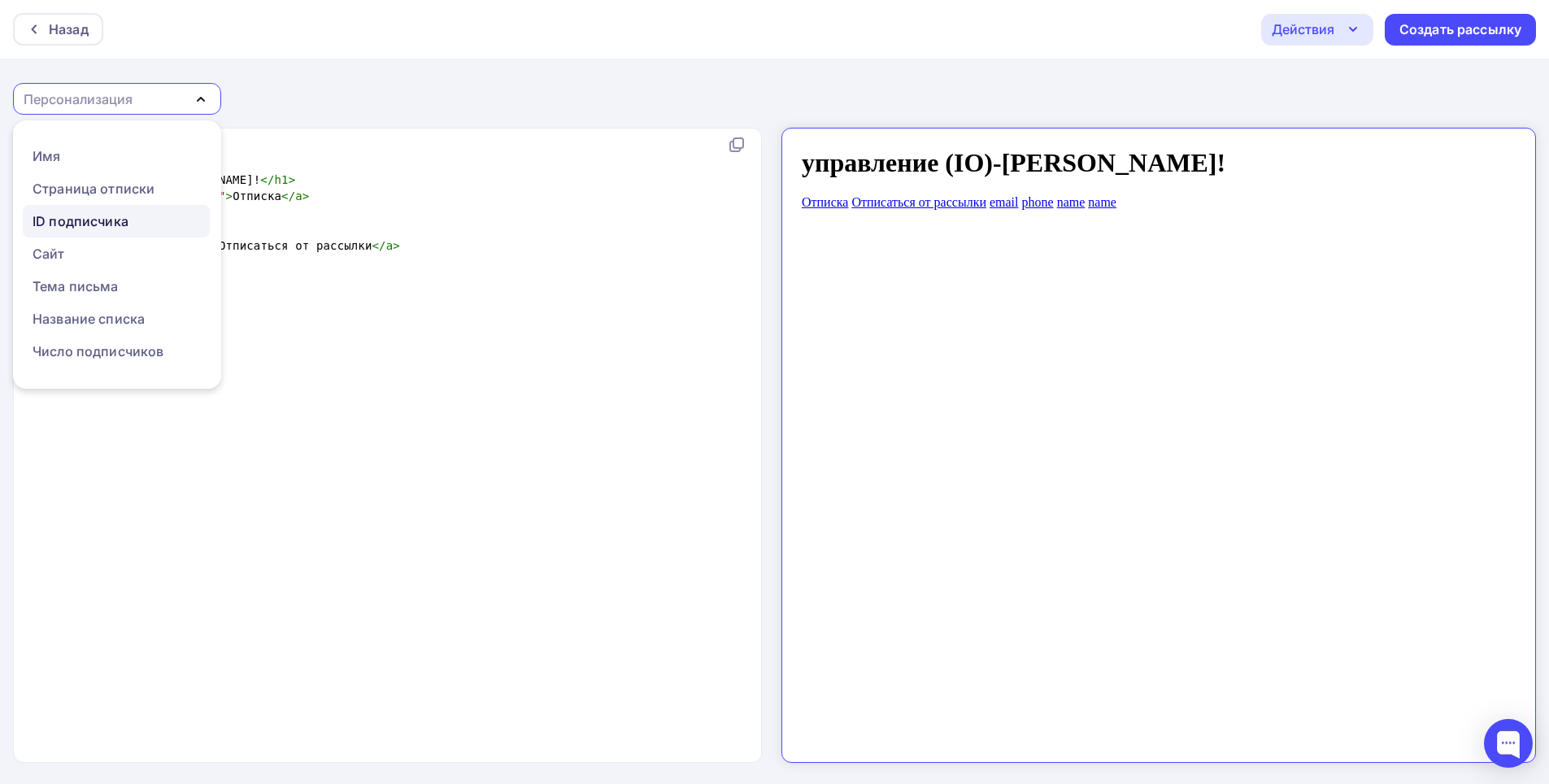
scroll to position [81, 0]
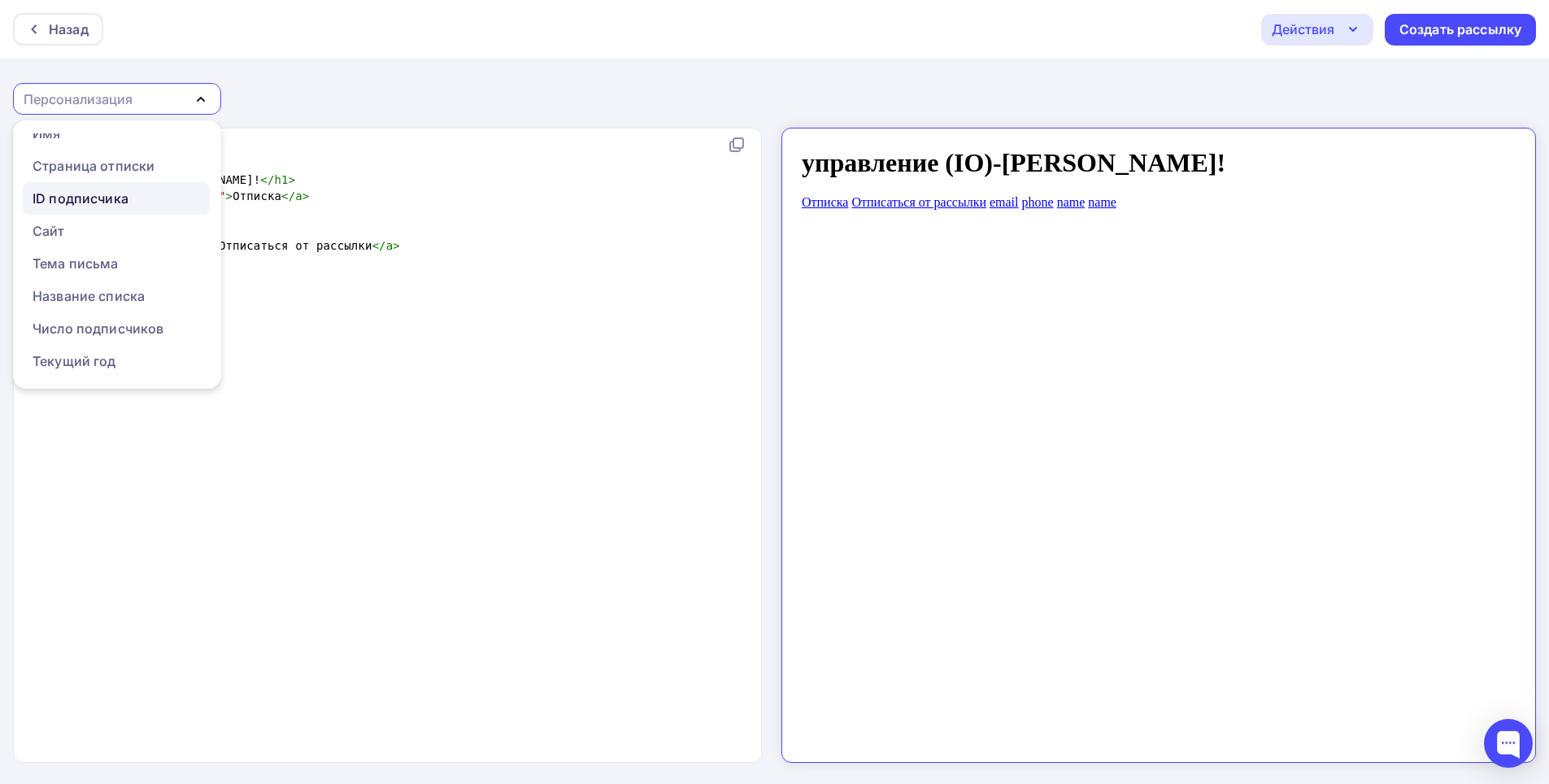
click at [94, 195] on div "ID подписчика" at bounding box center [80, 199] width 96 height 20
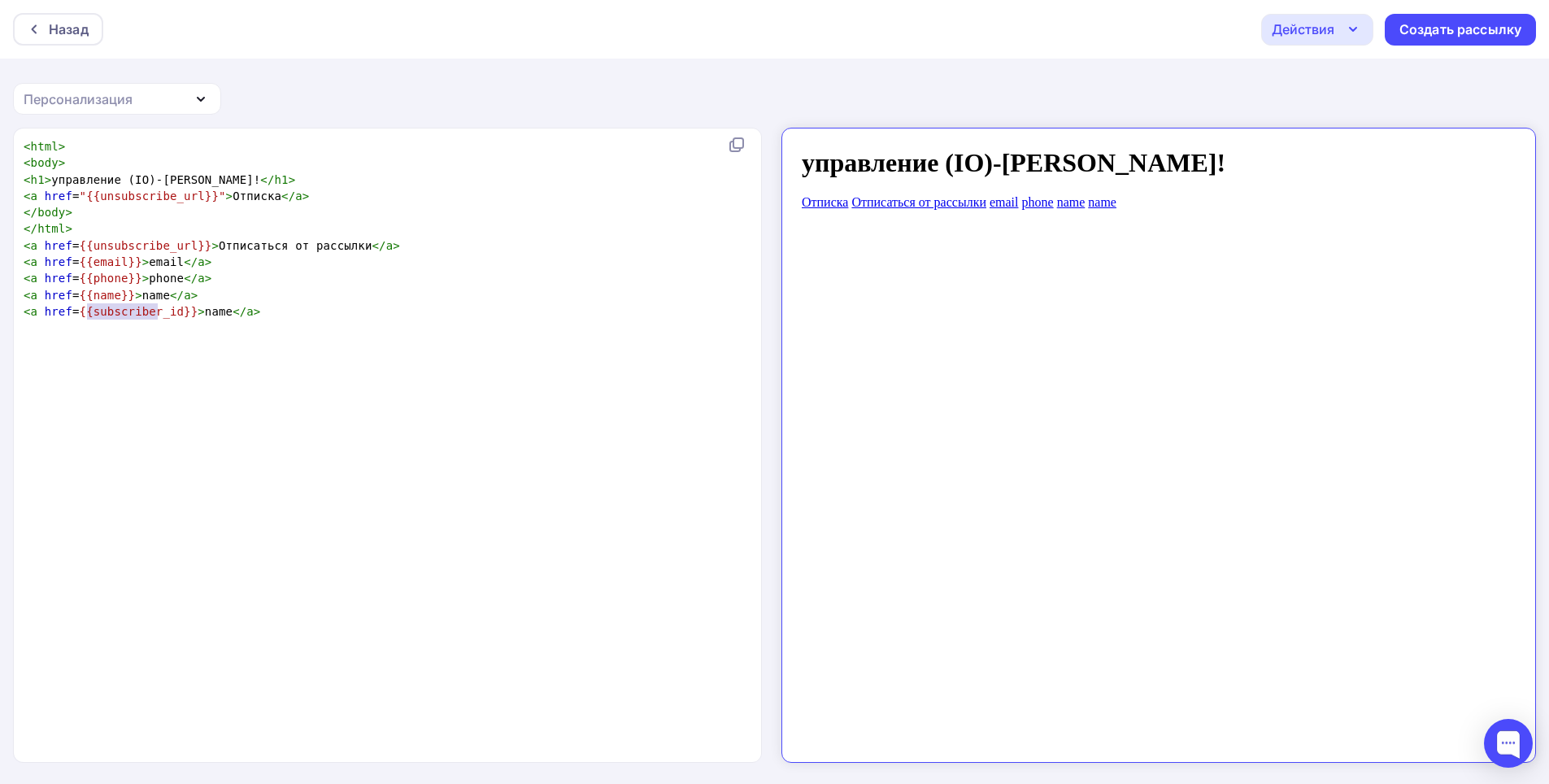
type textarea "subscriber"
drag, startPoint x: 85, startPoint y: 306, endPoint x: 148, endPoint y: 311, distance: 63.2
click at [148, 311] on span "{{subscriber_id}}" at bounding box center [139, 310] width 119 height 13
drag, startPoint x: 211, startPoint y: 313, endPoint x: 211, endPoint y: 429, distance: 116.0
click at [211, 315] on span "< a href = {{subscriber_id}} > name </ a >" at bounding box center [142, 310] width 237 height 13
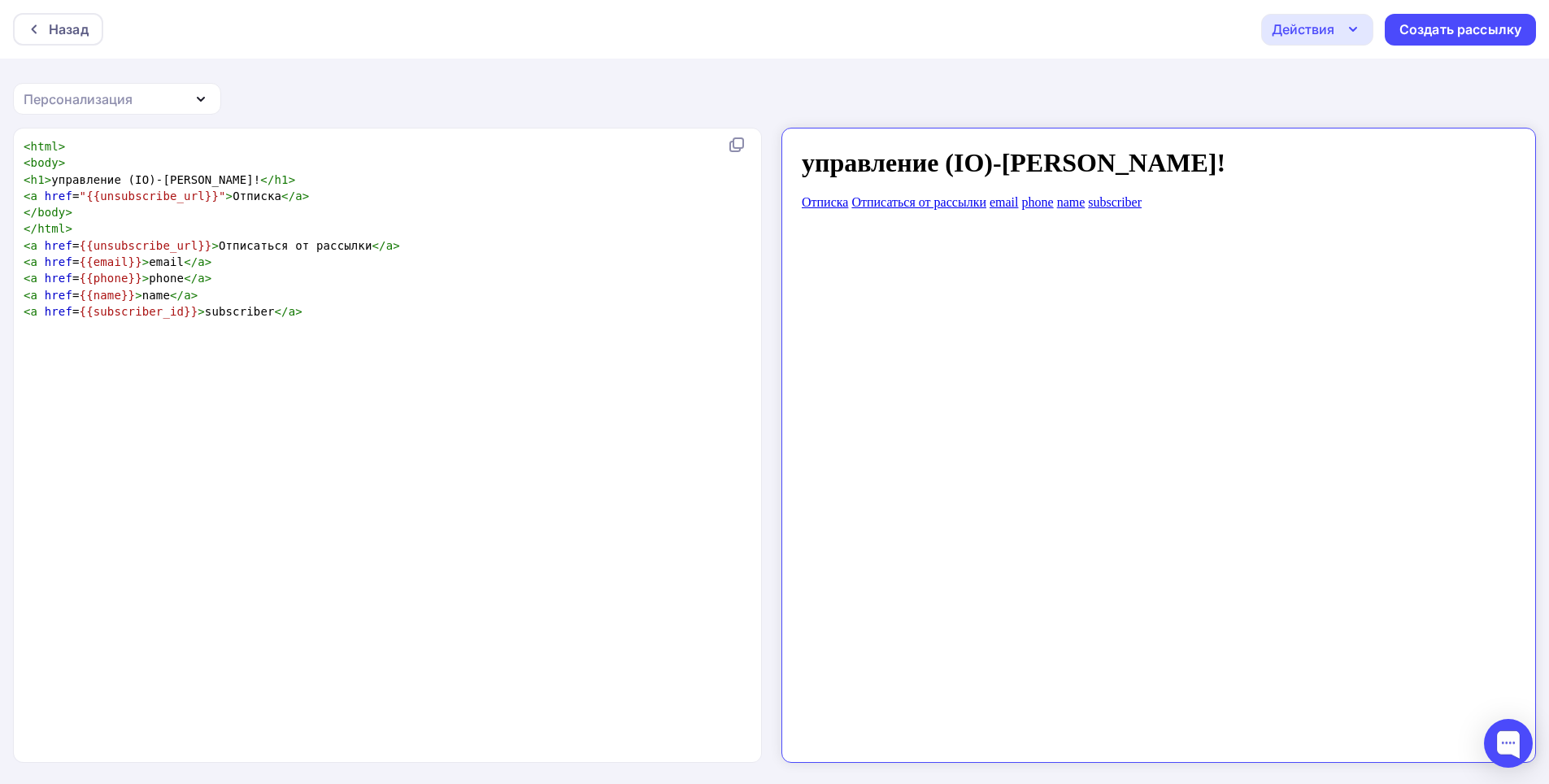
click at [295, 317] on pre "< a href = {{subscriber_id}} > subscriber </ a >" at bounding box center [391, 311] width 740 height 16
type textarea "<a href={{subscriber_id}}>subscriber</a>"
click at [312, 313] on pre "< a href = {{subscriber_id}} > subscriber </ a >" at bounding box center [391, 311] width 740 height 16
click at [157, 105] on div "Персонализация" at bounding box center [117, 99] width 209 height 32
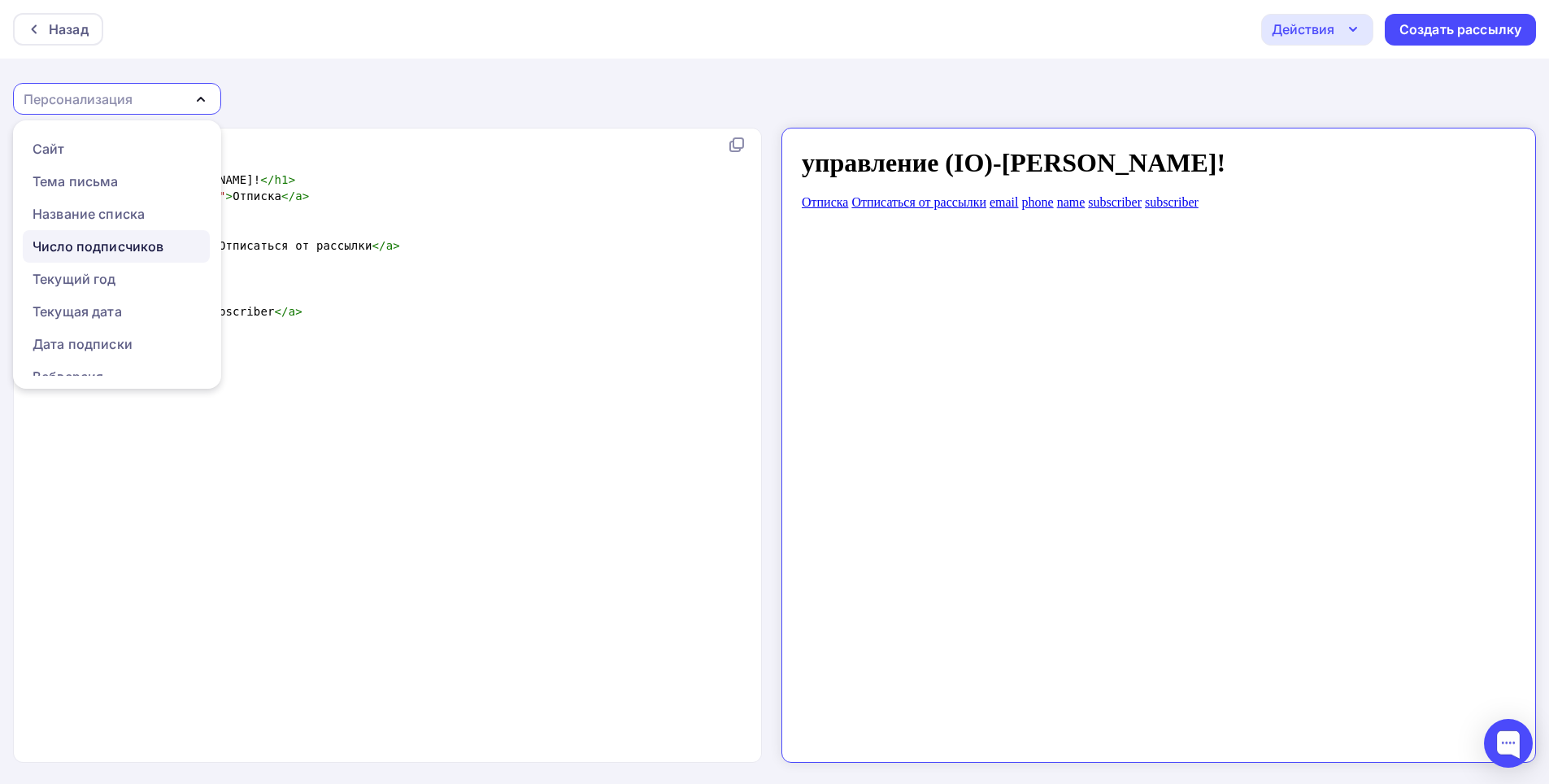
scroll to position [213, 0]
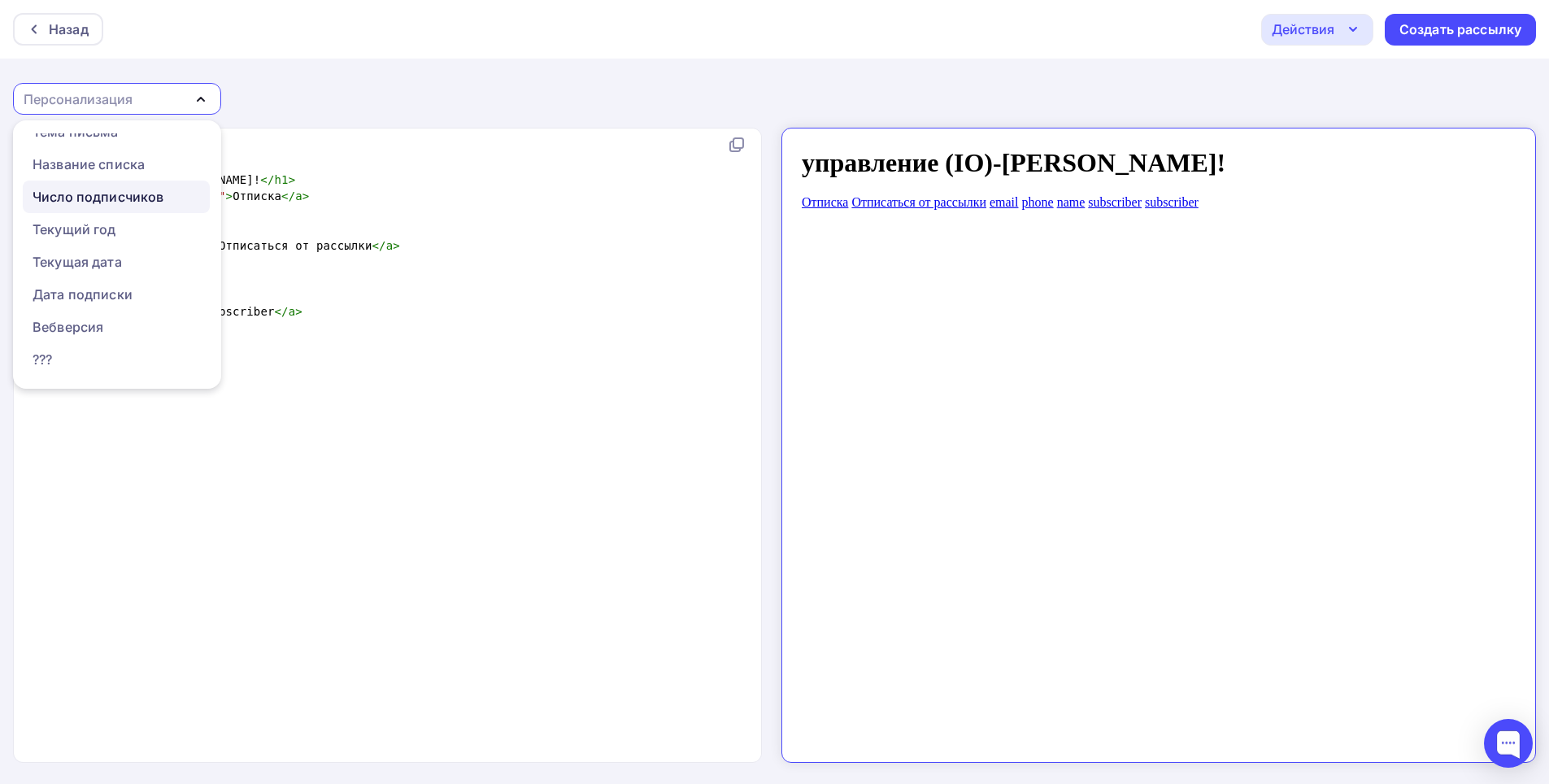
click at [73, 195] on div "Число подписчиков" at bounding box center [98, 197] width 131 height 20
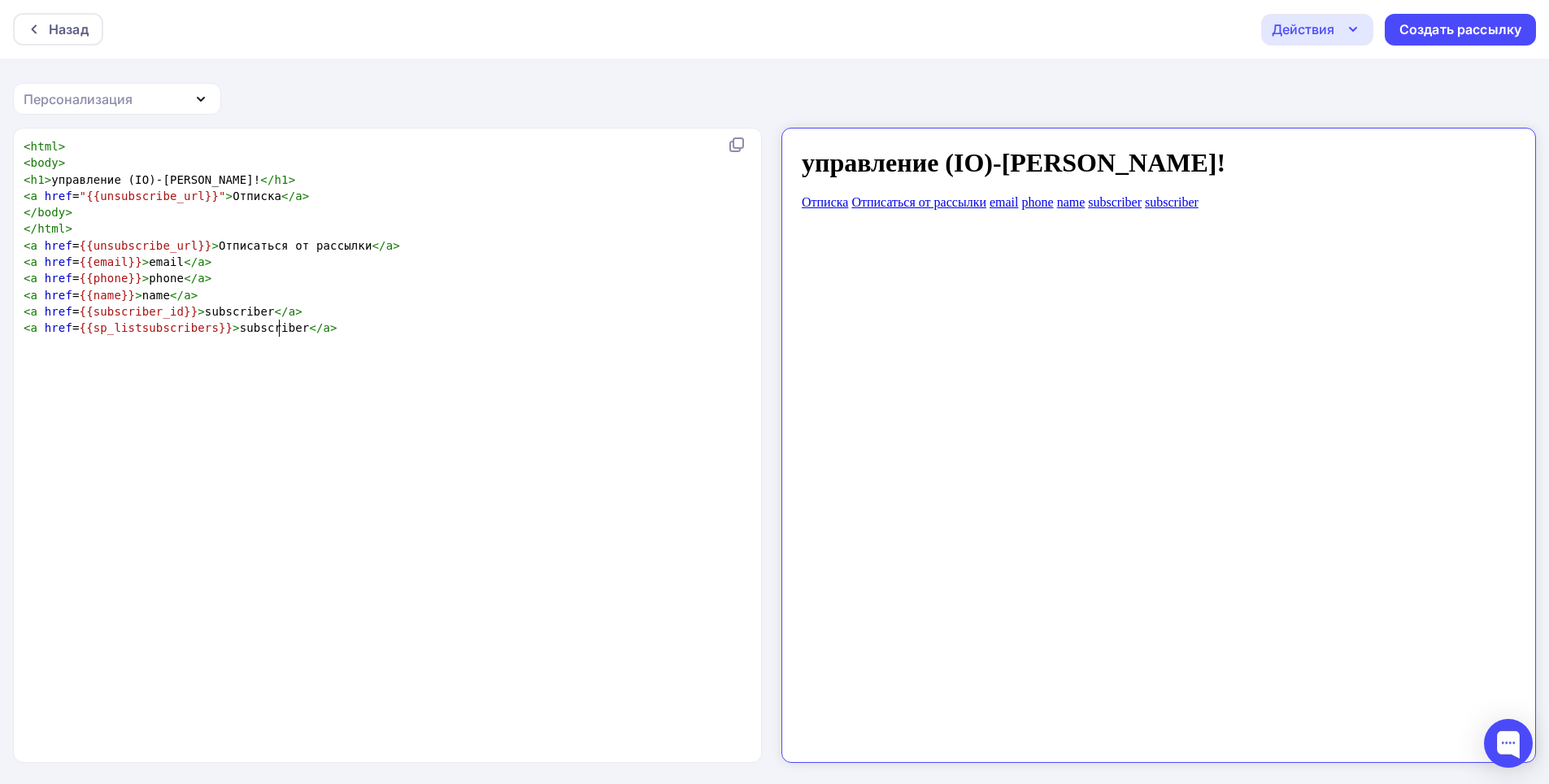
click at [281, 324] on span "< a href = {{sp_listsubscribers}} > subscriber </ a >" at bounding box center [180, 327] width 314 height 13
type textarea ">"
drag, startPoint x: 228, startPoint y: 329, endPoint x: 240, endPoint y: 331, distance: 12.2
click at [240, 331] on pre "< a href = {{sp_listsubscribers} </a>" at bounding box center [391, 327] width 740 height 16
click at [227, 329] on span "</a>" at bounding box center [240, 327] width 28 height 13
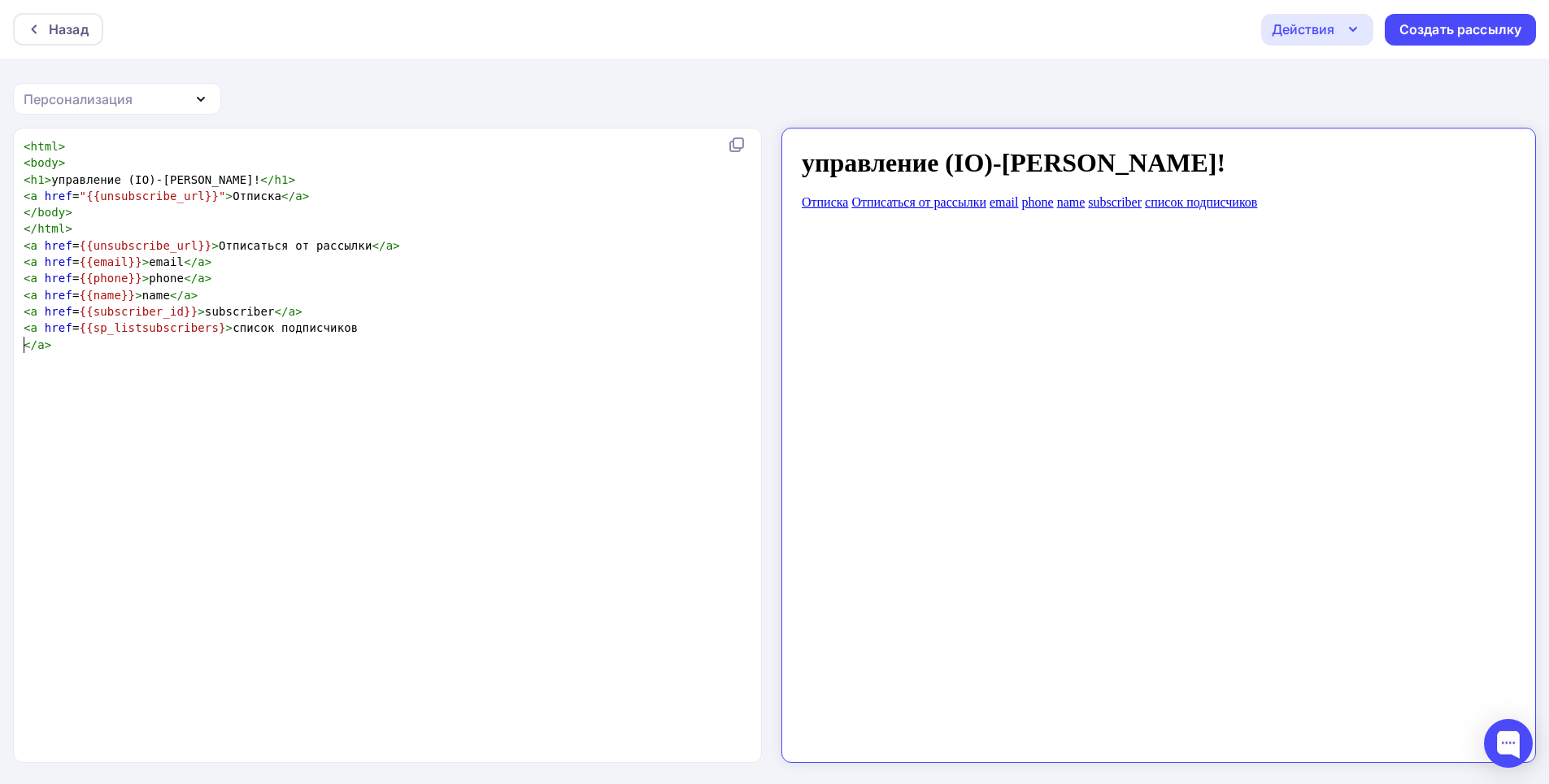
click at [56, 344] on pre "</ a >" at bounding box center [391, 344] width 740 height 16
type textarea ">"
type textarea "<a href={{sp_listsubscribers}>список подписчиков"
drag, startPoint x: 23, startPoint y: 326, endPoint x: 331, endPoint y: 331, distance: 308.0
click at [331, 331] on pre "< a href = {{sp_listsubscribers} > список подписчиков" at bounding box center [391, 327] width 740 height 16
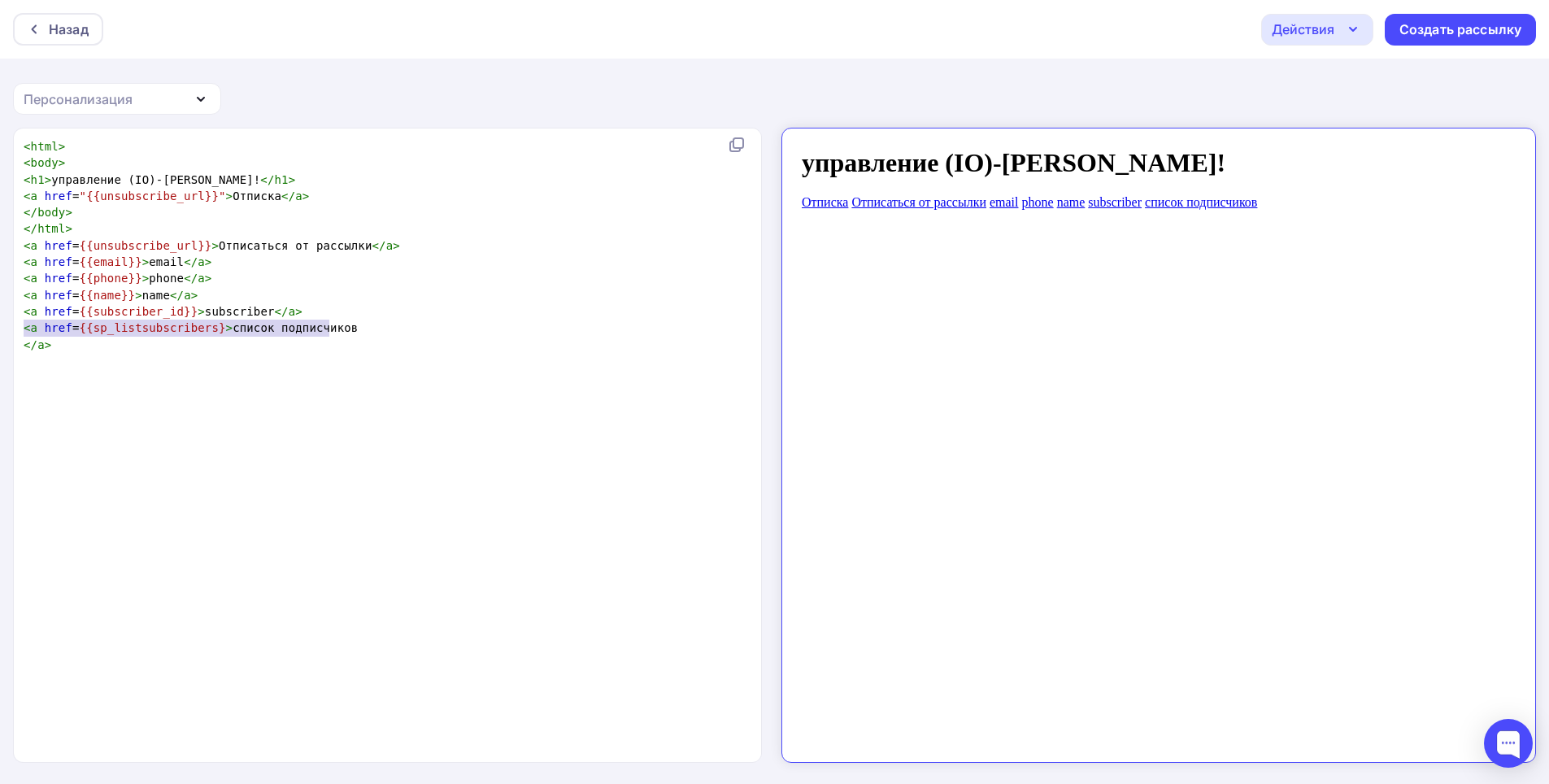
click at [360, 336] on pre "</ a >" at bounding box center [391, 344] width 740 height 16
click at [89, 350] on pre "</ a >" at bounding box center [391, 344] width 740 height 16
click at [154, 94] on div "Персонализация" at bounding box center [117, 99] width 209 height 32
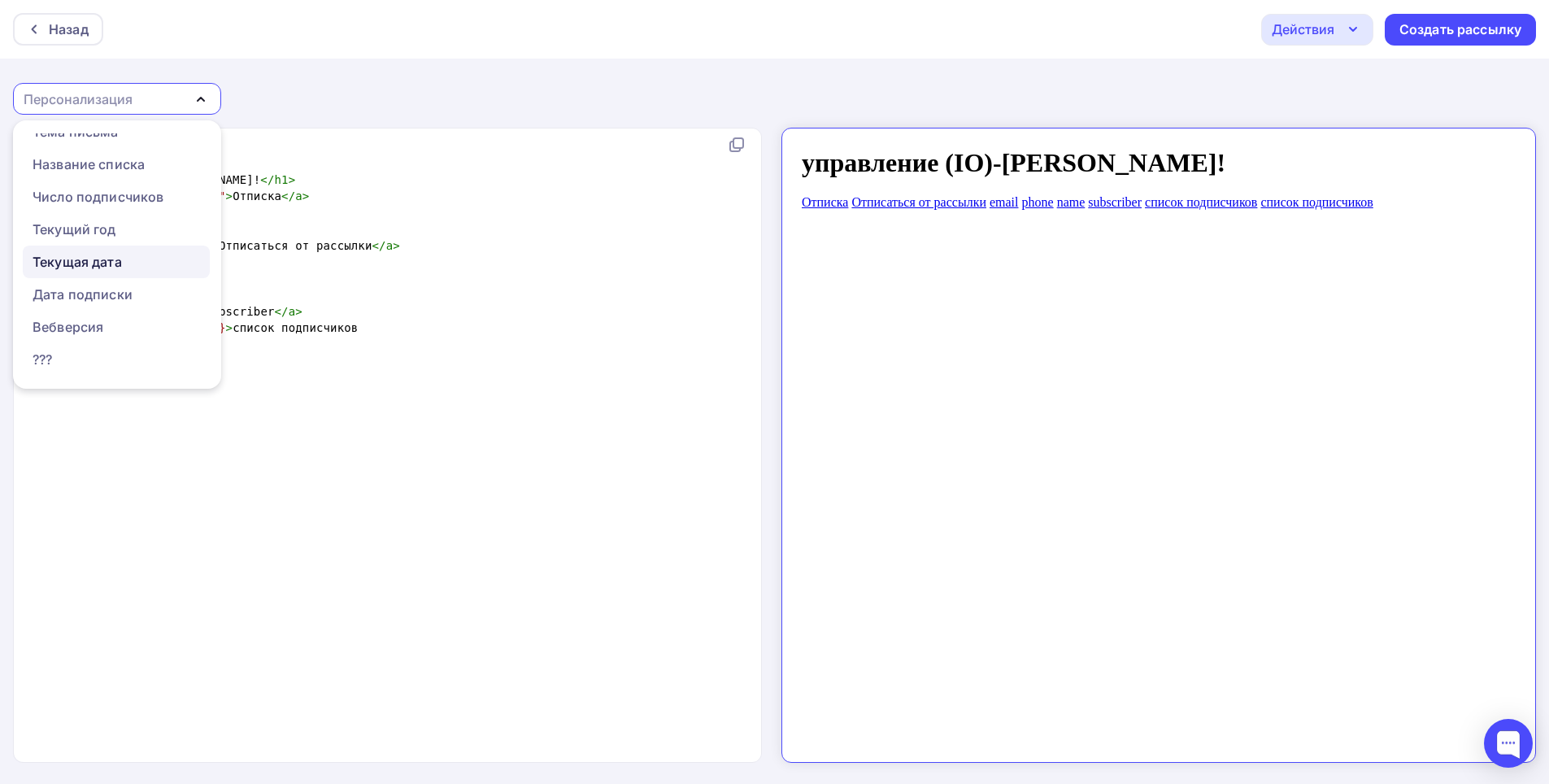
scroll to position [131, 0]
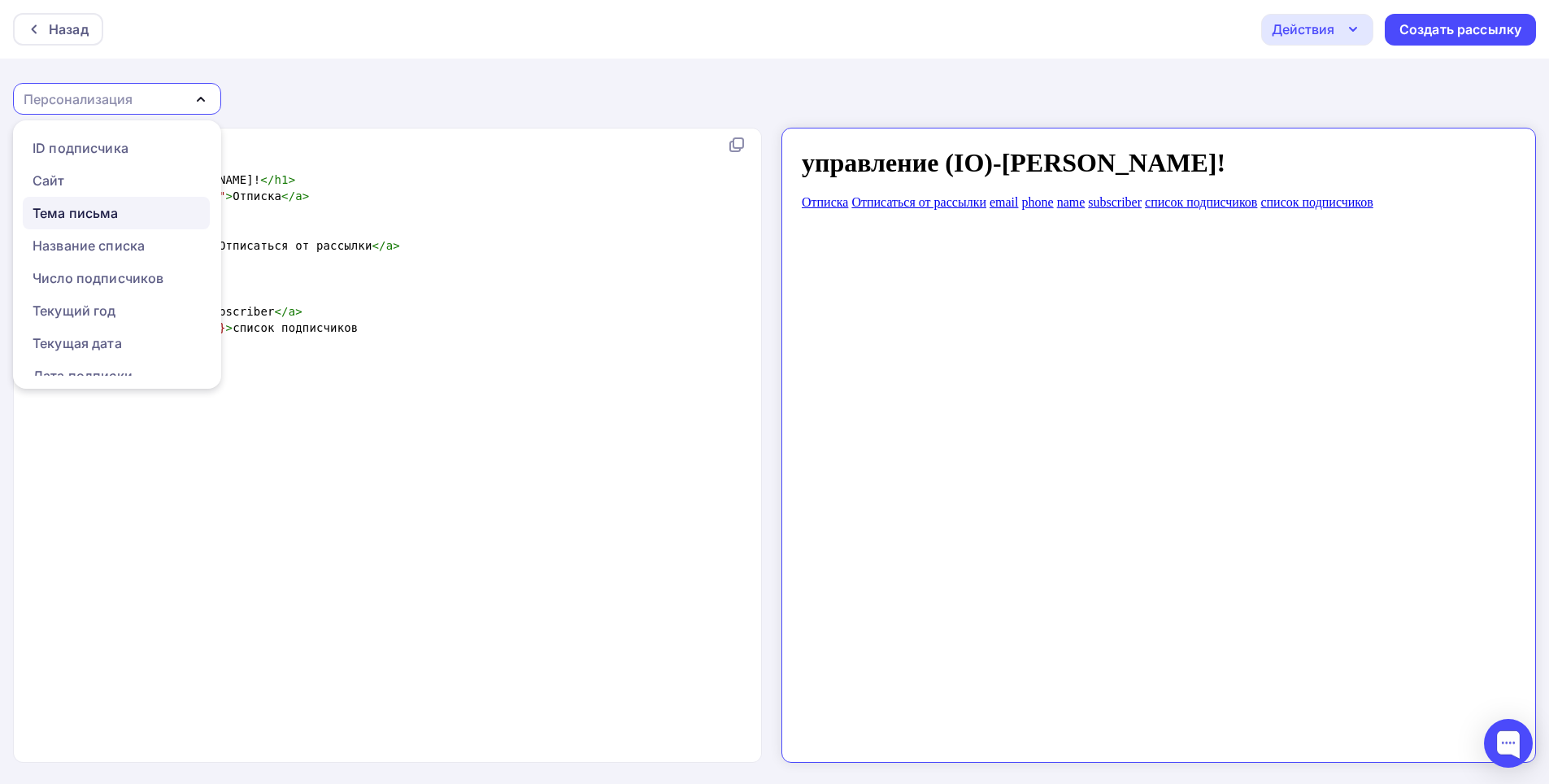
click at [108, 204] on div "Тема письма" at bounding box center [75, 214] width 86 height 20
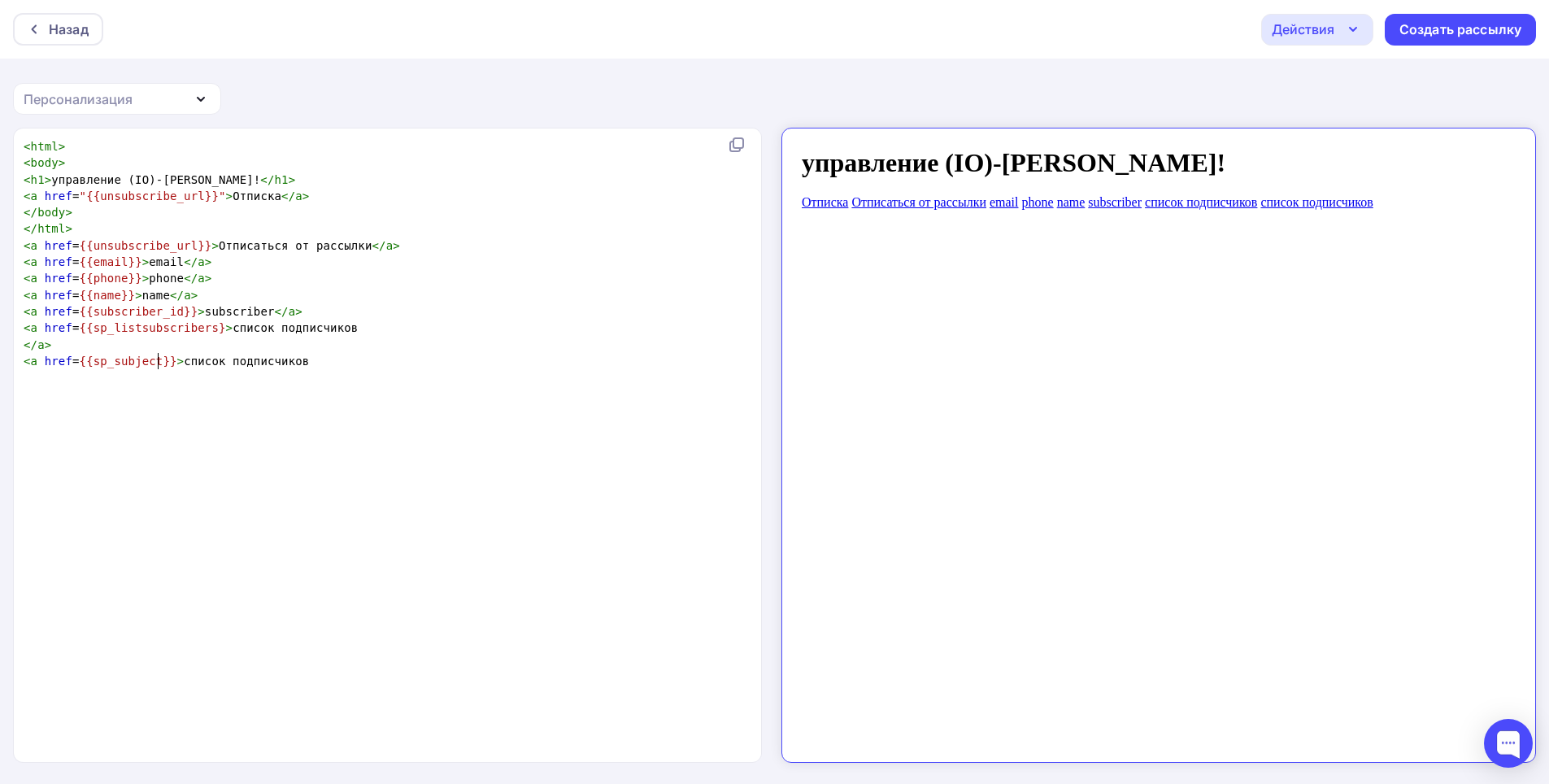
type textarea "}"
click at [160, 359] on span "{{sp_subject}}" at bounding box center [129, 361] width 98 height 13
type textarea "}"
click at [204, 326] on span "{{sp_listsubscribers}" at bounding box center [153, 327] width 146 height 13
type textarea "sp_subject"
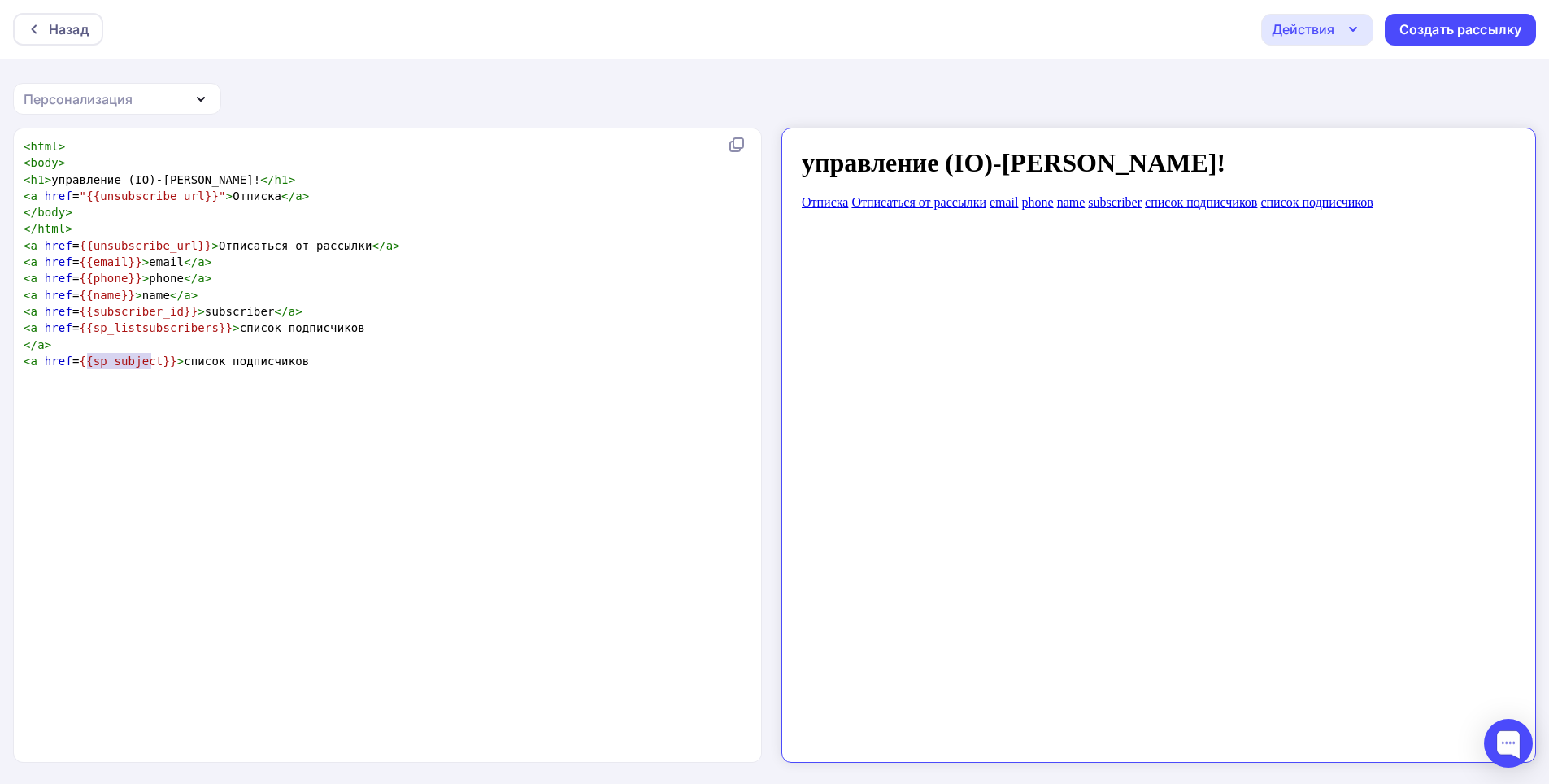
drag, startPoint x: 148, startPoint y: 362, endPoint x: 87, endPoint y: 367, distance: 61.2
click at [87, 367] on span "{{sp_subject}}" at bounding box center [129, 361] width 98 height 13
type textarea "к подписчиков"
type textarea "список подписчиков"
drag, startPoint x: 293, startPoint y: 362, endPoint x: 169, endPoint y: 368, distance: 124.1
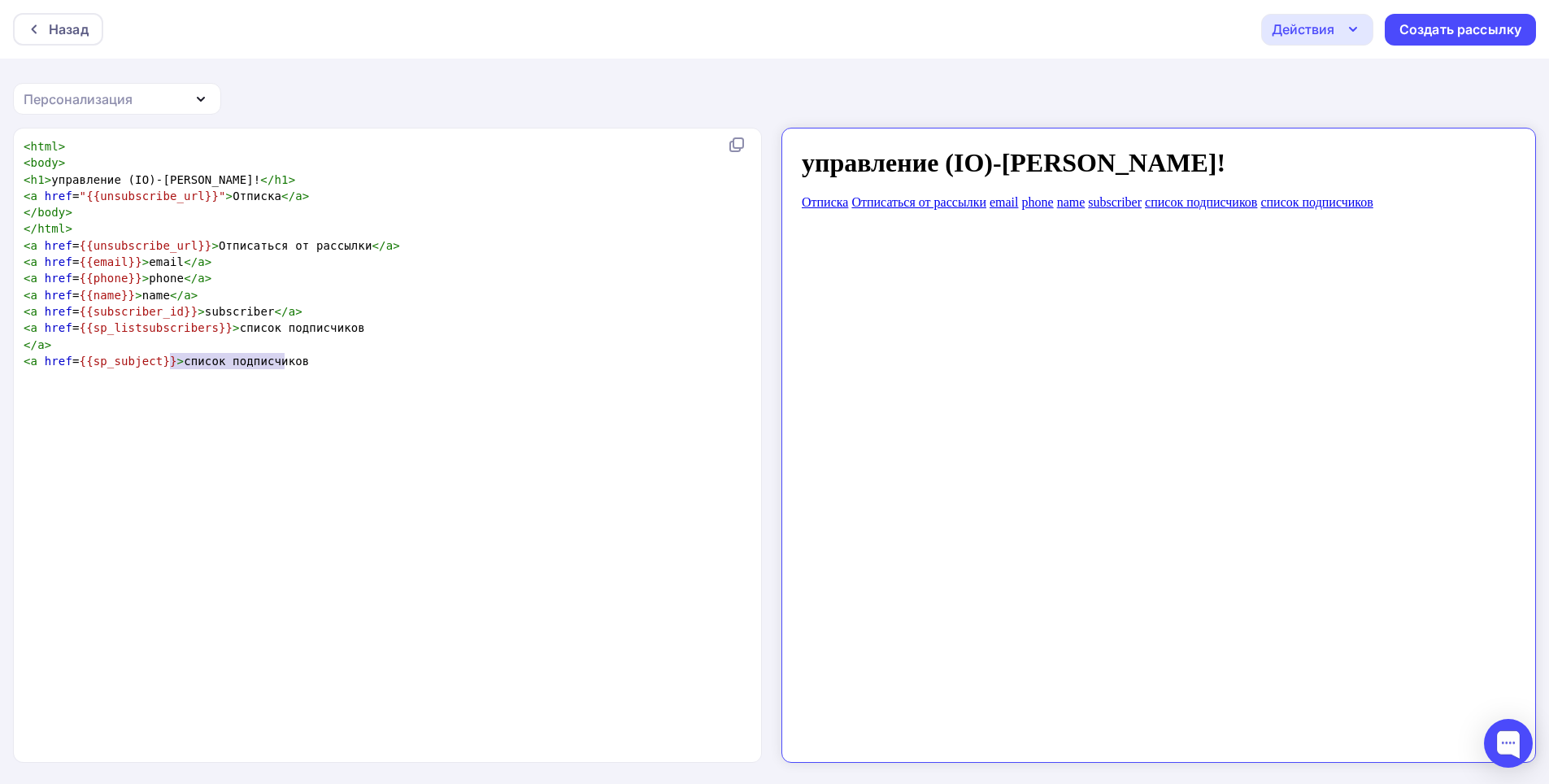
click at [169, 368] on pre "< a href = {{sp_subject}} > список подписчиков" at bounding box center [391, 361] width 740 height 16
type textarea "ct"
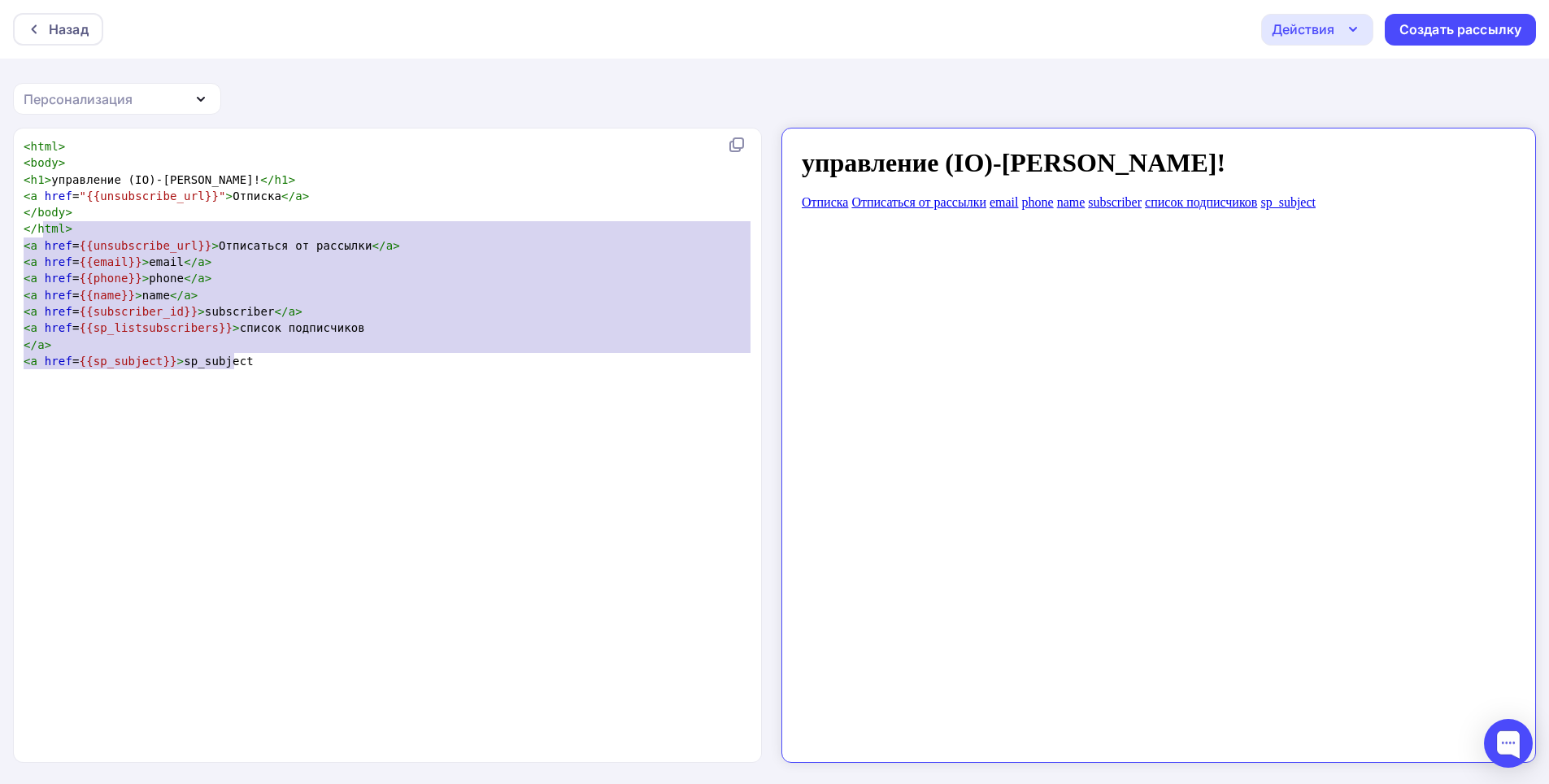
type textarea "<html> <body> <h1>управление (IO)-Nsuteeyd!</h1> <a href="{{unsubscribe_url}}">…"
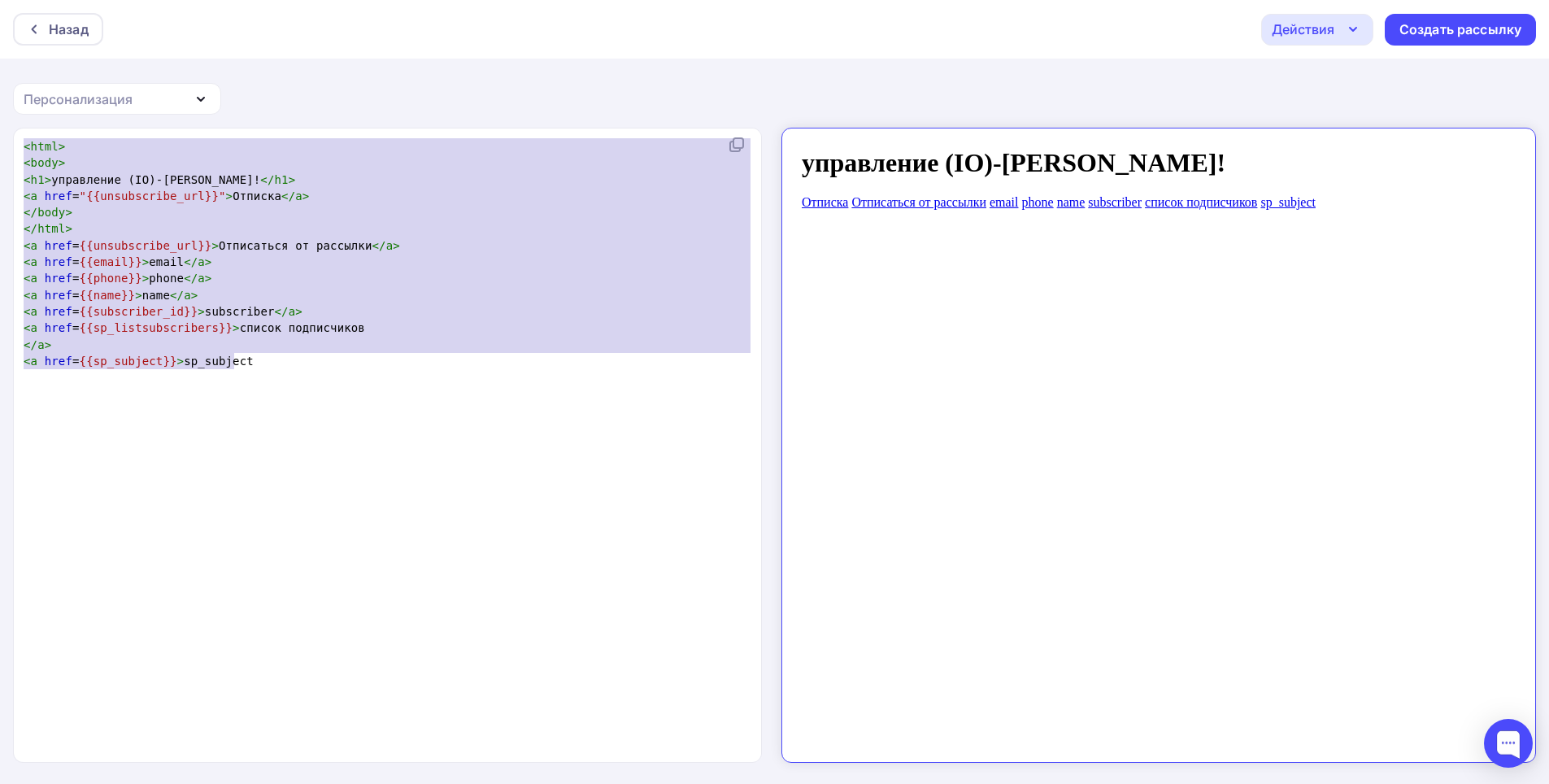
drag, startPoint x: 244, startPoint y: 359, endPoint x: 17, endPoint y: 117, distance: 331.8
click at [17, 117] on div "Назад Действия Отправить тестовое письмо Сохранить в Мои шаблоны Выйти без сохр…" at bounding box center [774, 392] width 1549 height 785
click at [1458, 44] on div "Создать рассылку" at bounding box center [1460, 30] width 151 height 32
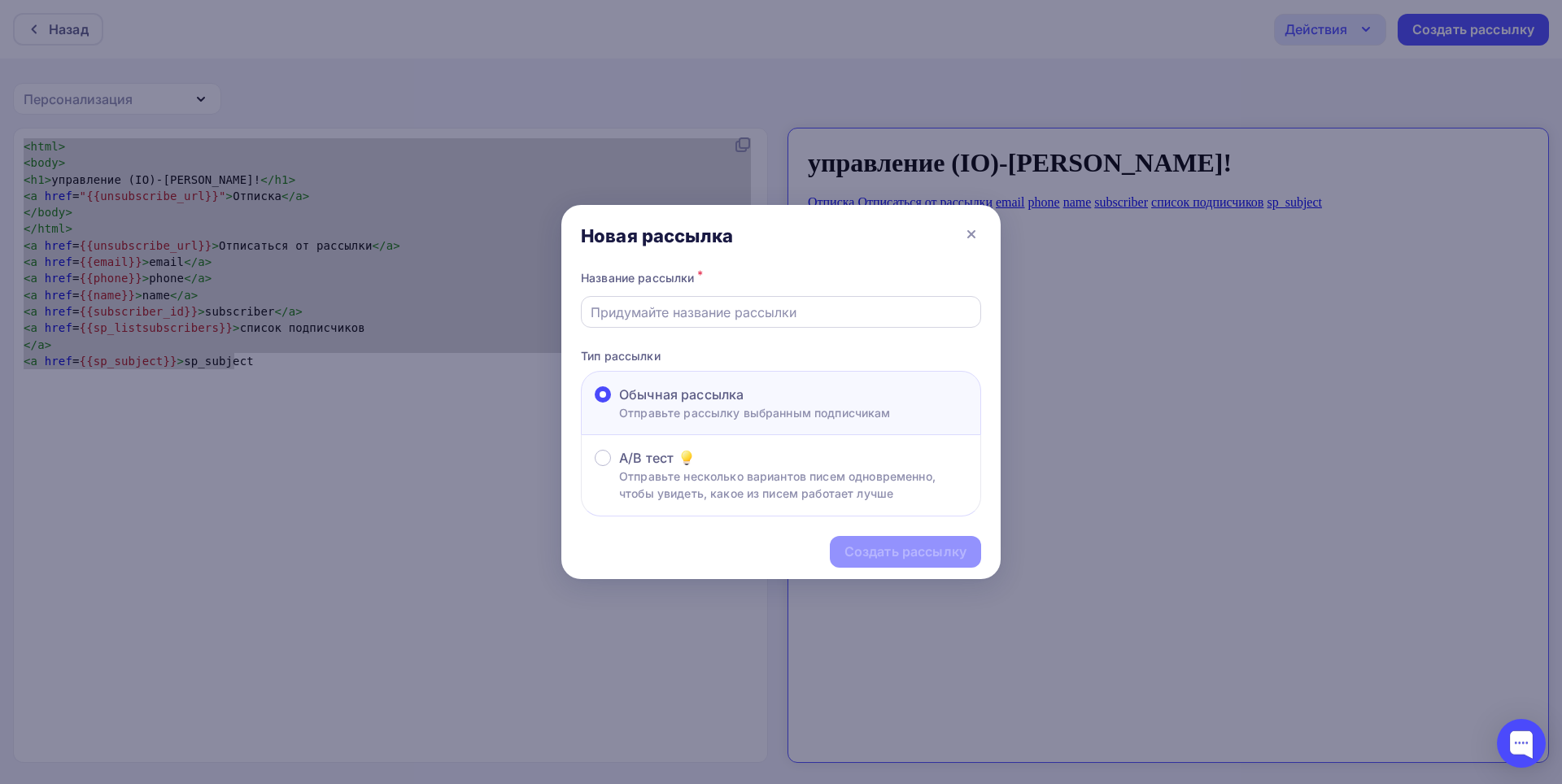
click at [797, 301] on div at bounding box center [781, 311] width 401 height 32
drag, startPoint x: 797, startPoint y: 301, endPoint x: 855, endPoint y: 316, distance: 59.9
click at [855, 316] on div at bounding box center [781, 311] width 401 height 32
click at [698, 414] on p "Отправьте рассылку выбранным подписчикам" at bounding box center [755, 412] width 272 height 17
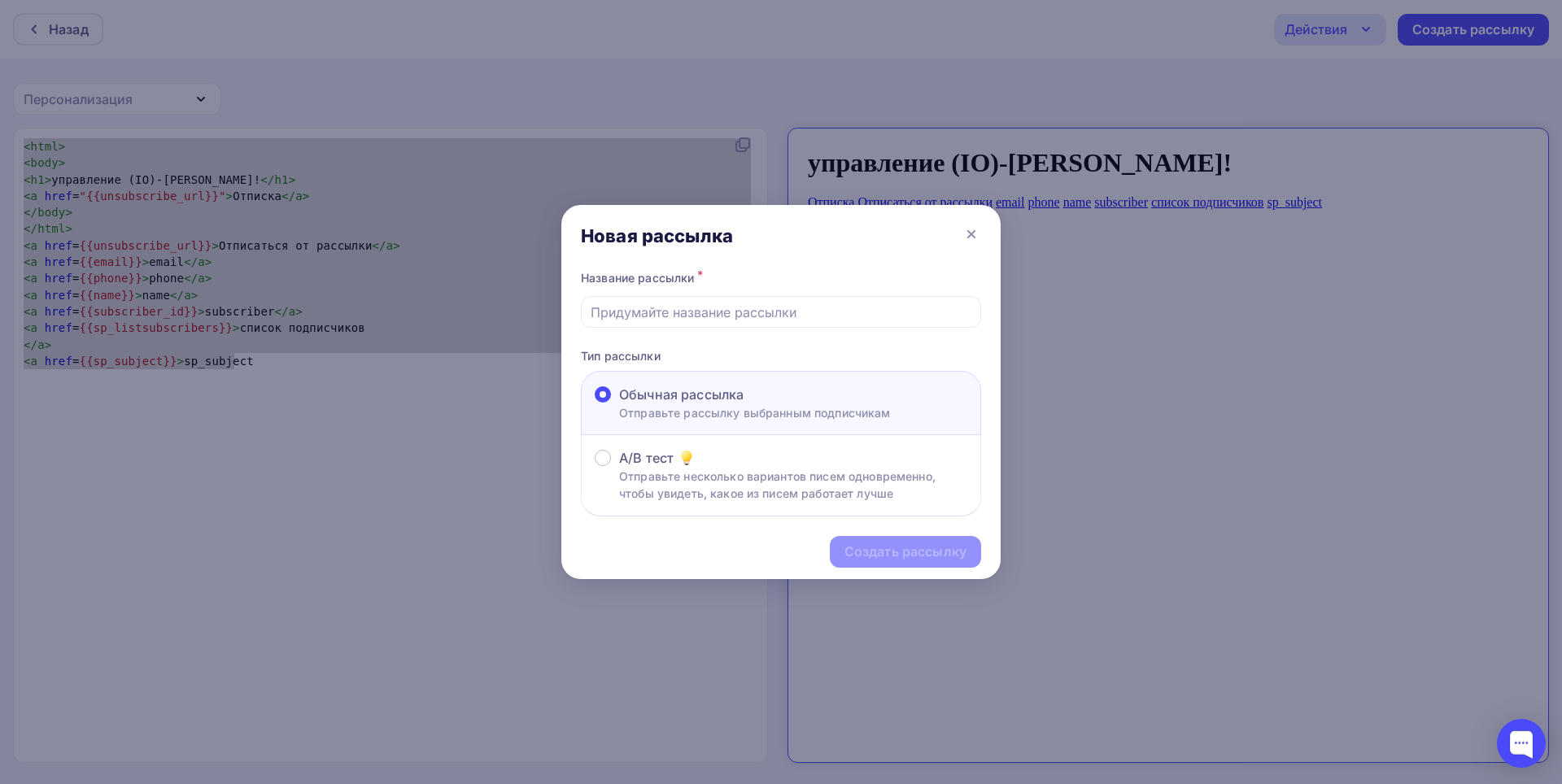
click at [619, 404] on input "Обычная рассылка Отправьте рассылку выбранным подписчикам" at bounding box center [619, 404] width 0 height 0
click at [638, 469] on p "Отправьте несколько вариантов писем одновременно, чтобы увидеть, какое из писем…" at bounding box center [793, 484] width 348 height 35
click at [619, 468] on input "A/B тест Отправьте несколько вариантов писем одновременно, чтобы увидеть, какое…" at bounding box center [619, 468] width 0 height 0
click at [662, 382] on div "Обычная рассылка Отправьте рассылку выбранным подписчикам" at bounding box center [781, 402] width 401 height 64
click at [657, 405] on p "Отправьте рассылку выбранным подписчикам" at bounding box center [755, 412] width 272 height 17
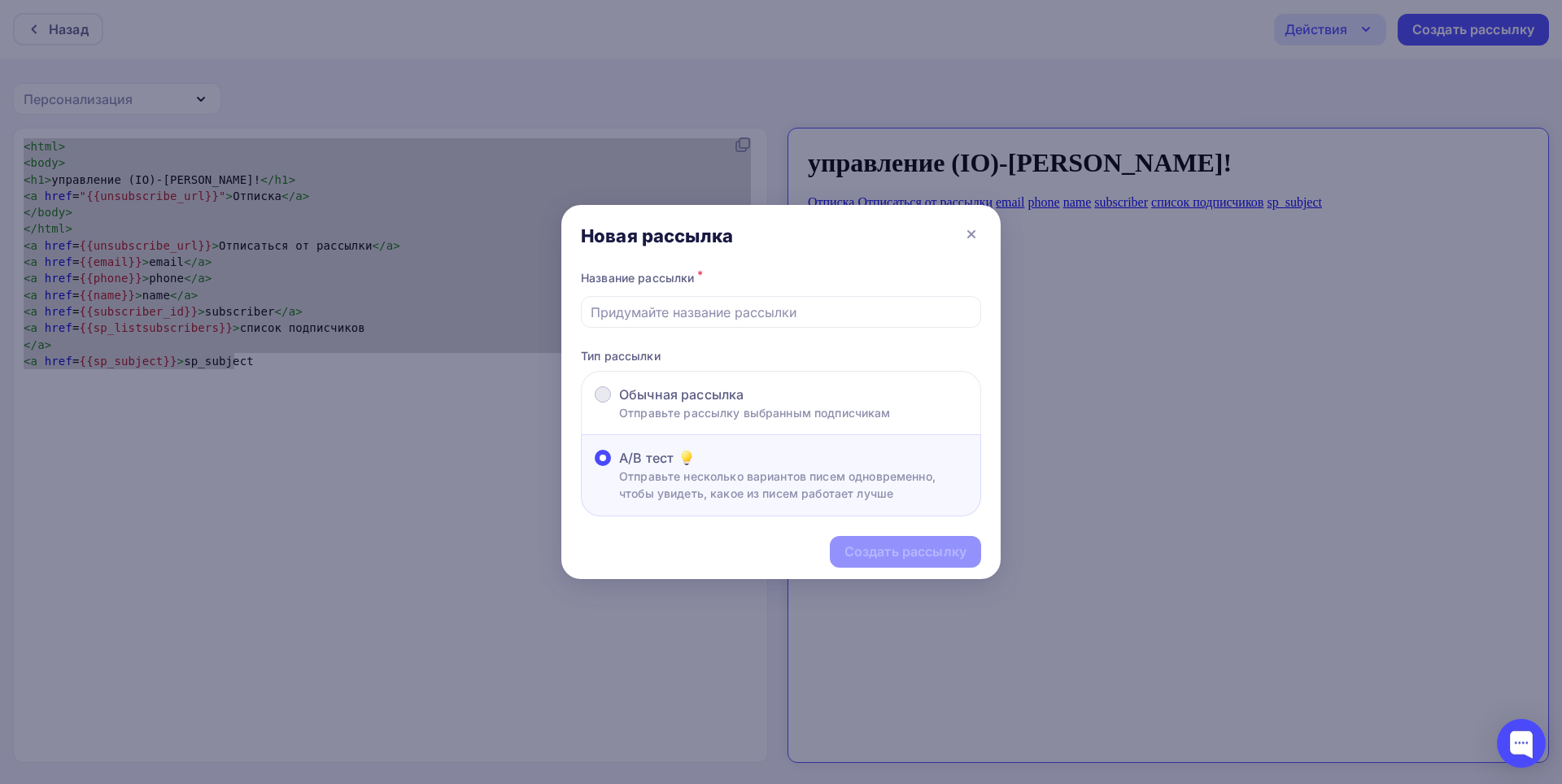
click at [619, 404] on input "Обычная рассылка Отправьте рассылку выбранным подписчикам" at bounding box center [619, 404] width 0 height 0
click at [701, 310] on input "text" at bounding box center [781, 312] width 382 height 20
type input "g"
type input "("
type input "IONS"
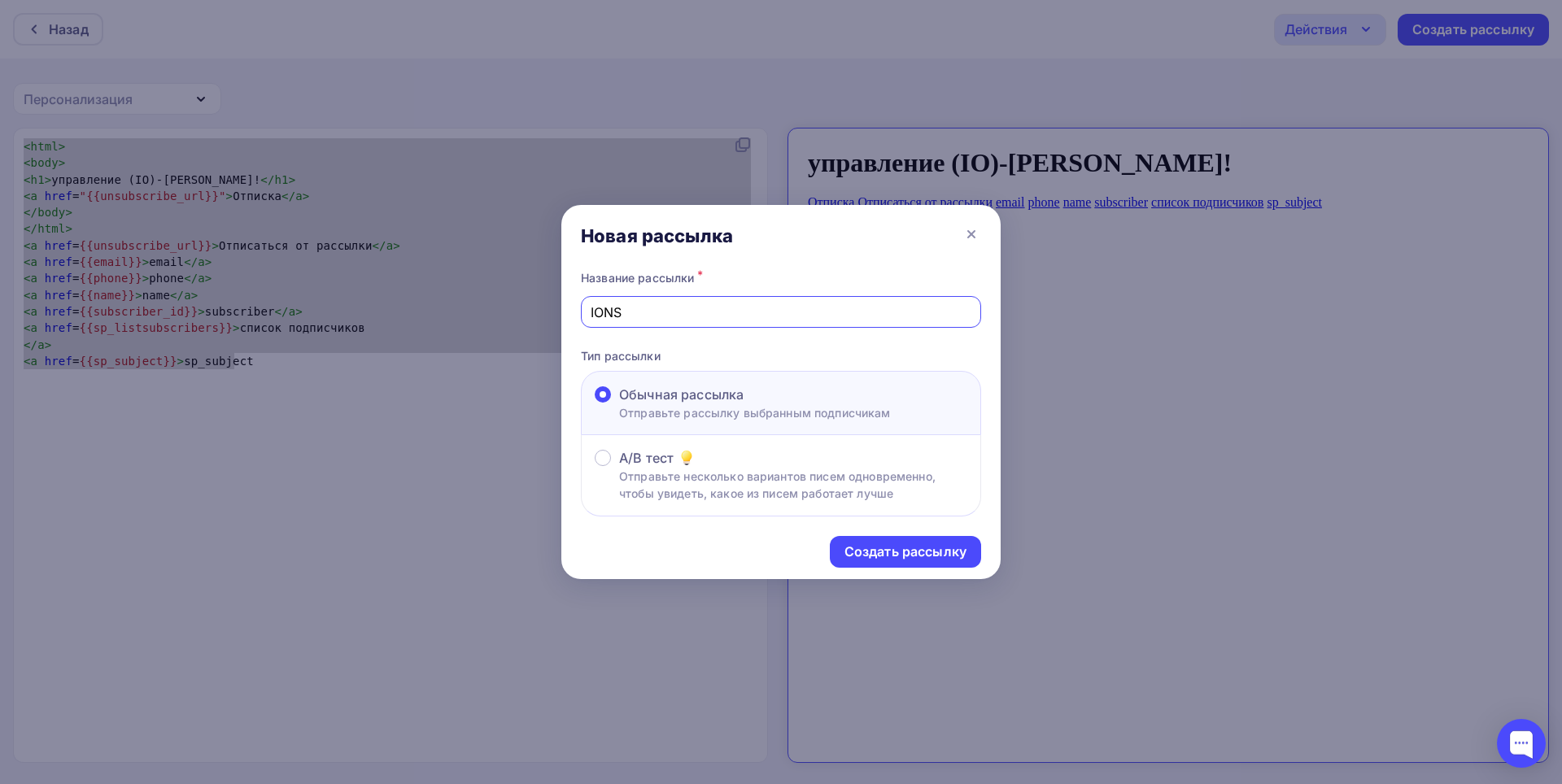
click at [819, 326] on div "IONS" at bounding box center [781, 311] width 401 height 32
click at [881, 555] on div "Создать рассылку" at bounding box center [905, 551] width 122 height 19
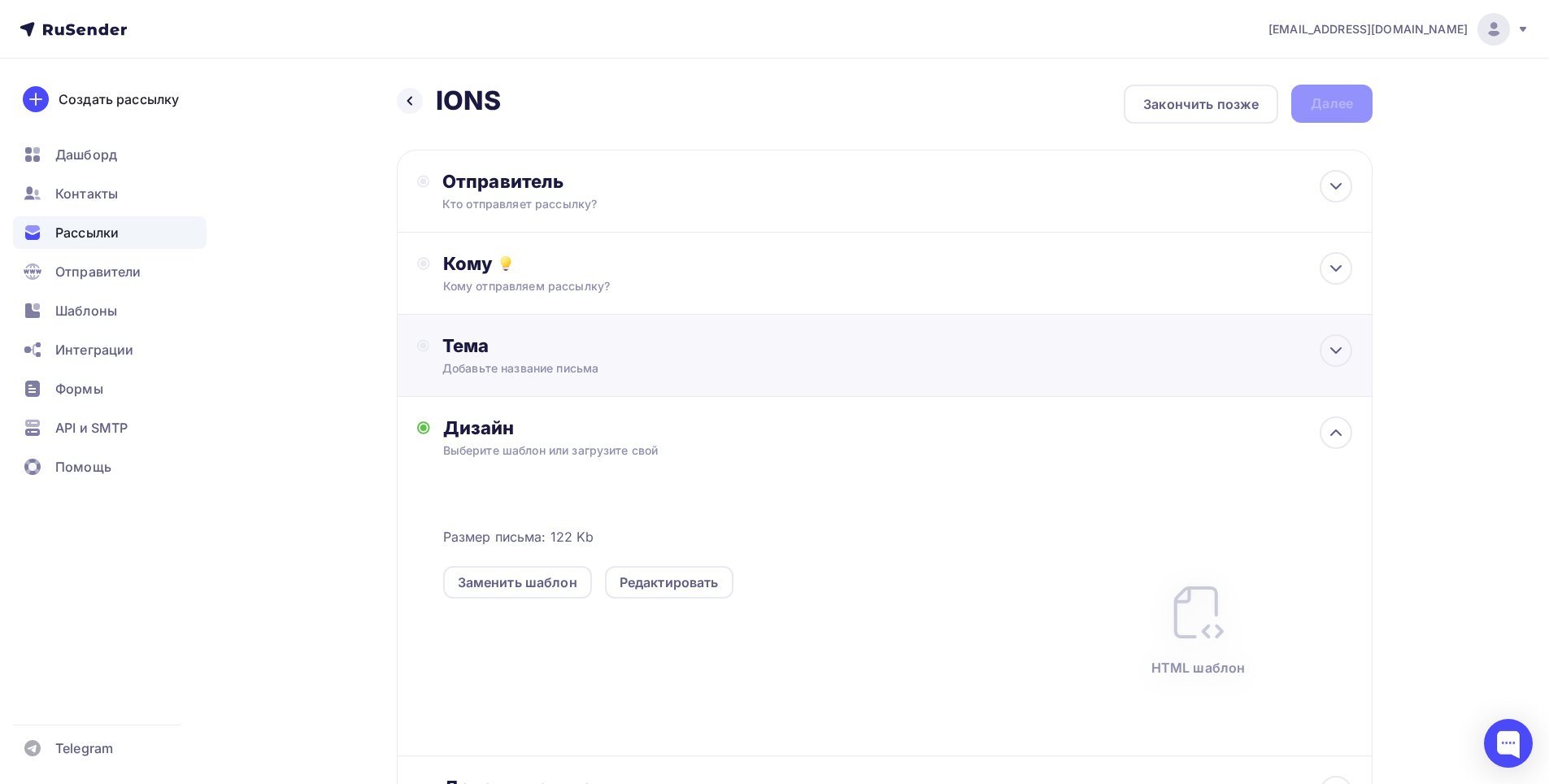
click at [415, 354] on div "Тема Добавьте название письма Тема * Рекомендуем использовать не более 150 симв…" at bounding box center [884, 355] width 976 height 82
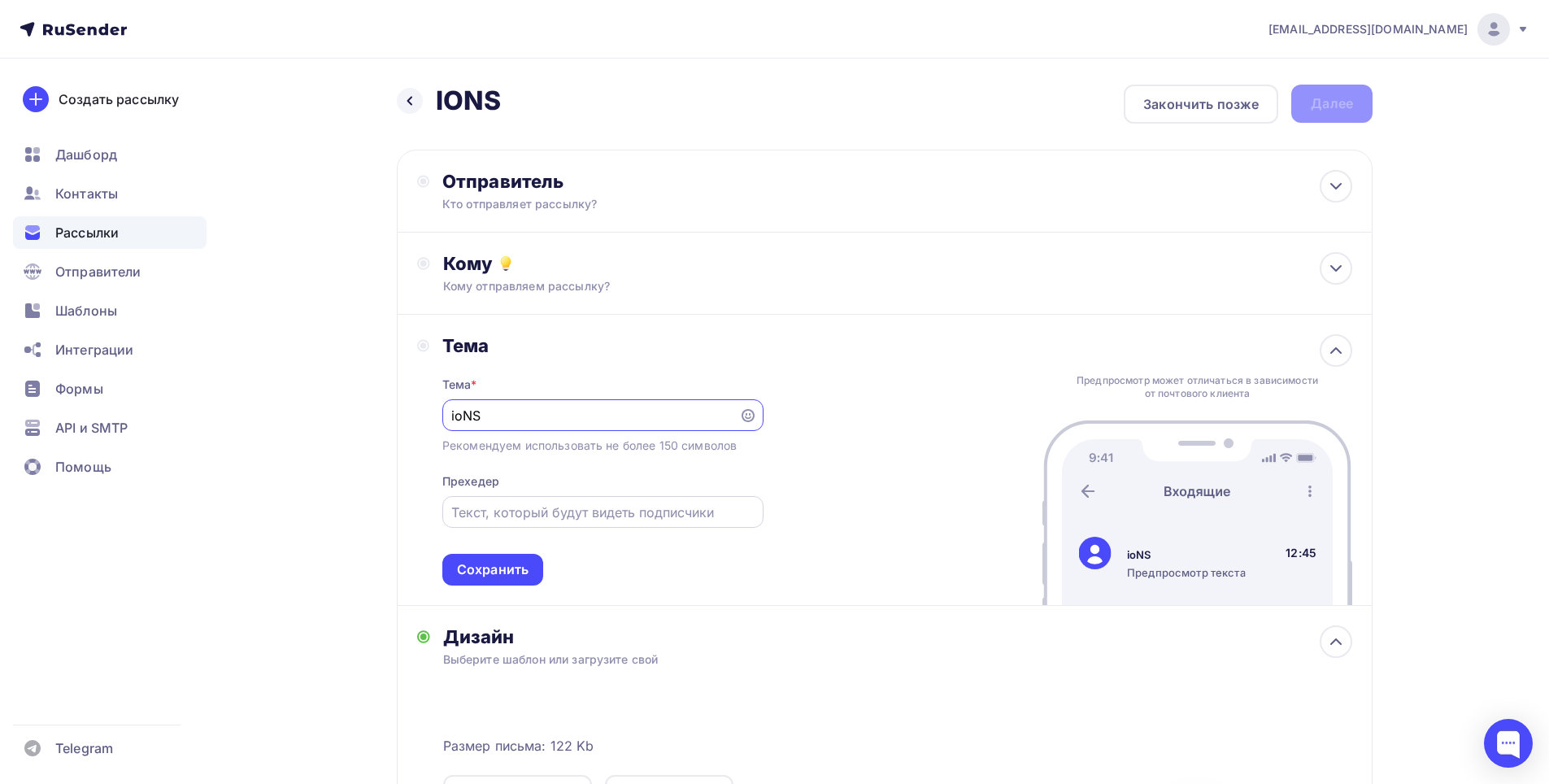
type input "ioNS"
click at [513, 504] on input "text" at bounding box center [602, 512] width 303 height 20
type input "hello welcome do ioNS"
click at [747, 418] on icon at bounding box center [748, 415] width 13 height 13
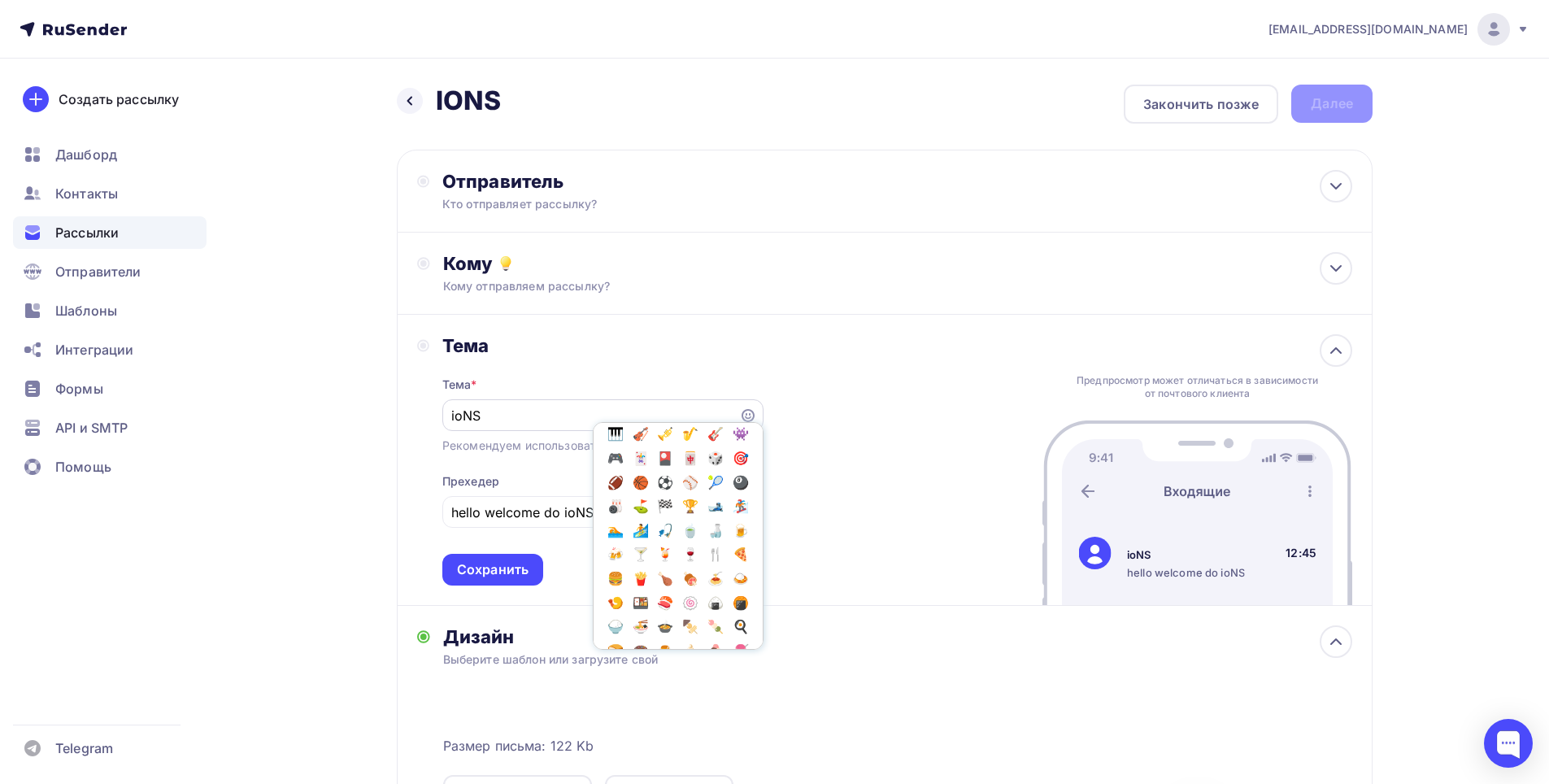
scroll to position [1626, 0]
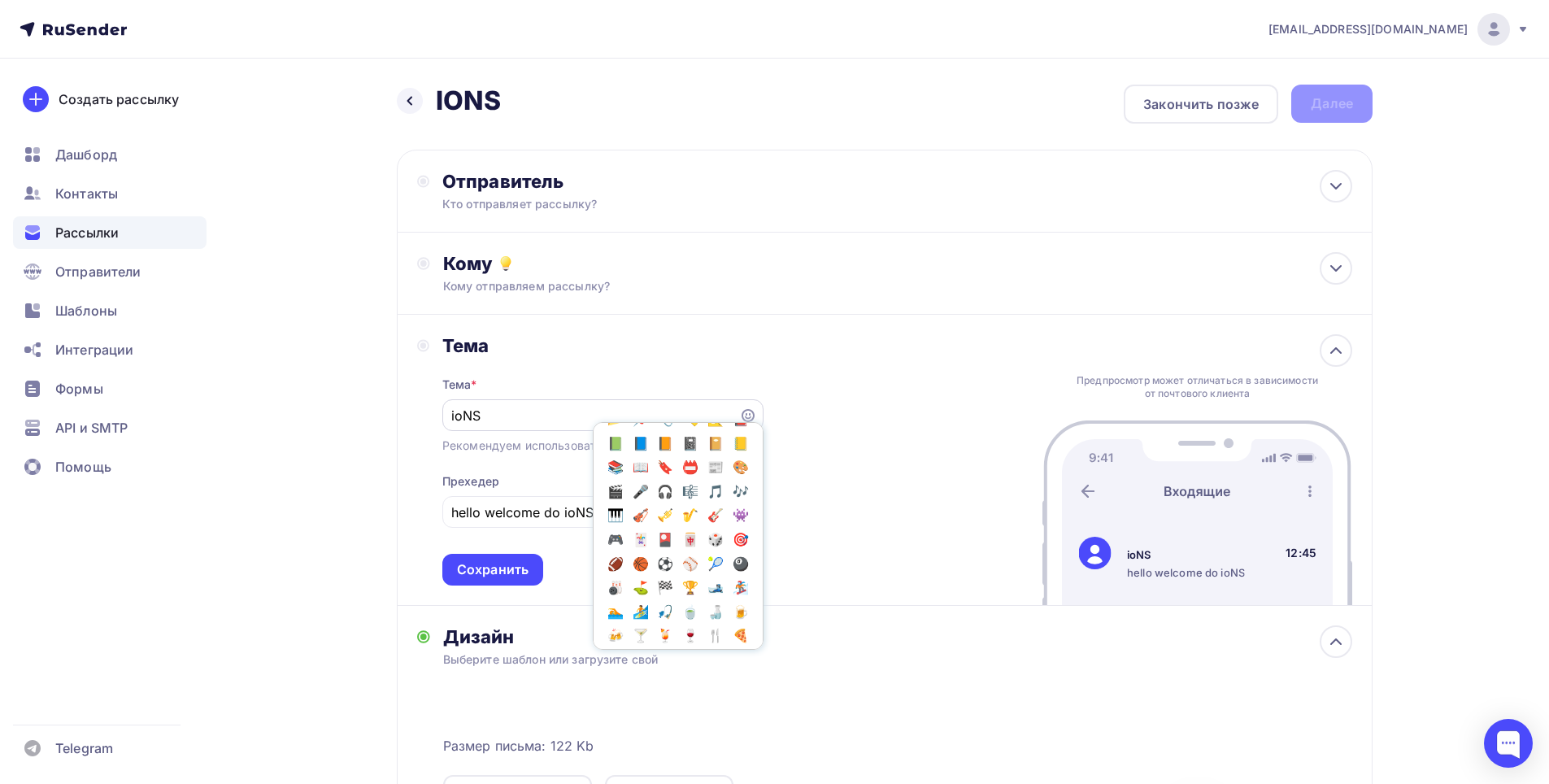
click at [702, 383] on span "📊" at bounding box center [690, 371] width 21 height 25
click at [565, 418] on input "ioNS📊" at bounding box center [590, 415] width 278 height 20
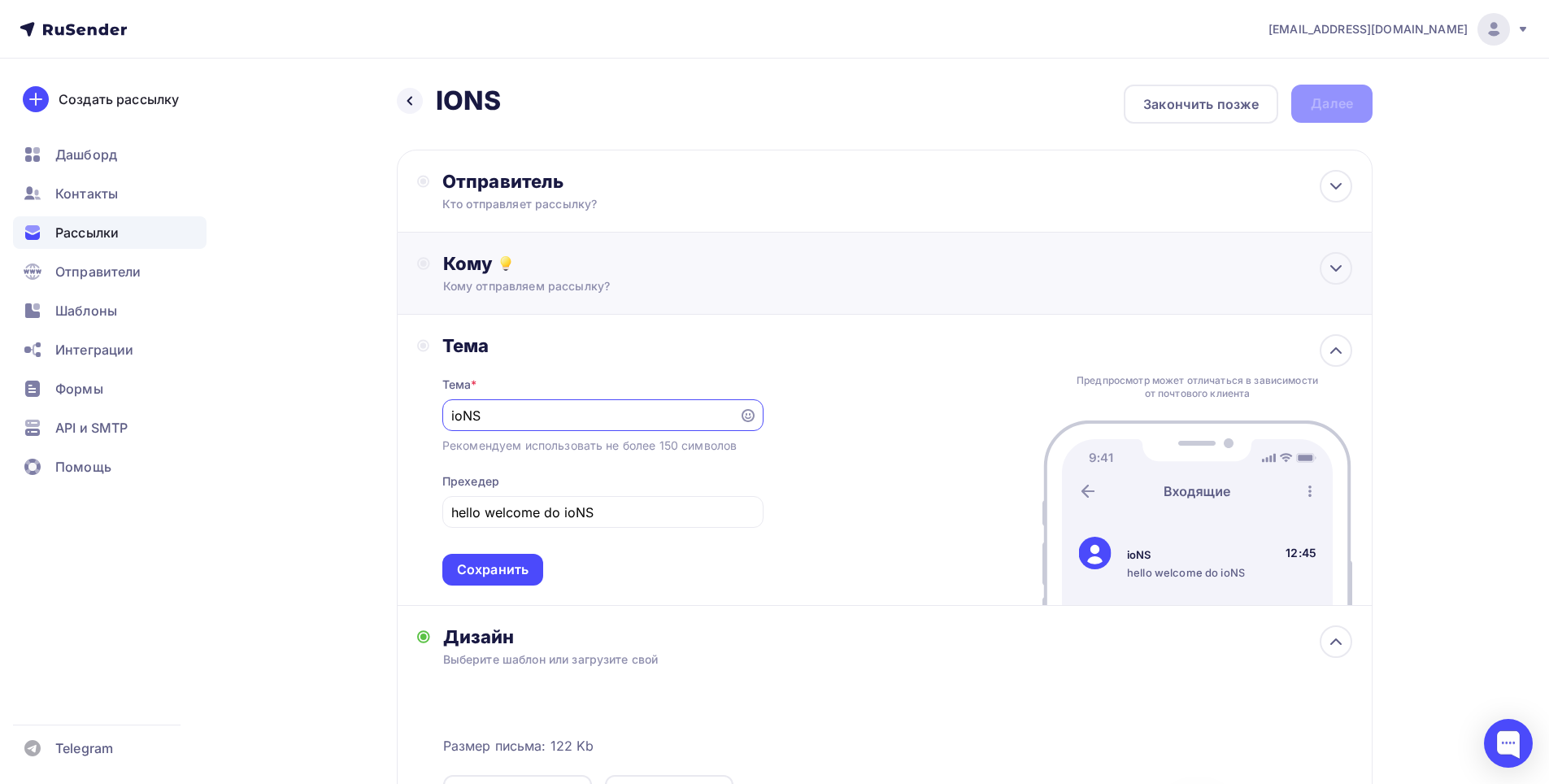
type input "ioNS"
click at [433, 260] on div "Кому Кому отправляем рассылку? Списки получателей Нет получателей Все списки id…" at bounding box center [885, 273] width 936 height 43
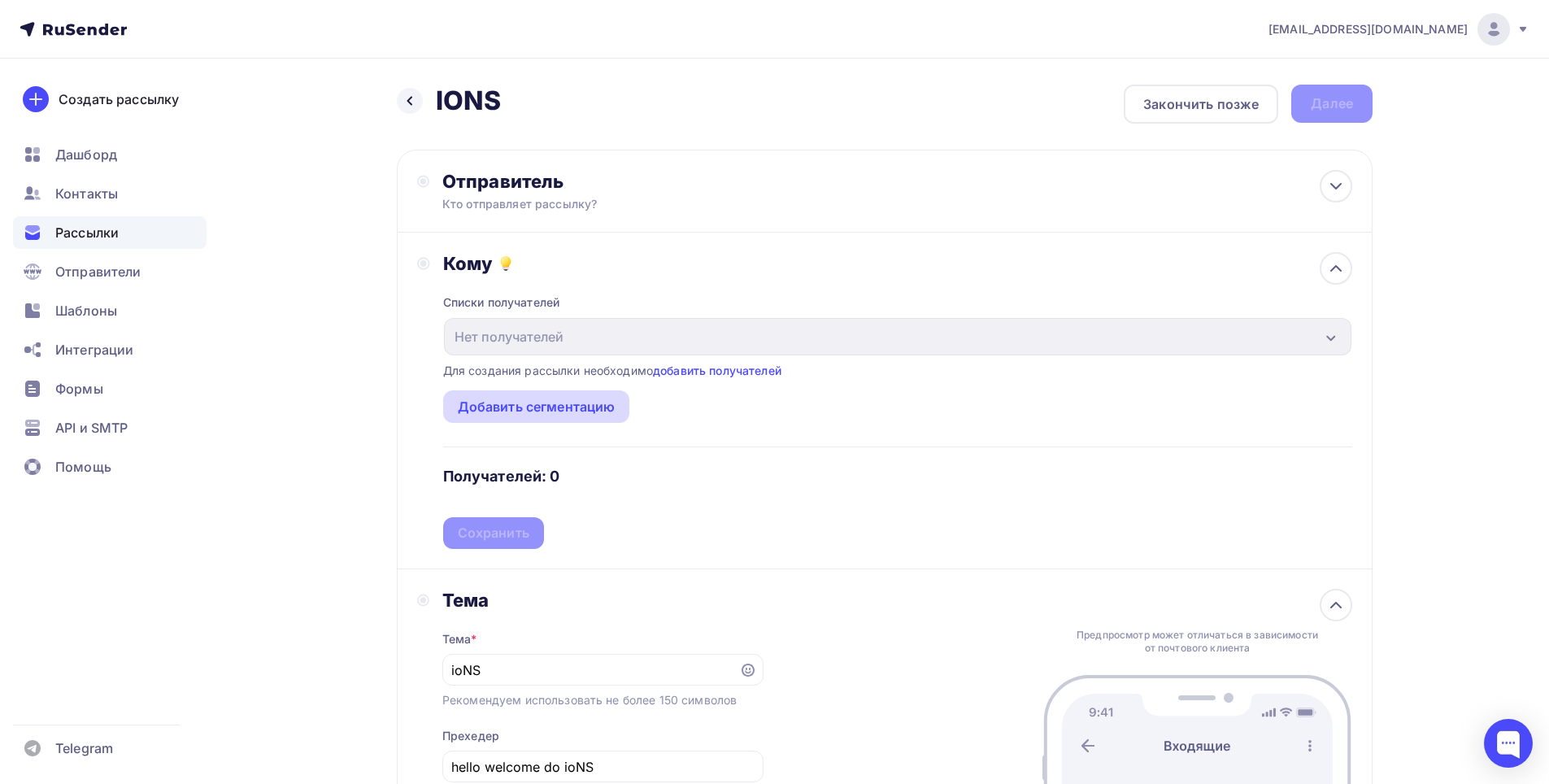
click at [514, 415] on div "Добавить сегментацию" at bounding box center [537, 406] width 158 height 20
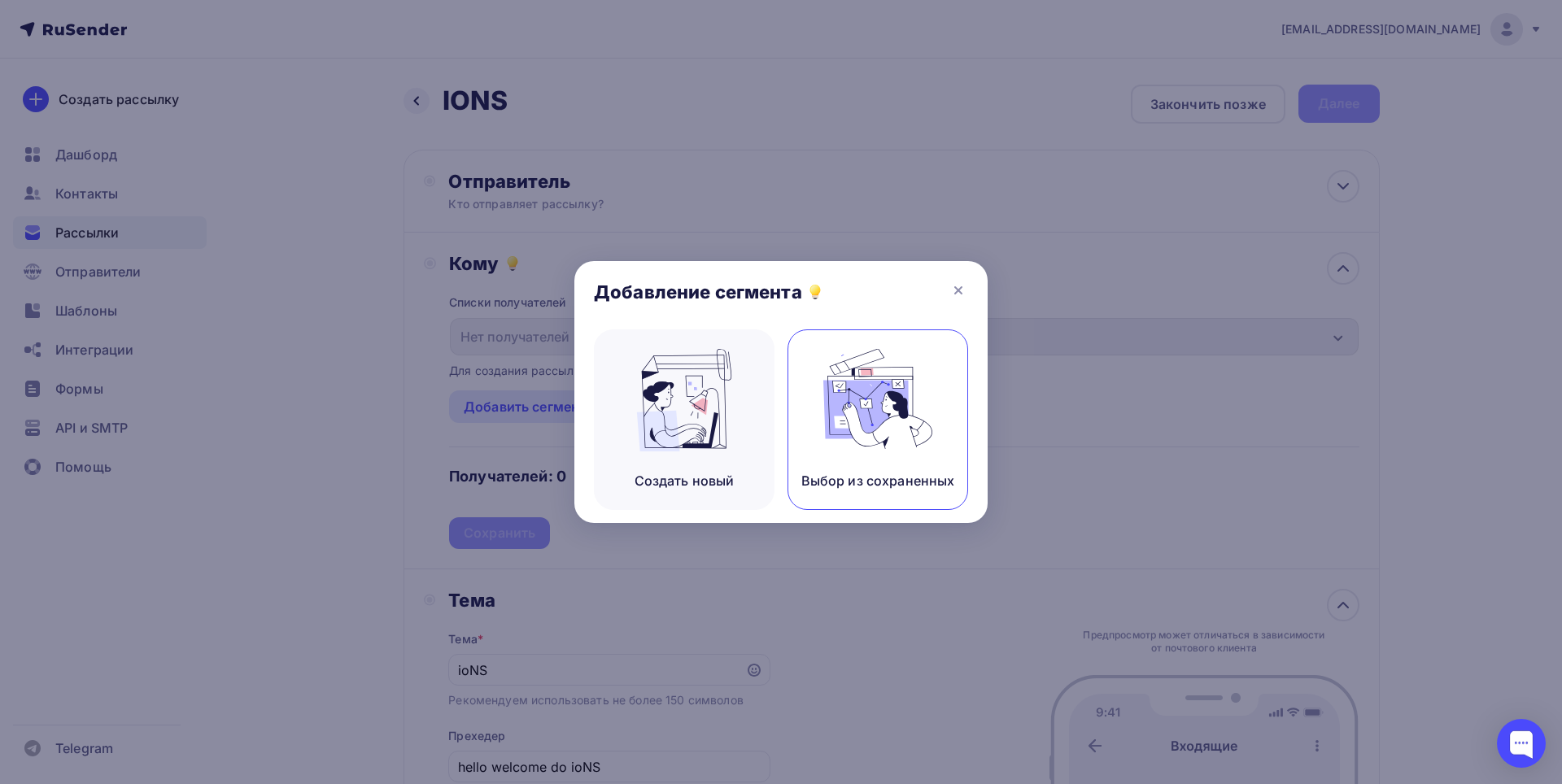
click at [812, 426] on div "Выбор из сохраненных" at bounding box center [877, 419] width 181 height 181
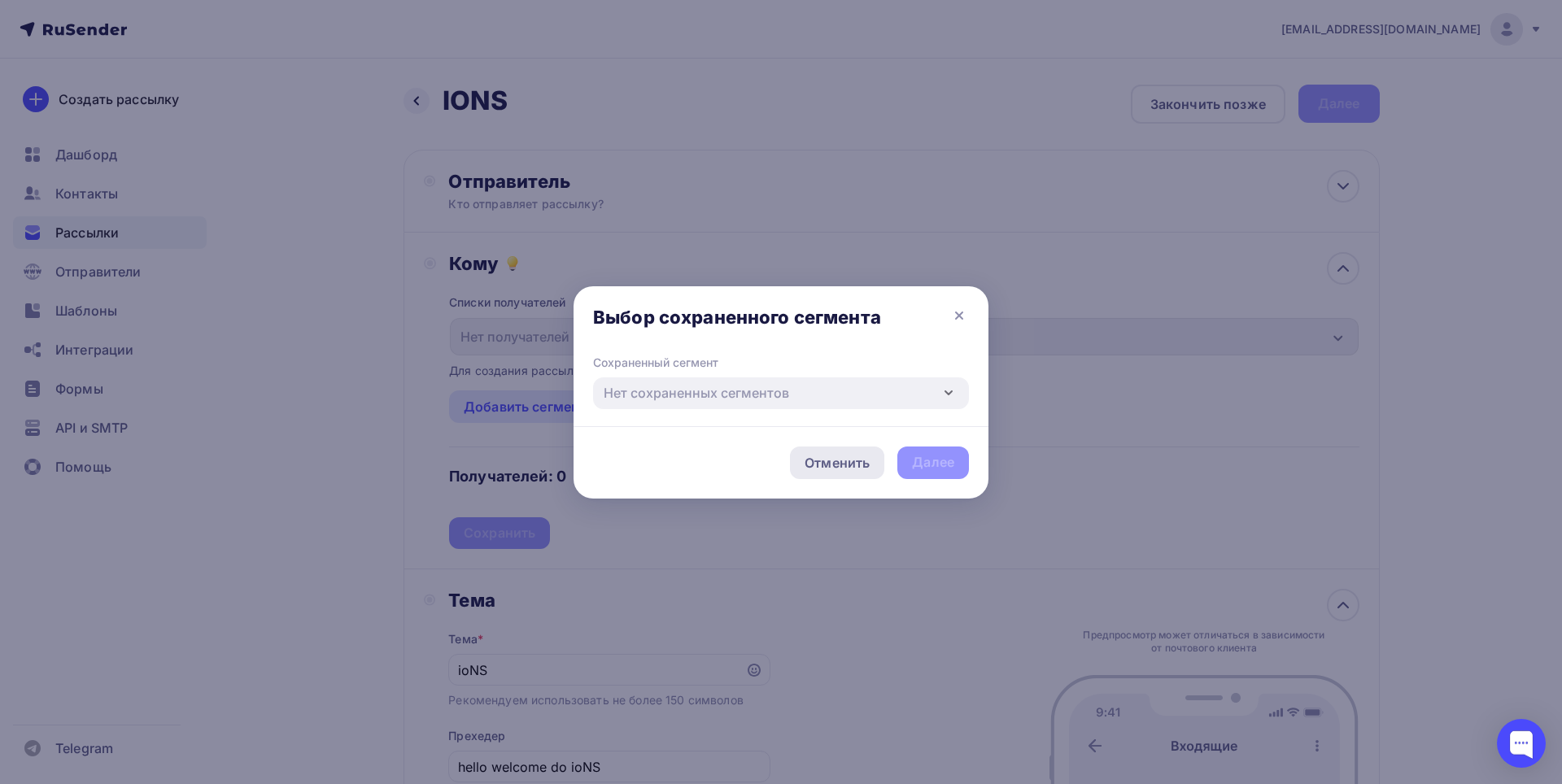
click at [843, 462] on div "Отменить" at bounding box center [837, 463] width 65 height 20
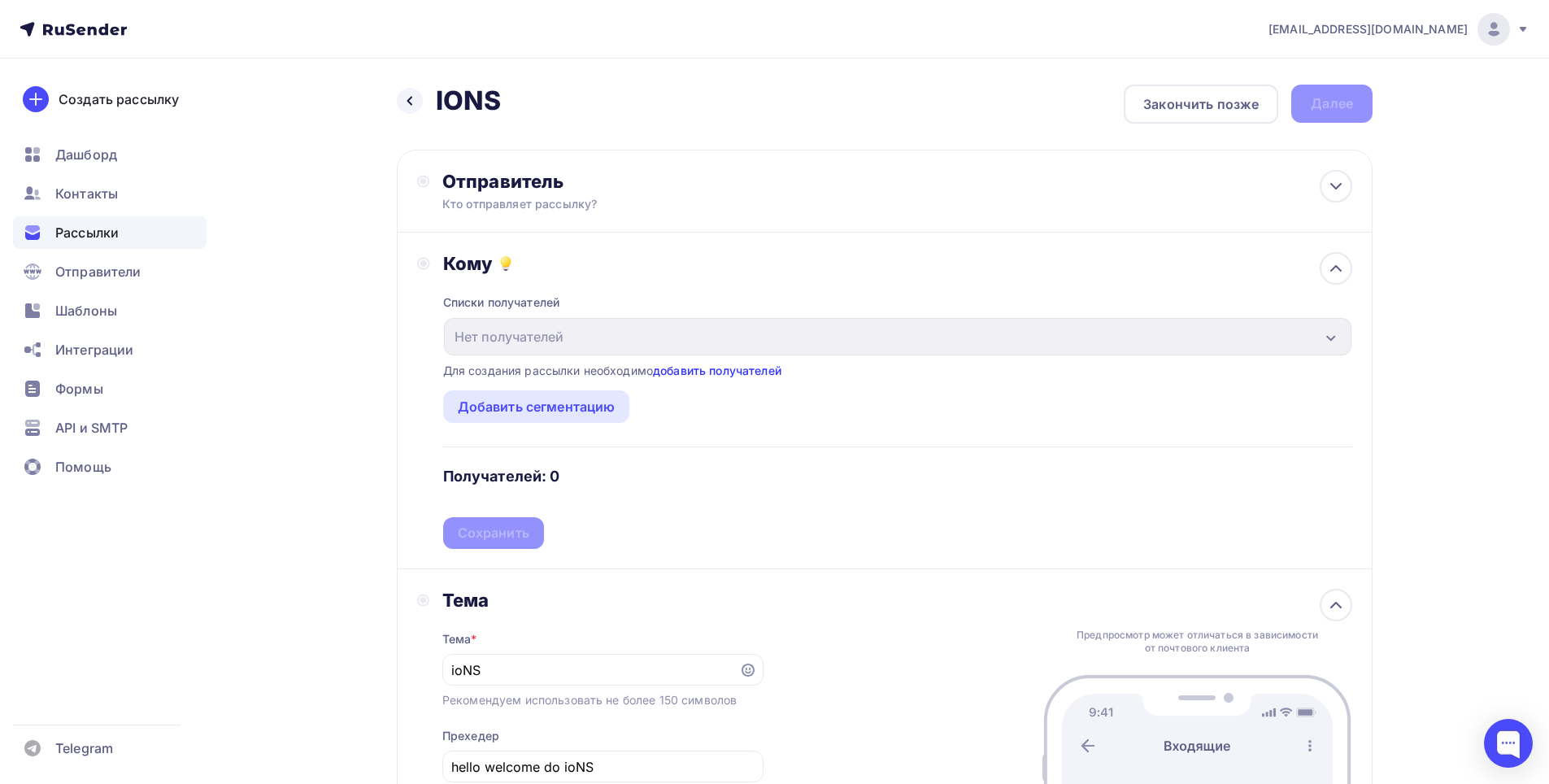
click at [693, 368] on link "добавить получателей" at bounding box center [717, 371] width 129 height 14
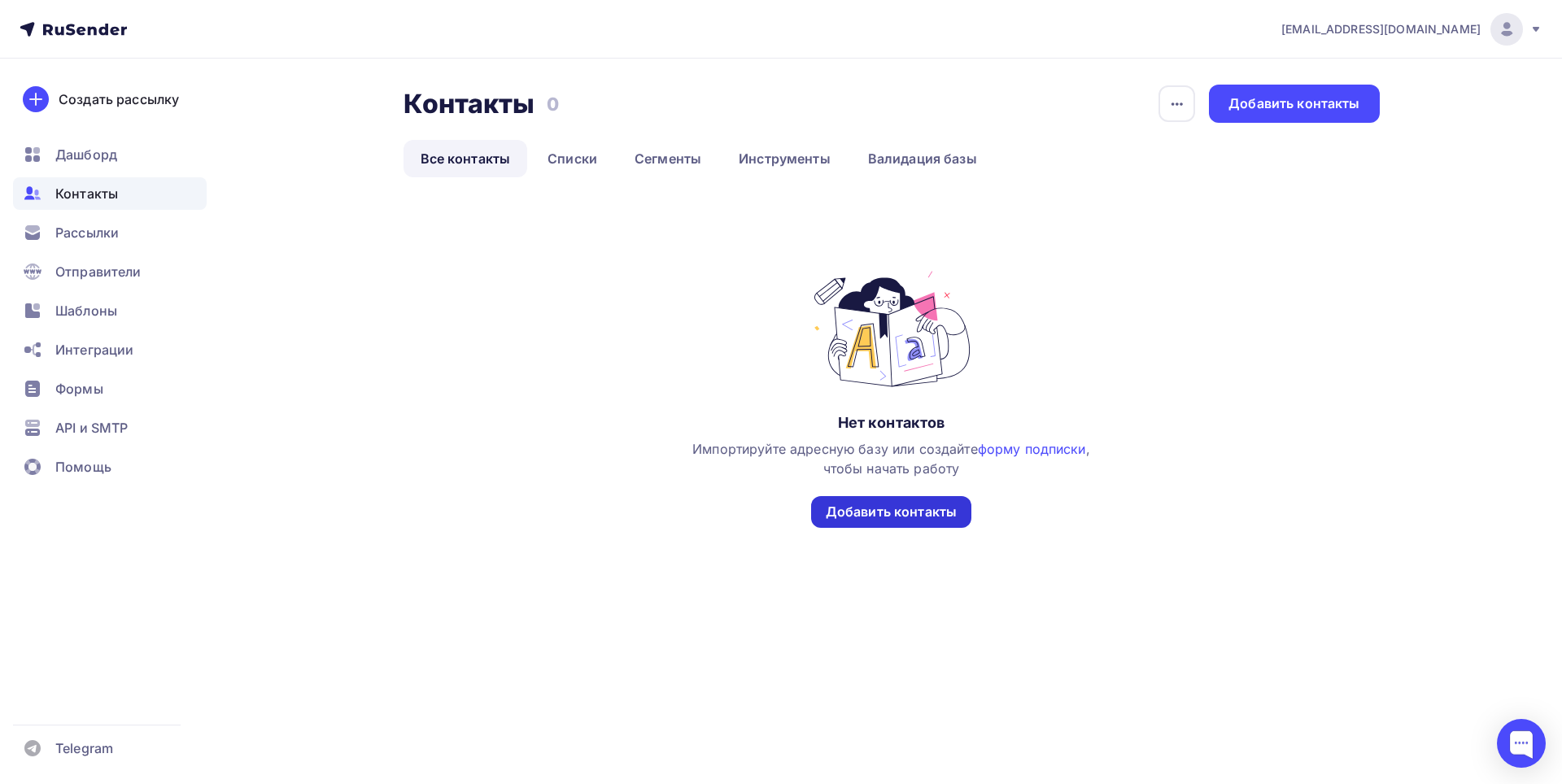
click at [852, 500] on div "Добавить контакты" at bounding box center [891, 512] width 160 height 32
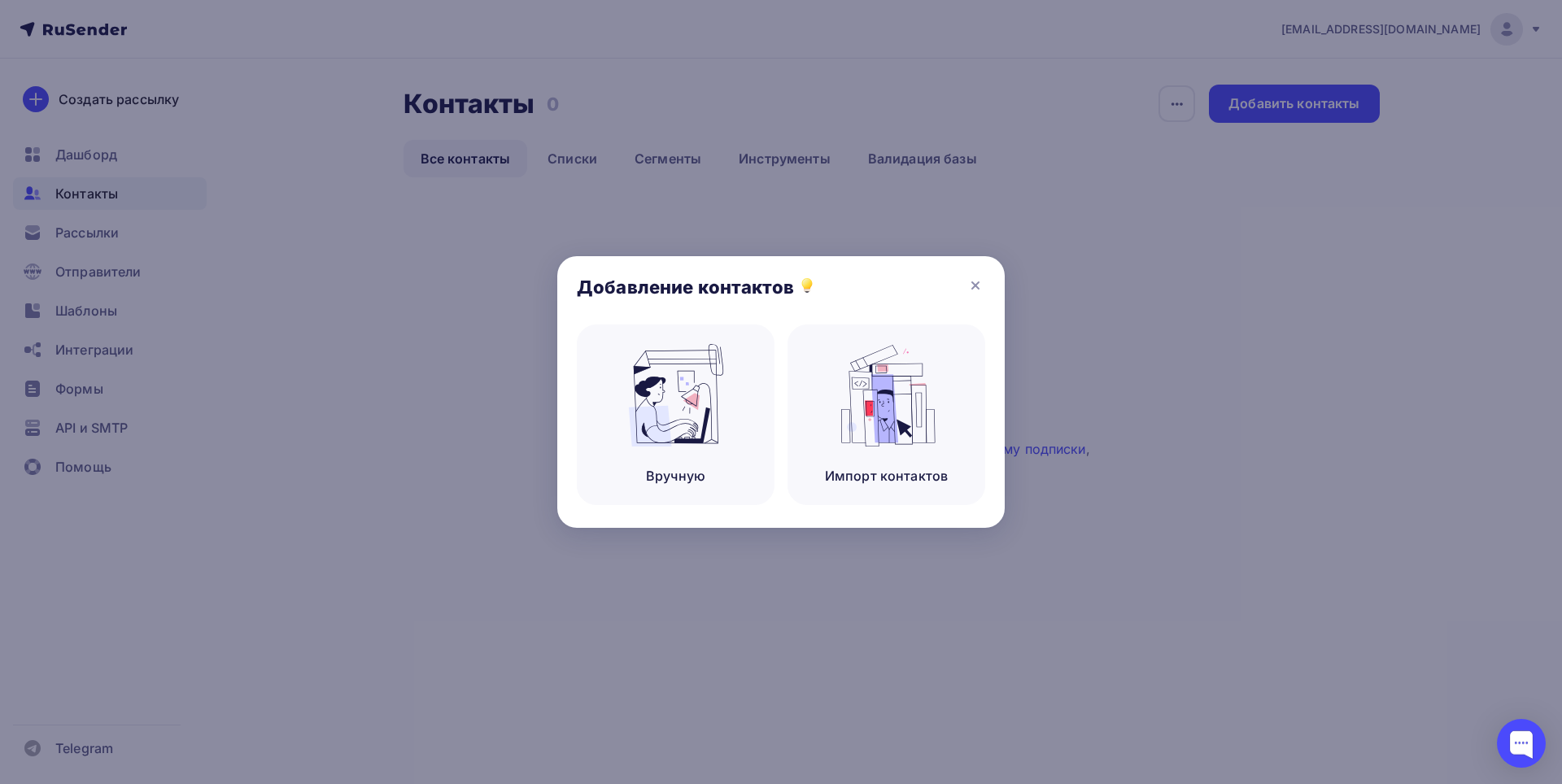
click at [194, 461] on div at bounding box center [781, 392] width 1562 height 784
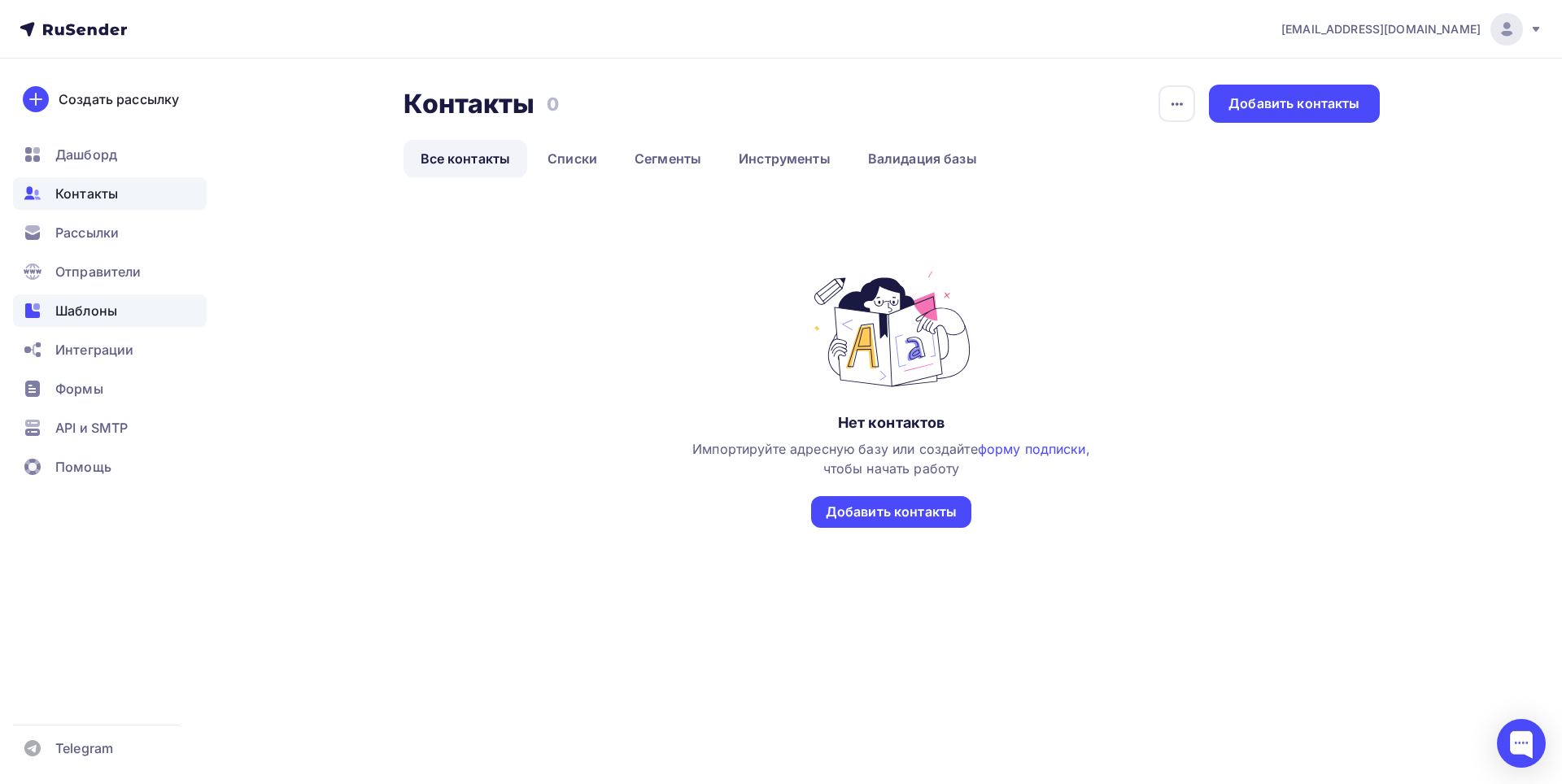
click at [103, 320] on div "Шаблоны" at bounding box center [110, 310] width 194 height 33
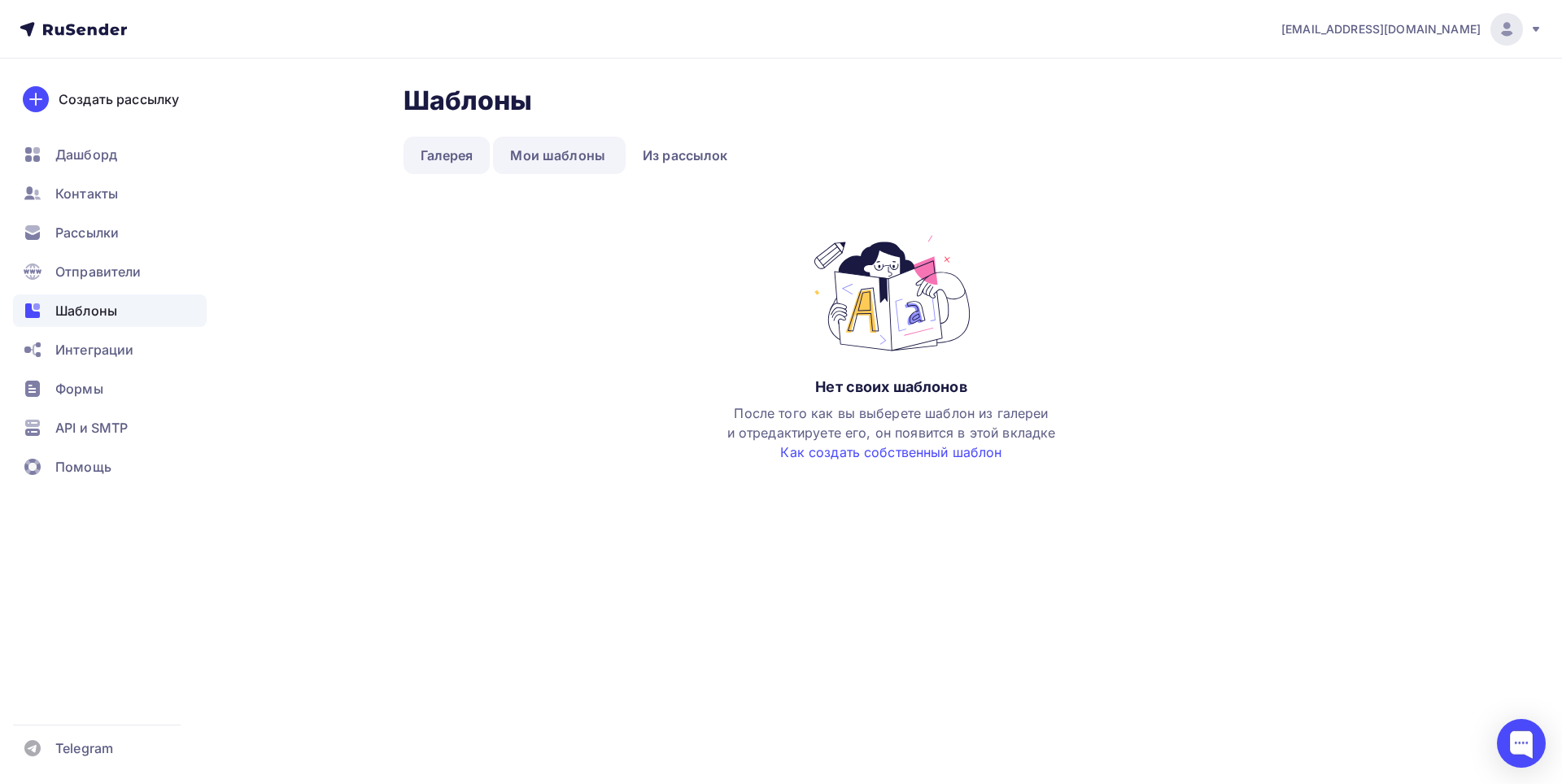
click at [451, 159] on link "Галерея" at bounding box center [447, 155] width 87 height 38
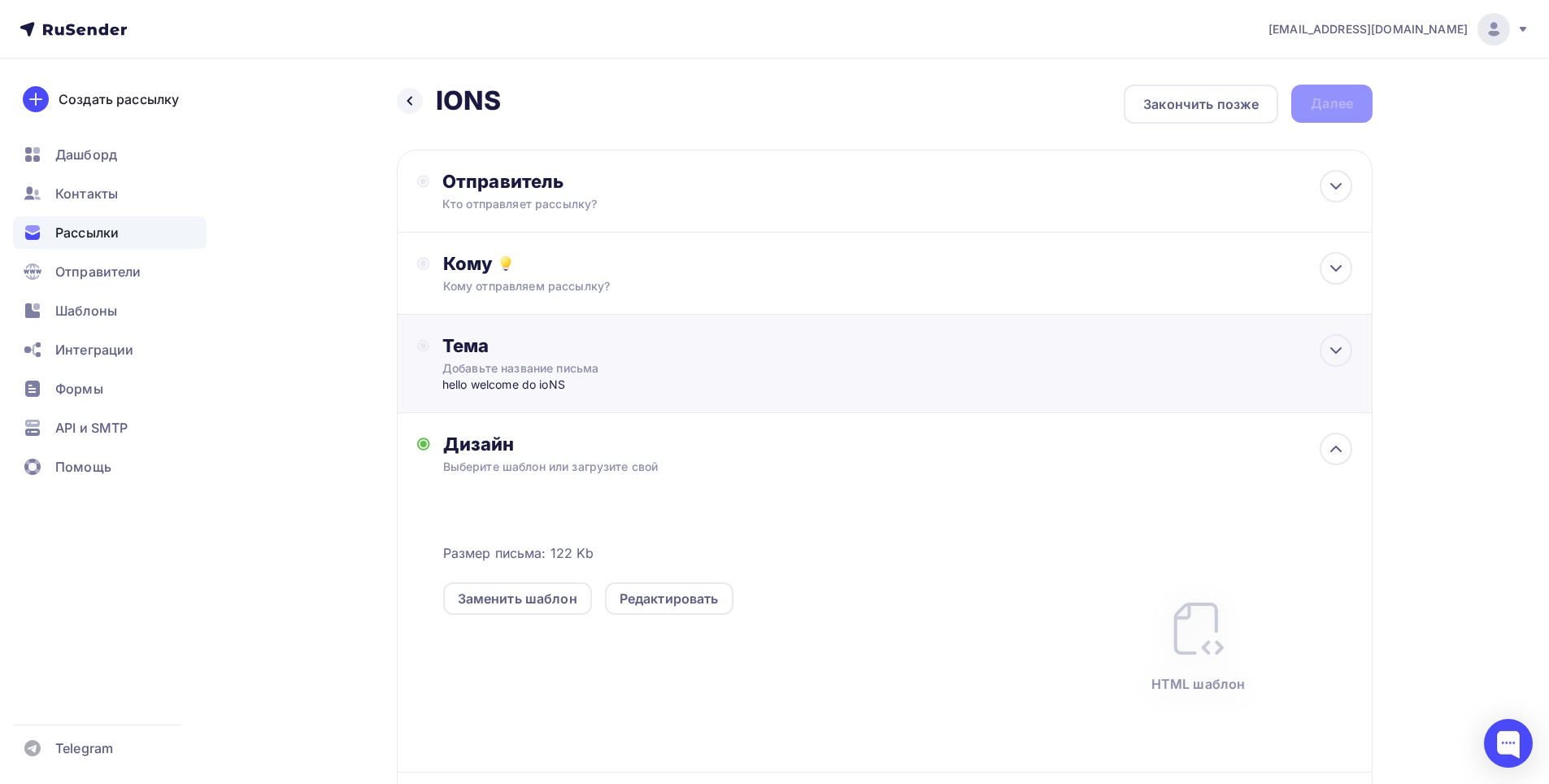
click at [525, 346] on div "Тема" at bounding box center [602, 345] width 321 height 23
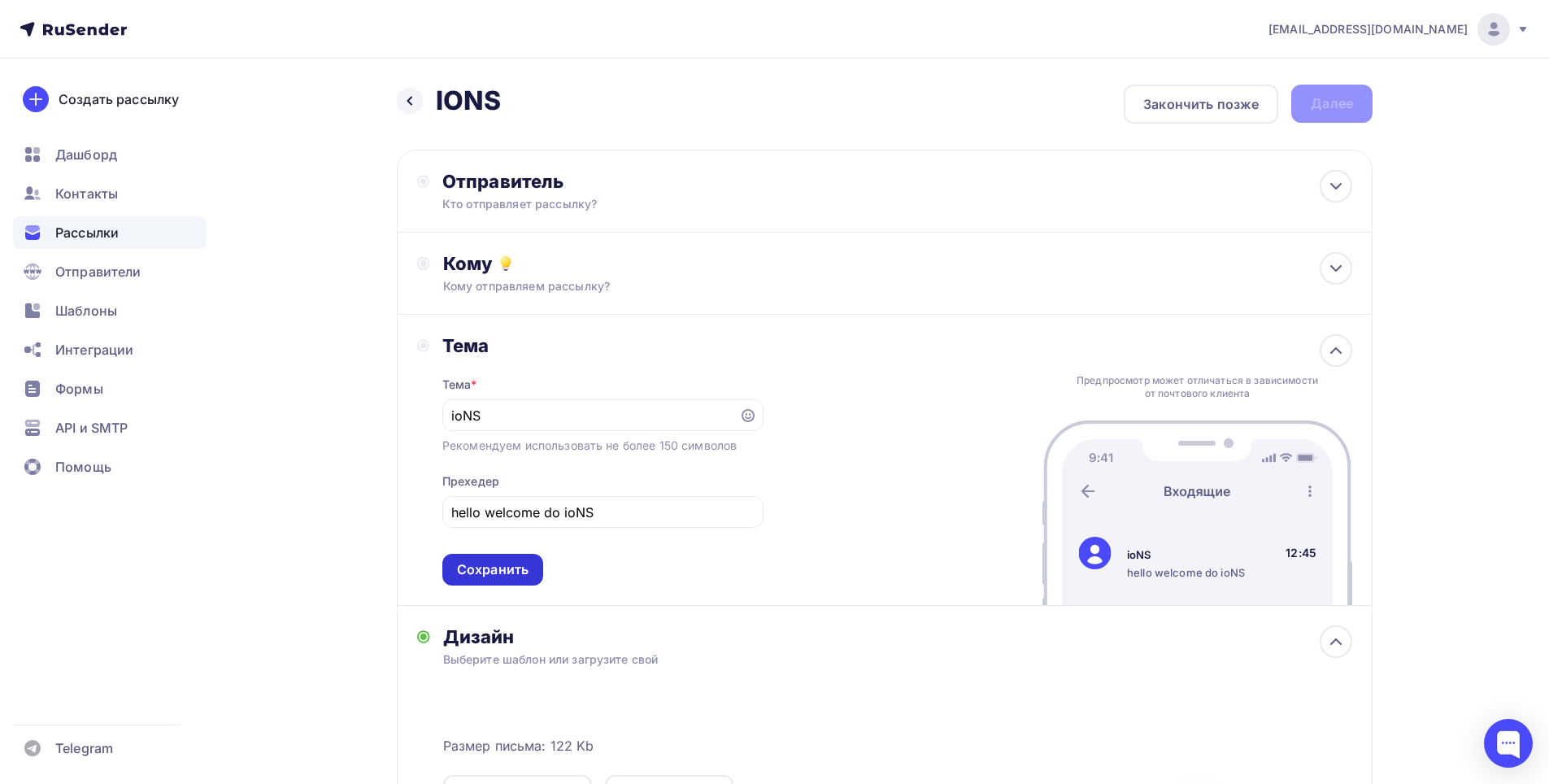
click at [493, 576] on div "Сохранить" at bounding box center [493, 569] width 71 height 19
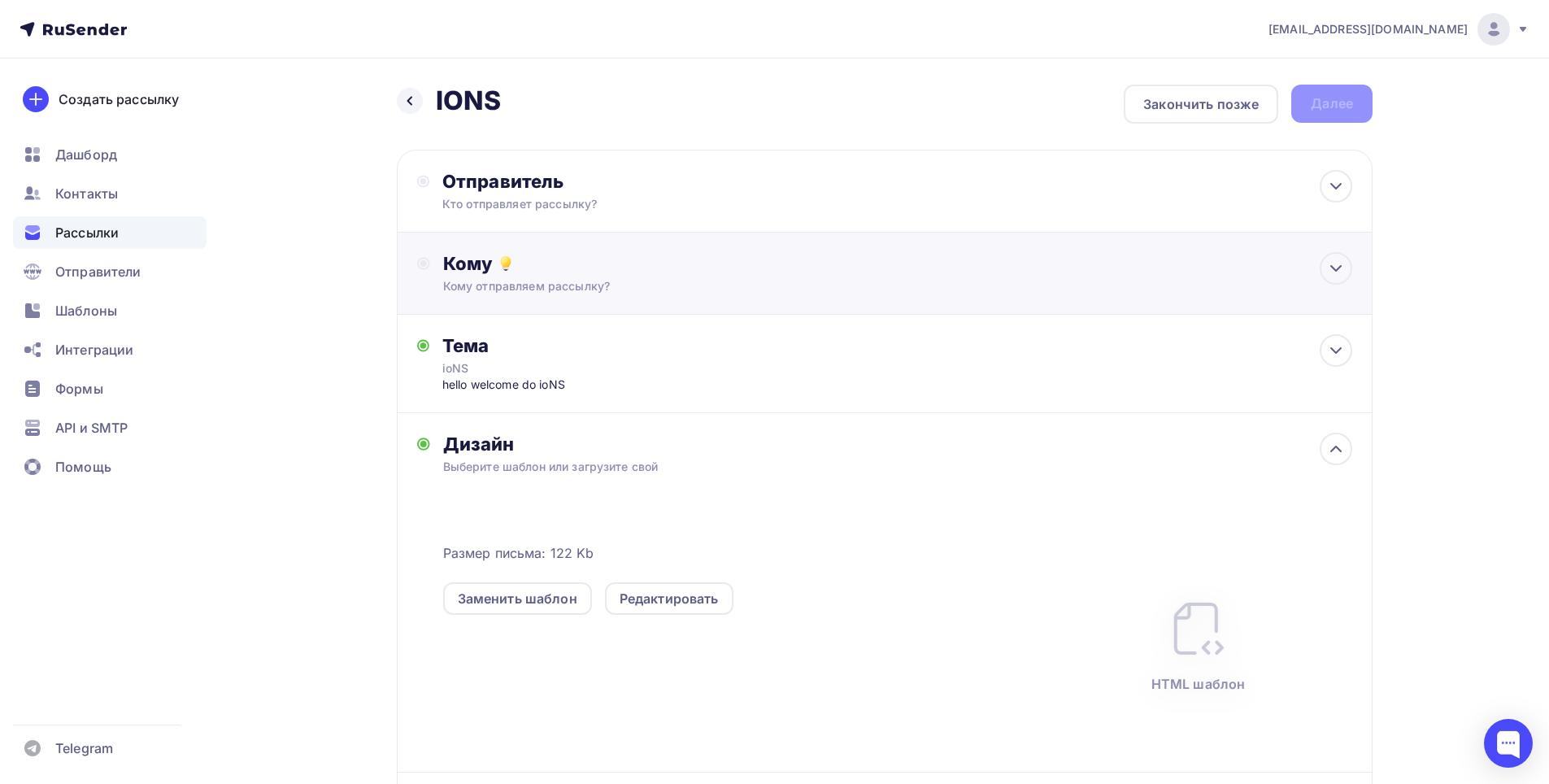
click at [595, 283] on div "Кому отправляем рассылку?" at bounding box center [853, 286] width 819 height 16
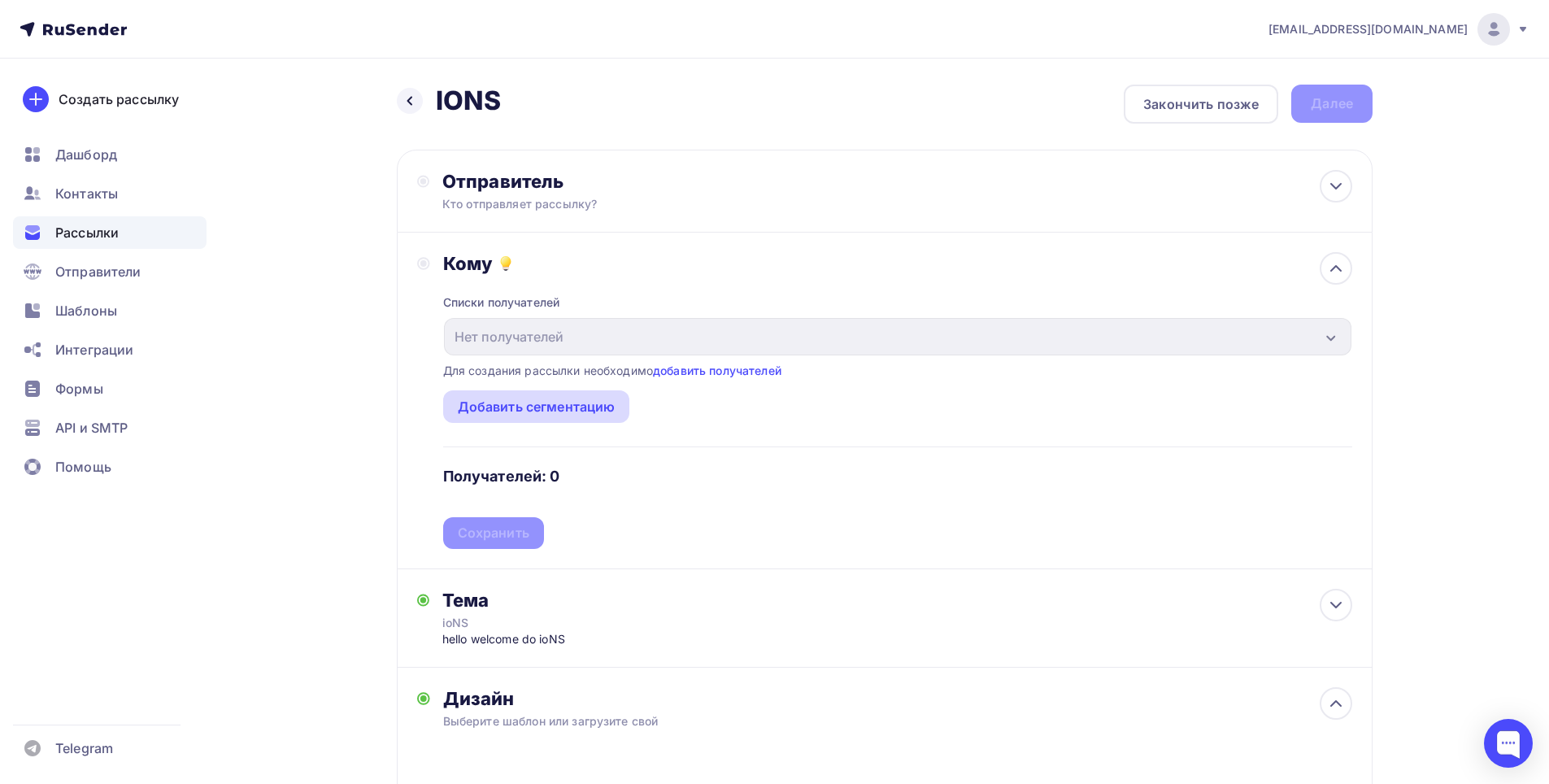
click at [544, 392] on div "Добавить сегментацию" at bounding box center [536, 406] width 187 height 33
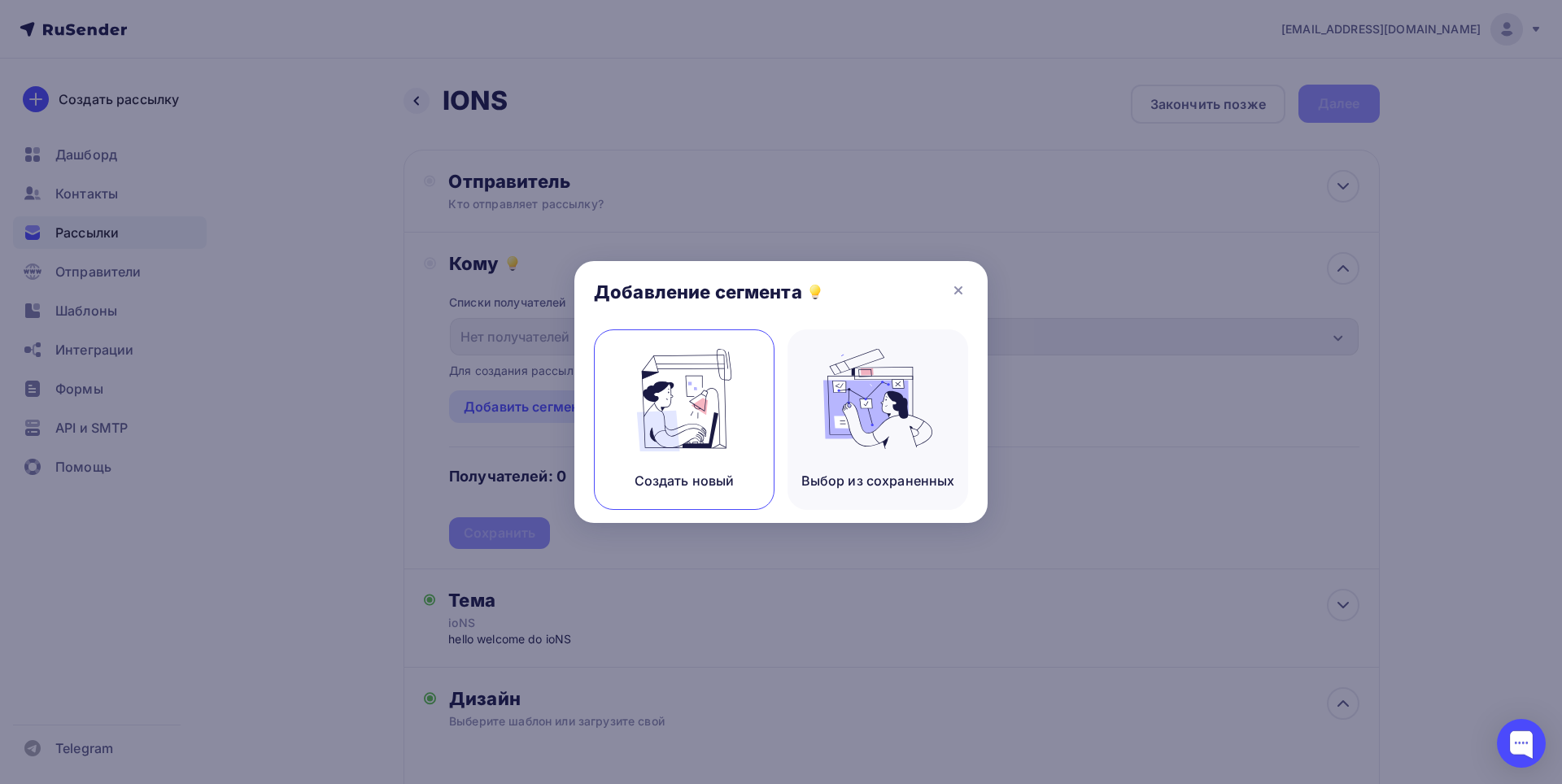
click at [689, 436] on img at bounding box center [684, 400] width 109 height 103
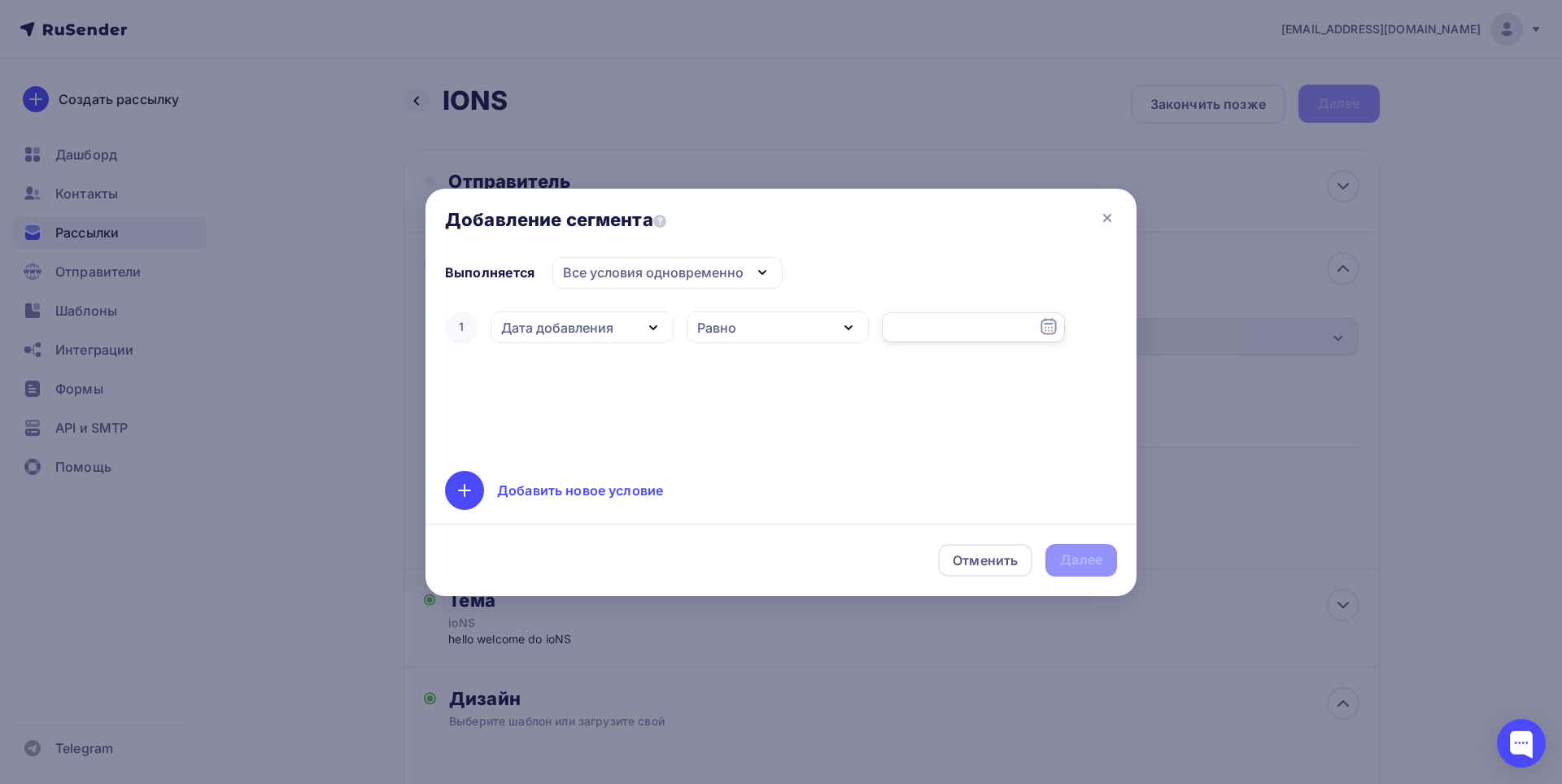
click at [936, 339] on input "text" at bounding box center [972, 327] width 183 height 31
click at [781, 322] on div "Равно" at bounding box center [778, 327] width 183 height 32
click at [641, 305] on div "Выполняется Все условия одновременно Все условия одновременно Хотя бы одно из у…" at bounding box center [781, 385] width 711 height 255
click at [631, 330] on div "Дата добавления" at bounding box center [582, 327] width 183 height 32
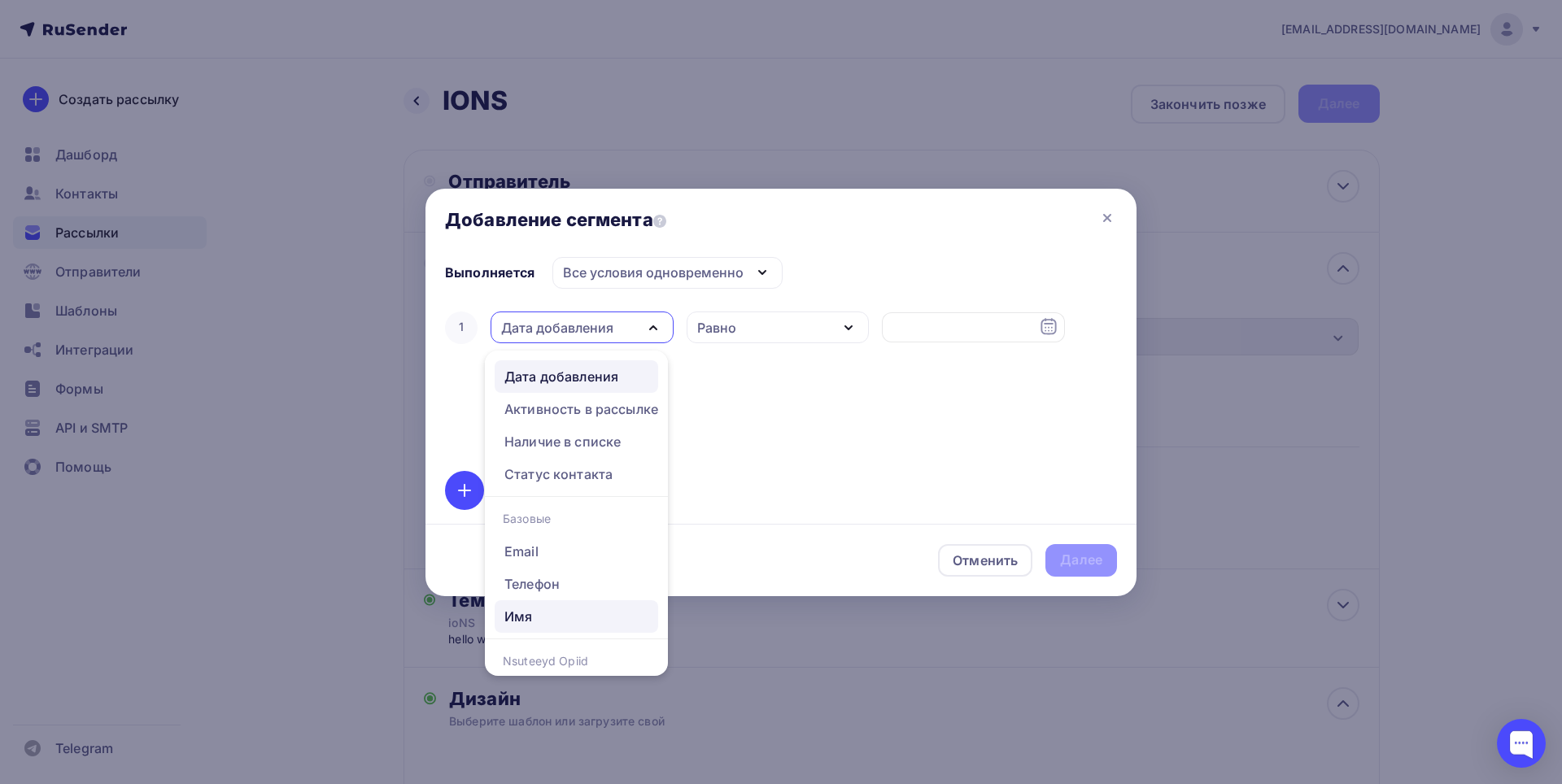
click at [535, 613] on div "Имя" at bounding box center [577, 616] width 144 height 20
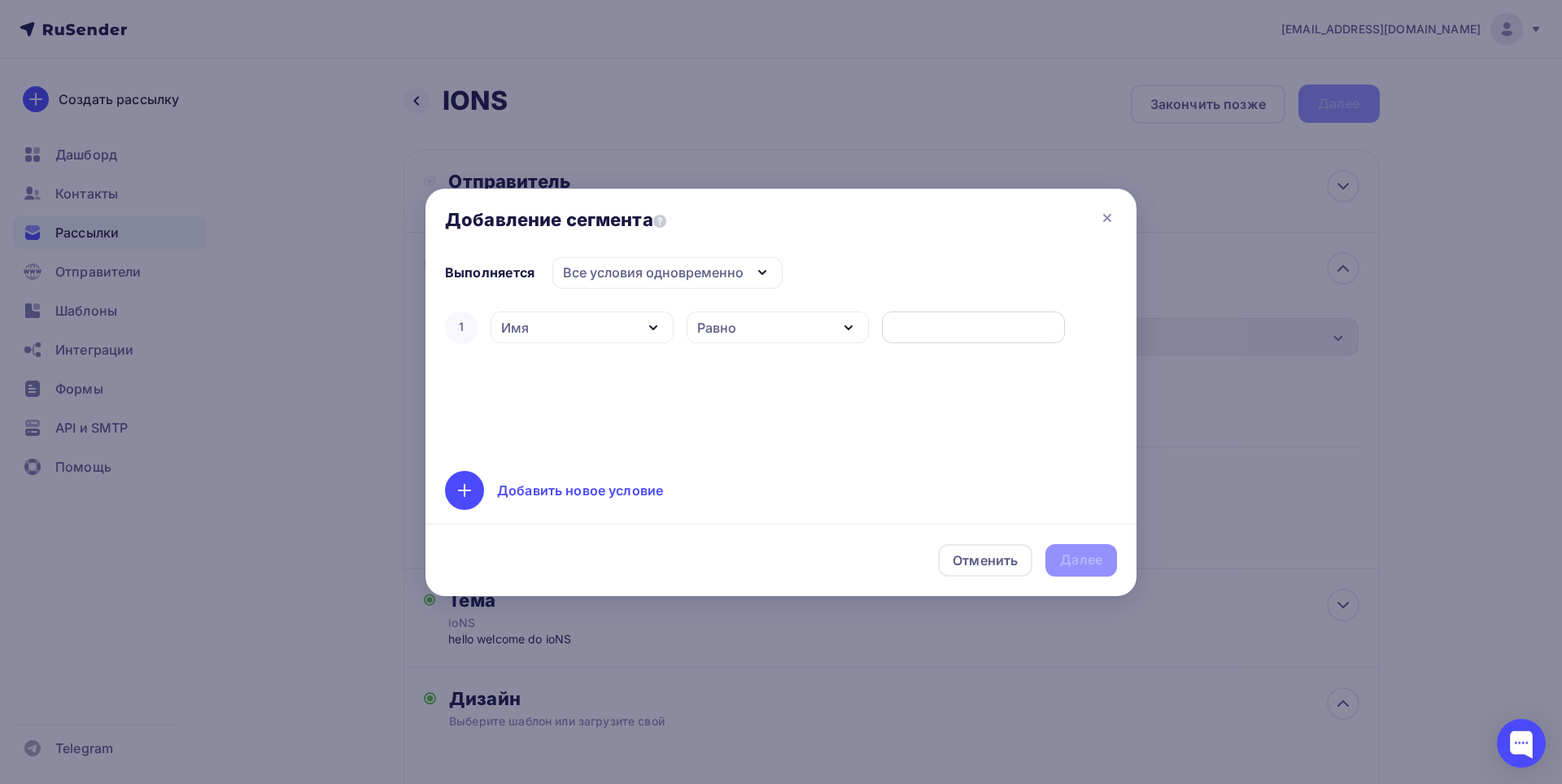
click at [954, 331] on input "text" at bounding box center [973, 328] width 164 height 20
click at [602, 318] on div "Имя" at bounding box center [582, 327] width 183 height 32
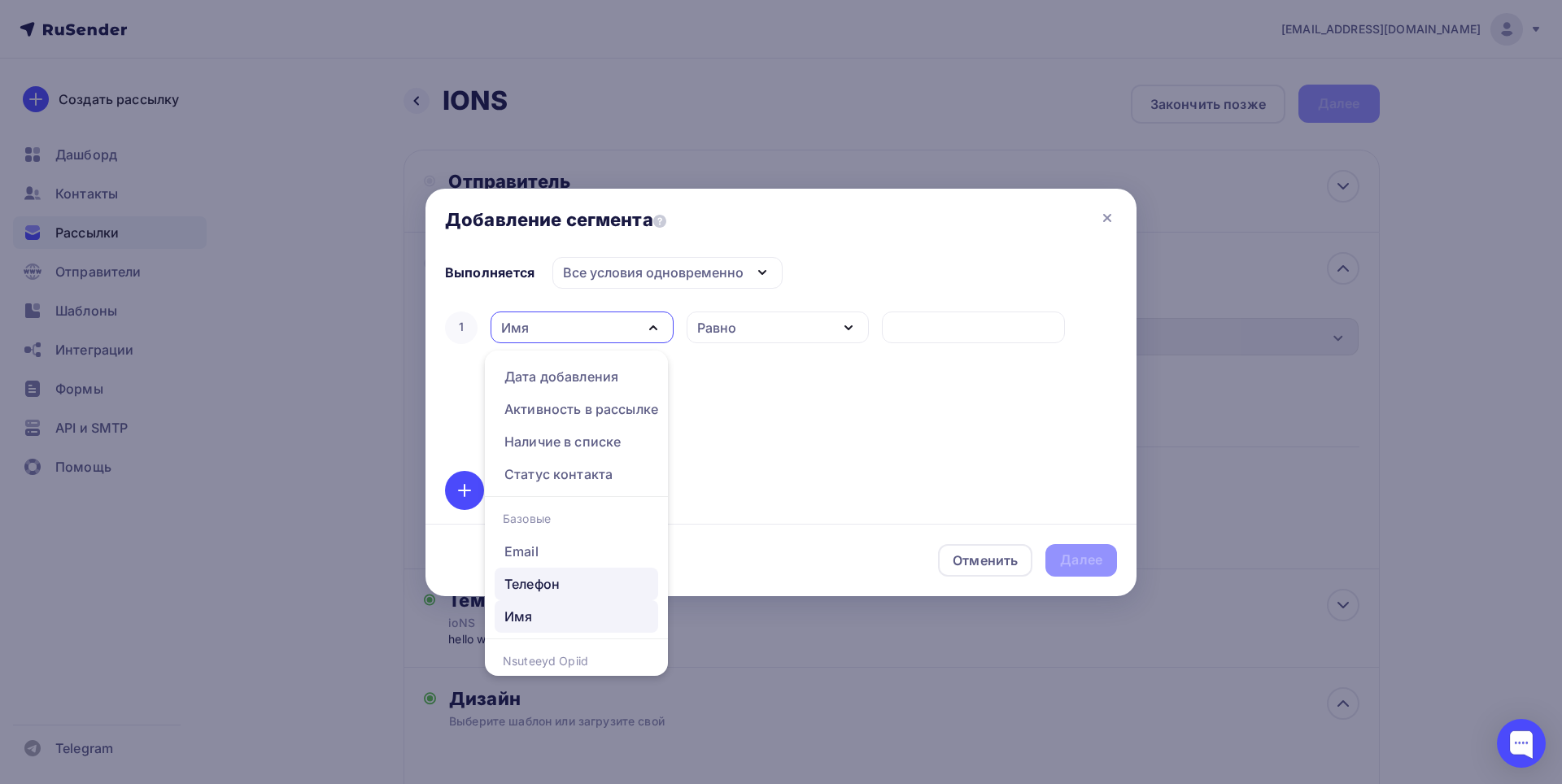
click at [544, 575] on div "Телефон" at bounding box center [532, 584] width 55 height 20
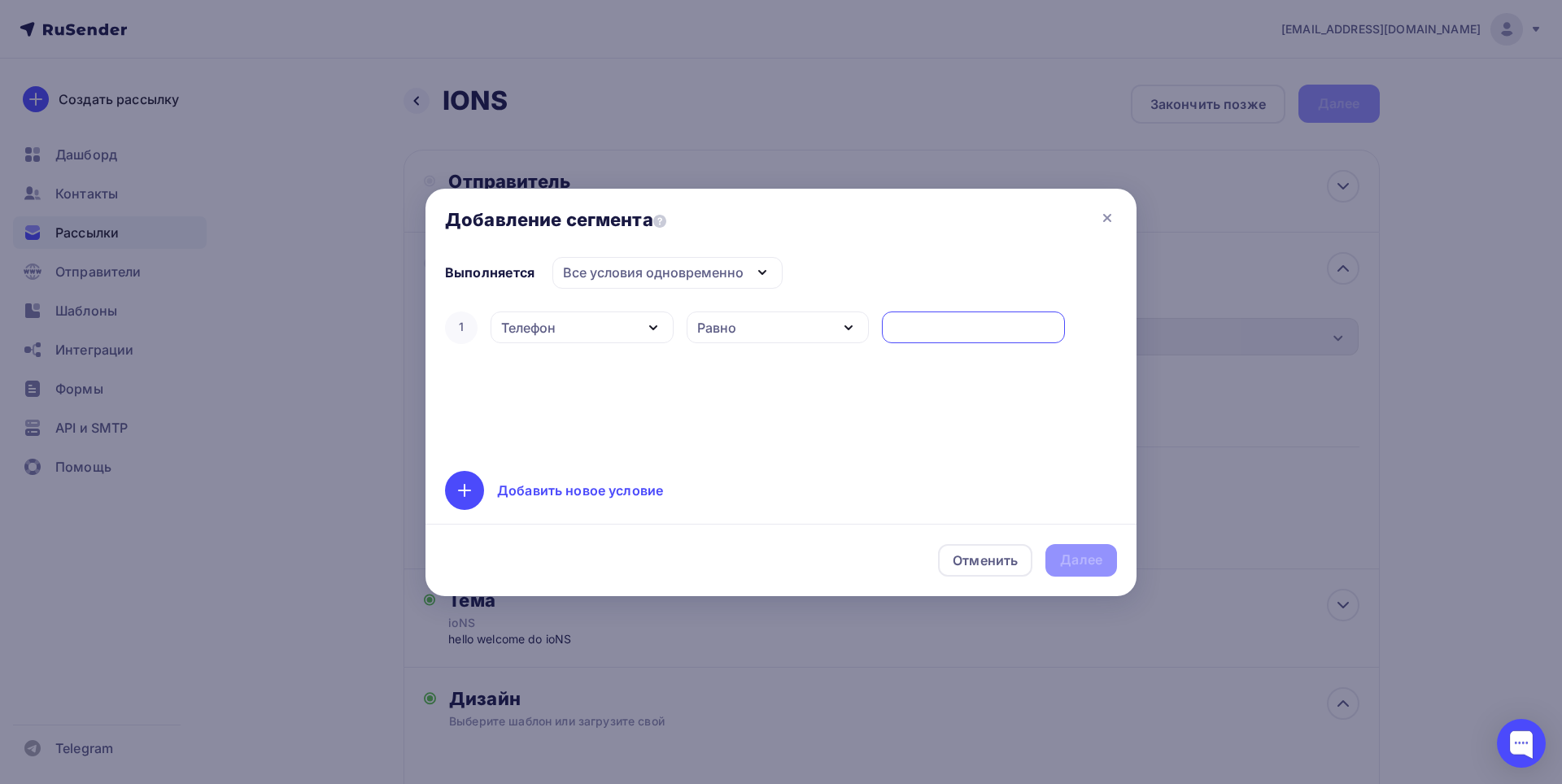
click at [922, 323] on input "text" at bounding box center [973, 328] width 164 height 20
type input "="
type input "[PHONE_NUMBER]"
click at [902, 347] on div "1 Телефон Дата добавления Активность в рассылке Наличие в списке Статус контакт…" at bounding box center [781, 380] width 672 height 143
click at [643, 494] on div "Добавить новое условие" at bounding box center [580, 490] width 166 height 20
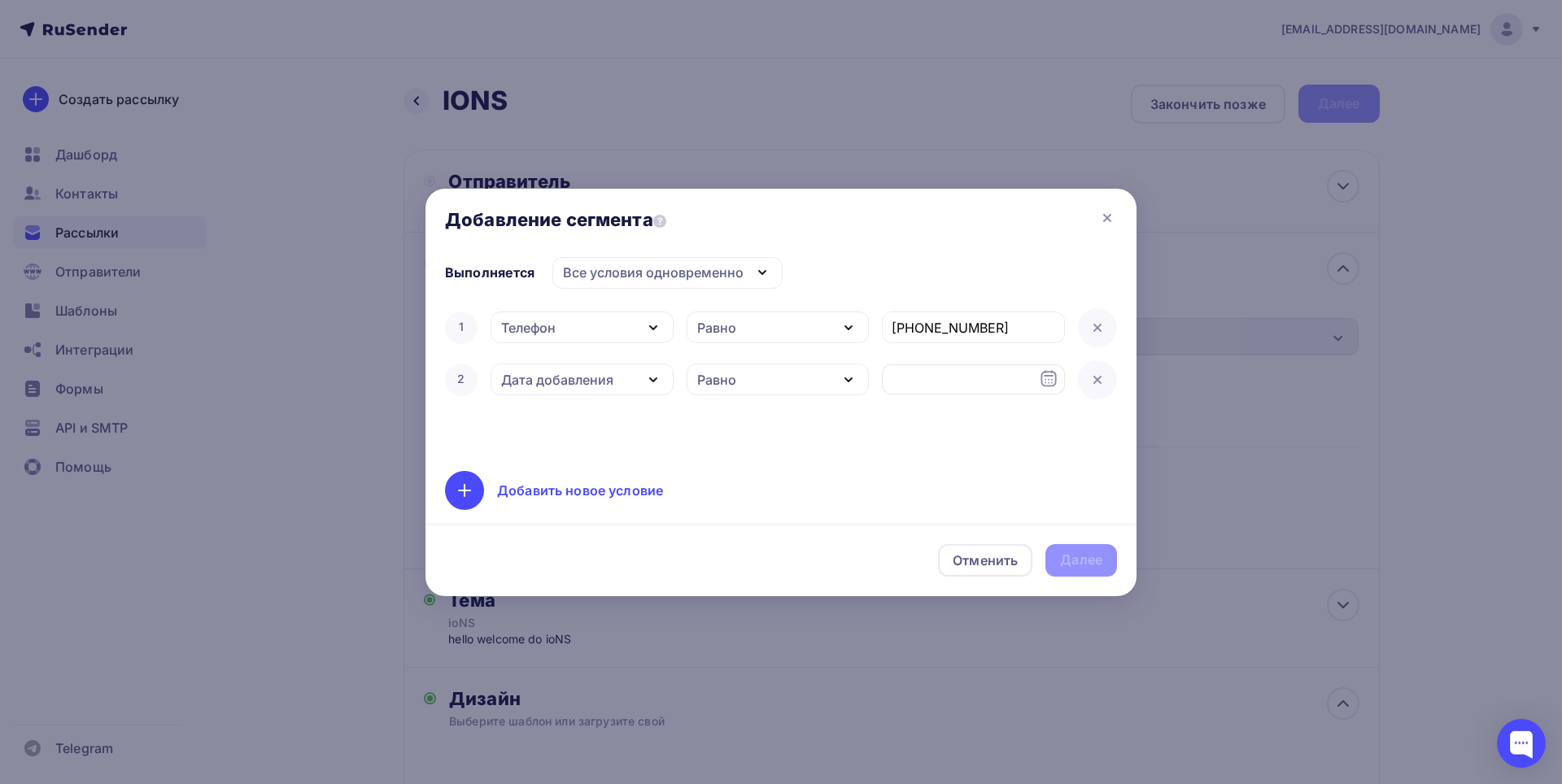
click at [652, 385] on icon "button" at bounding box center [653, 380] width 20 height 20
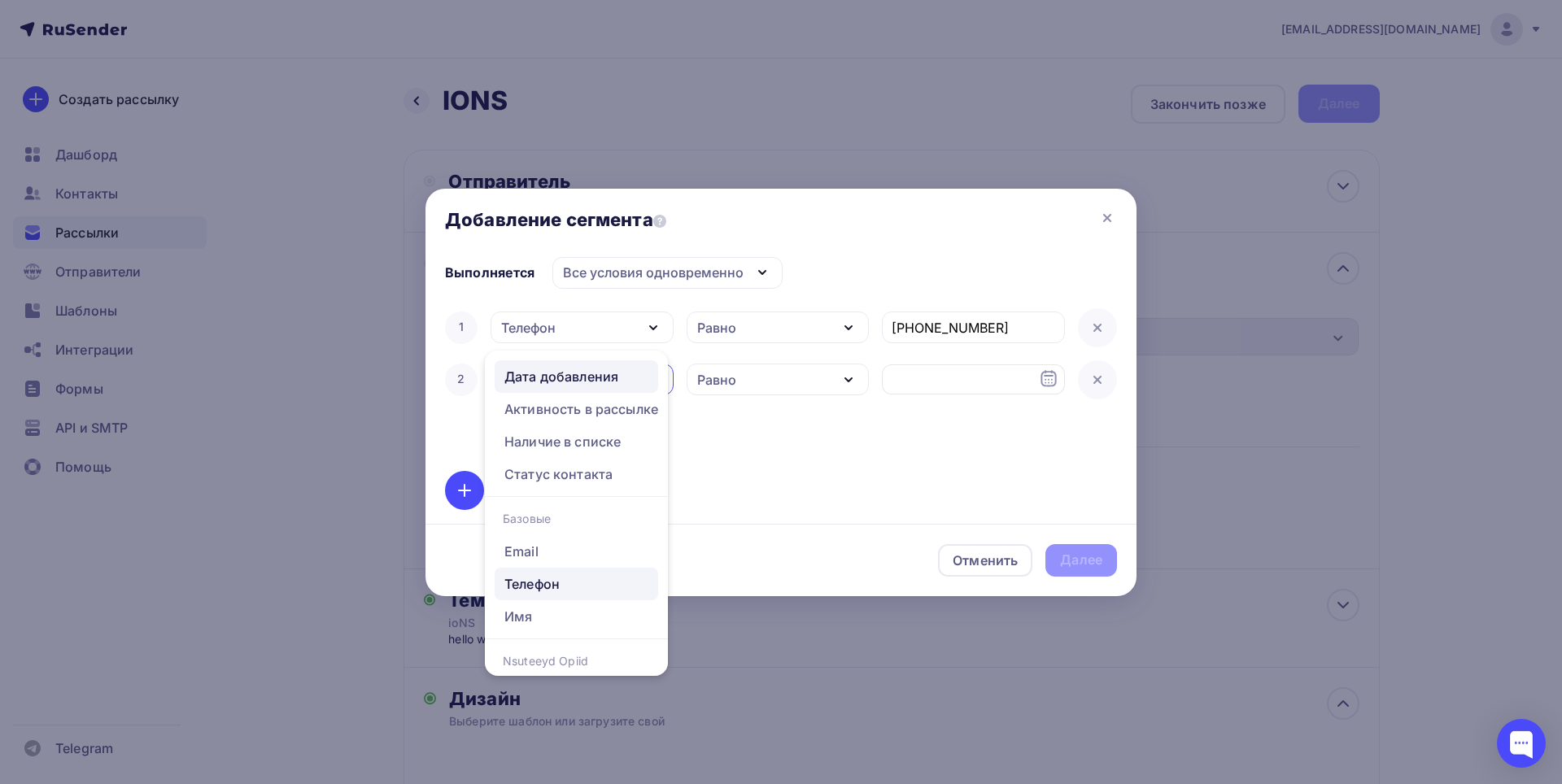
click at [528, 582] on div "Телефон" at bounding box center [532, 584] width 55 height 20
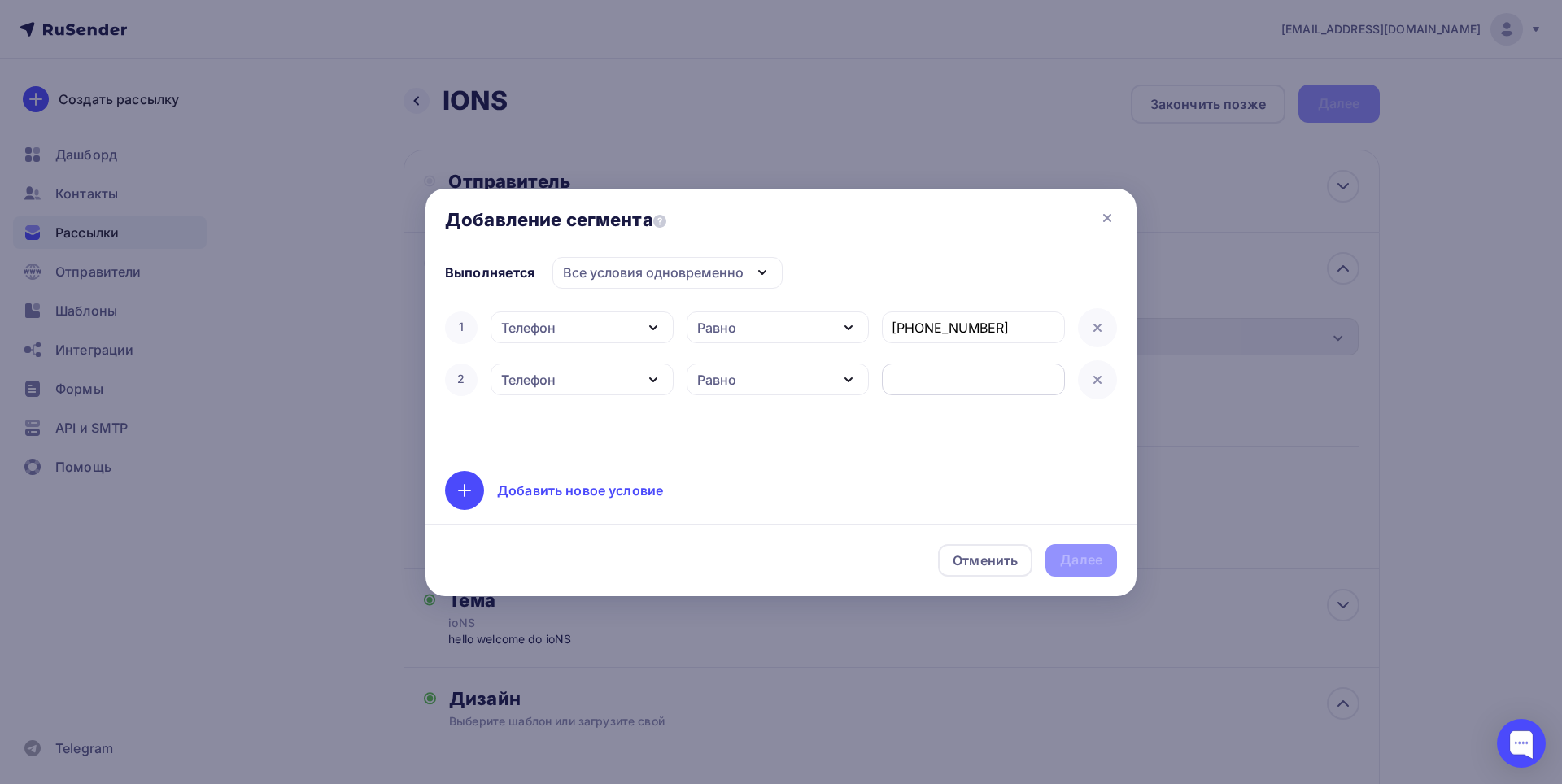
click at [991, 384] on input "text" at bounding box center [973, 380] width 164 height 20
paste input "[PHONE_NUMBER]"
type input "[PHONE_NUMBER]"
click at [491, 494] on div "Добавить новое условие" at bounding box center [554, 489] width 218 height 39
click at [643, 440] on icon "button" at bounding box center [653, 432] width 20 height 20
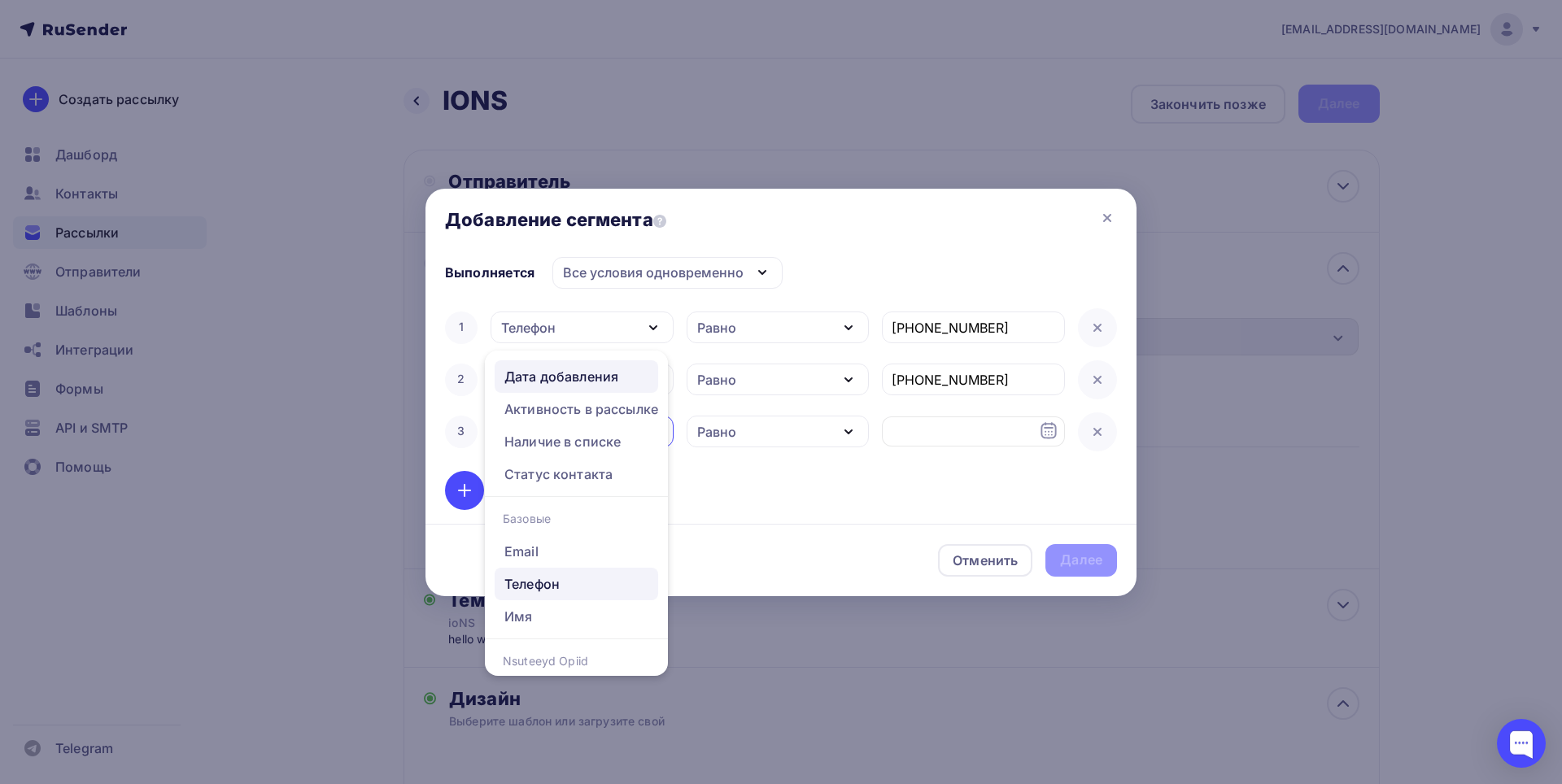
click at [556, 588] on div "Телефон" at bounding box center [532, 584] width 55 height 20
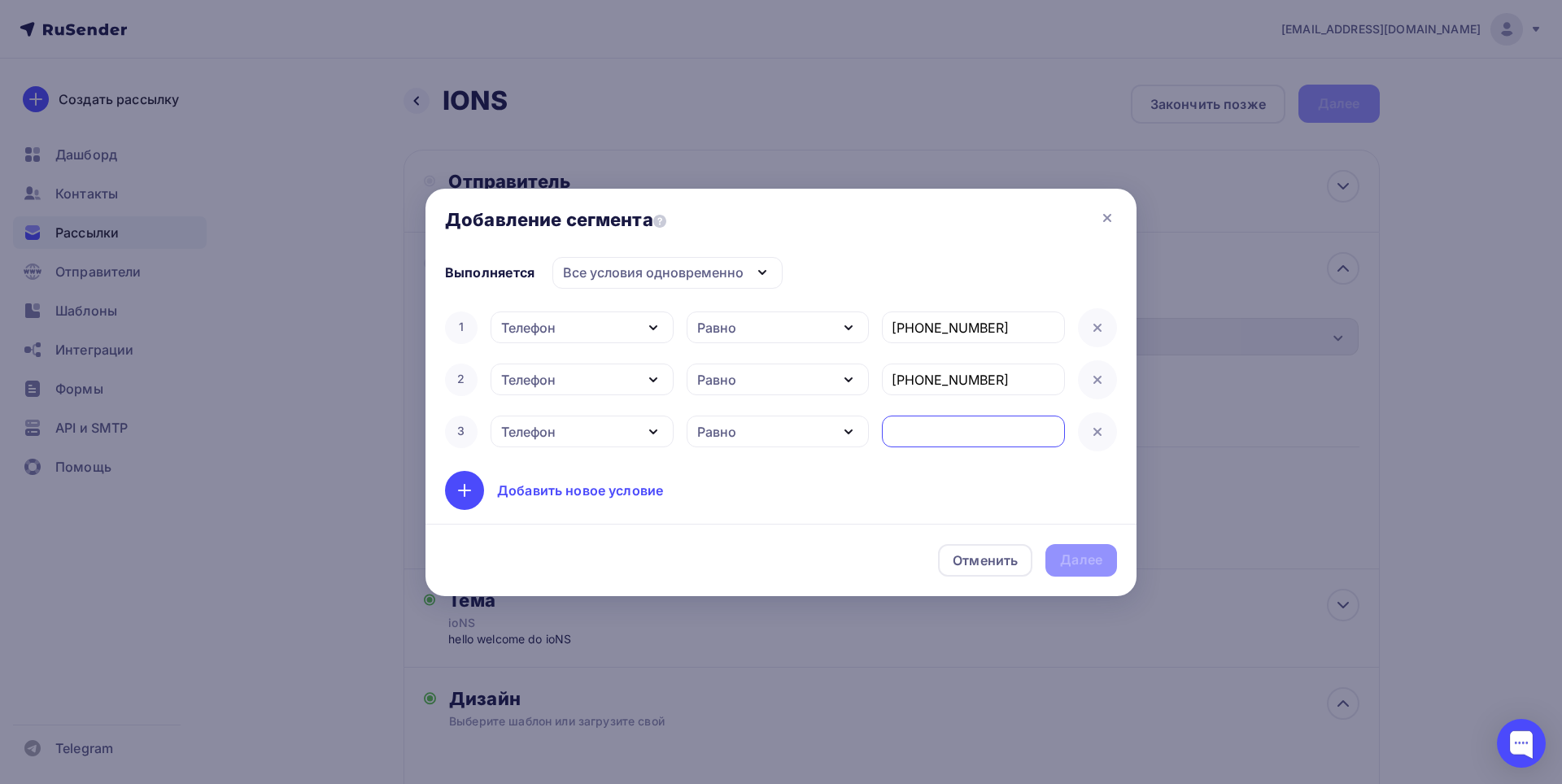
click at [955, 440] on input "text" at bounding box center [973, 432] width 164 height 20
paste input "[PHONE_NUMBER]"
click at [1016, 435] on input "[PHONE_NUMBER]" at bounding box center [973, 432] width 164 height 20
type input "[PHONE_NUMBER]"
click at [1073, 558] on div "Далее" at bounding box center [1080, 560] width 43 height 19
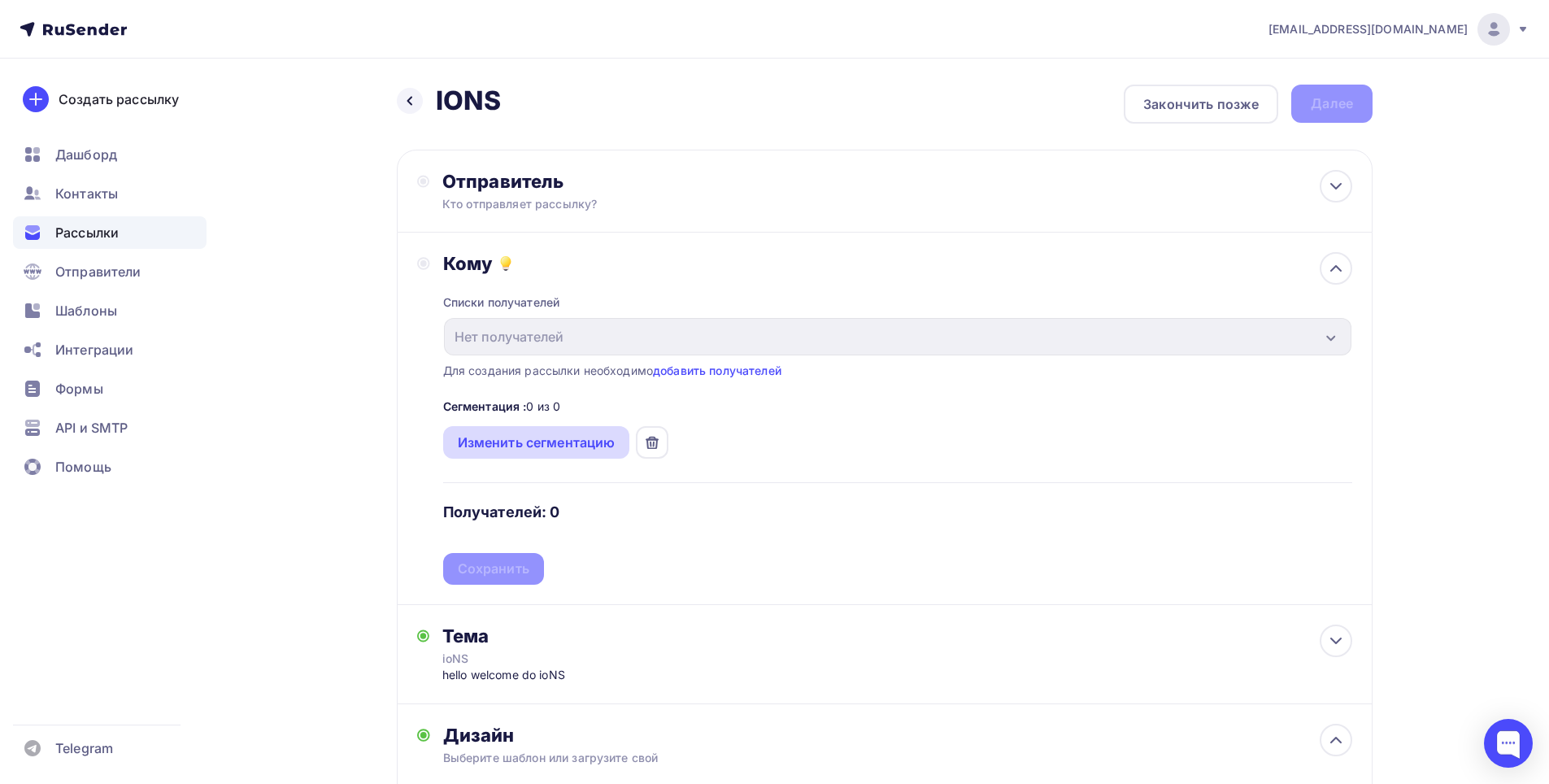
click at [573, 454] on div "Изменить сегментацию" at bounding box center [536, 442] width 187 height 33
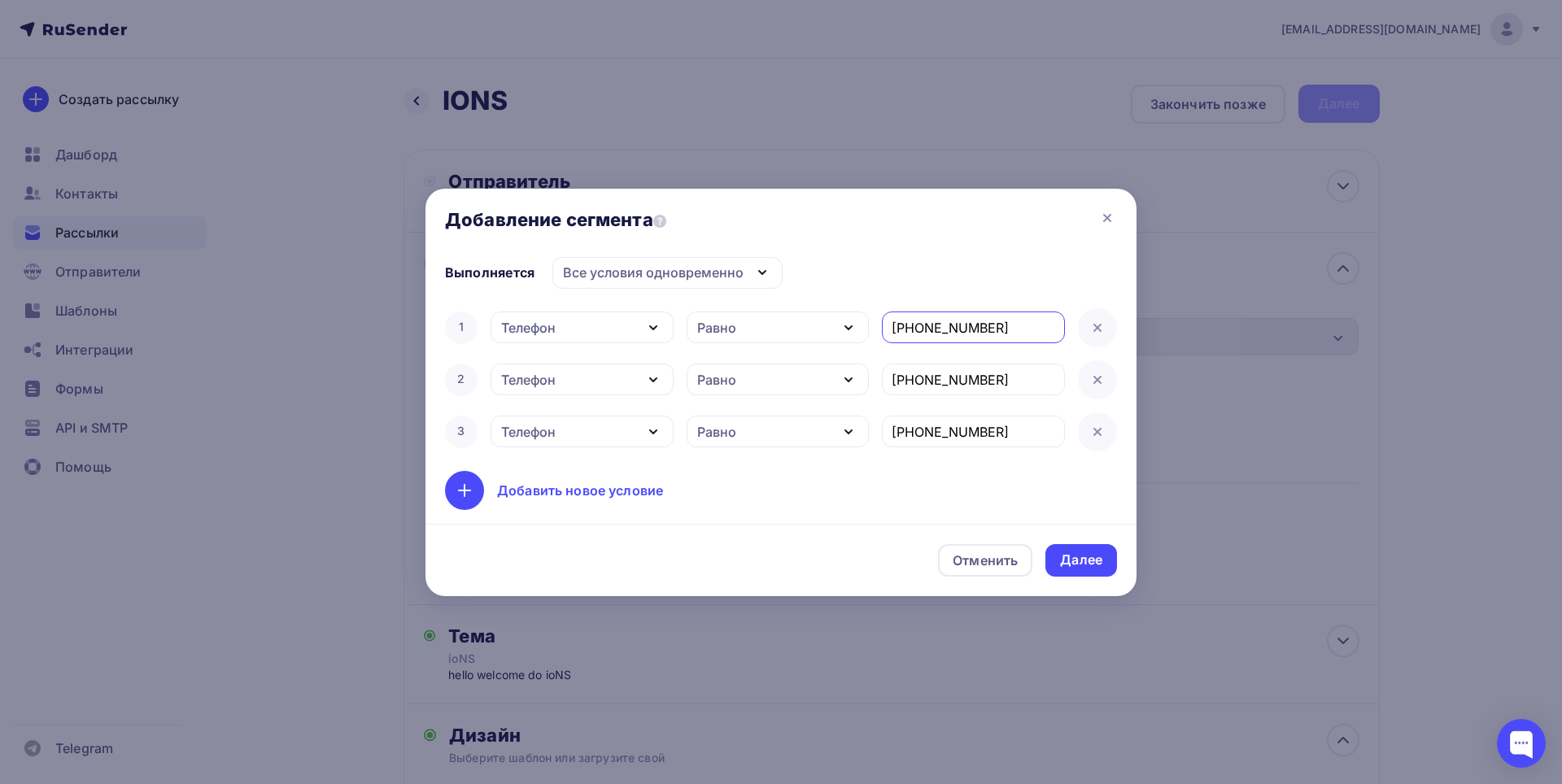
drag, startPoint x: 987, startPoint y: 330, endPoint x: 787, endPoint y: 327, distance: 200.0
click at [787, 327] on div "1 Телефон Дата добавления Активность в рассылке Наличие в списке Статус контакт…" at bounding box center [781, 327] width 672 height 39
click at [1097, 560] on div "Далее" at bounding box center [1080, 560] width 43 height 19
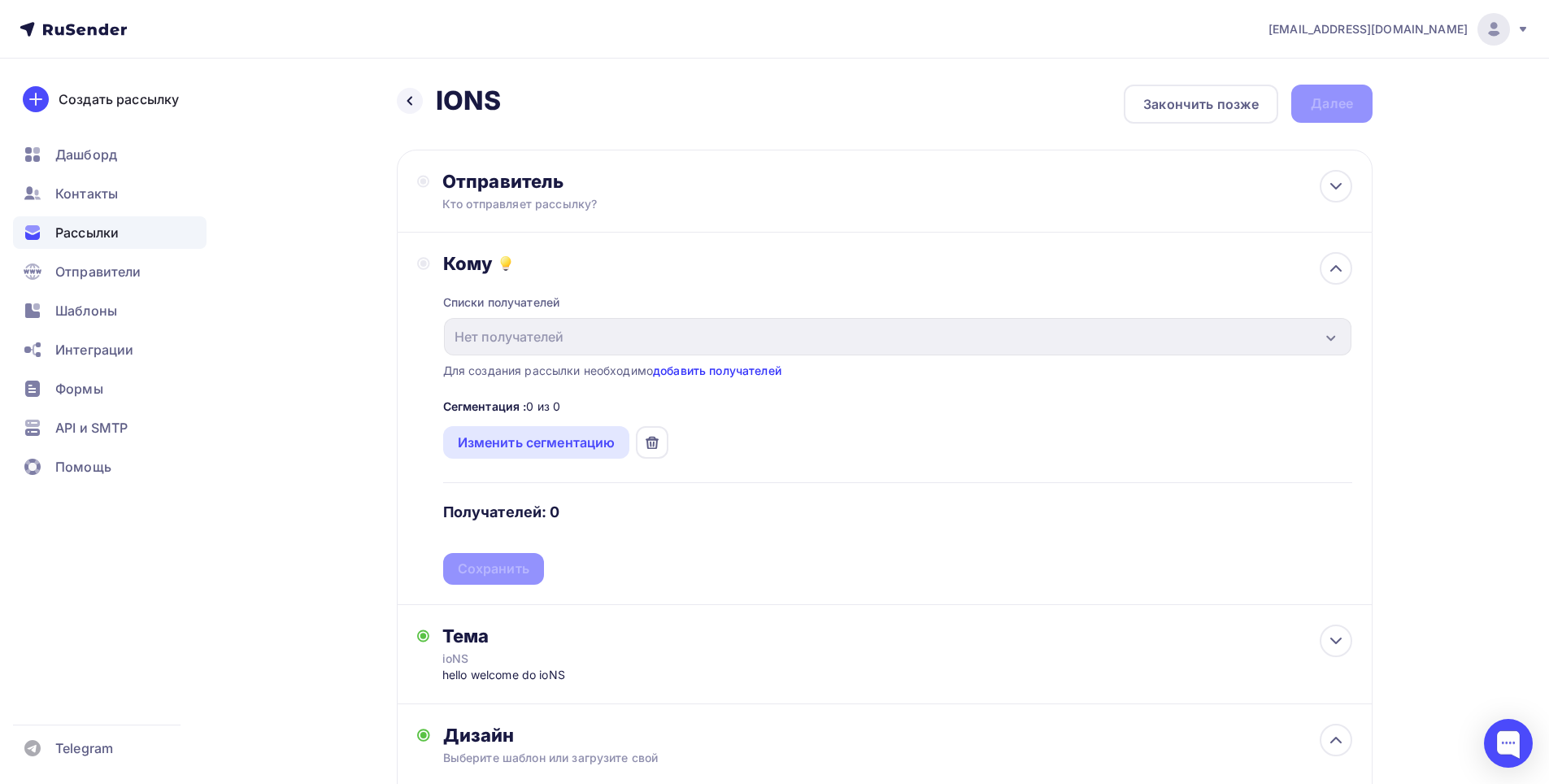
click at [687, 372] on link "добавить получателей" at bounding box center [717, 371] width 129 height 14
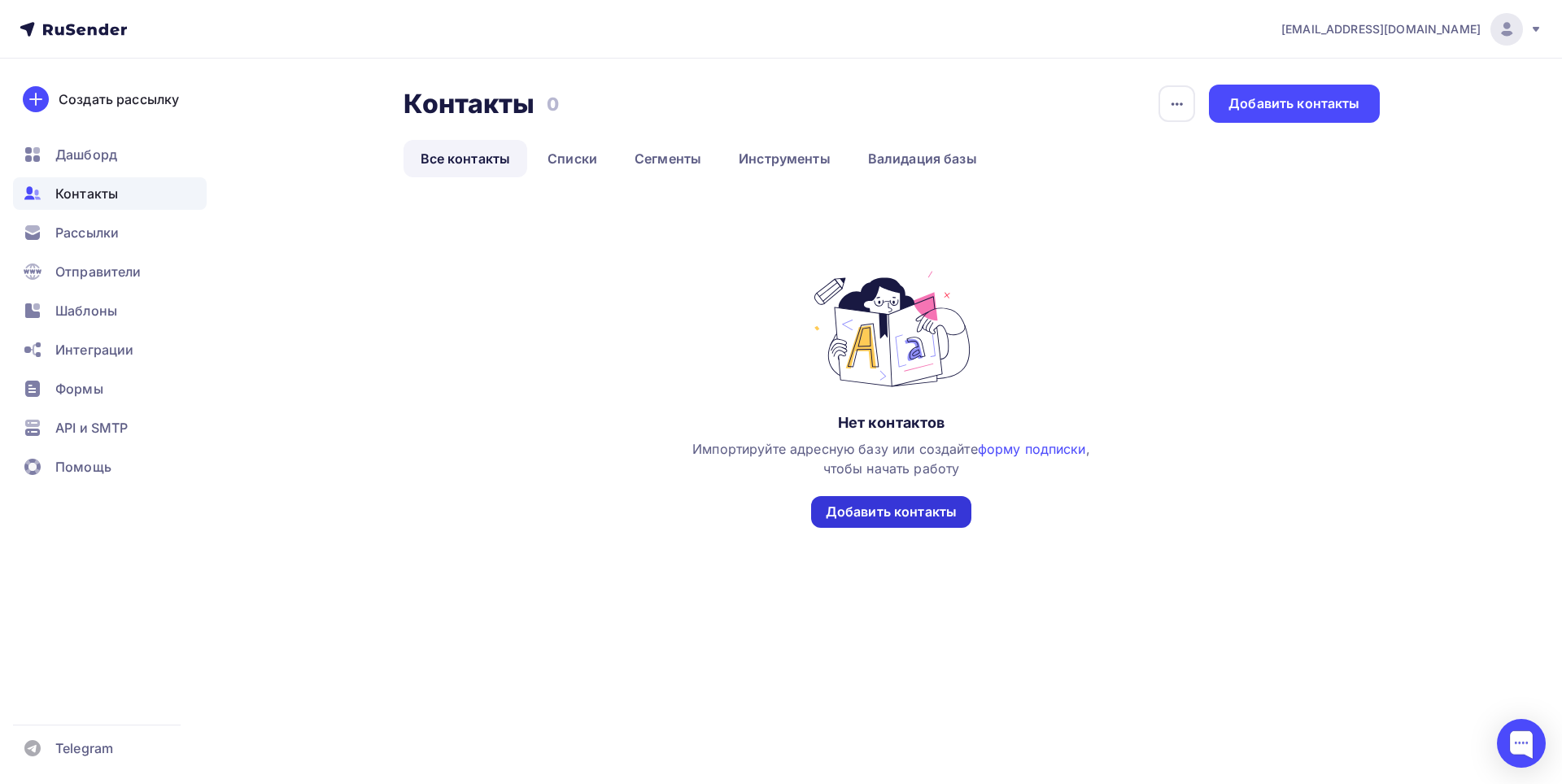
click at [852, 513] on div "Добавить контакты" at bounding box center [891, 511] width 131 height 19
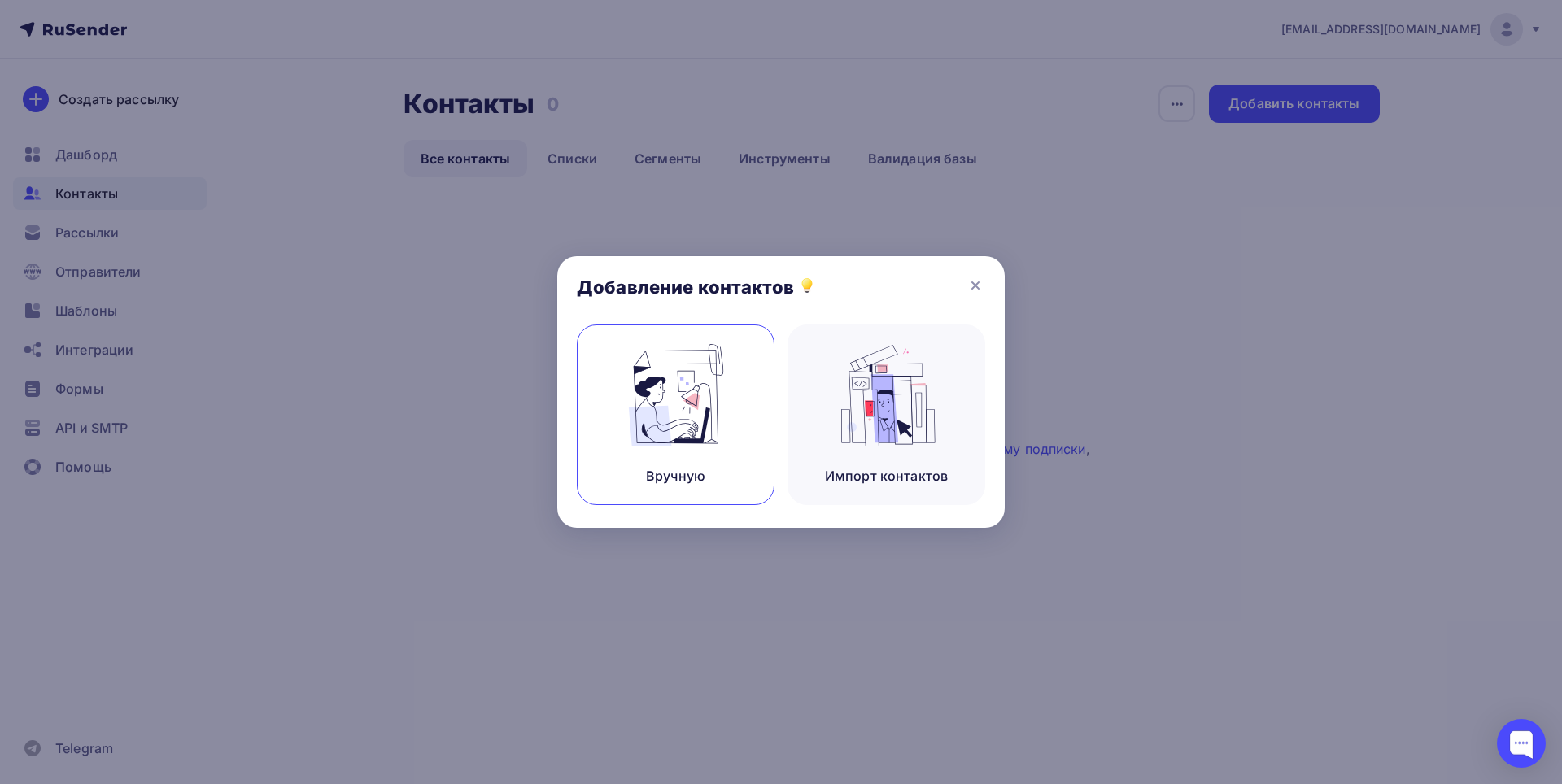
click at [707, 413] on img at bounding box center [676, 395] width 109 height 103
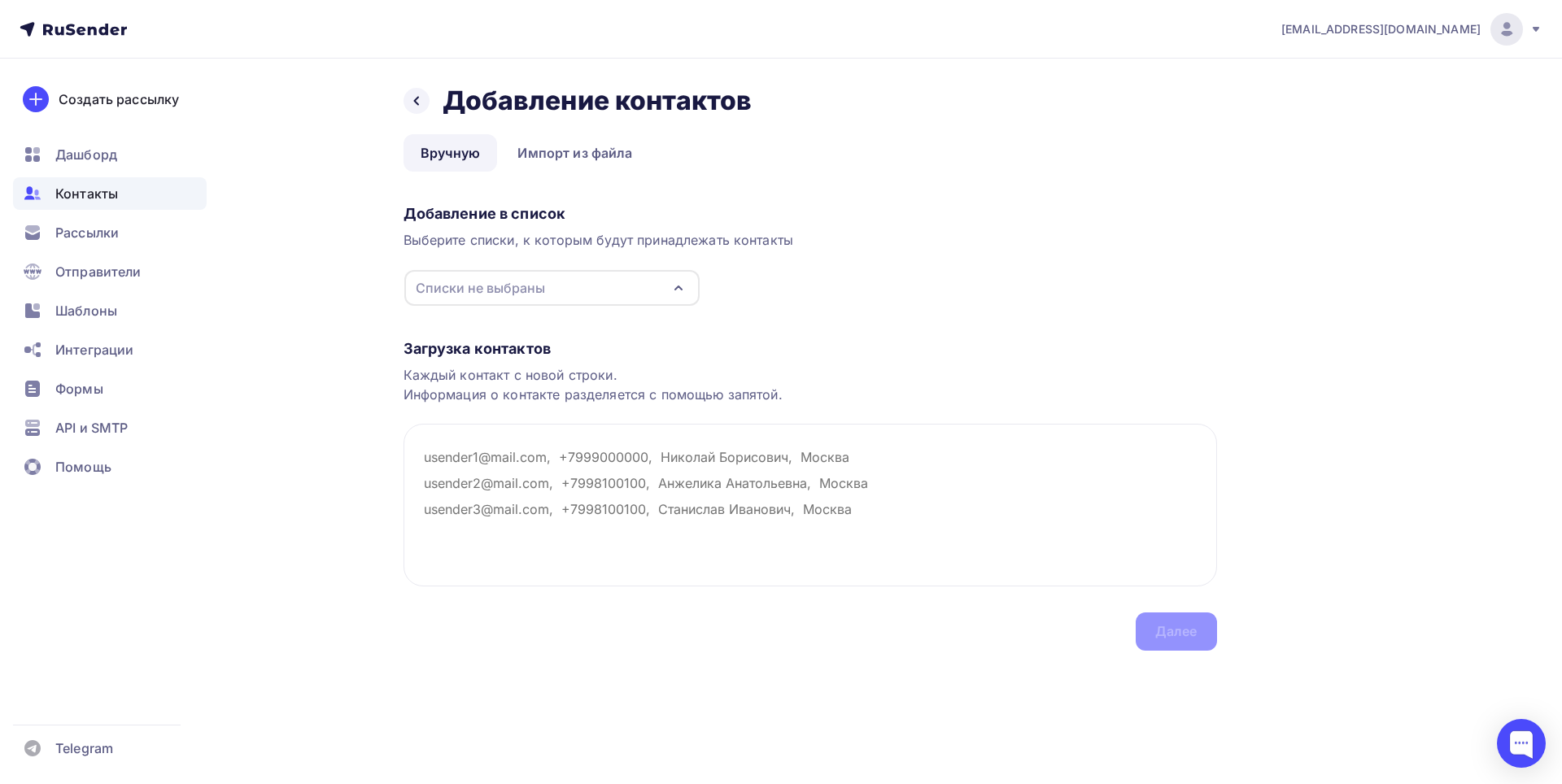
click at [563, 299] on div "Списки не выбраны" at bounding box center [552, 288] width 295 height 36
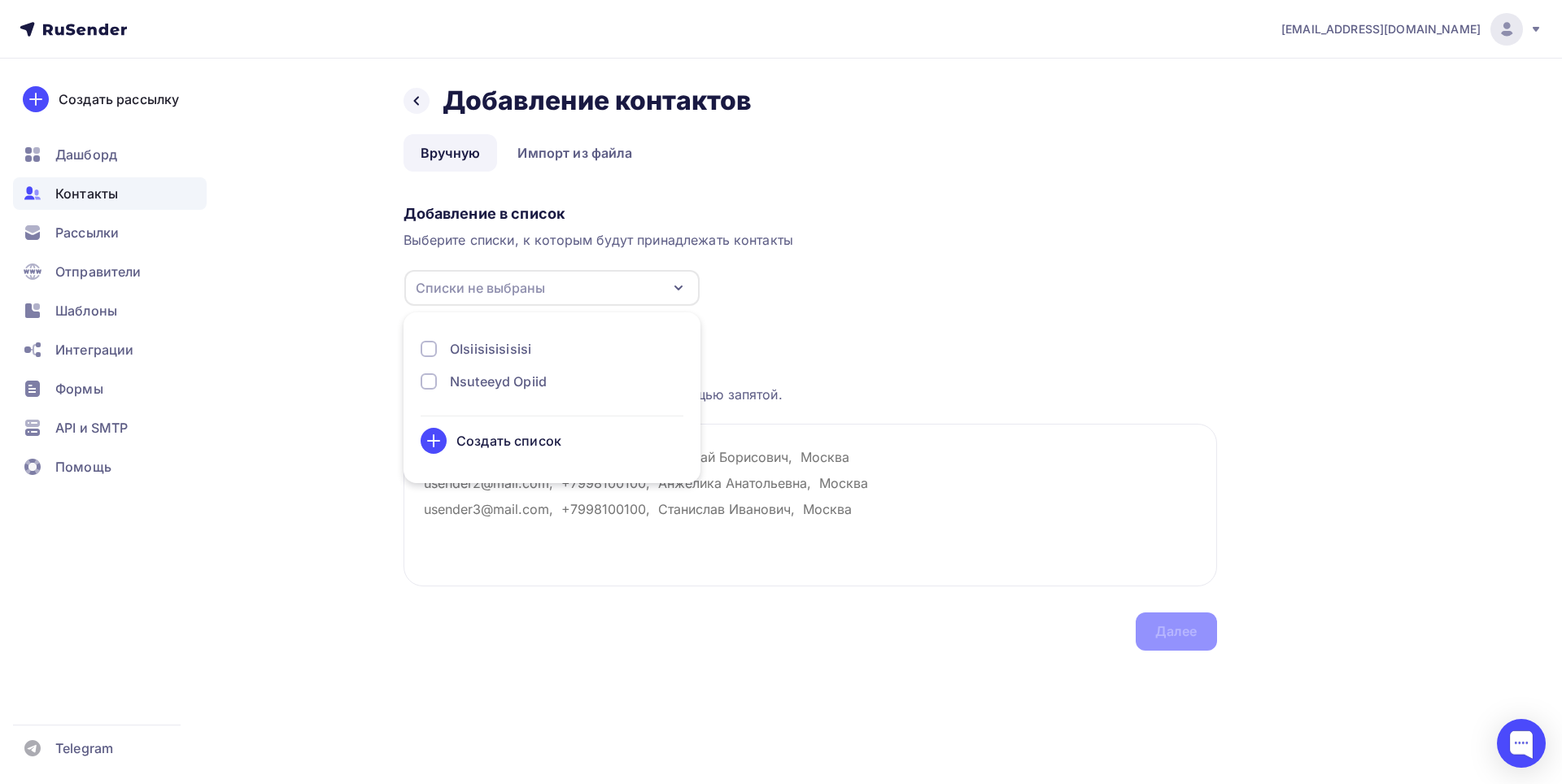
click at [510, 451] on div "Создать список" at bounding box center [552, 441] width 263 height 26
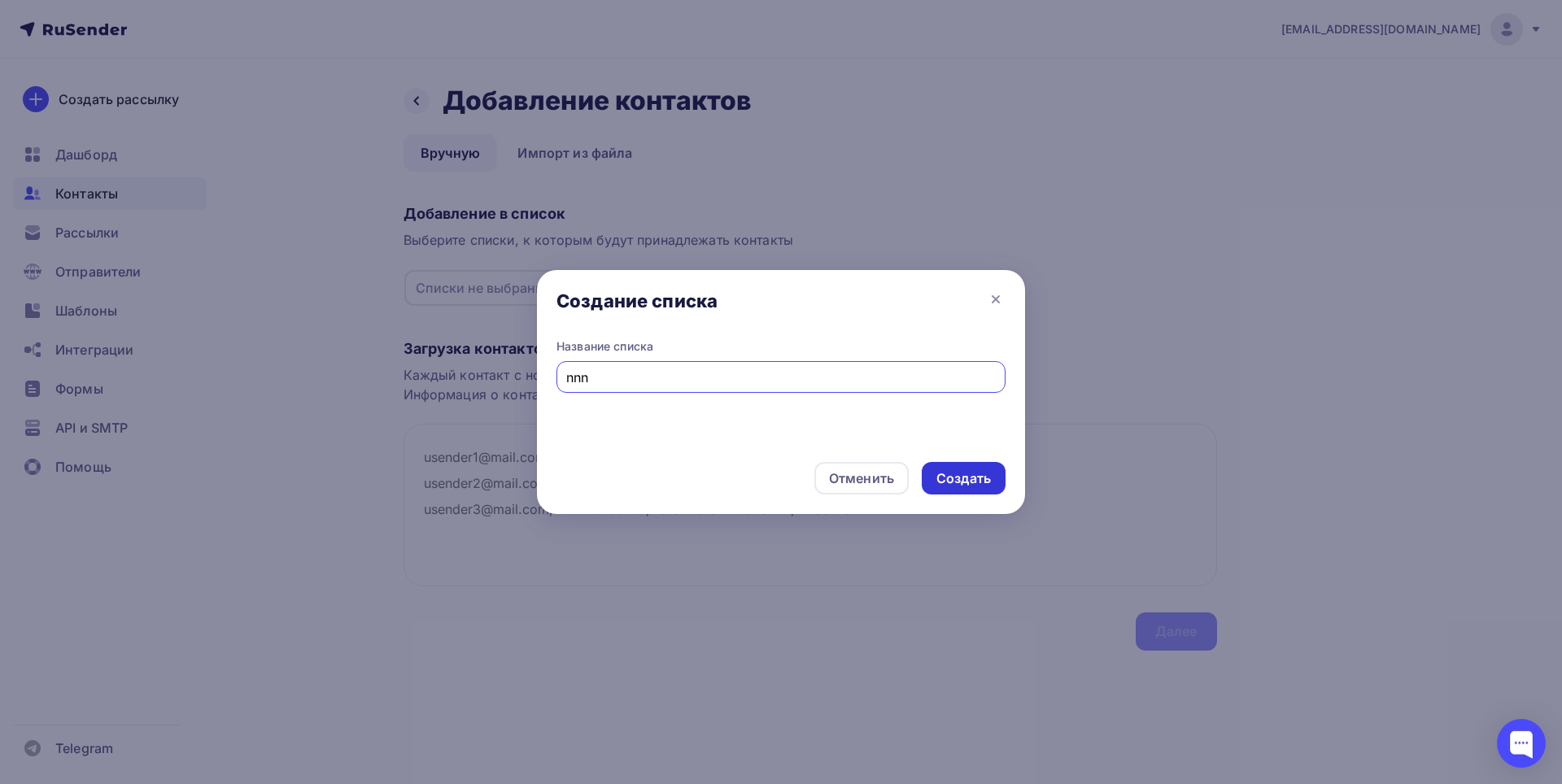
type input "nnn"
click at [933, 481] on div "Создать" at bounding box center [964, 478] width 84 height 33
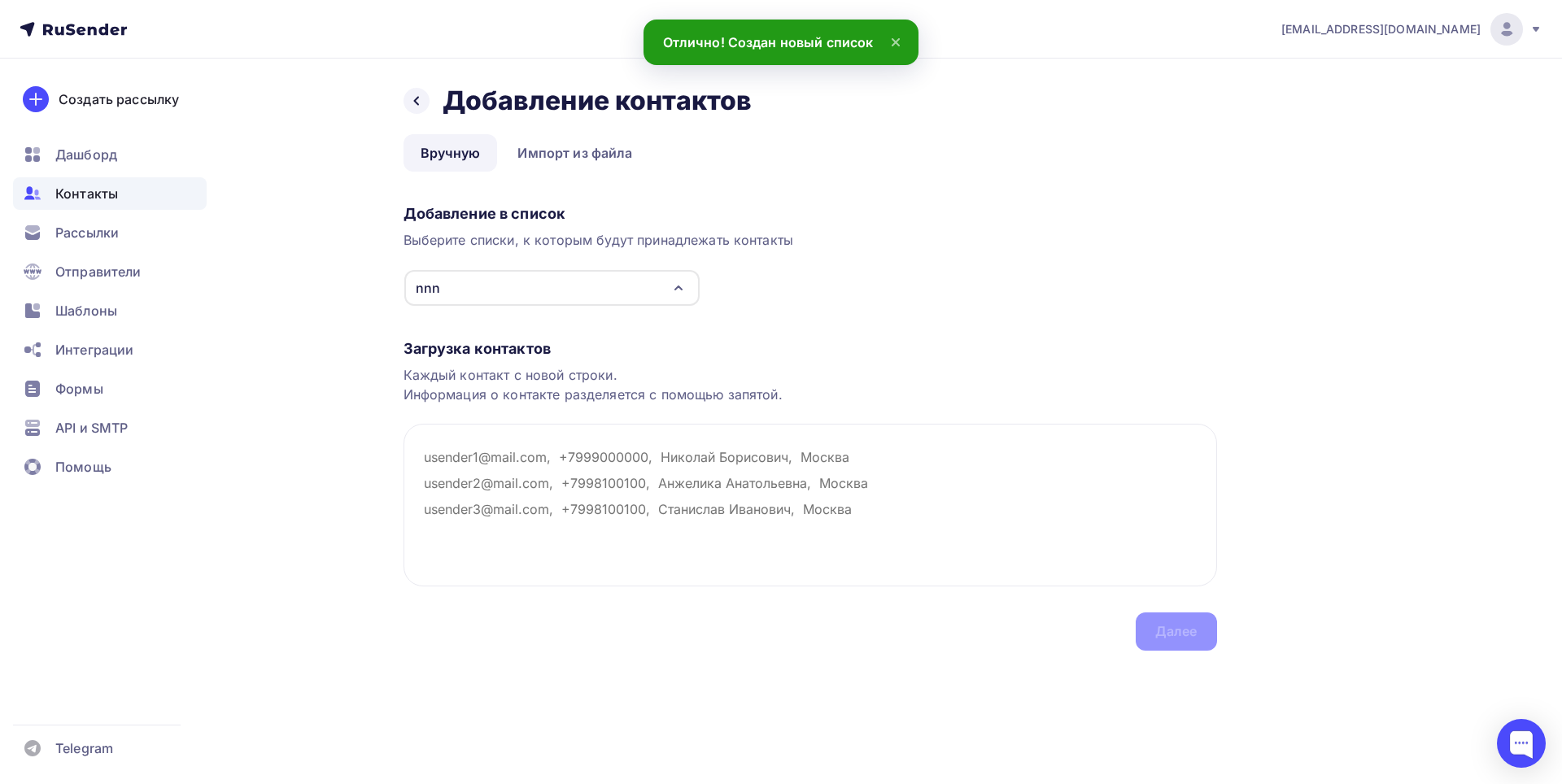
click at [627, 300] on div "nnn" at bounding box center [552, 288] width 295 height 36
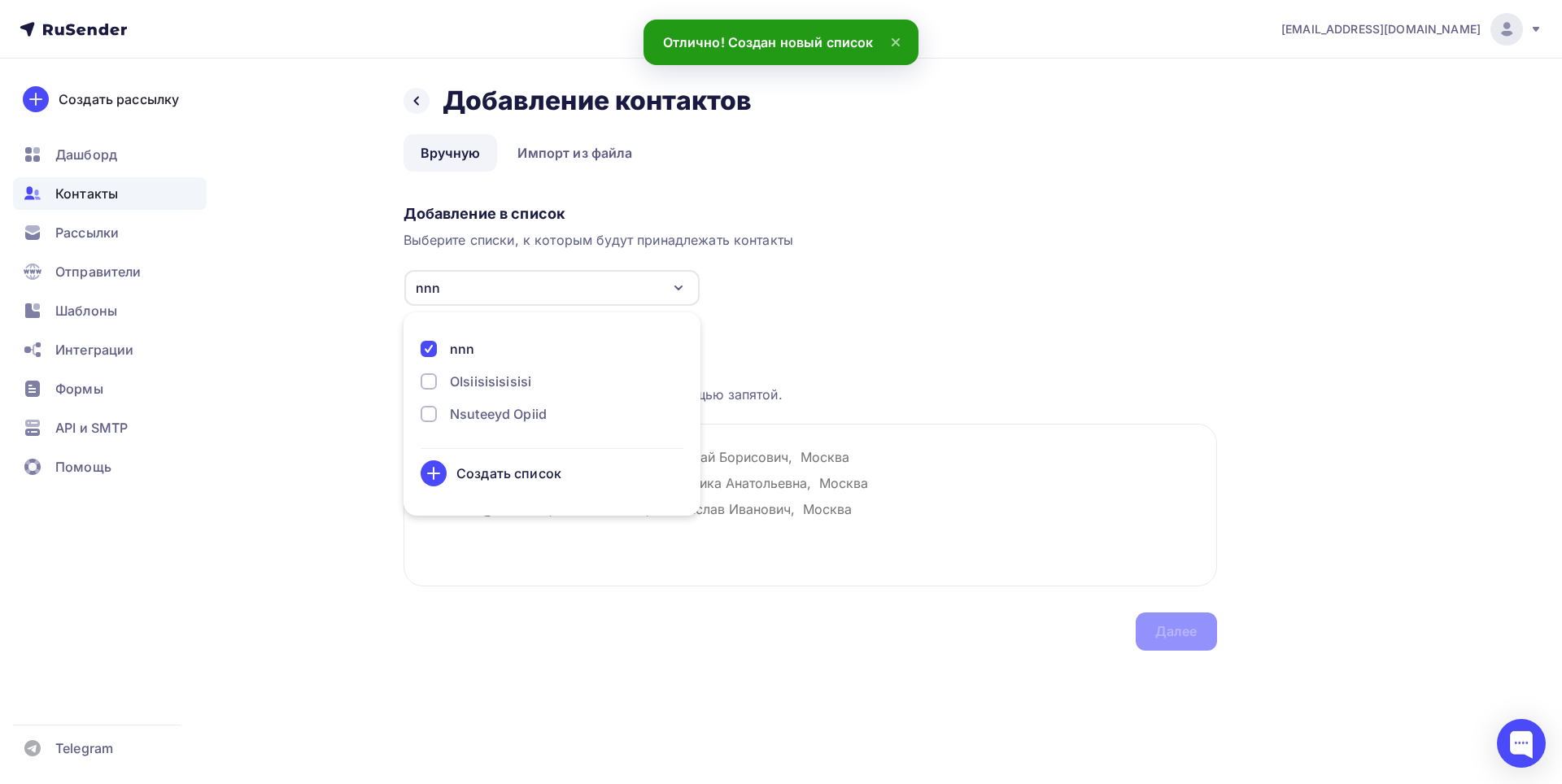
click at [627, 300] on div "nnn" at bounding box center [552, 288] width 295 height 36
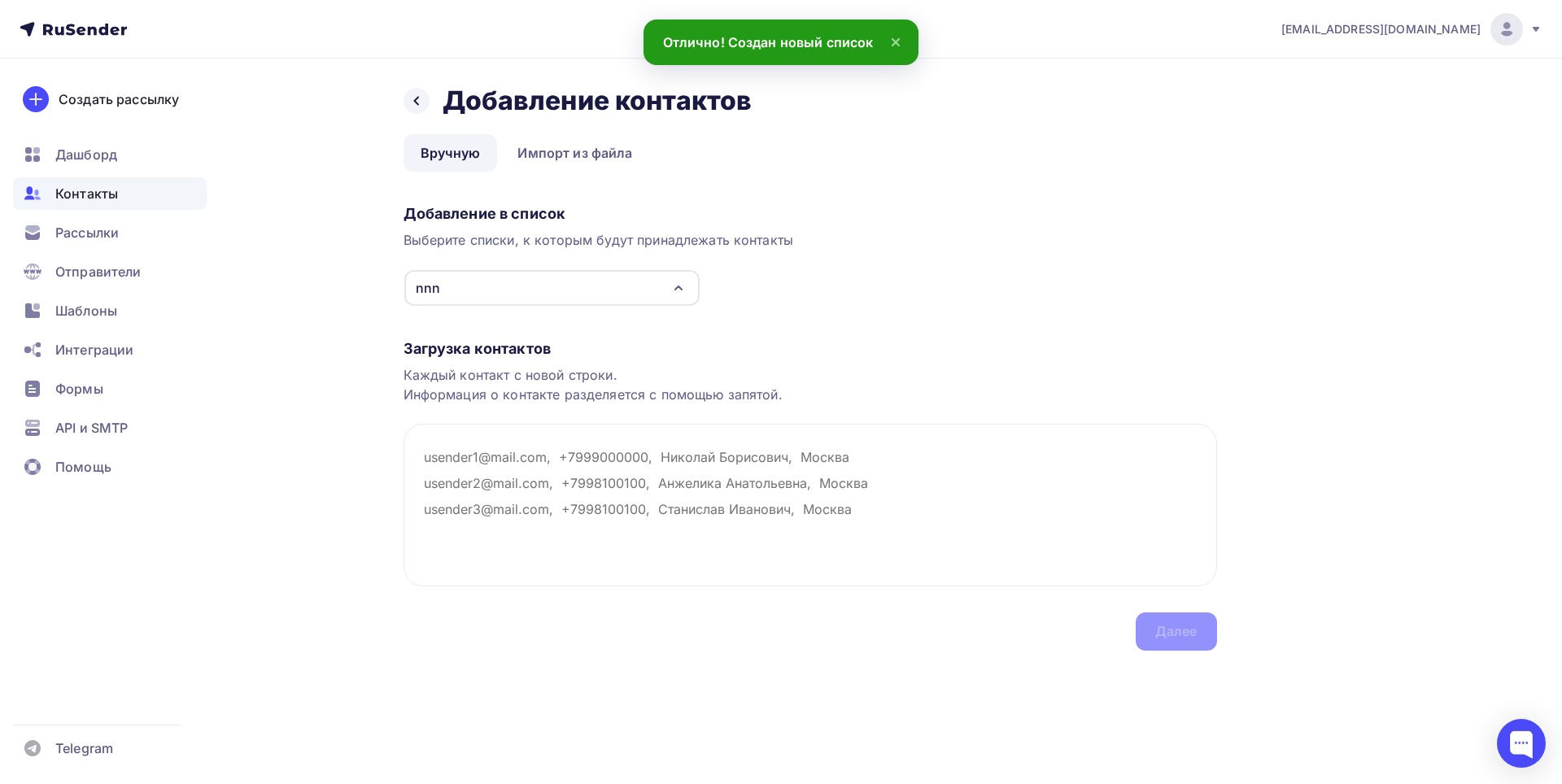
drag, startPoint x: 601, startPoint y: 294, endPoint x: 512, endPoint y: 428, distance: 160.9
click at [601, 295] on div "nnn" at bounding box center [552, 288] width 295 height 36
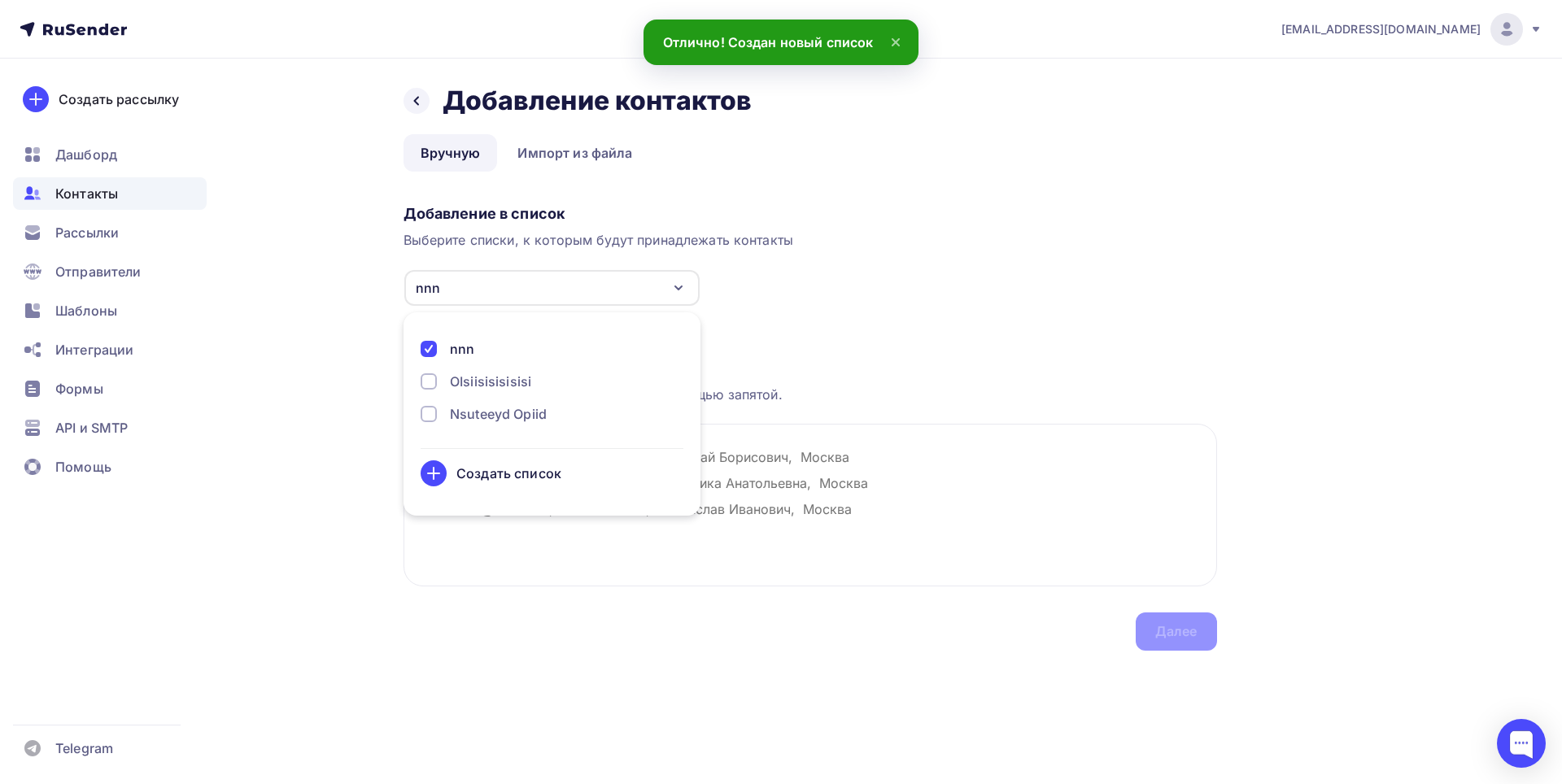
click at [465, 479] on div "Создать список" at bounding box center [508, 474] width 105 height 20
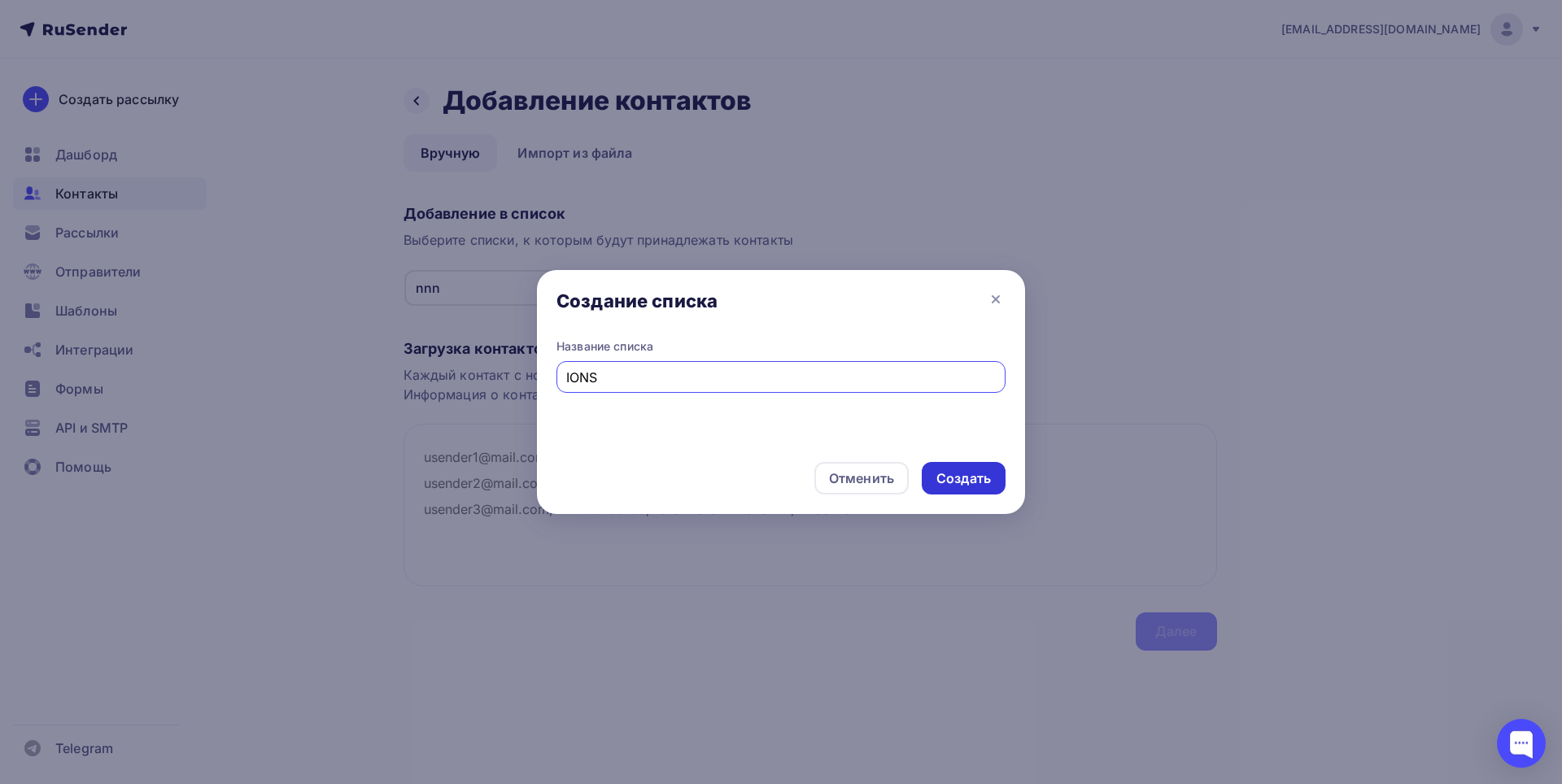
type input "IONS"
click at [956, 464] on div "Создать" at bounding box center [964, 478] width 84 height 33
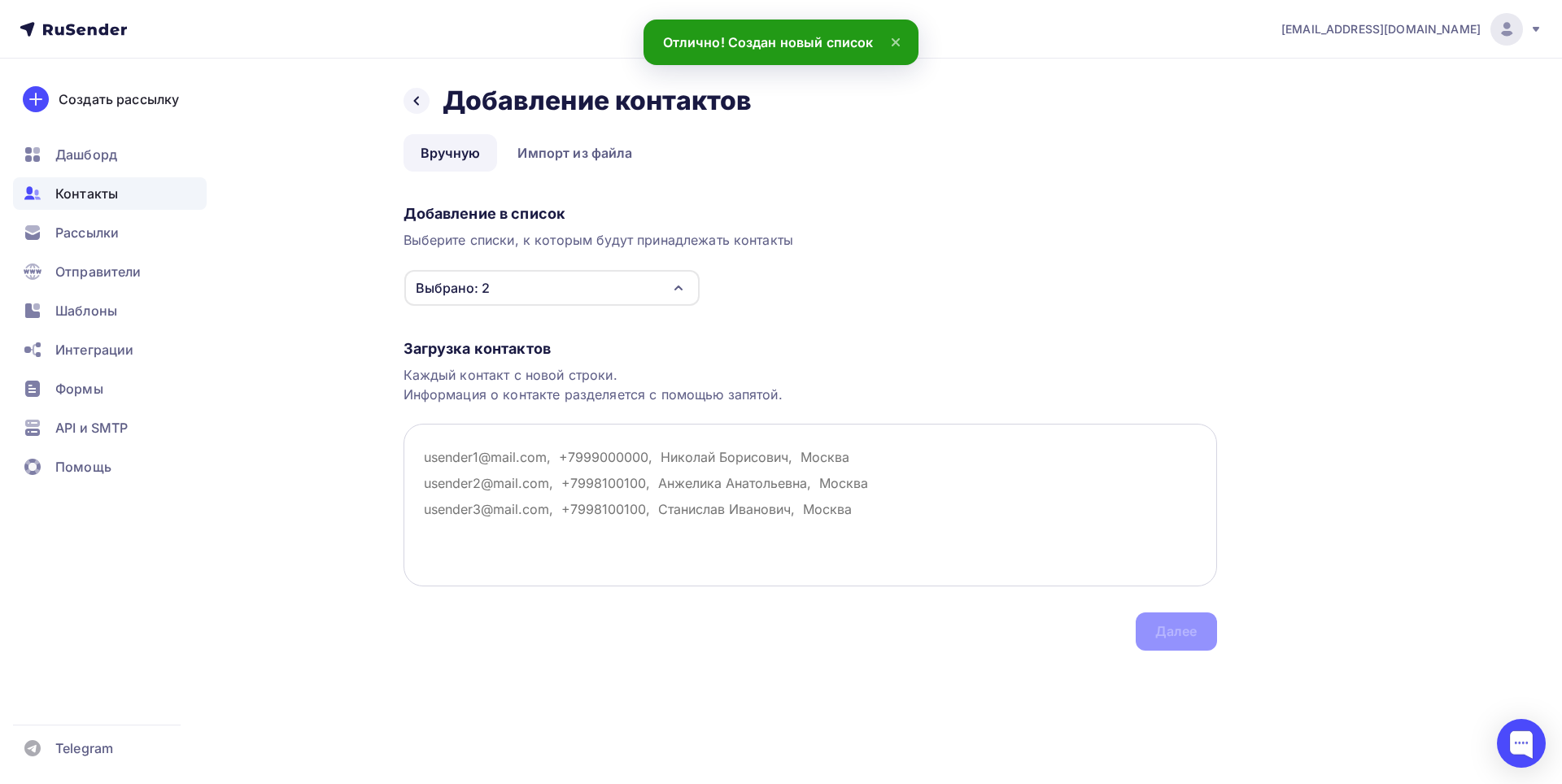
click at [570, 453] on textarea at bounding box center [810, 504] width 813 height 162
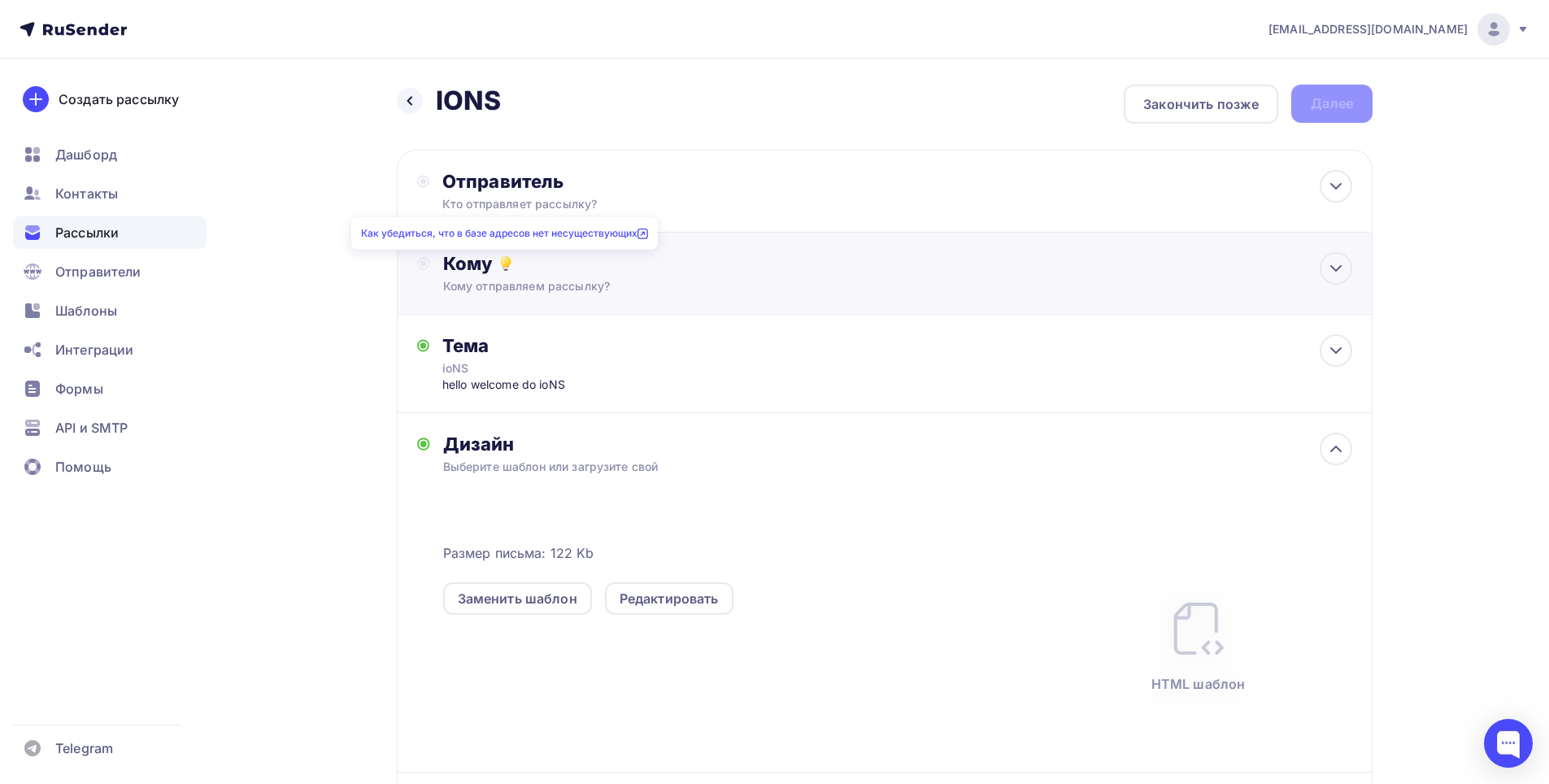
click at [501, 268] on icon at bounding box center [506, 264] width 20 height 20
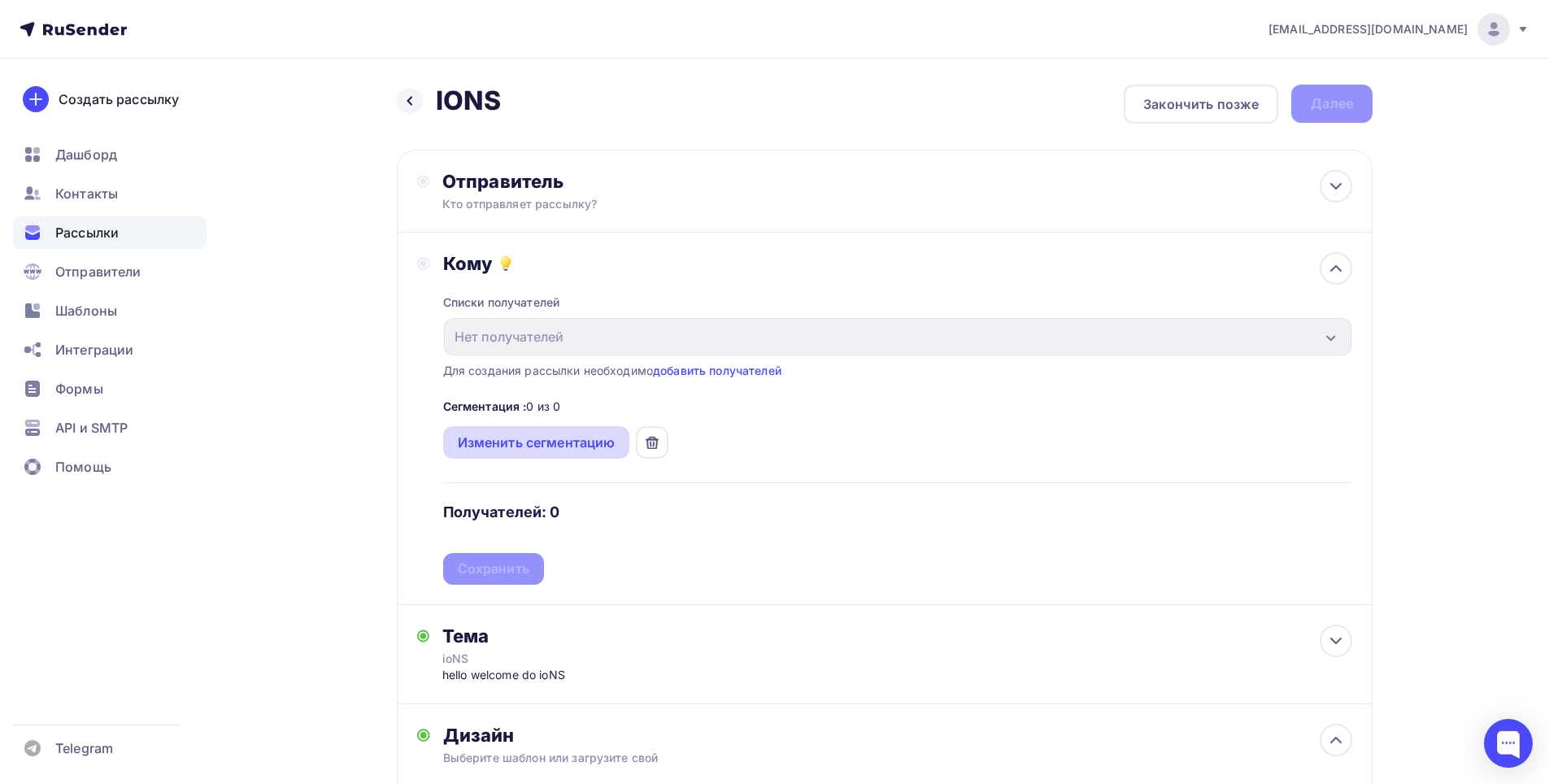
click at [501, 455] on div "Изменить сегментацию" at bounding box center [536, 442] width 187 height 33
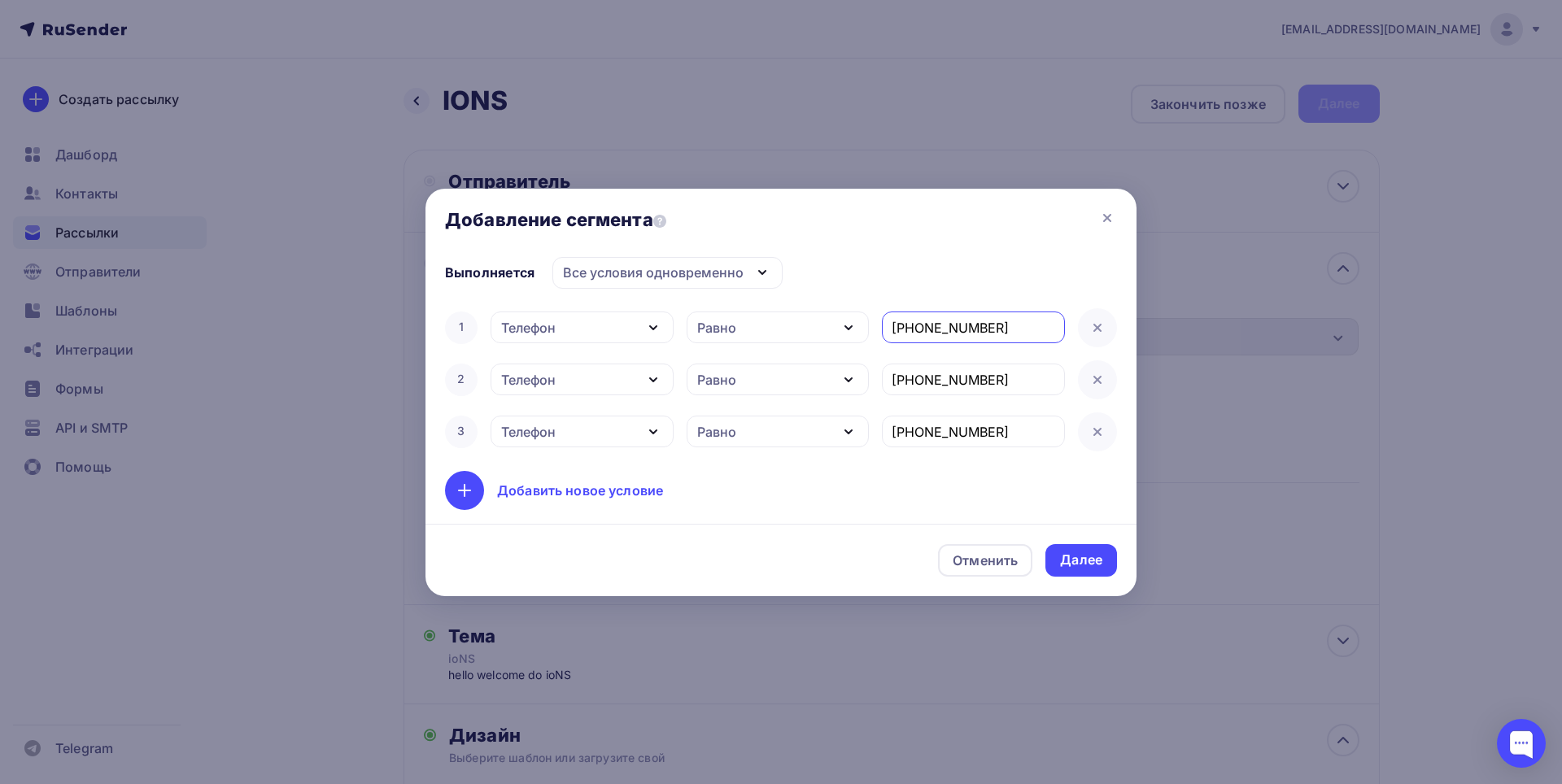
drag, startPoint x: 993, startPoint y: 325, endPoint x: 888, endPoint y: 408, distance: 133.8
click at [888, 408] on div "1 Телефон Дата добавления Активность в рассылке Наличие в списке Статус контакт…" at bounding box center [781, 380] width 672 height 143
click at [1061, 557] on div "Далее" at bounding box center [1080, 560] width 43 height 19
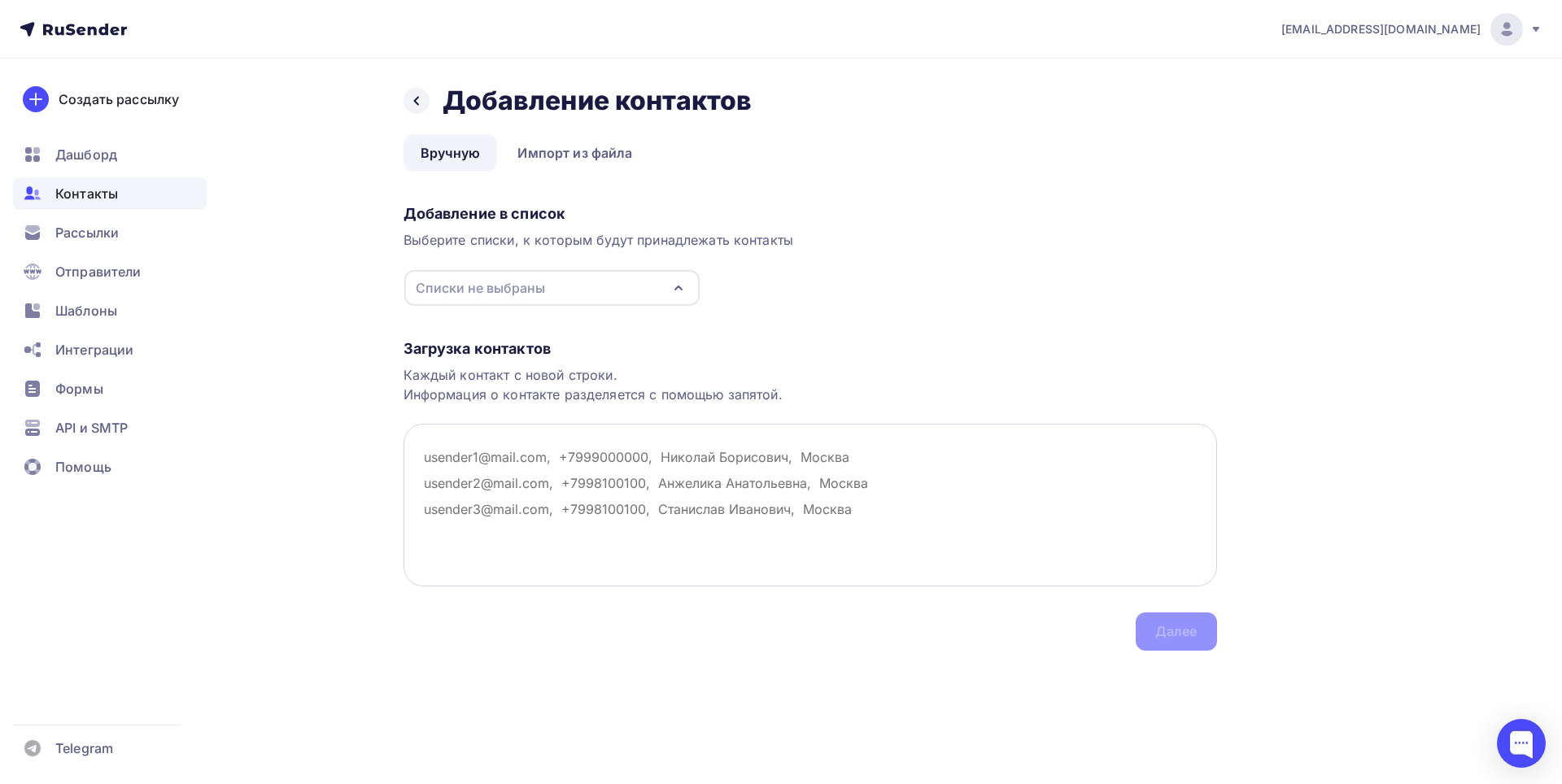
type textarea "v"
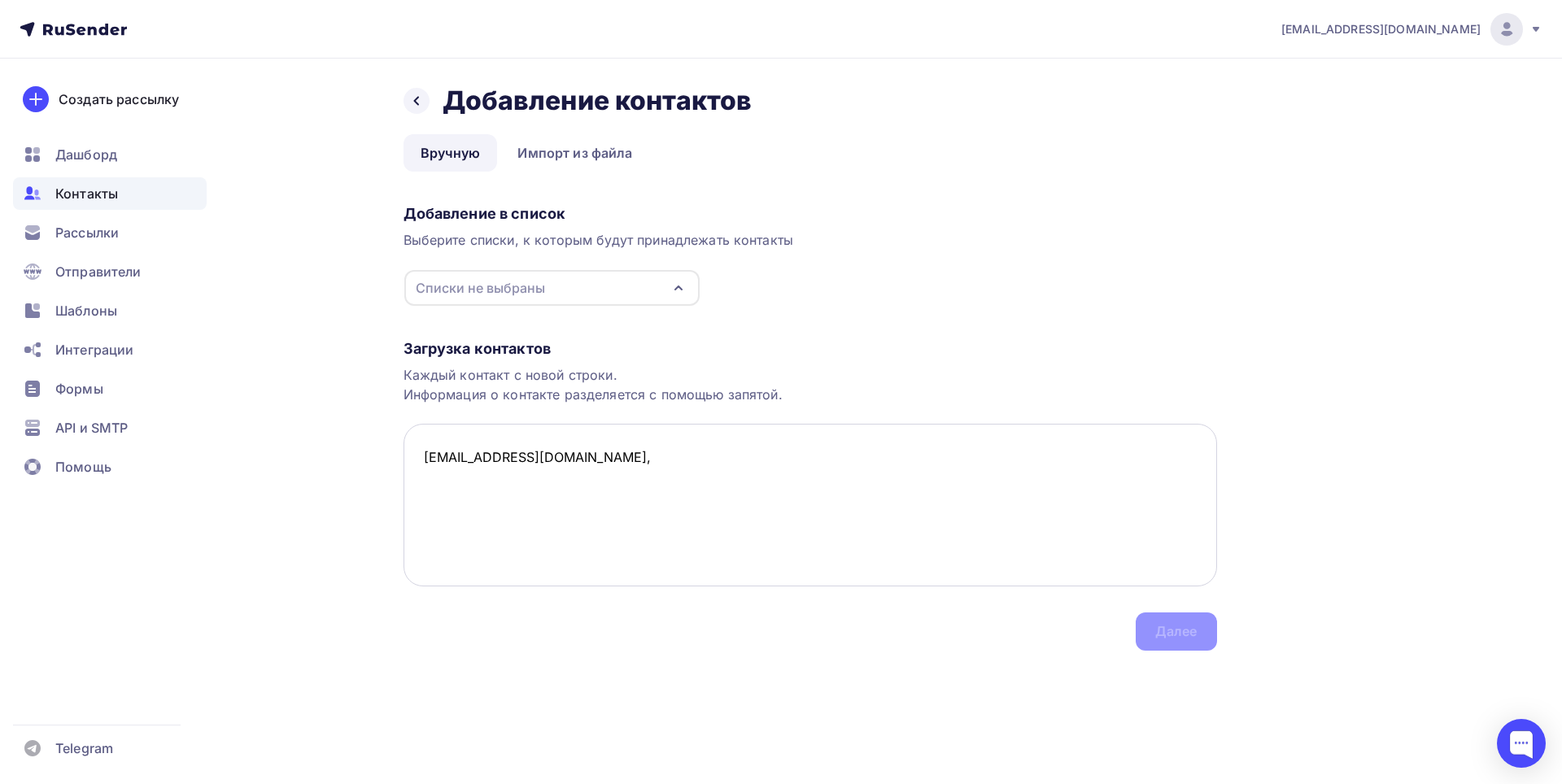
paste textarea "[PHONE_NUMBER]"
type textarea "[EMAIL_ADDRESS][DOMAIN_NAME], [PHONE_NUMBER], Пол,"
